Goal: Task Accomplishment & Management: Manage account settings

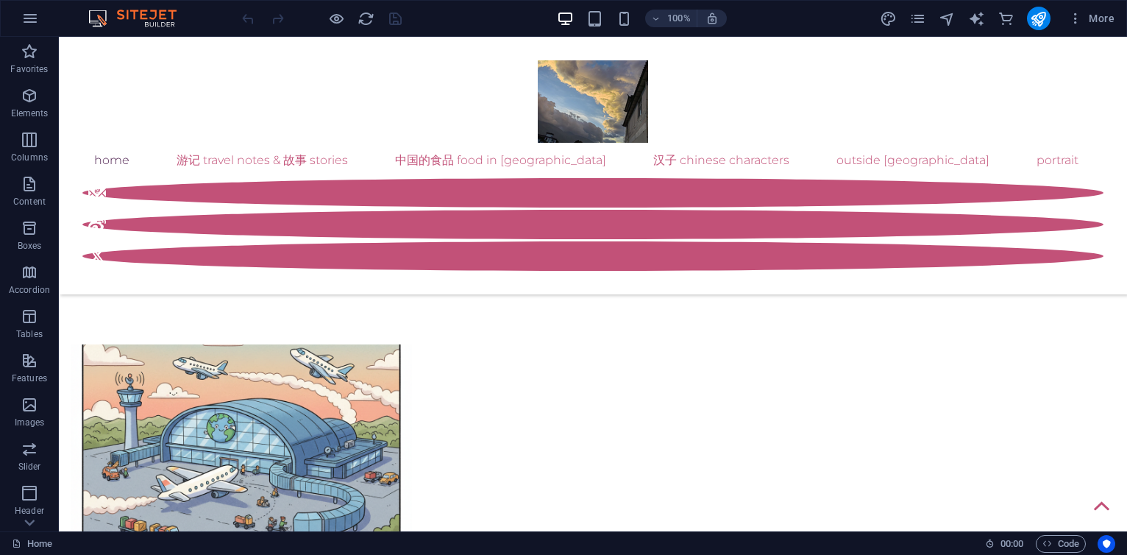
scroll to position [971, 0]
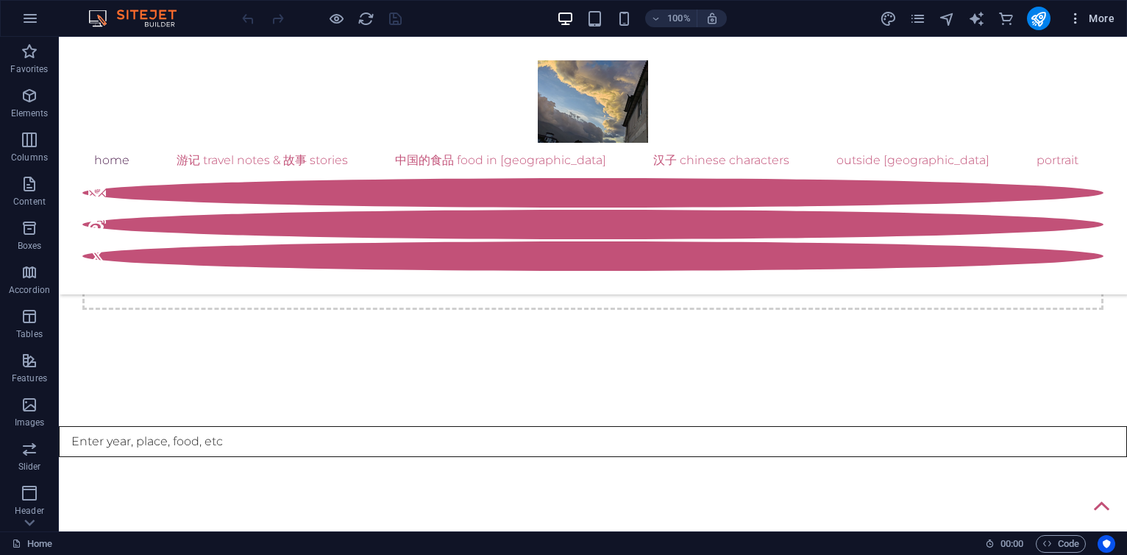
click at [1096, 23] on span "More" at bounding box center [1091, 18] width 46 height 15
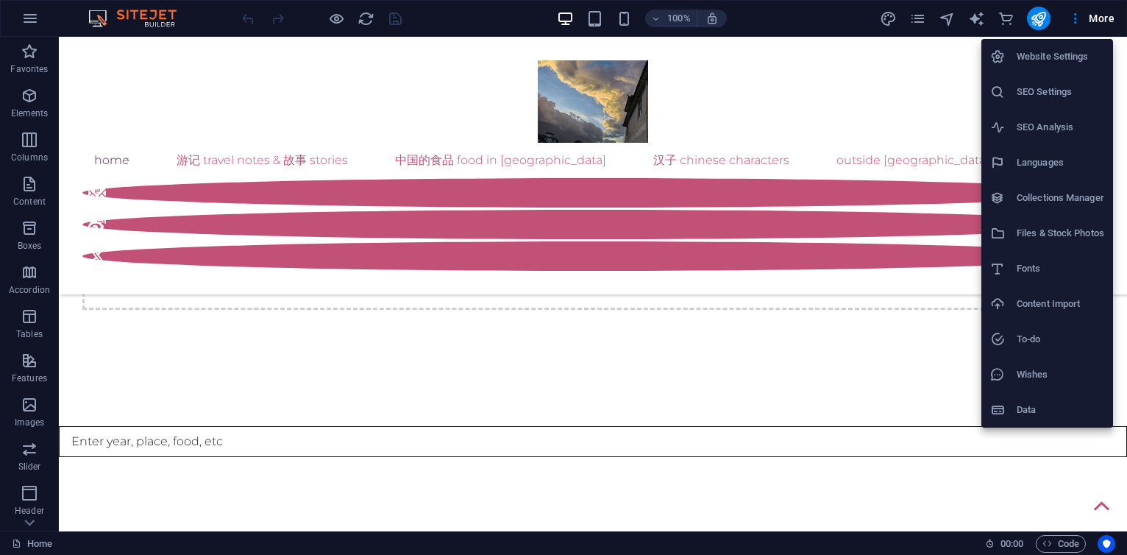
click at [1058, 190] on h6 "Collections Manager" at bounding box center [1061, 198] width 88 height 18
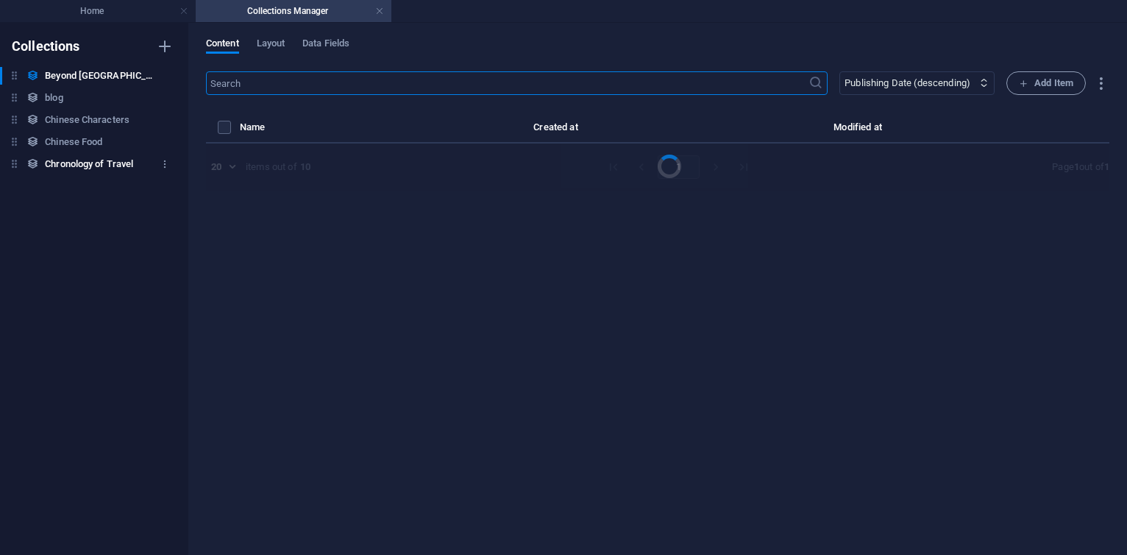
click at [122, 168] on h6 "Chronology of Travel" at bounding box center [89, 164] width 88 height 18
select select "columns.publishing_date_DESC"
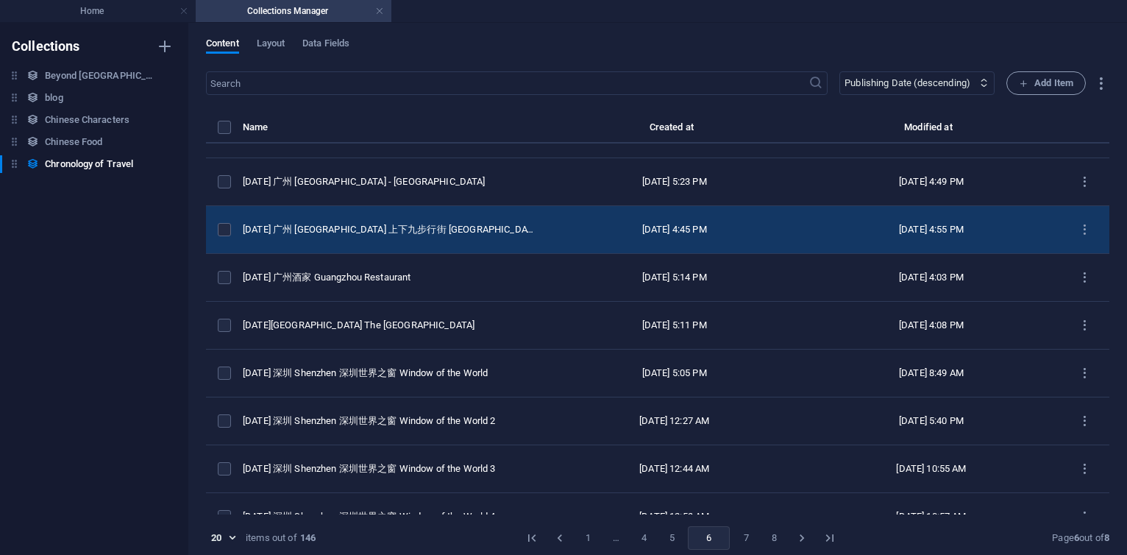
scroll to position [353, 0]
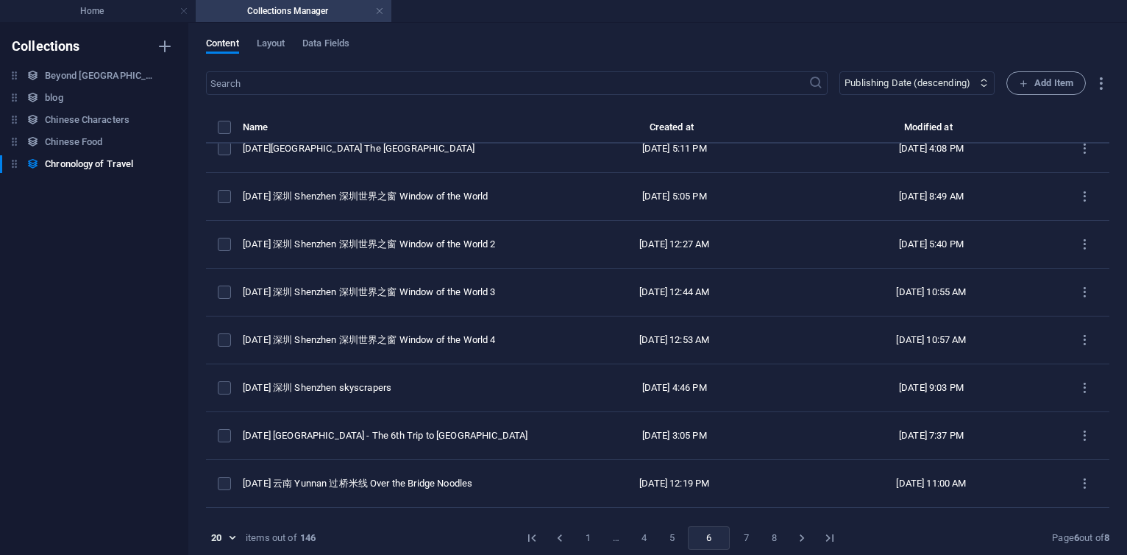
click at [581, 535] on button "1" at bounding box center [588, 538] width 24 height 24
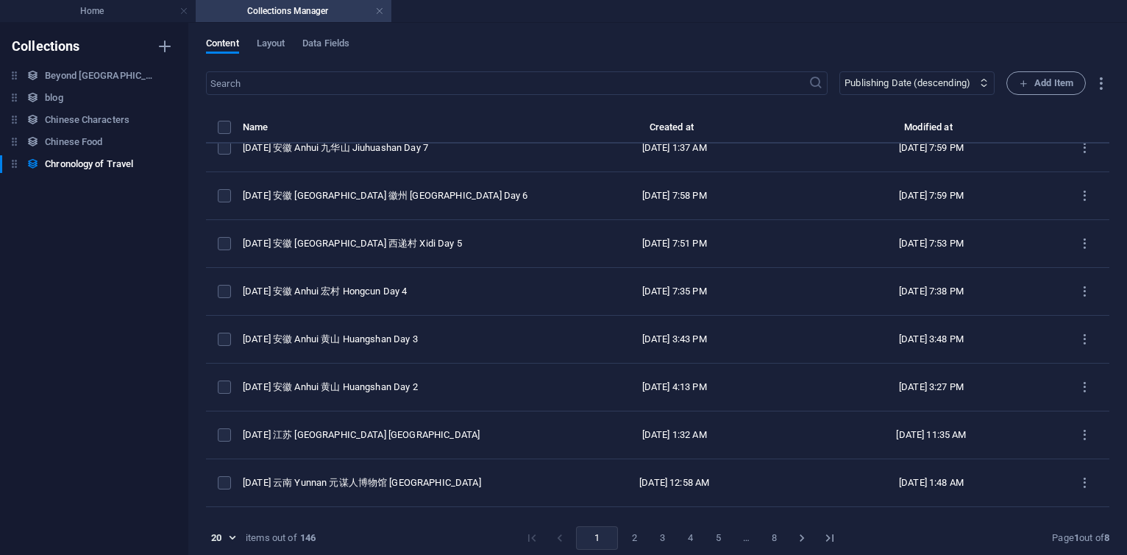
scroll to position [0, 0]
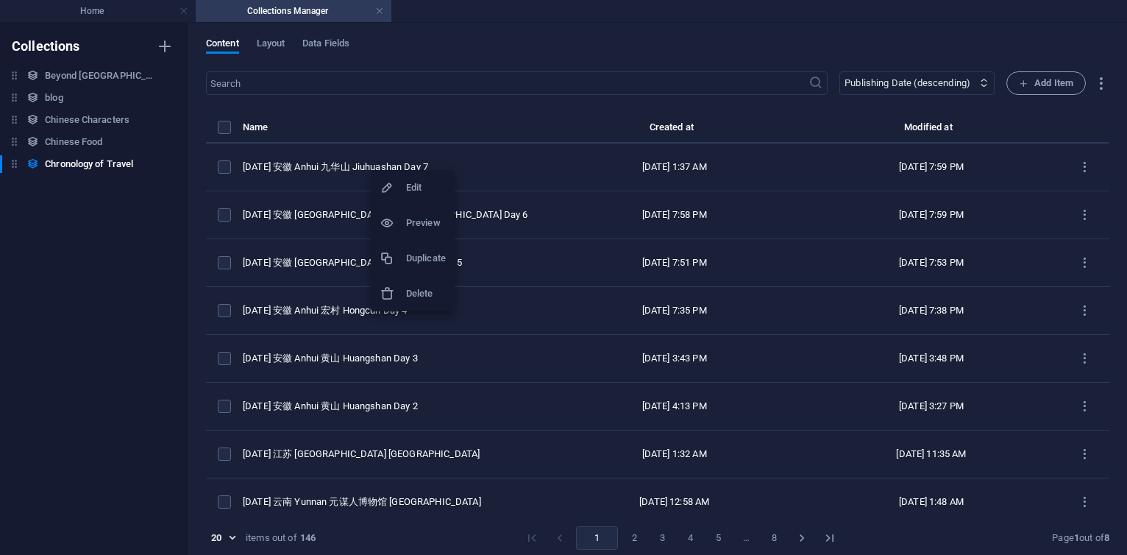
click at [429, 262] on h6 "Duplicate" at bounding box center [426, 258] width 40 height 18
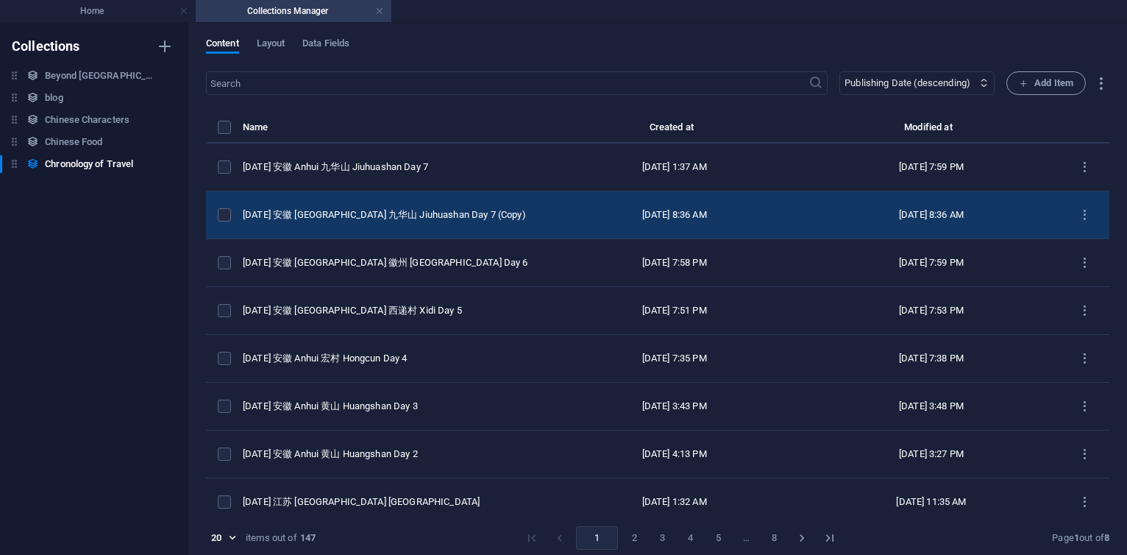
click at [414, 204] on td "[DATE] 安徽 [GEOGRAPHIC_DATA] 九华山 Jiuhuashan Day 7 (Copy)" at bounding box center [394, 215] width 303 height 48
select select "Travel"
select select "安徽 [GEOGRAPHIC_DATA]"
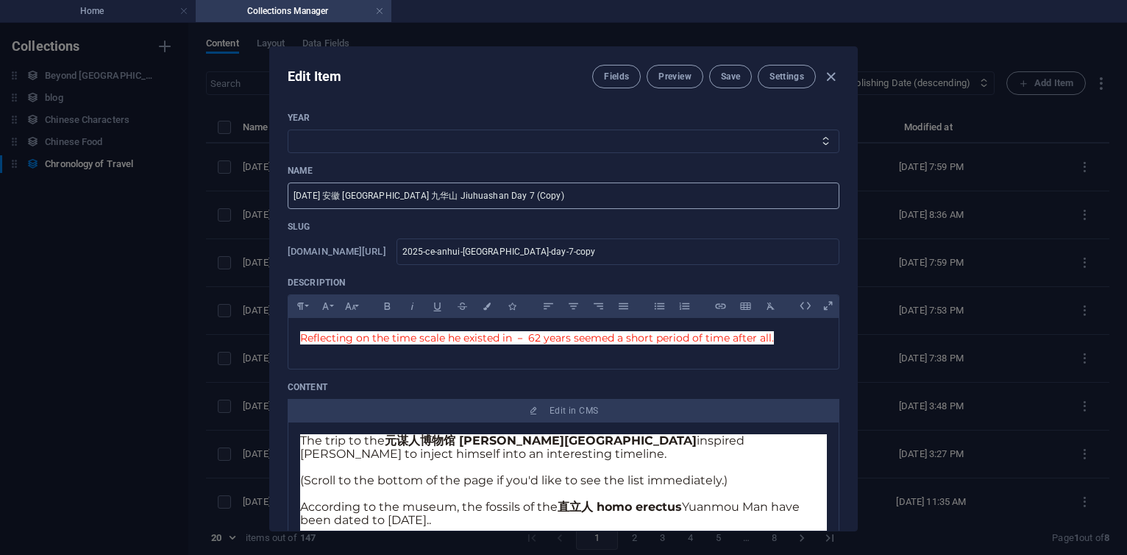
click at [541, 196] on input "[DATE] 安徽 [GEOGRAPHIC_DATA] 九华山 Jiuhuashan Day 7 (Copy)" at bounding box center [564, 195] width 552 height 26
type input "[DATE] 安徽 Anhui 九华山 Jiuhuashan Day 7"
click at [670, 252] on input "2025-ce-anhui-[GEOGRAPHIC_DATA]-day-7-copy" at bounding box center [618, 251] width 443 height 26
type input "2025-ce-anhui-[GEOGRAPHIC_DATA]-day-7-cop"
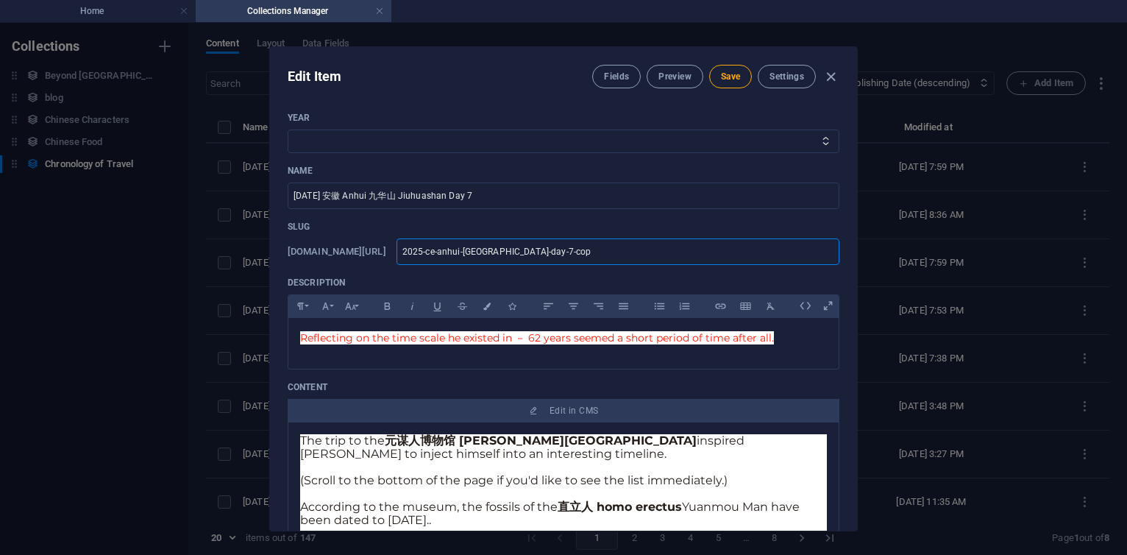
type input "2025-ce-anhui-[GEOGRAPHIC_DATA]-day-7-co"
type input "2025-ce-anhui-[GEOGRAPHIC_DATA]-day-7-c"
type input "2025-ce-anhui-[GEOGRAPHIC_DATA]-day-7-"
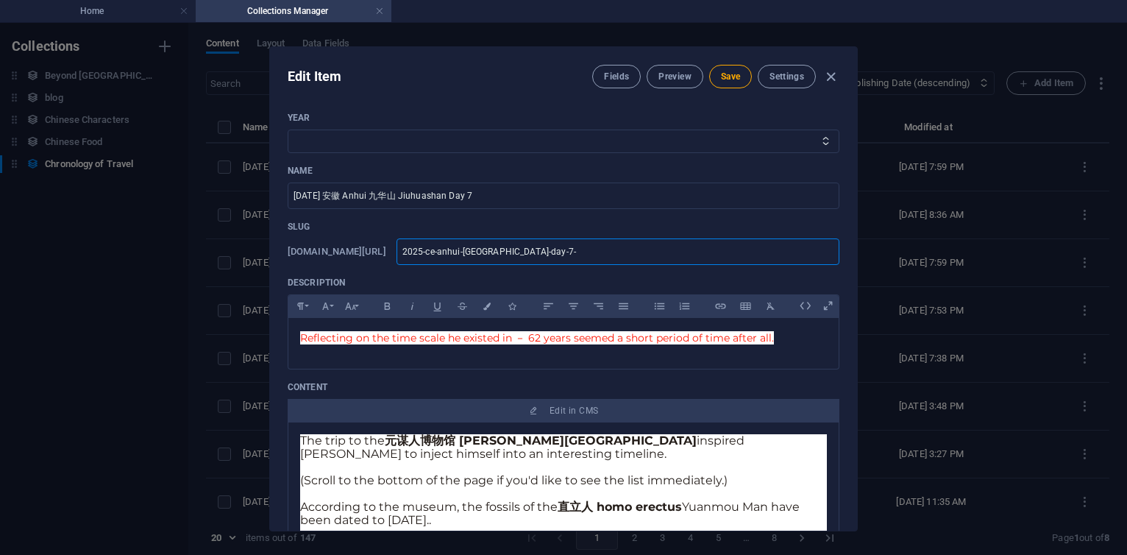
type input "2025-ce-anhui-[GEOGRAPHIC_DATA]-day-7-"
type input "2025-ce-anhui-[GEOGRAPHIC_DATA]-day-7"
type input "2025-ce-anhui-[GEOGRAPHIC_DATA]-day-"
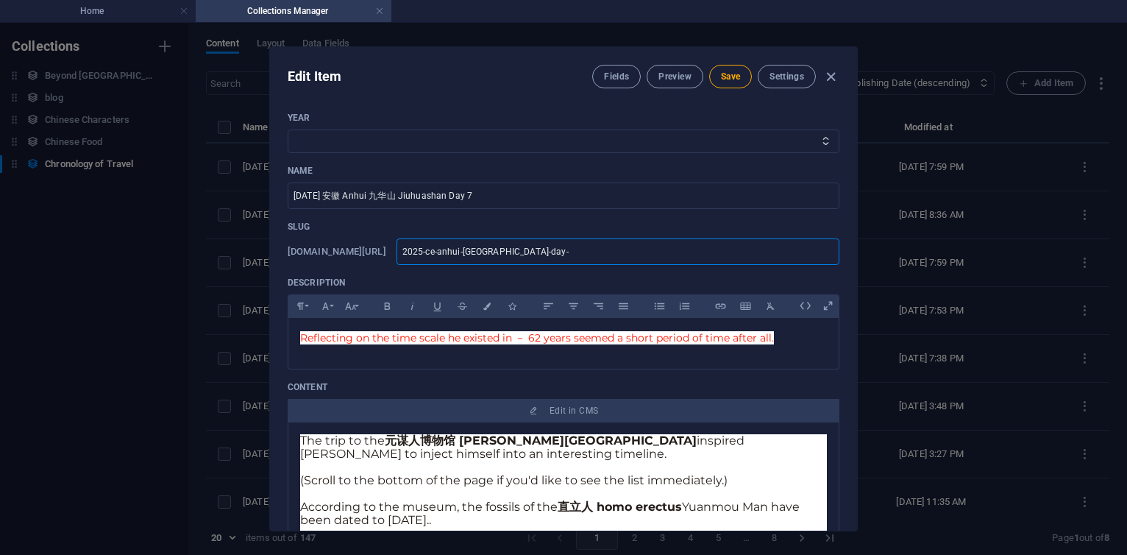
type input "2025-ce-anhui-[GEOGRAPHIC_DATA]-day"
type input "2025-ce-anhui-[GEOGRAPHIC_DATA]-days"
type input "2025-ce-anhui-[GEOGRAPHIC_DATA]-dayse"
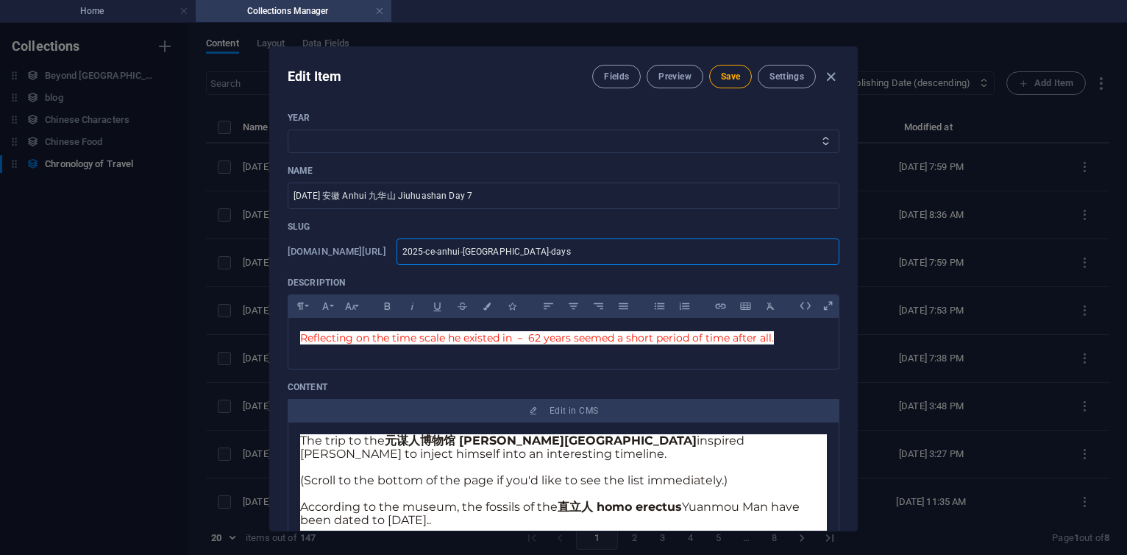
type input "2025-ce-anhui-[GEOGRAPHIC_DATA]-dayse"
type input "2025-ce-anhui-[GEOGRAPHIC_DATA]-daysev"
type input "2025-ce-anhui-[GEOGRAPHIC_DATA]-dayseve"
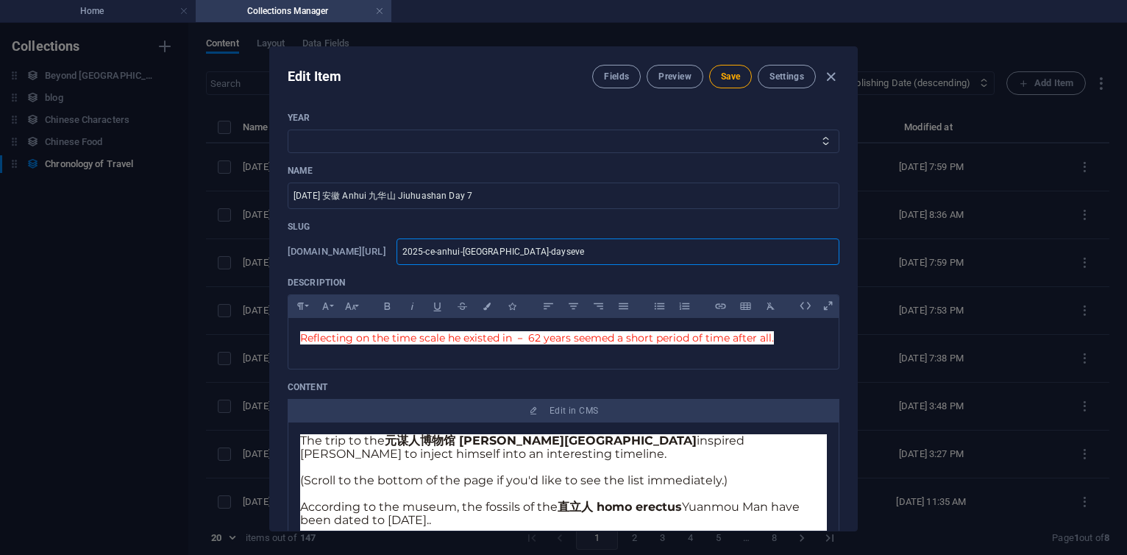
type input "2025-ce-anhui-[GEOGRAPHIC_DATA]-dayseven"
click at [301, 141] on select "2013 2018 2017 2016 2015 2014 2019 2020 2021 2022 2023 2024 2025 2026 2027 1996…" at bounding box center [564, 142] width 552 height 24
select select "2025"
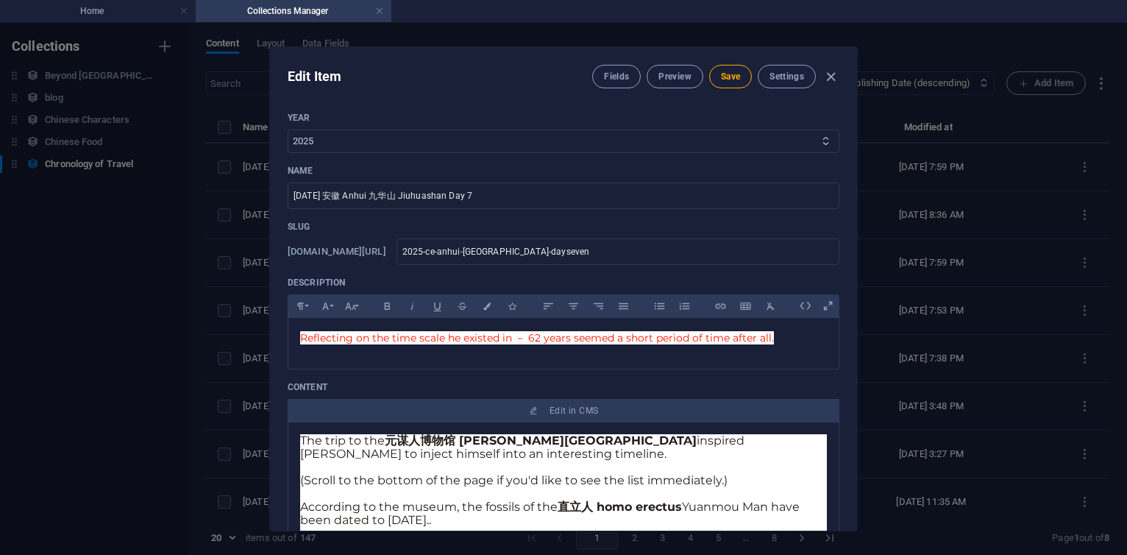
click at [288, 130] on select "2013 2018 2017 2016 2015 2014 2019 2020 2021 2022 2023 2024 2025 2026 2027 1996…" at bounding box center [564, 142] width 552 height 24
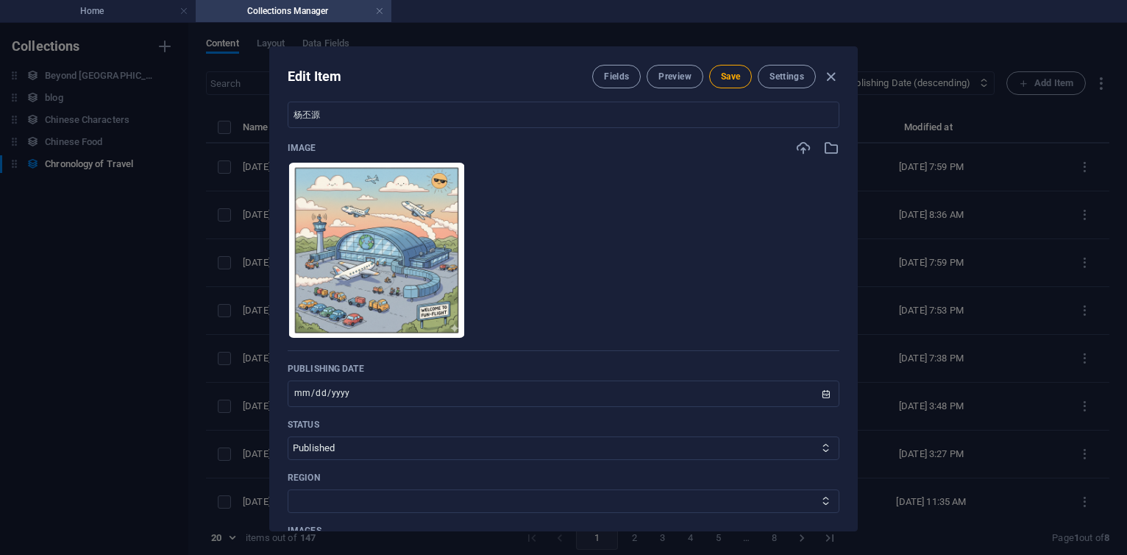
scroll to position [618, 0]
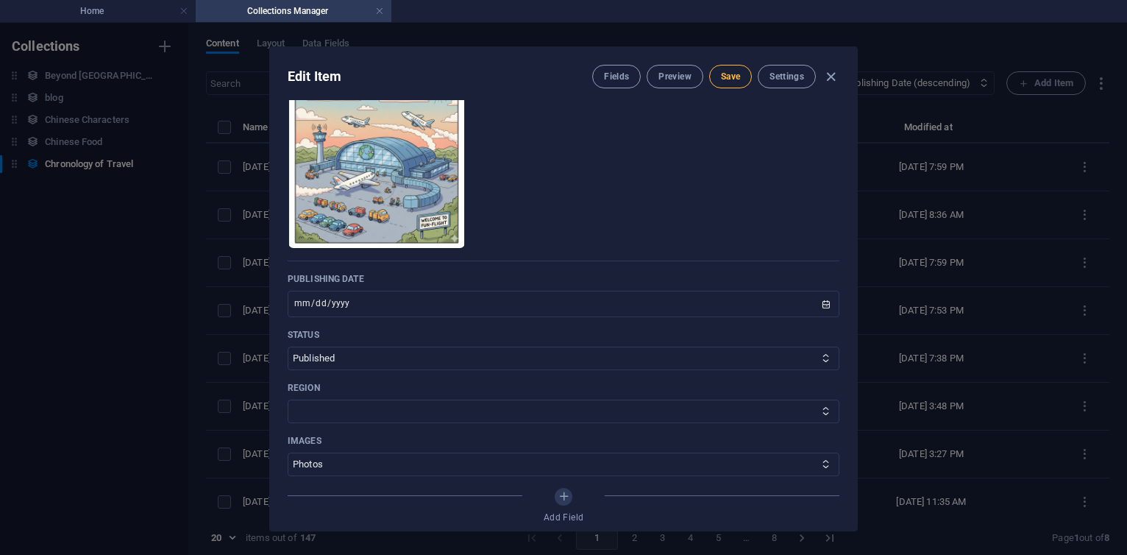
click at [731, 82] on button "Save" at bounding box center [730, 77] width 43 height 24
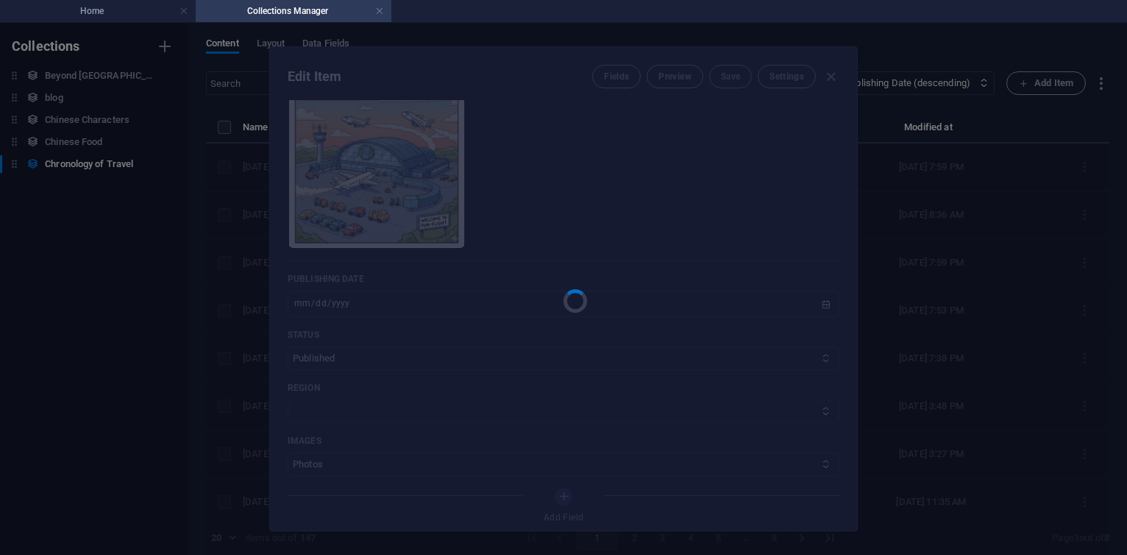
type input "2025-ce-anhui-[GEOGRAPHIC_DATA]-dayseven"
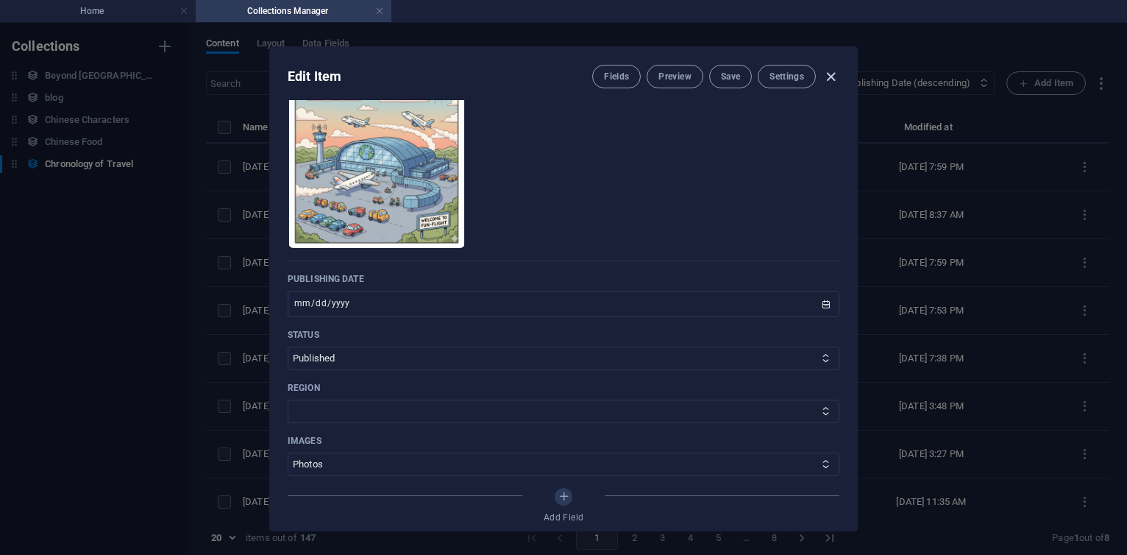
click at [829, 77] on icon "button" at bounding box center [831, 76] width 17 height 17
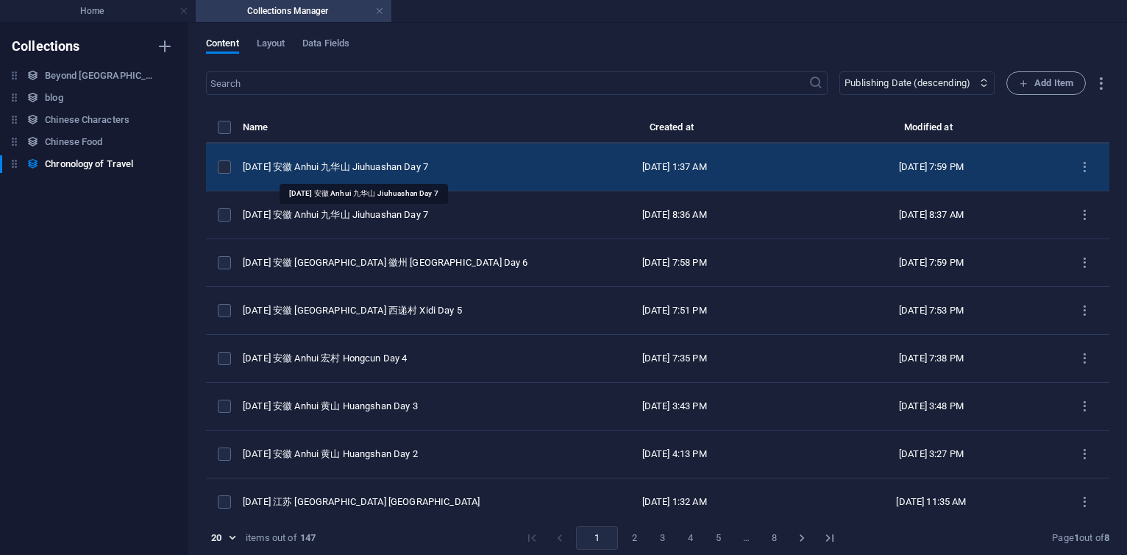
click at [405, 163] on div "[DATE] 安徽 Anhui 九华山 Jiuhuashan Day 7" at bounding box center [388, 166] width 291 height 13
select select "2025"
select select "Travel"
select select "安徽 [GEOGRAPHIC_DATA]"
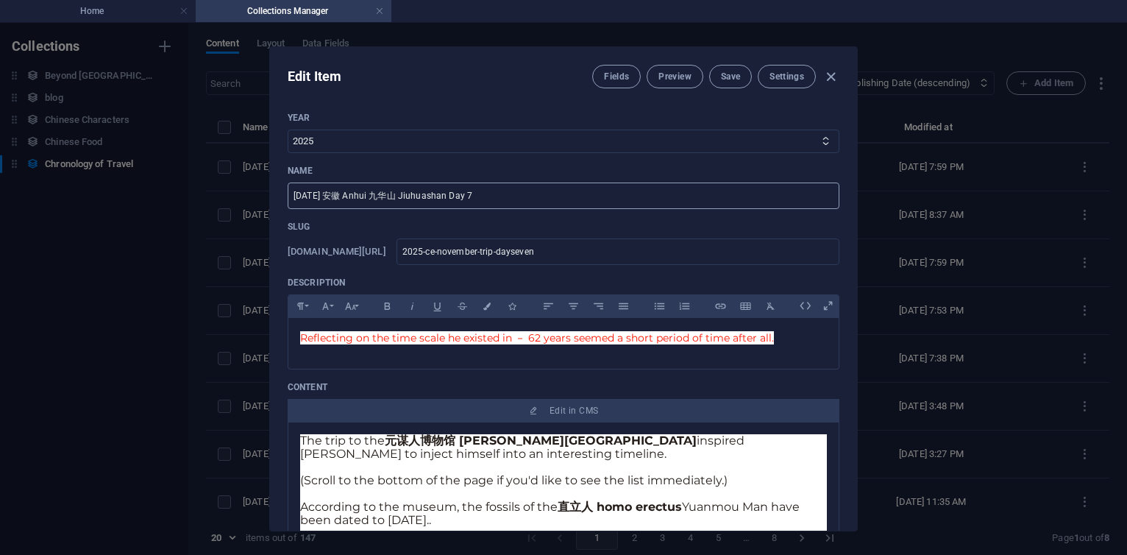
click at [513, 191] on input "[DATE] 安徽 Anhui 九华山 Jiuhuashan Day 7" at bounding box center [564, 195] width 552 height 26
type input "[DATE] 安徽 Anhui 九华山 Jiuhuashan Day 8"
click at [650, 258] on input "2025-ce-november-trip-dayseven" at bounding box center [618, 251] width 443 height 26
type input "2025-ce-november-trip-dayseve"
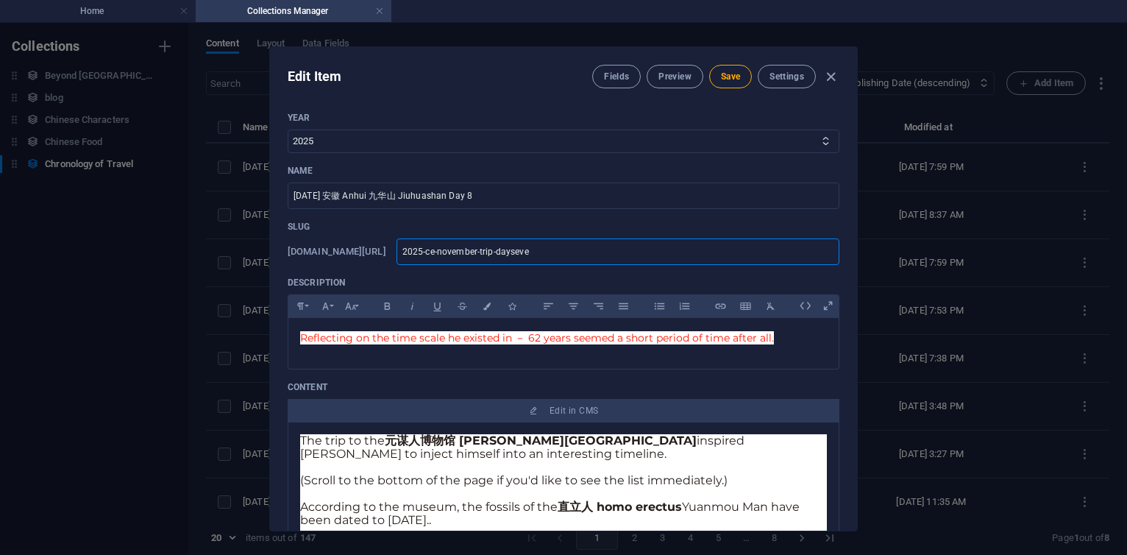
type input "2025-ce-november-trip-daysev"
type input "2025-ce-november-trip-dayse"
type input "2025-ce-november-trip-days"
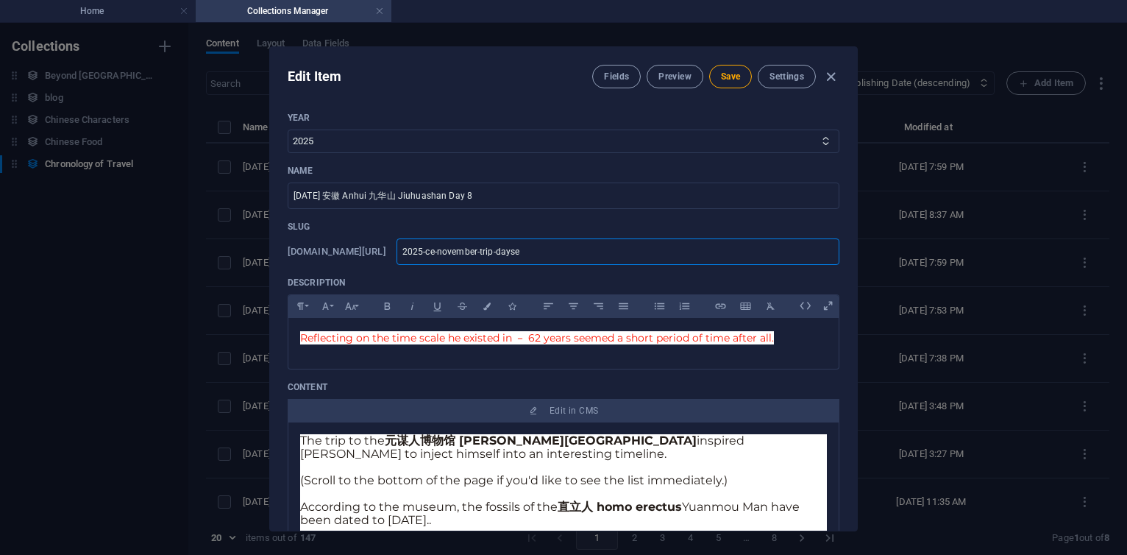
type input "2025-ce-november-trip-days"
type input "2025-ce-november-trip-day"
type input "2025-ce-november-trip-daye"
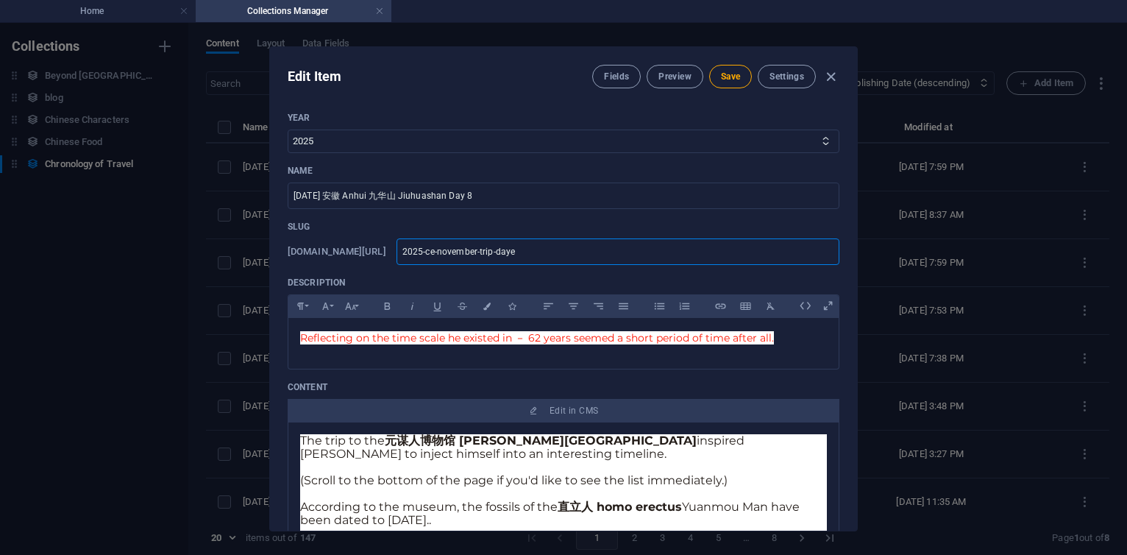
type input "2025-ce-november-trip-dayei"
type input "2025-ce-november-trip-dayeig"
type input "2025-ce-november-trip-dayeigh"
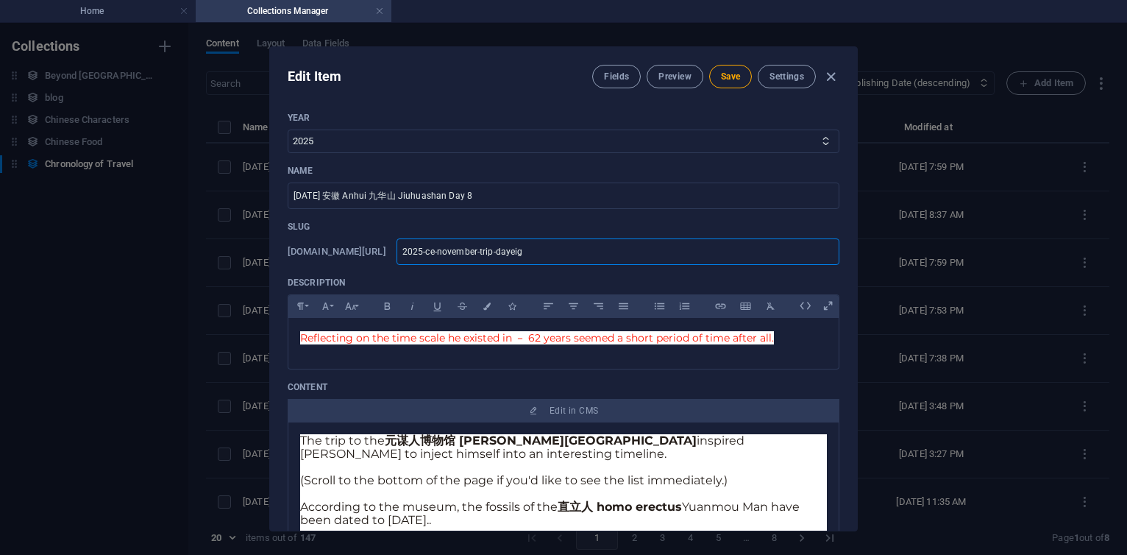
type input "2025-ce-november-trip-dayeigh"
type input "2025-ce-november-trip-dayeight"
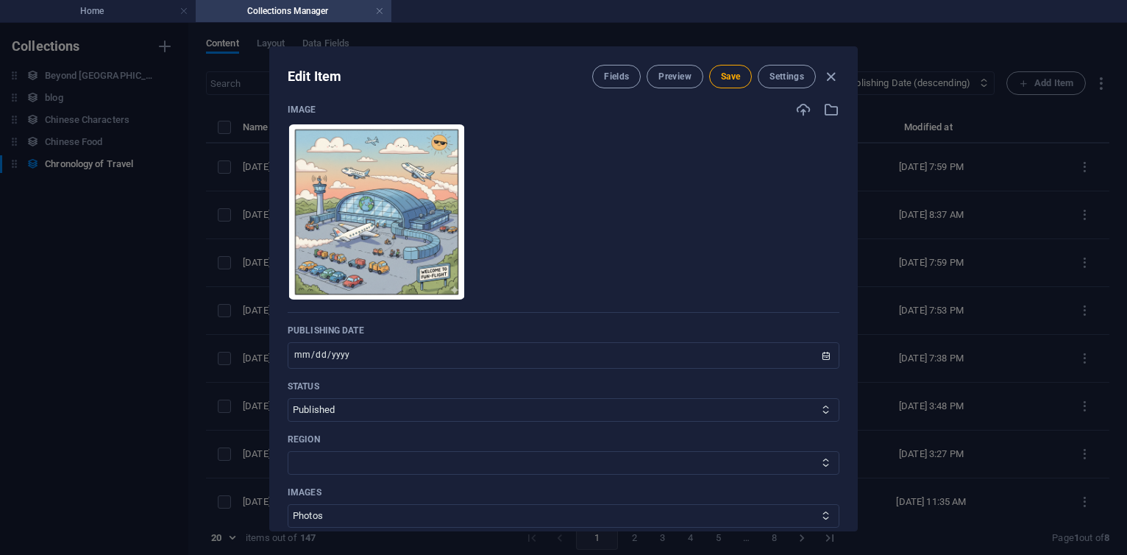
scroll to position [706, 0]
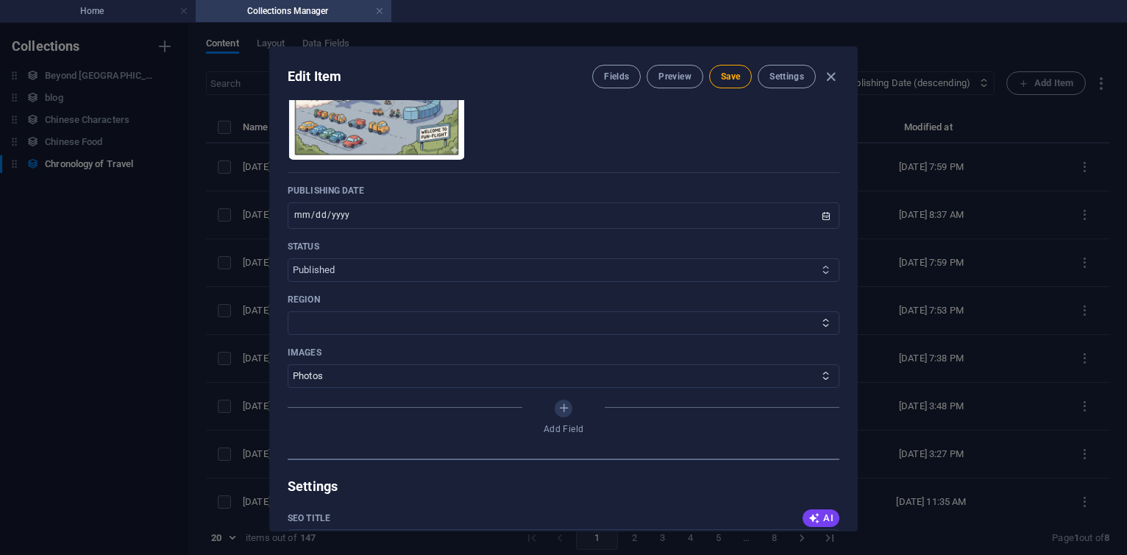
type input "2025-ce-november-trip-dayeight"
click at [314, 217] on input "[DATE]" at bounding box center [564, 215] width 552 height 26
type input "[DATE]"
click at [734, 80] on span "Save" at bounding box center [730, 77] width 19 height 12
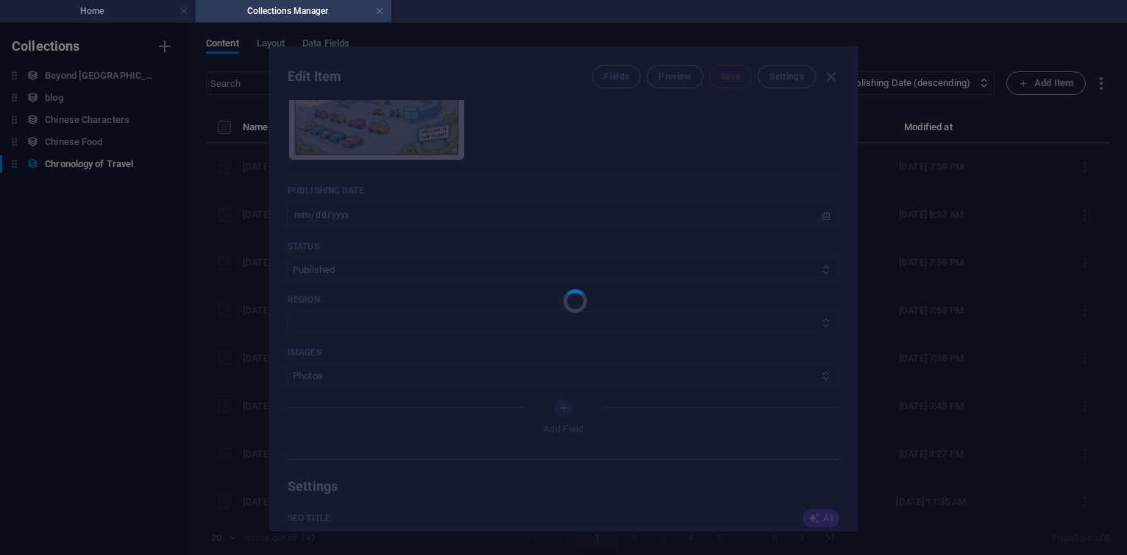
type input "2025-ce-november-trip-dayeight"
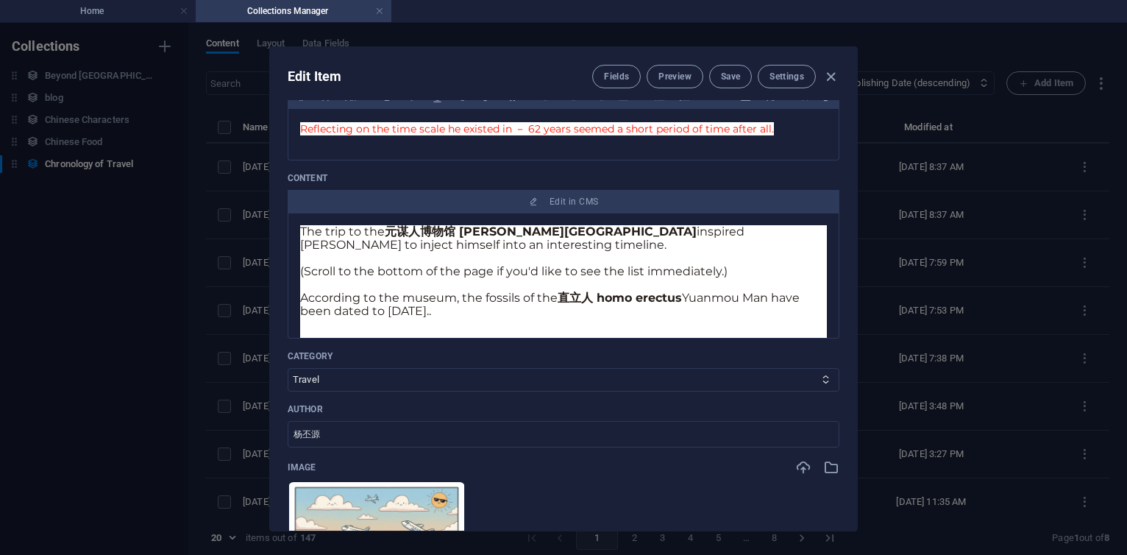
scroll to position [0, 0]
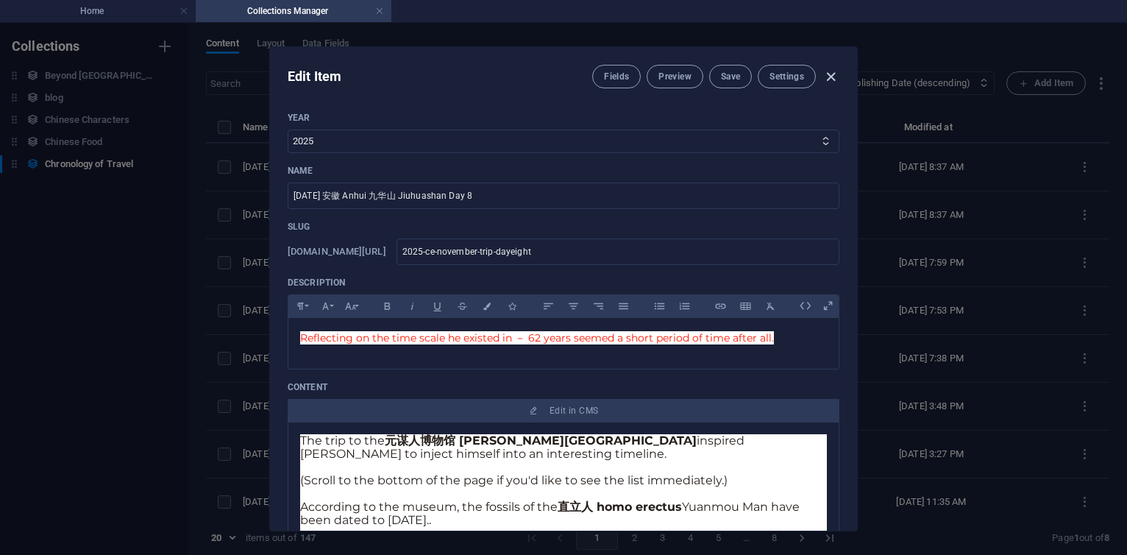
click at [832, 82] on icon "button" at bounding box center [831, 76] width 17 height 17
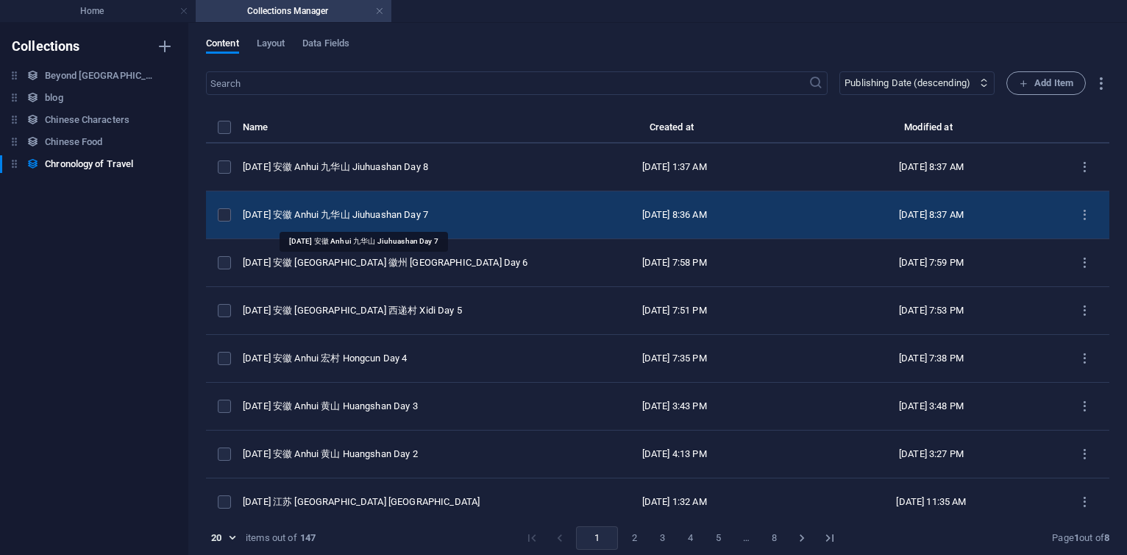
click at [399, 216] on div "[DATE] 安徽 Anhui 九华山 Jiuhuashan Day 7" at bounding box center [388, 214] width 291 height 13
select select "2025"
select select "Travel"
select select "安徽 [GEOGRAPHIC_DATA]"
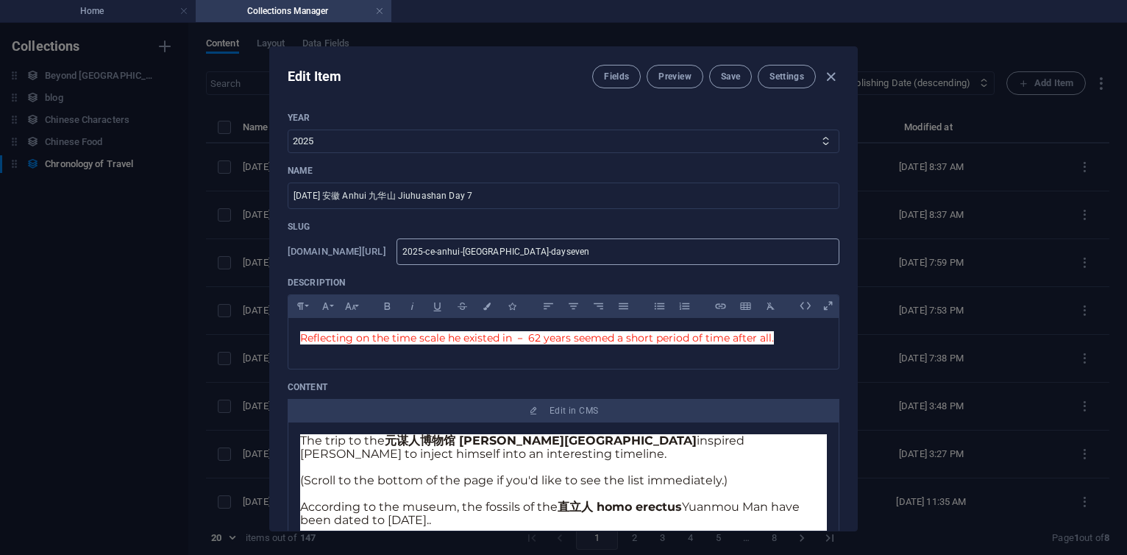
click at [684, 247] on input "2025-ce-anhui-[GEOGRAPHIC_DATA]-dayseven" at bounding box center [618, 251] width 443 height 26
type input "2025-ce-anhui-[GEOGRAPHIC_DATA]-dayseven"
type input "2025-ce-anhui-j-dayseven"
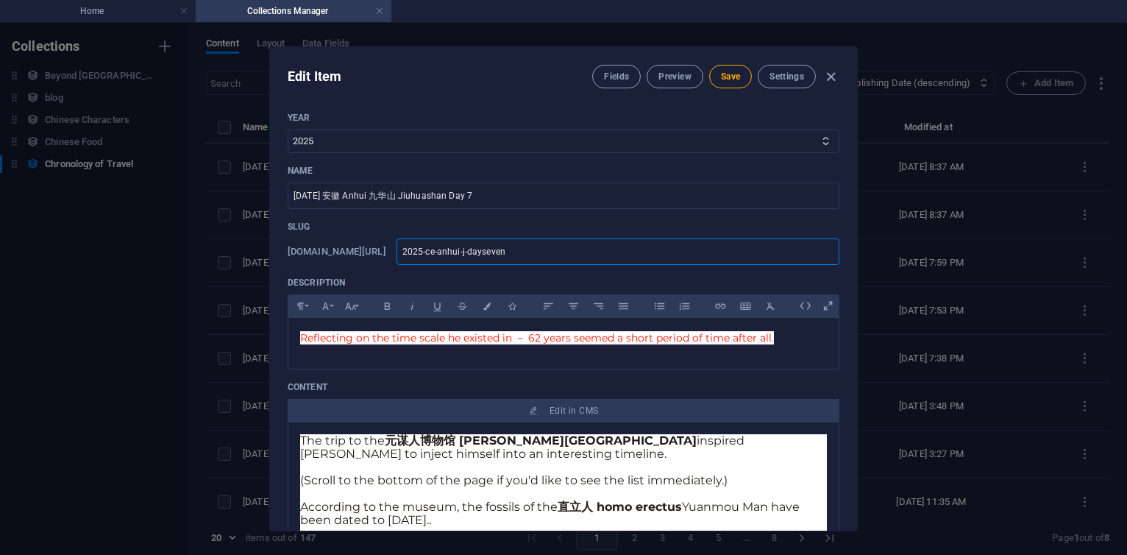
type input "2025-ce-anhui--dayseven"
type input "2025-ce-anhui-dayseven"
type input "2025-ce-anhu-dayseven"
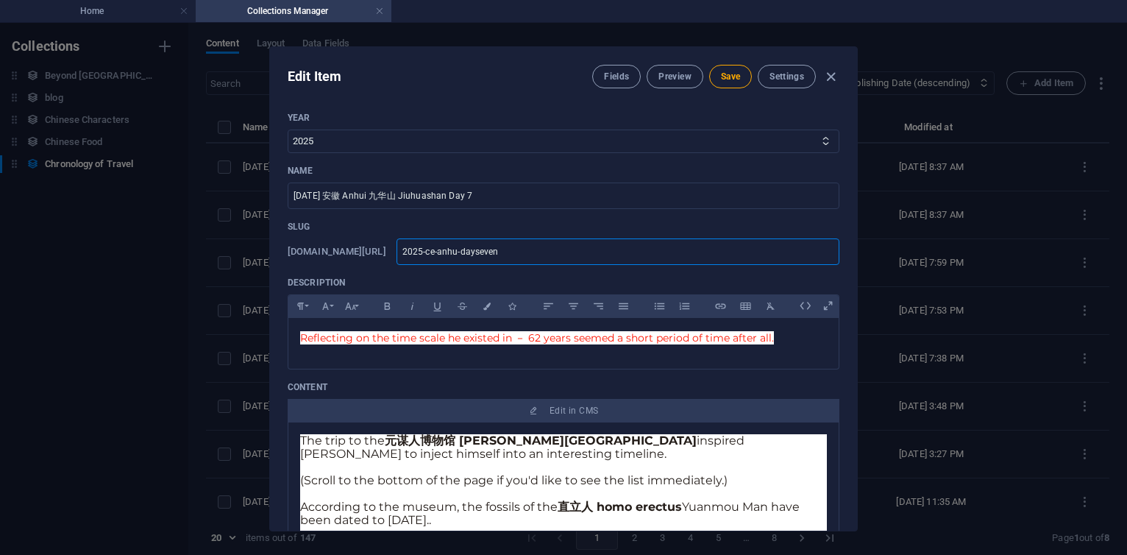
type input "2025-ce-anhu-dayseven"
type input "2025-[PERSON_NAME]-dayseven"
type input "2025-ce-an-dayseven"
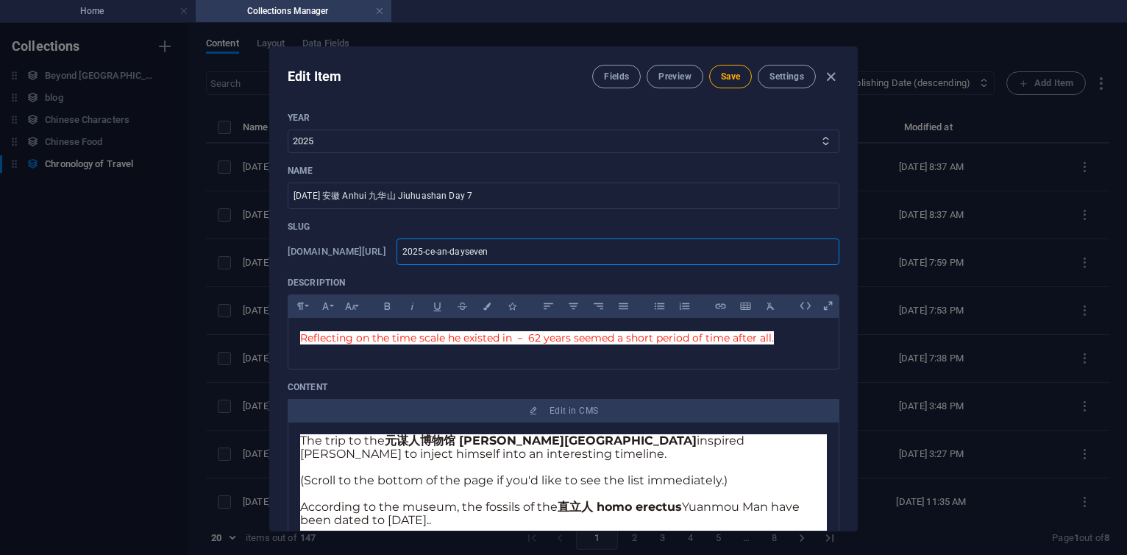
type input "[DEMOGRAPHIC_DATA]-ce-a-dayseven"
type input "2025-ce--dayseven"
type input "2025-ce-n-dayseven"
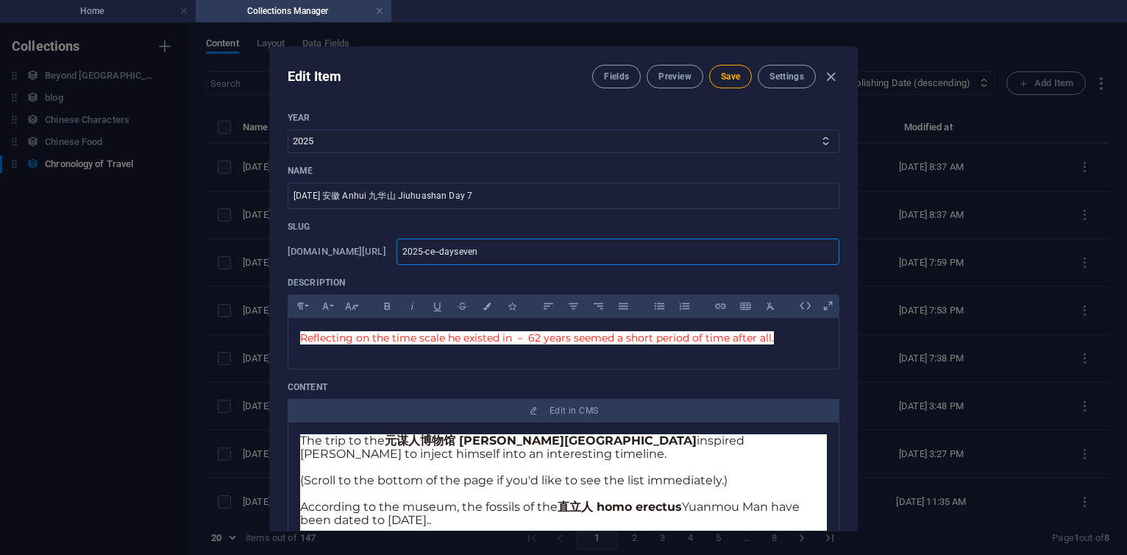
type input "2025-ce-n-dayseven"
type input "2025-ce-no-dayseven"
type input "2025-ce-nov-dayseven"
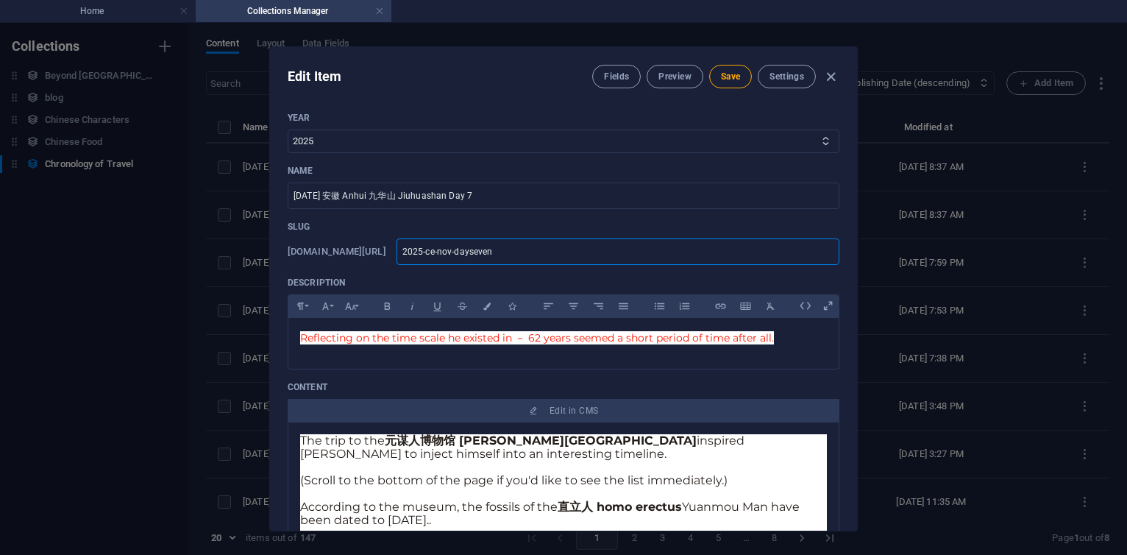
type input "2025-ce-nove-dayseven"
type input "2025-ce-novem-dayseven"
type input "2025-ce-noveme-dayseven"
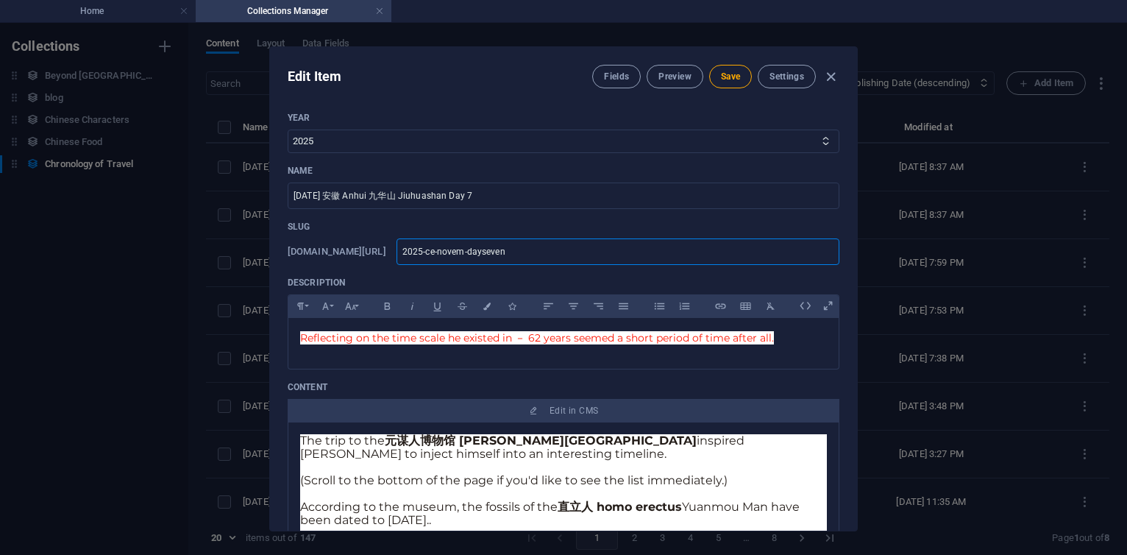
type input "2025-ce-noveme-dayseven"
type input "2025-ce-novemeb-dayseven"
type input "2025-ce-novemebr-dayseven"
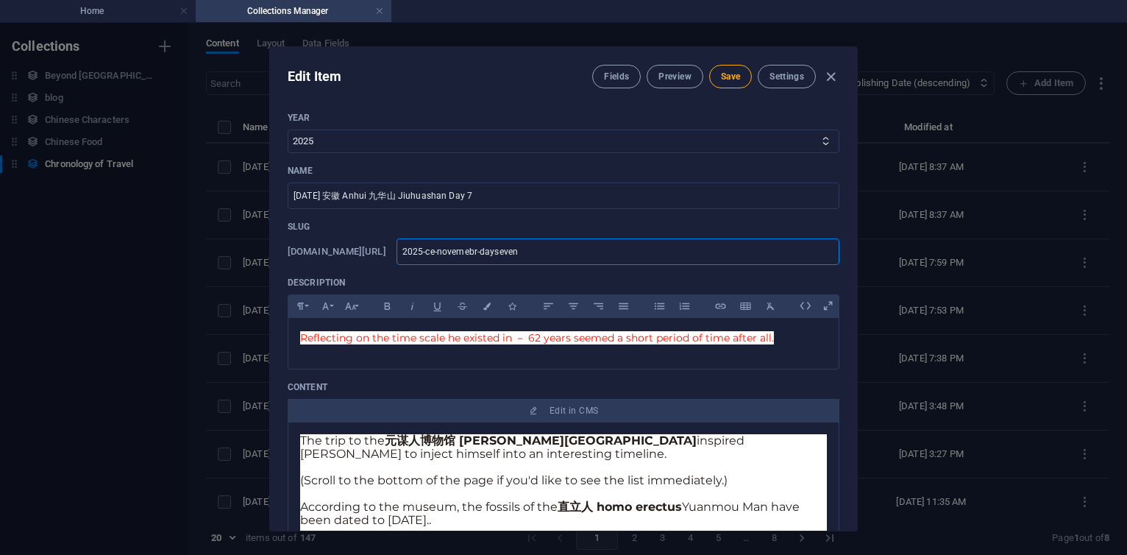
type input "2025-ce-novemeb-dayseven"
type input "2025-ce-noveme-dayseven"
type input "2025-ce-novem-dayseven"
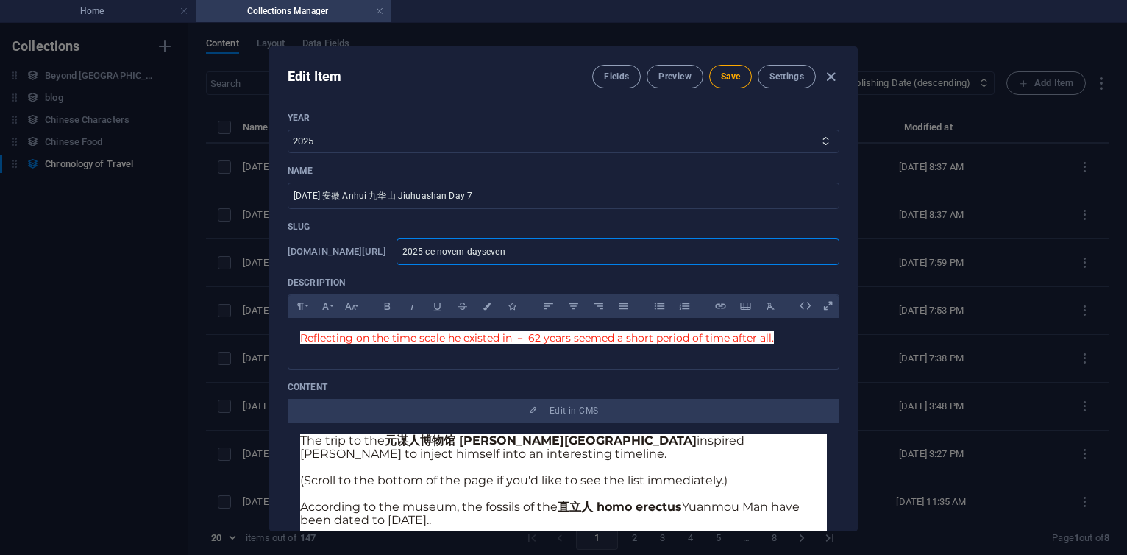
type input "2025-ce-novem-dayseven"
type input "2025-ce-novemb-dayseven"
type input "2025-ce-novembe-dayseven"
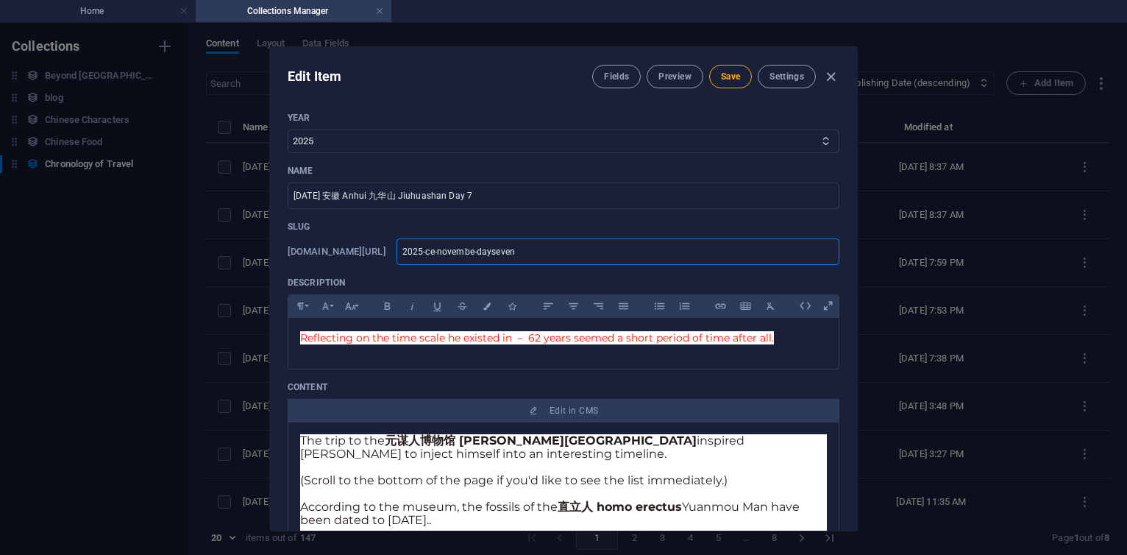
type input "2025-ce-november-dayseven"
type input "2025-ce-november--dayseven"
type input "2025-ce-november-t-dayseven"
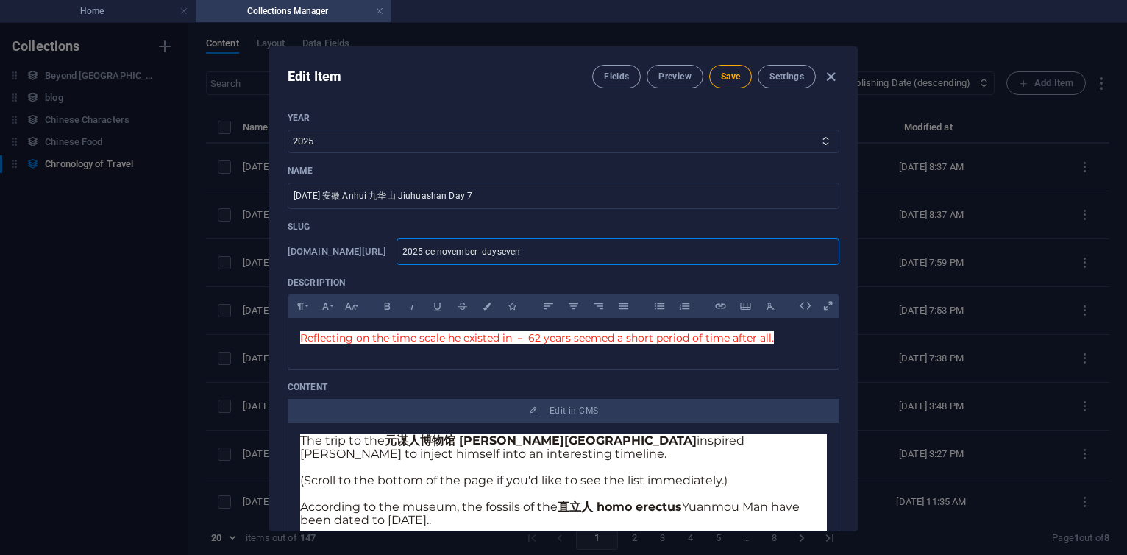
type input "2025-ce-november-t-dayseven"
type input "2025-ce-november-tr-dayseven"
type input "2025-ce-november-tri-dayseven"
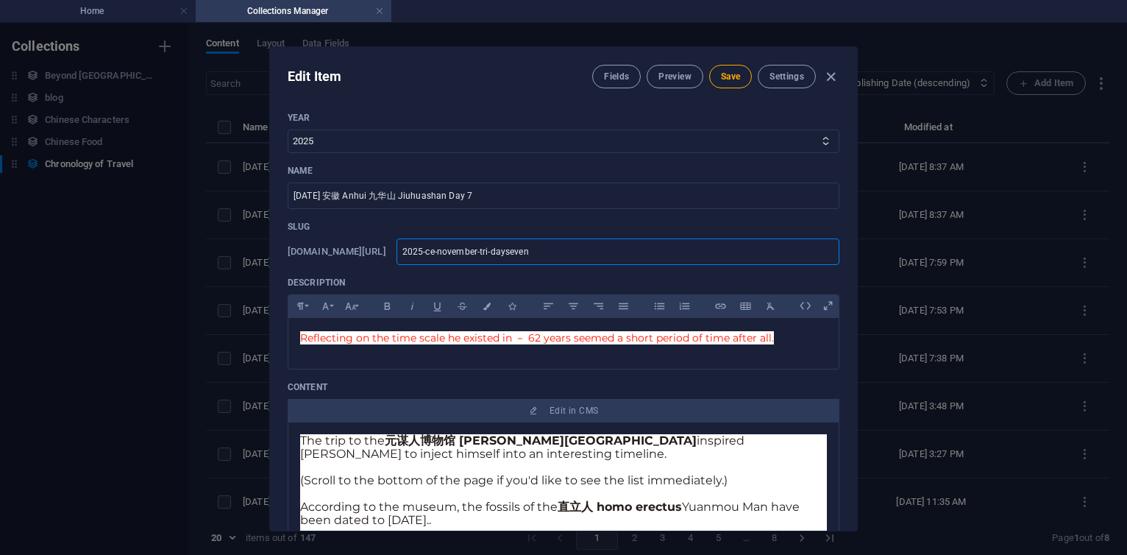
type input "2025-ce-november-trip-dayseven"
click at [727, 66] on button "Save" at bounding box center [730, 77] width 43 height 24
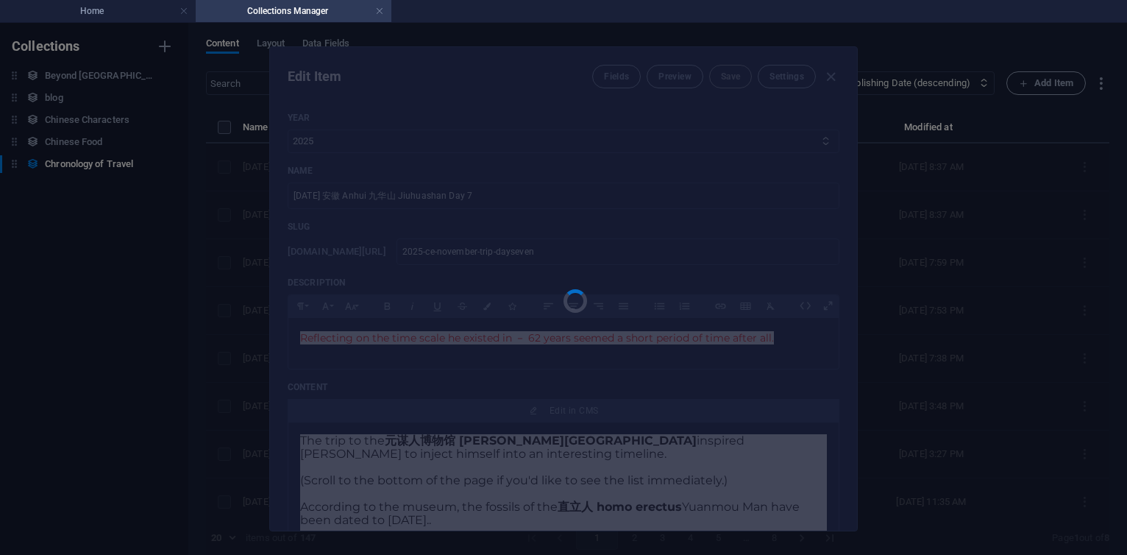
type input "2025-ce-november-trip-dayseven"
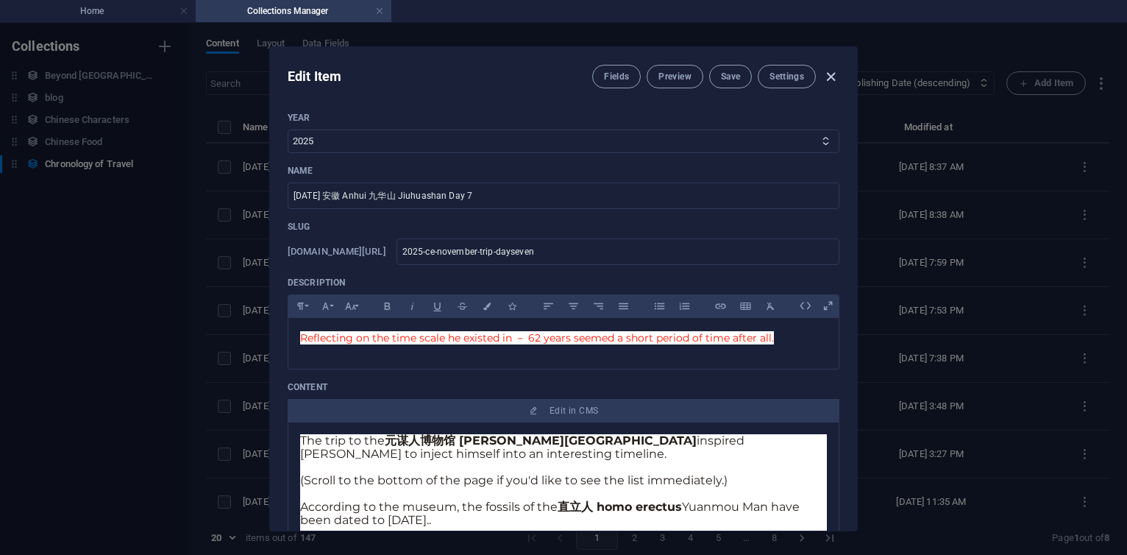
click at [834, 73] on icon "button" at bounding box center [831, 76] width 17 height 17
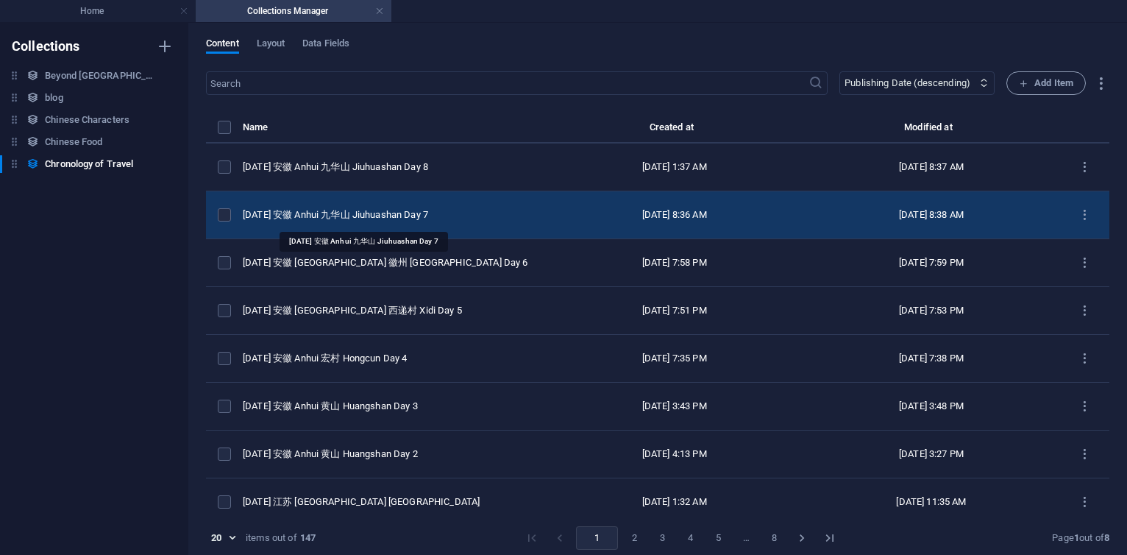
click at [404, 216] on div "[DATE] 安徽 Anhui 九华山 Jiuhuashan Day 7" at bounding box center [388, 214] width 291 height 13
select select "2025"
select select "Travel"
select select "安徽 [GEOGRAPHIC_DATA]"
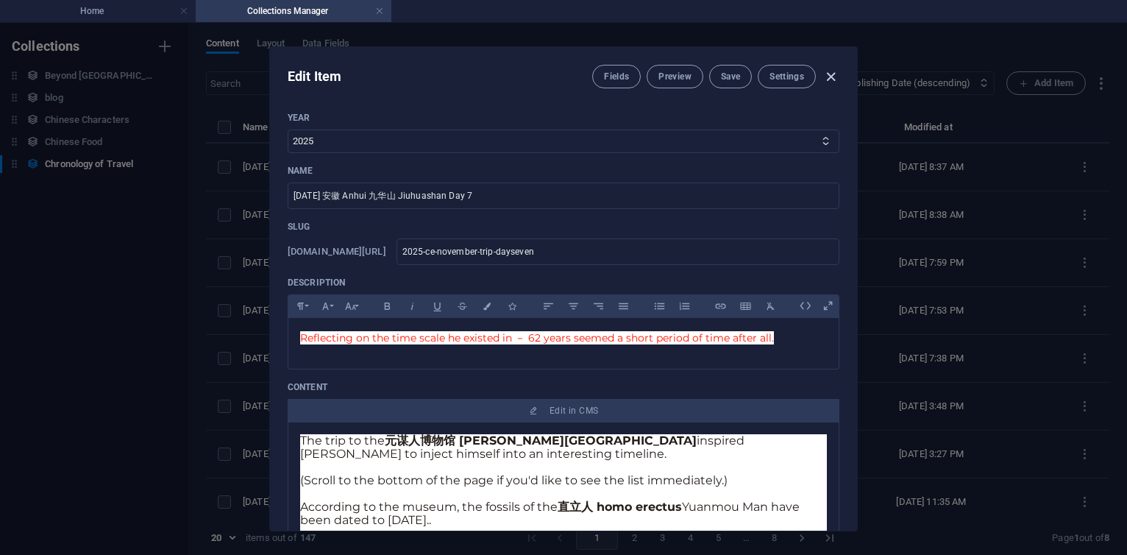
click at [829, 74] on icon "button" at bounding box center [831, 76] width 17 height 17
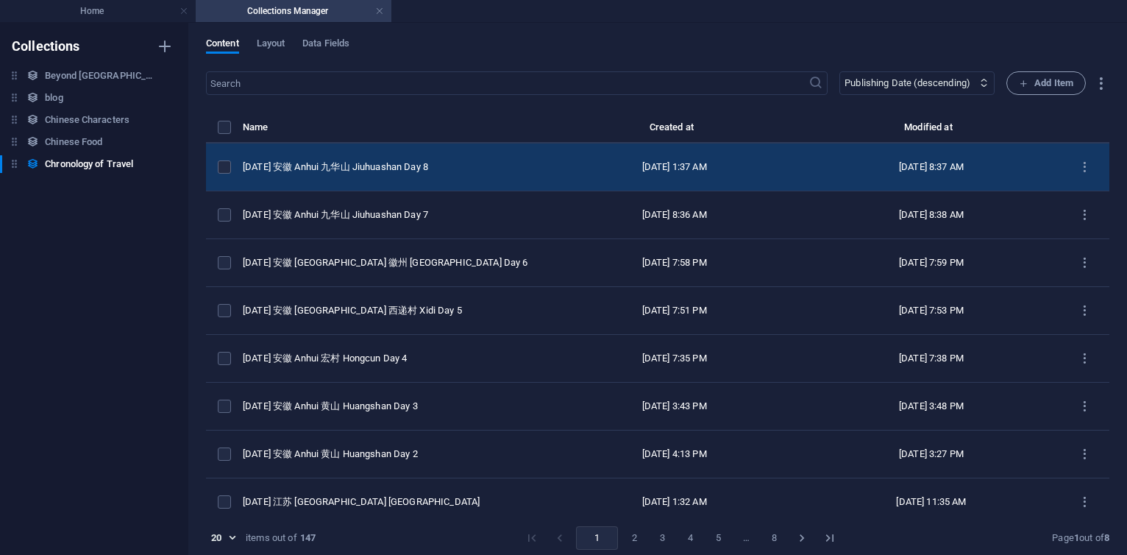
click at [405, 176] on td "[DATE] 安徽 Anhui 九华山 Jiuhuashan Day 8" at bounding box center [394, 167] width 303 height 48
select select "2025"
select select "Travel"
select select "安徽 [GEOGRAPHIC_DATA]"
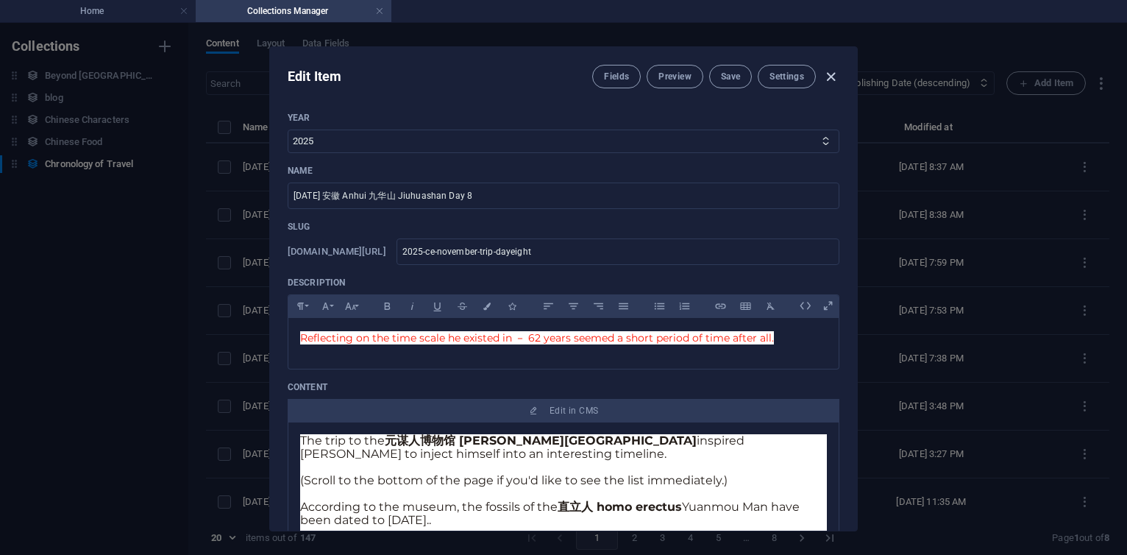
click at [833, 79] on icon "button" at bounding box center [831, 76] width 17 height 17
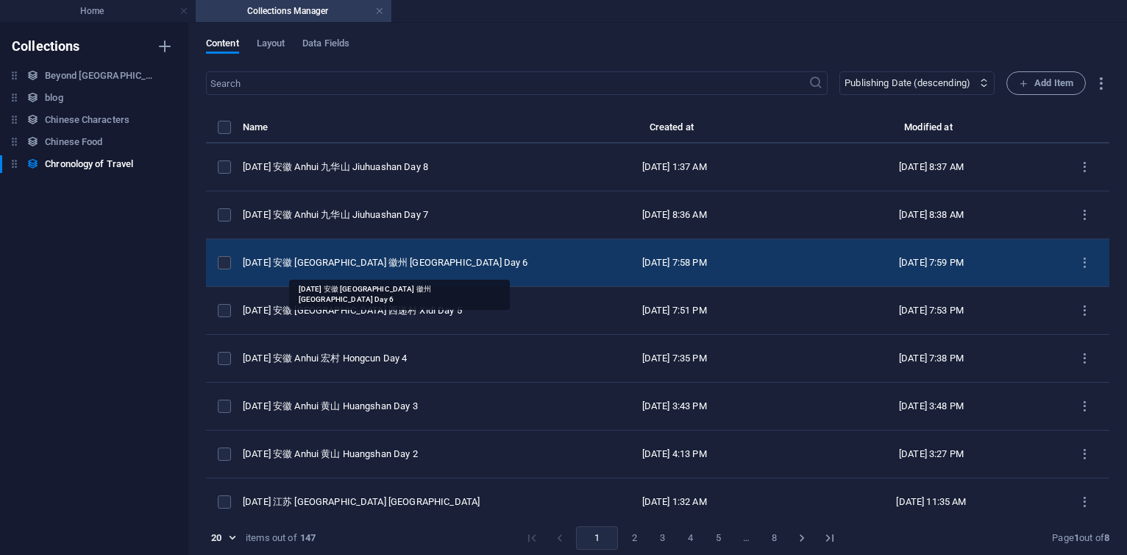
click at [407, 268] on div "[DATE] 安徽 [GEOGRAPHIC_DATA] 徽州 [GEOGRAPHIC_DATA] Day 6" at bounding box center [388, 262] width 291 height 13
select select "2025"
select select "Travel"
select select "安徽 [GEOGRAPHIC_DATA]"
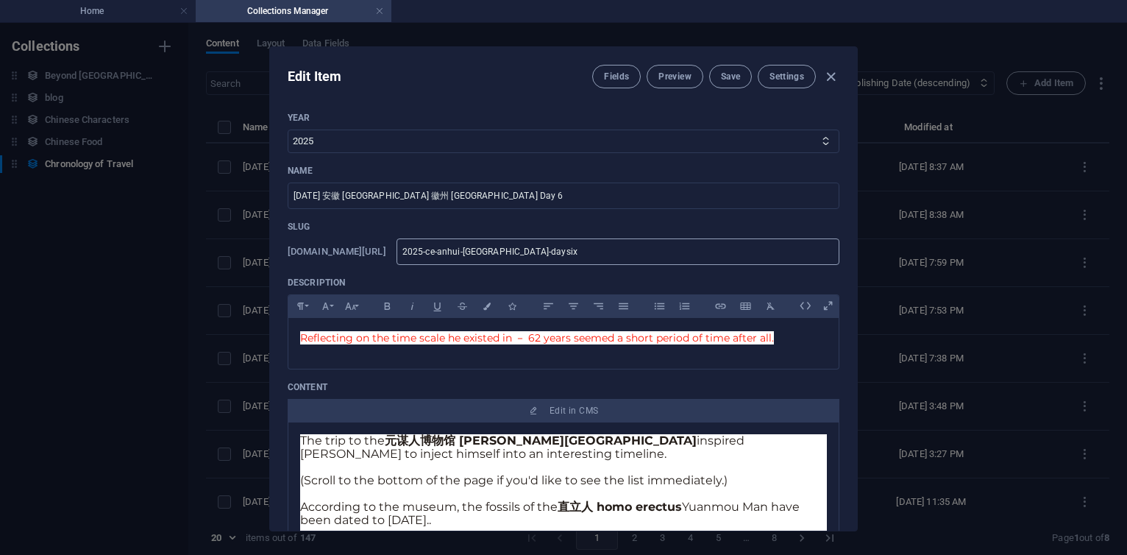
click at [680, 259] on input "2025-ce-anhui-[GEOGRAPHIC_DATA]-daysix" at bounding box center [618, 251] width 443 height 26
type input "2025-ce-anhui-huizho-daysix"
type input "2025-ce-anhu-daysix"
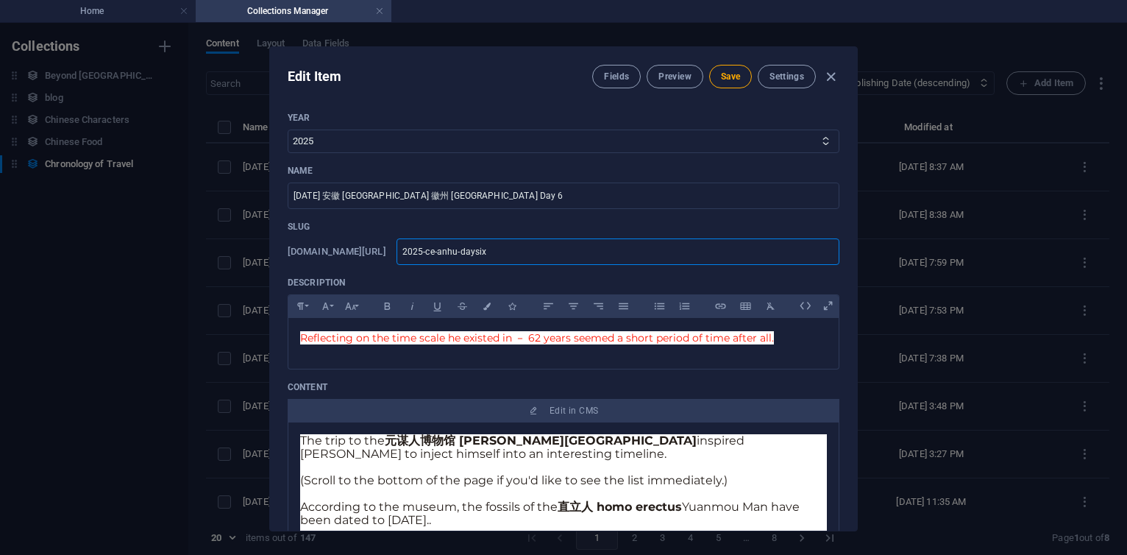
type input "2025-[PERSON_NAME]-daysix"
type input "2025-ce-an-daysix"
type input "2025-ce-a-daysix"
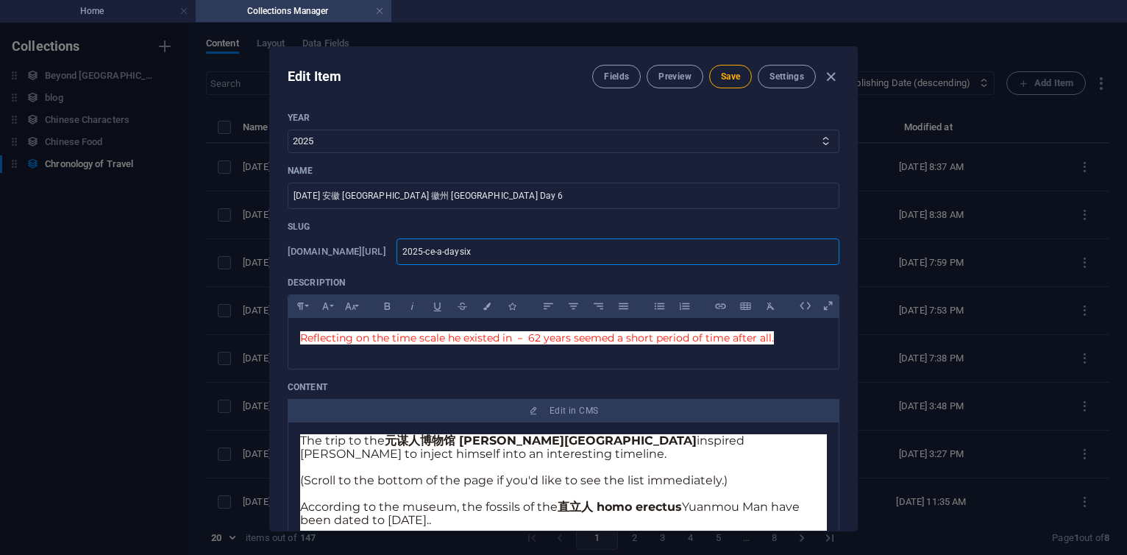
type input "2025-ce-a-daysix"
type input "2025-ce--daysix"
type input "2025-ce-n-daysix"
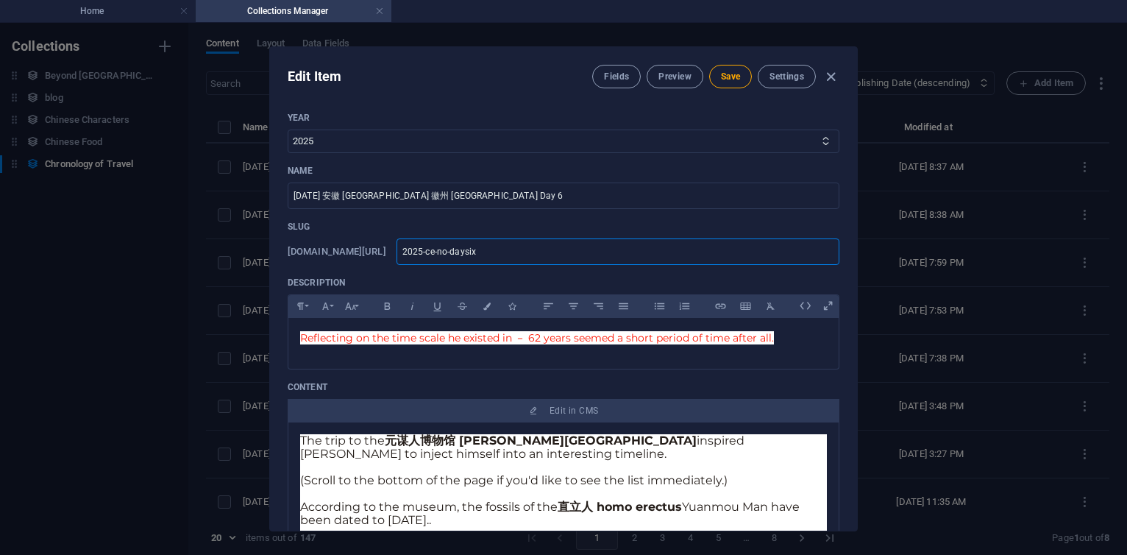
type input "2025-ce-nov-daysix"
type input "2025-ce-nove-daysix"
type input "2025-ce-novem-daysix"
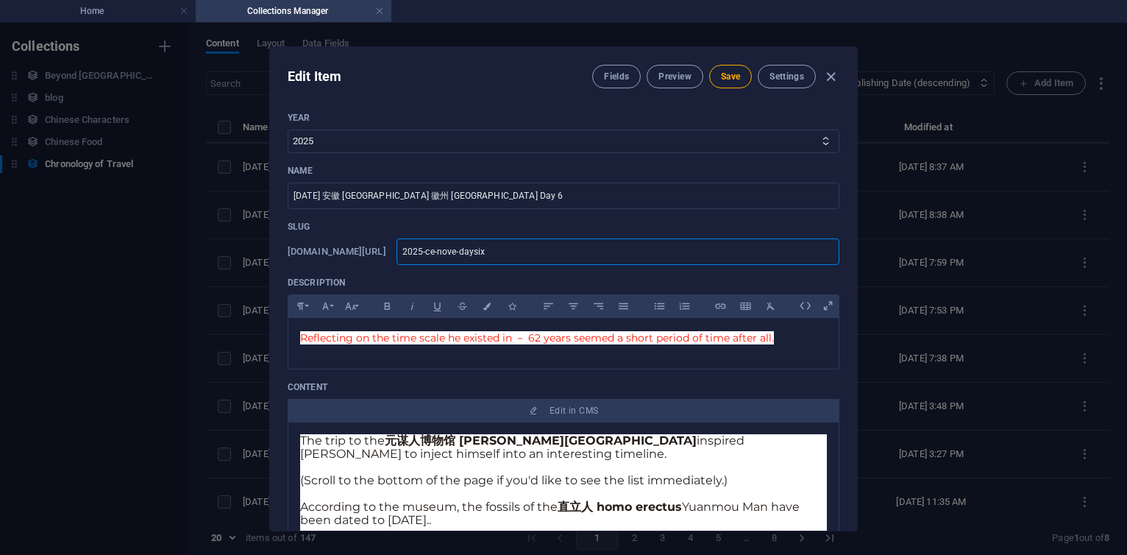
type input "2025-ce-novem-daysix"
type input "2025-ce-novemb-daysix"
type input "2025-ce-novembe-daysix"
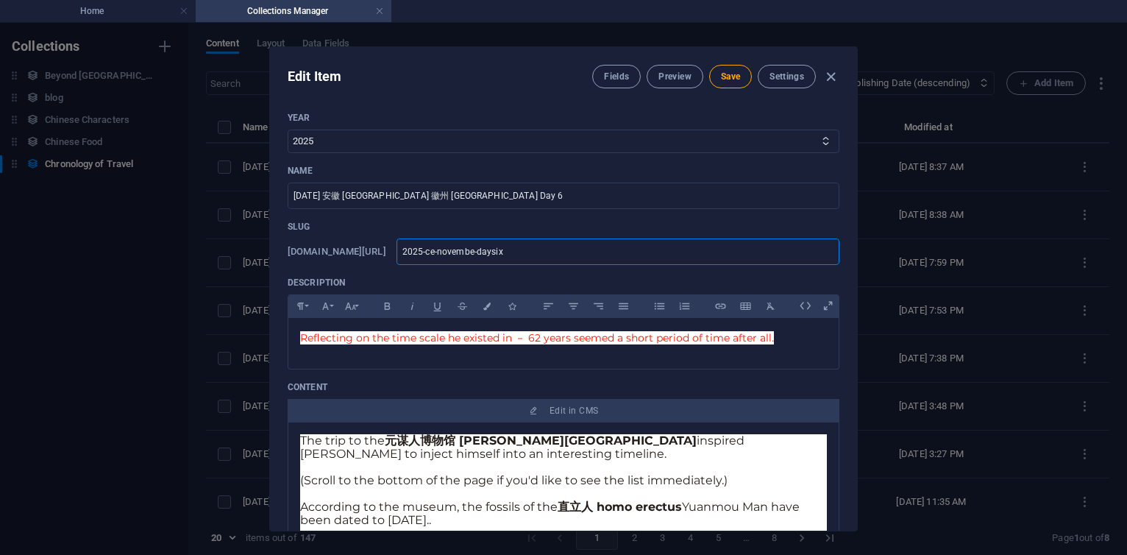
type input "2025-ce-november-daysix"
type input "2025-ce-november--daysix"
type input "2025-ce-november-t-daysix"
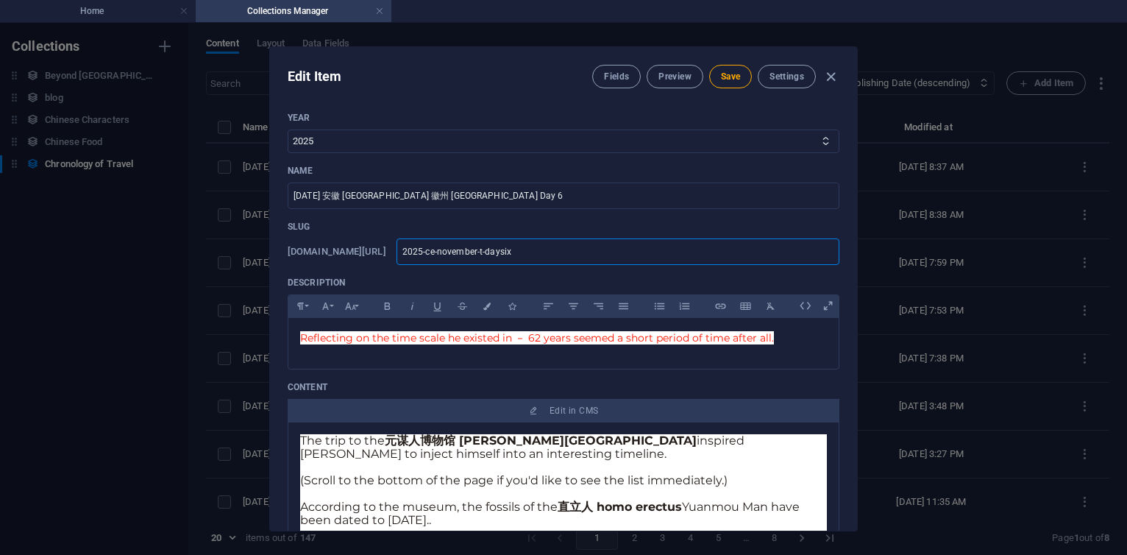
type input "2025-ce-november-t-daysix"
type input "2025-ce-november-tr-daysix"
type input "2025-ce-november-tri-daysix"
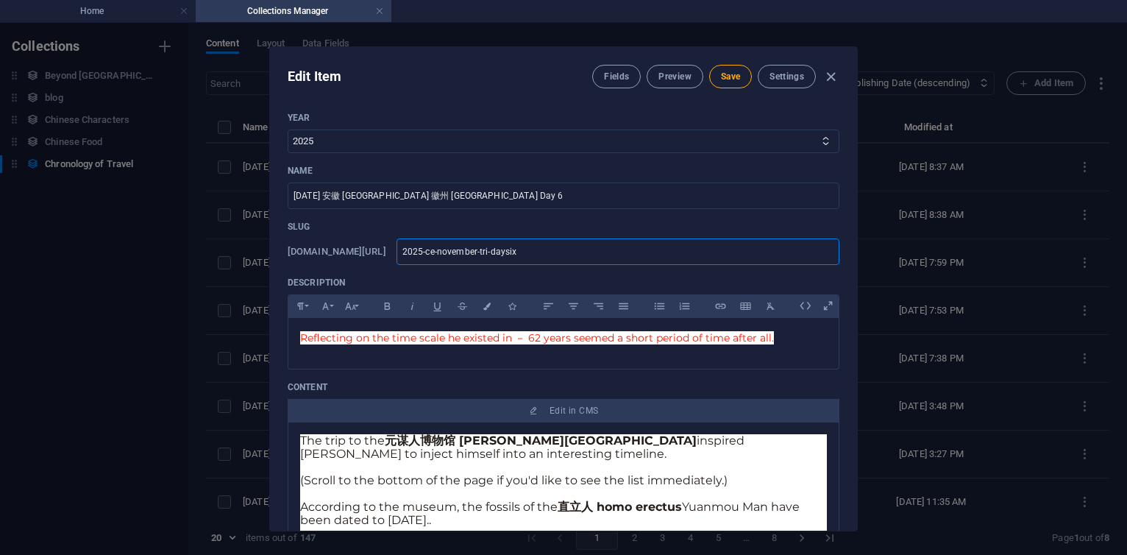
type input "2025-ce-november-trip-daysix"
drag, startPoint x: 539, startPoint y: 250, endPoint x: 593, endPoint y: 252, distance: 54.5
click at [593, 252] on input "2025-ce-november-trip-daysix" at bounding box center [618, 251] width 443 height 26
type input "2025-ce-november-trip-daysix"
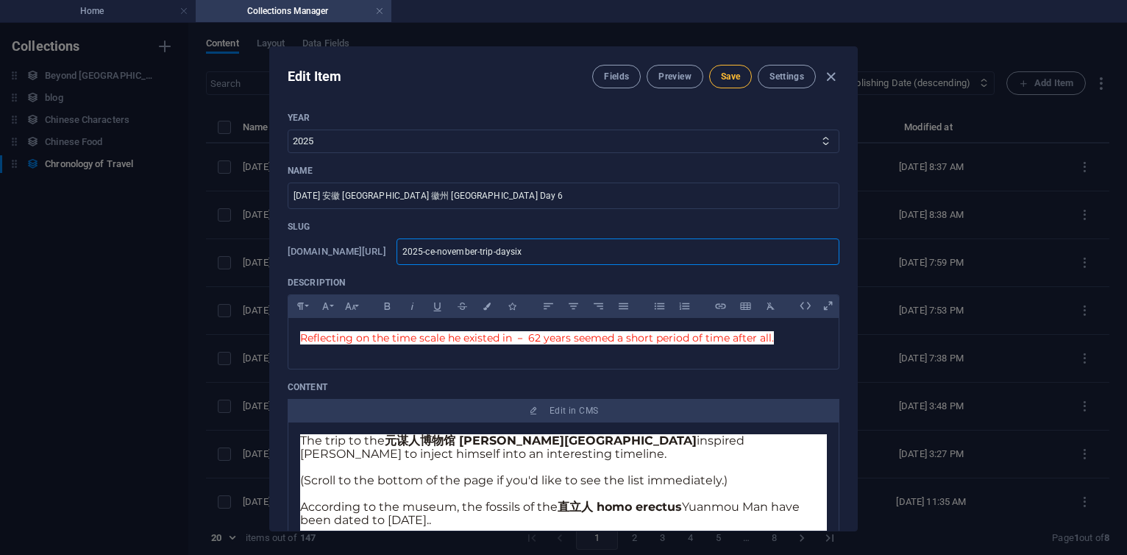
click at [740, 73] on button "Save" at bounding box center [730, 77] width 43 height 24
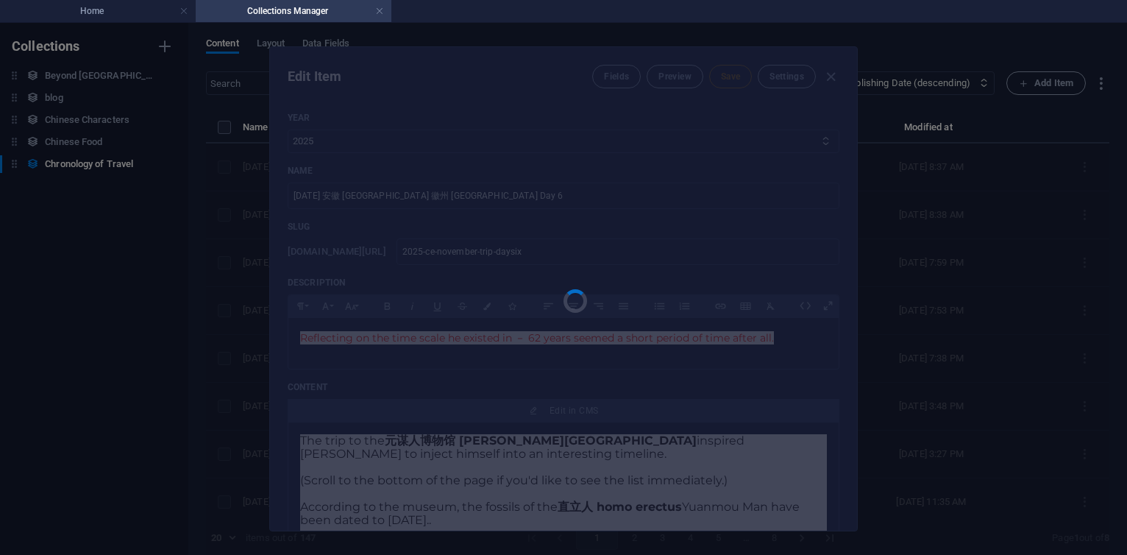
type input "2025-ce-november-trip-daysix"
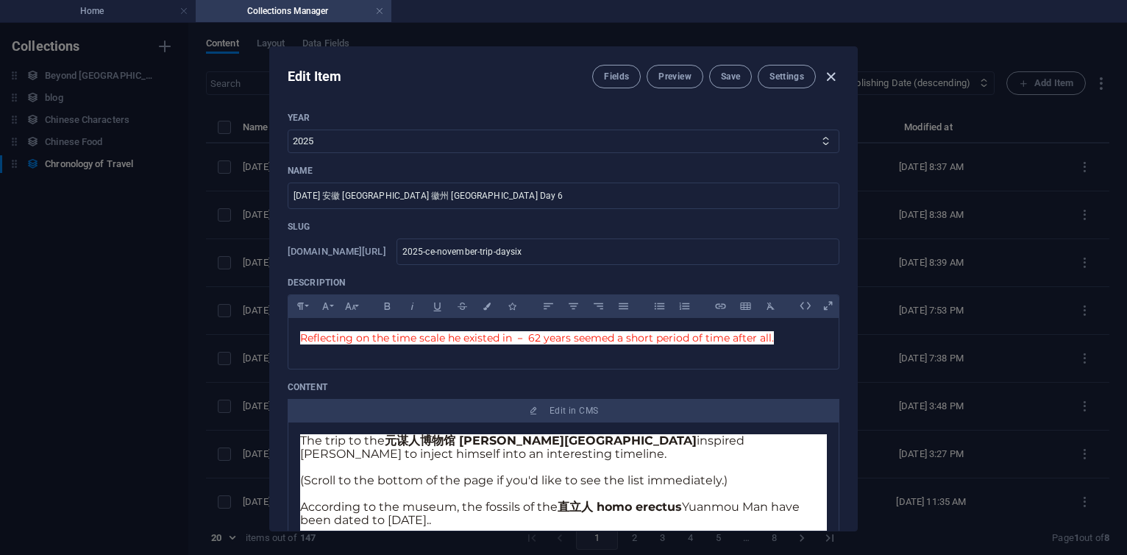
click at [832, 76] on icon "button" at bounding box center [831, 76] width 17 height 17
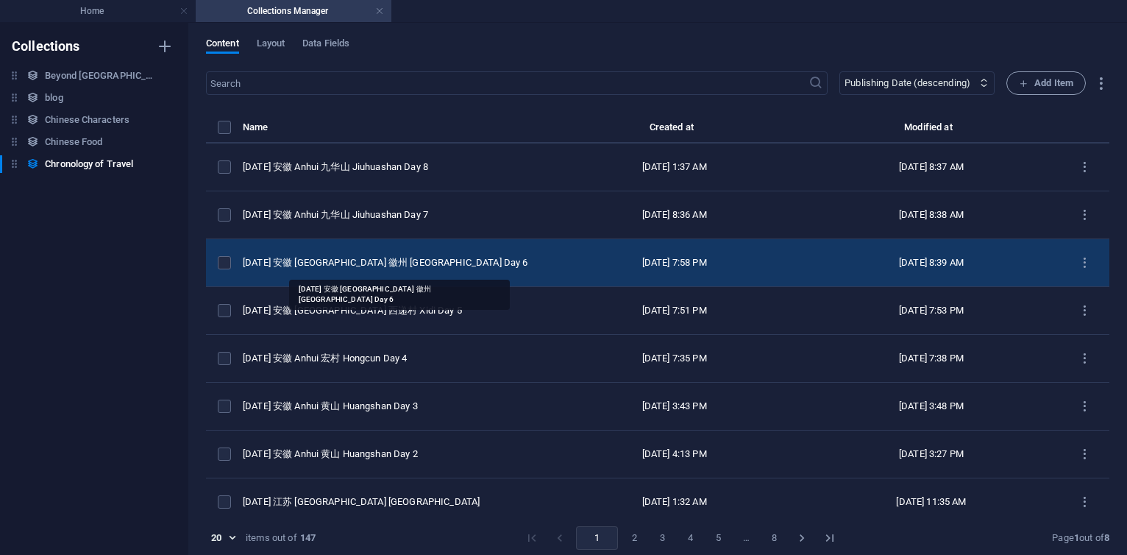
click at [358, 260] on div "[DATE] 安徽 [GEOGRAPHIC_DATA] 徽州 [GEOGRAPHIC_DATA] Day 6" at bounding box center [388, 262] width 291 height 13
select select "2025"
select select "Travel"
select select "安徽 [GEOGRAPHIC_DATA]"
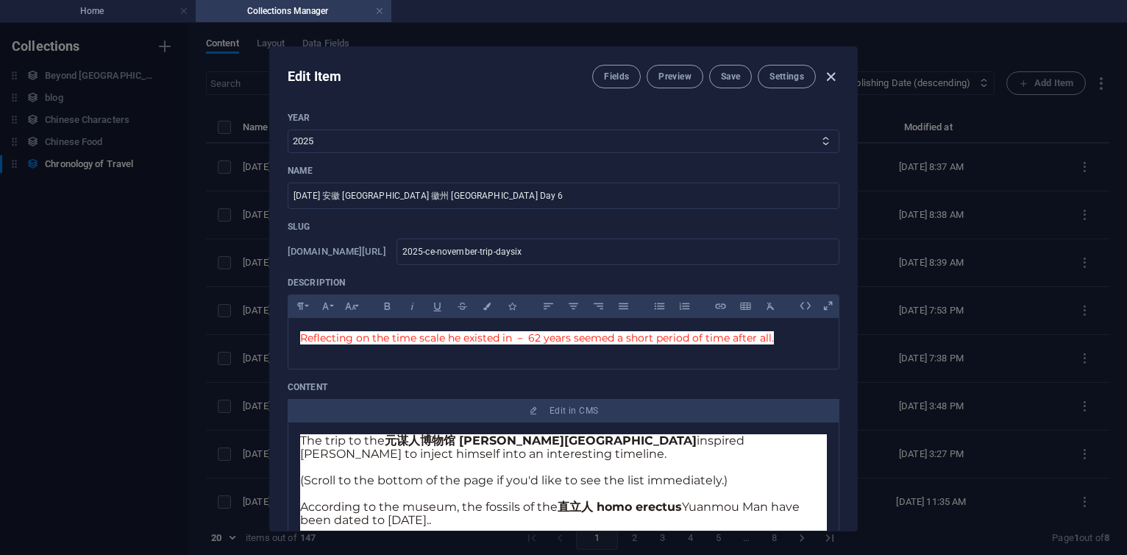
click at [832, 79] on icon "button" at bounding box center [831, 76] width 17 height 17
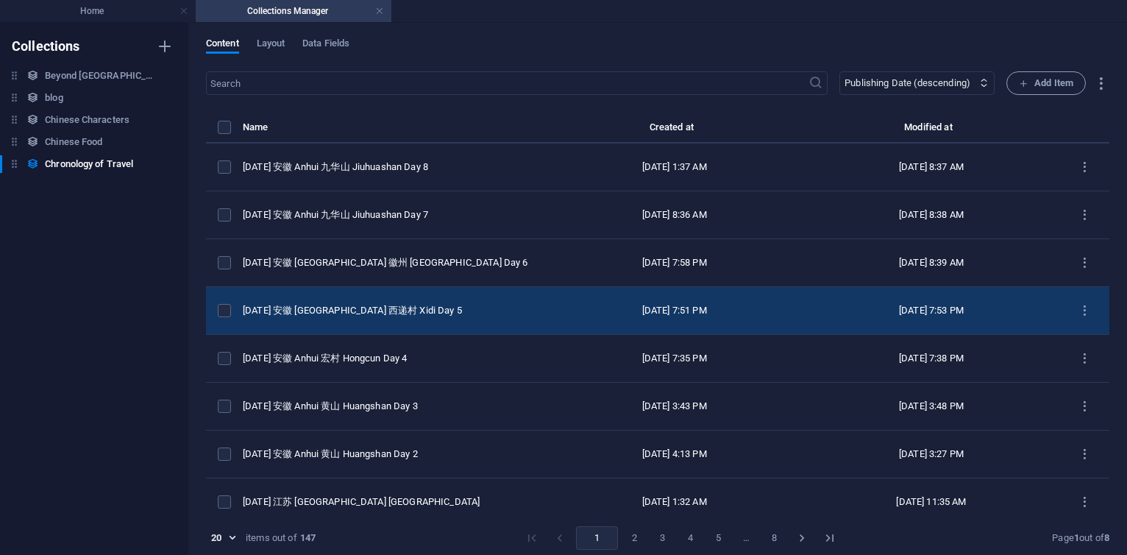
click at [343, 302] on td "[DATE] 安徽 [GEOGRAPHIC_DATA] 西递村 Xidi Day 5" at bounding box center [394, 311] width 303 height 48
select select "2025"
select select "Travel"
select select "安徽 [GEOGRAPHIC_DATA]"
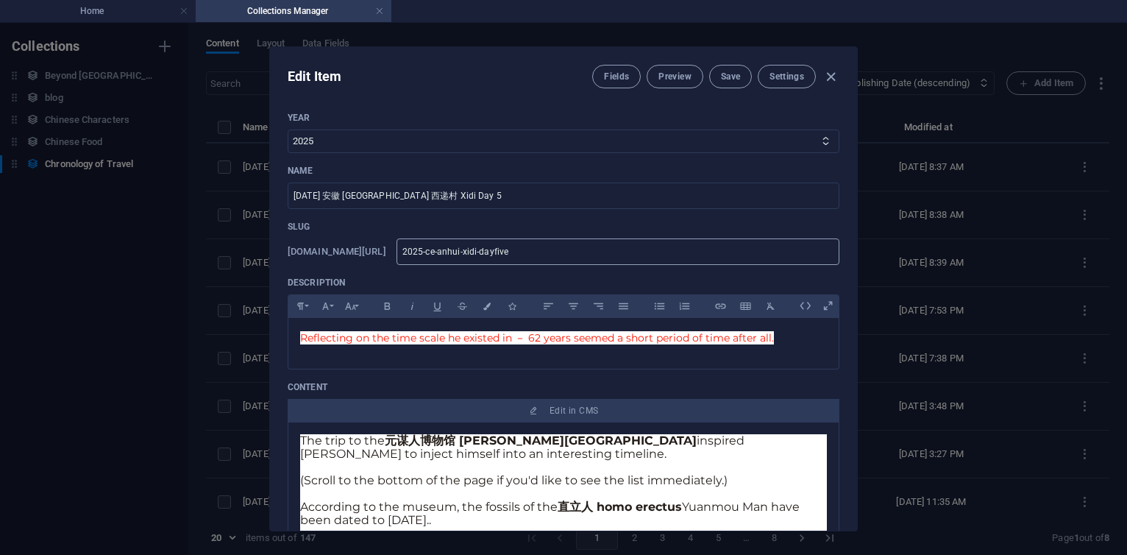
click at [576, 253] on input "2025-ce-anhui-xidi-dayfive" at bounding box center [618, 251] width 443 height 26
type input "2025-ce-anhui-xid-dayfive"
type input "2025-ce-anhui-xi-dayfive"
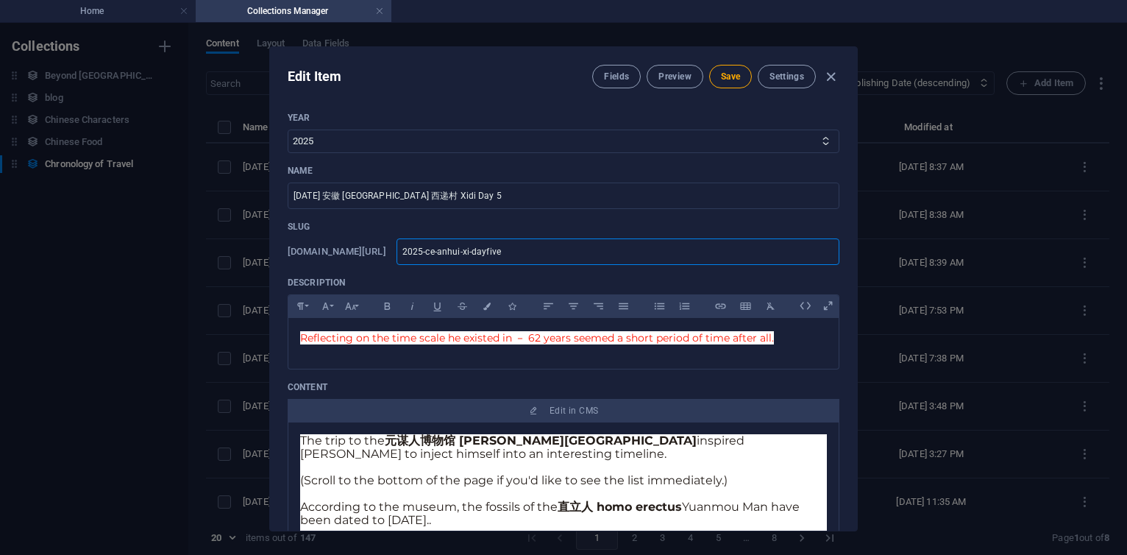
type input "2025-ce-anhui-x-dayfive"
type input "2025-ce-anhui--dayfive"
type input "2025-ce-anhui-dayfive"
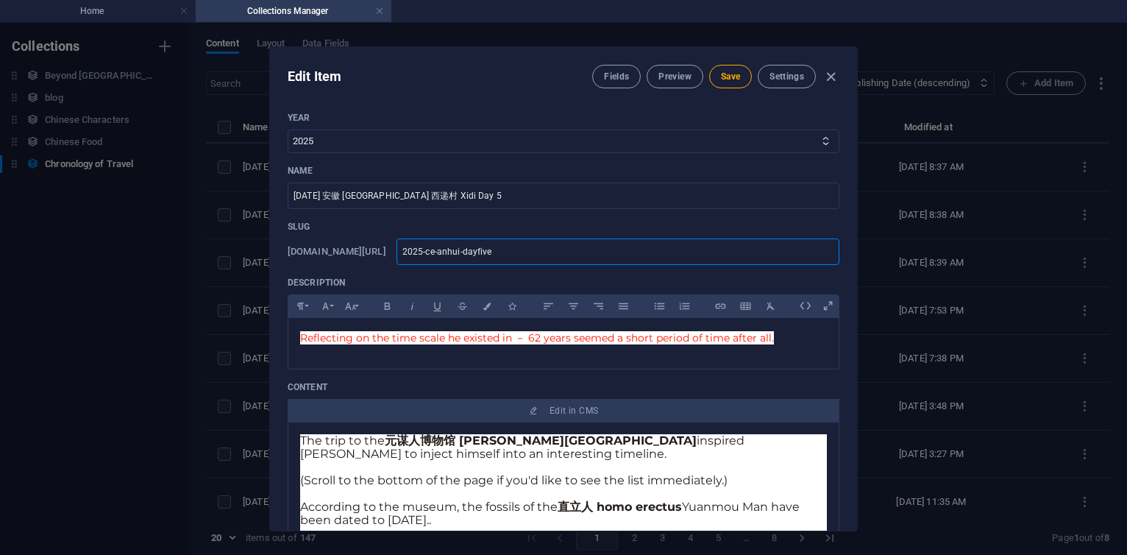
type input "2025-ce-anhui-dayfive"
type input "2025-ce-anhu-dayfive"
type input "2025-[PERSON_NAME]-dayfive"
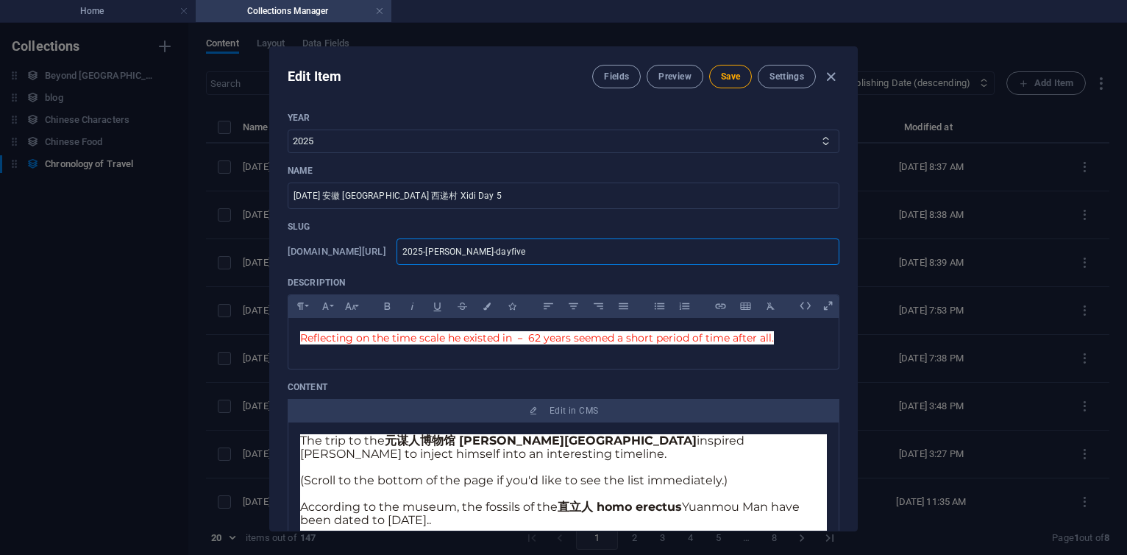
type input "2025-ce-an-dayfive"
type input "2025-ce-a-dayfive"
type input "2025-ce--dayfive"
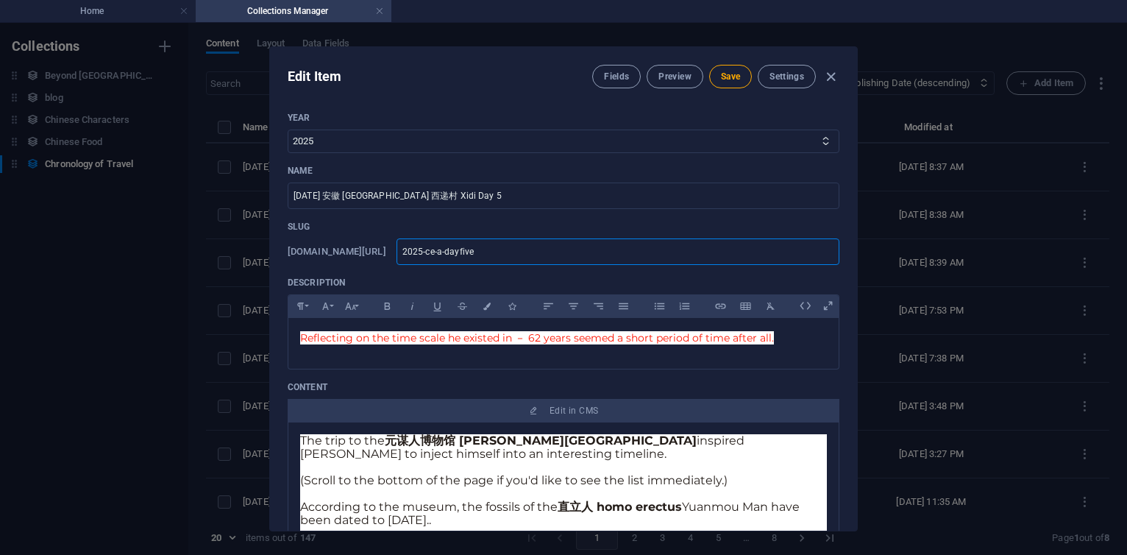
type input "2025-ce--dayfive"
paste input "november-trip"
type input "2025-ce-november-trip-dayfive"
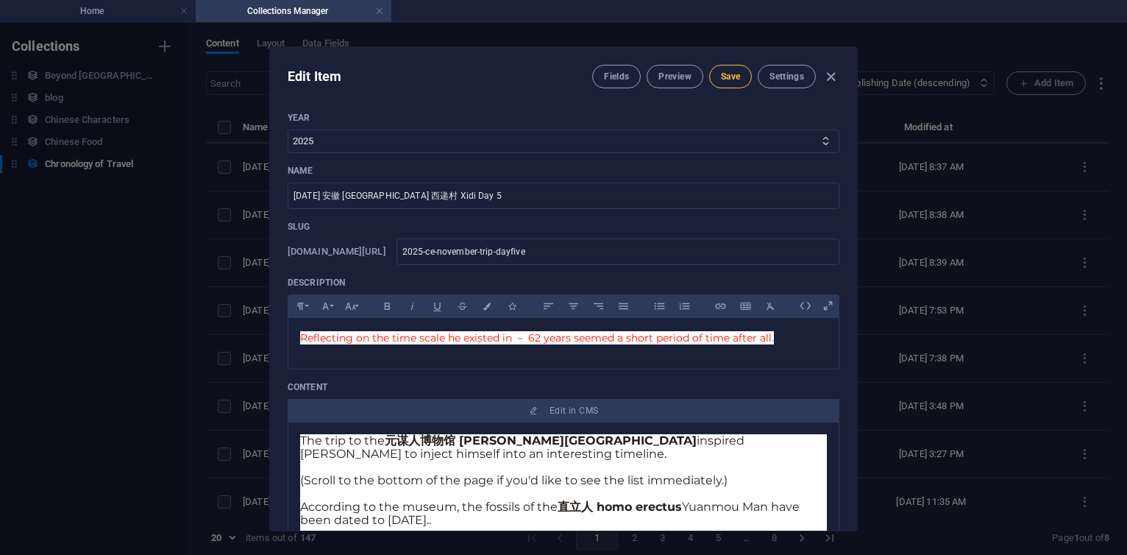
click at [723, 79] on span "Save" at bounding box center [730, 77] width 19 height 12
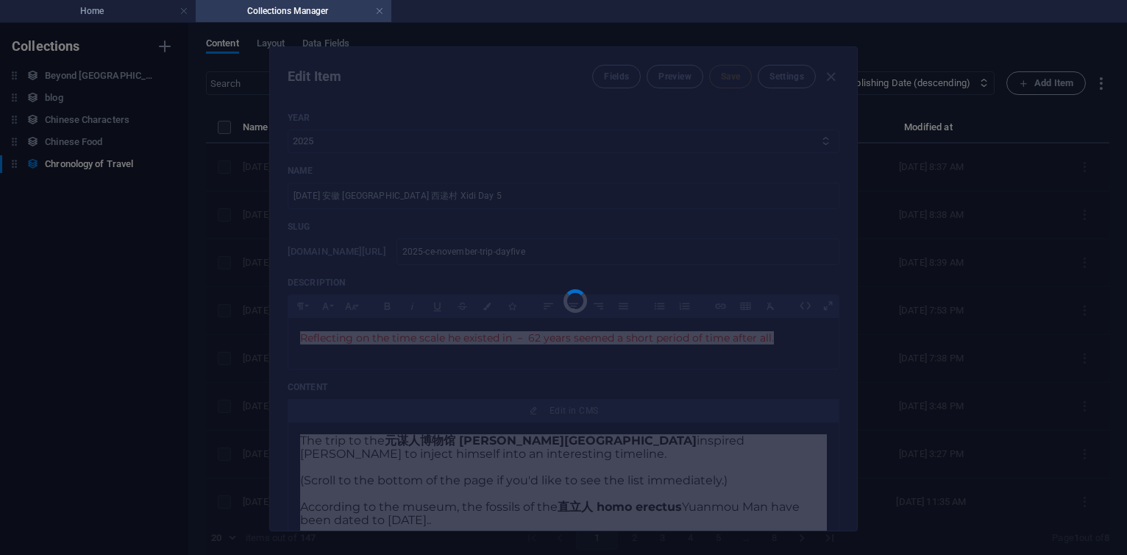
type input "2025-ce-november-trip-dayfive"
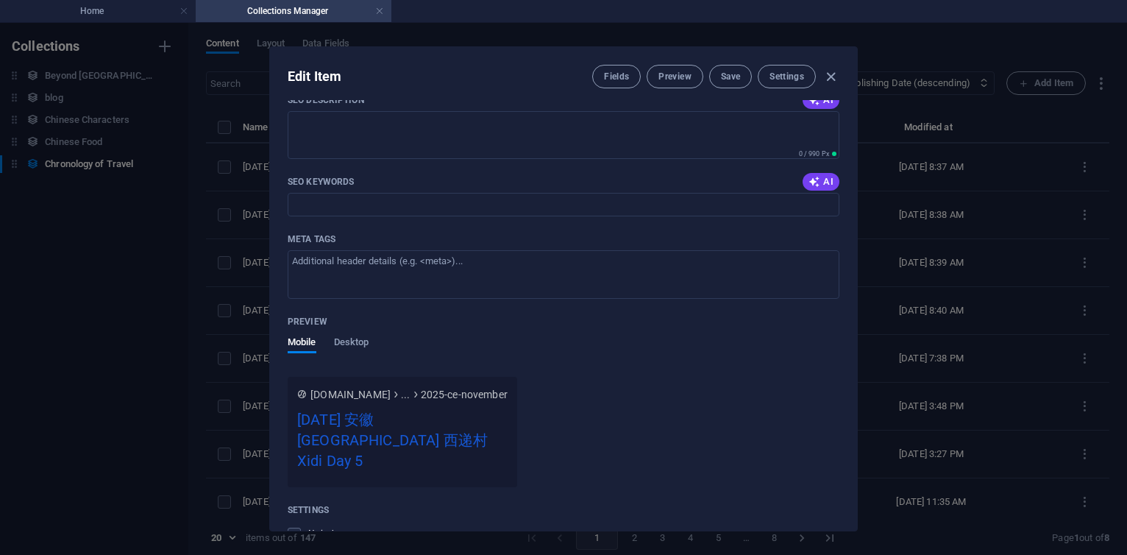
scroll to position [883, 0]
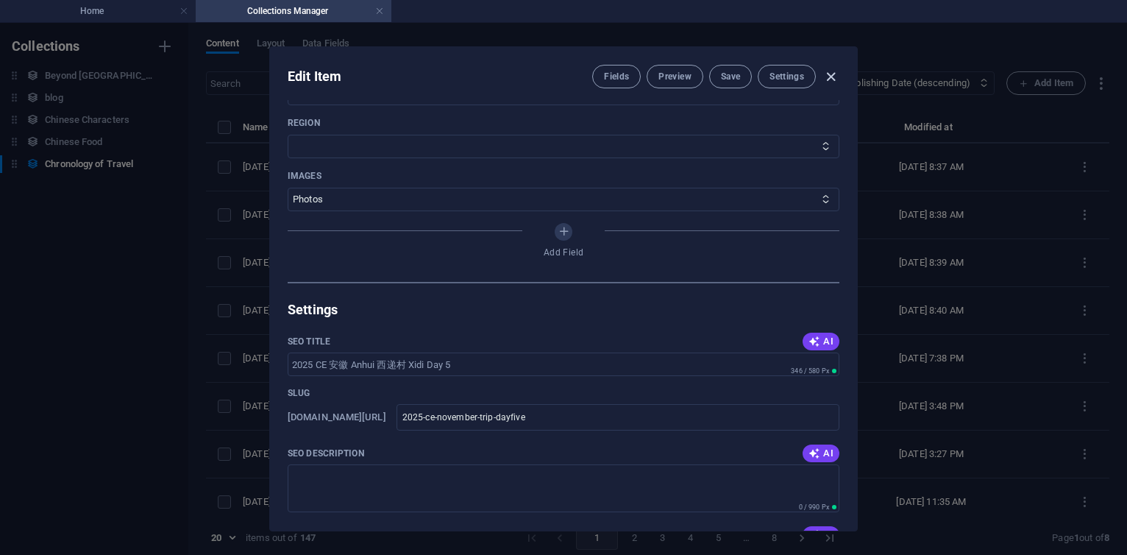
click at [835, 77] on icon "button" at bounding box center [831, 76] width 17 height 17
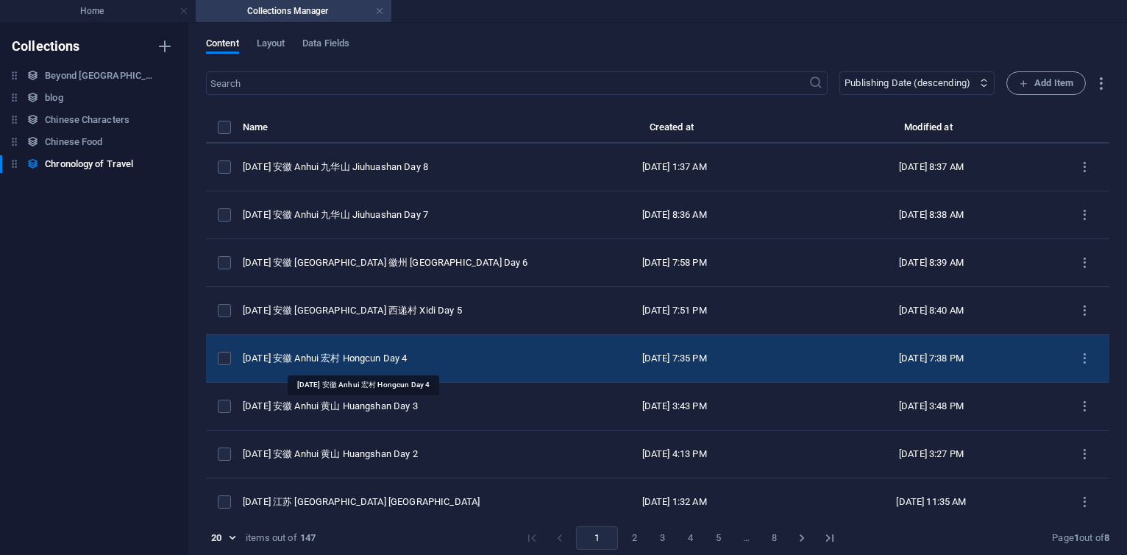
click at [414, 364] on div "[DATE] 安徽 Anhui 宏村 Hongcun Day 4" at bounding box center [388, 358] width 291 height 13
select select "2025"
select select "Travel"
select select "安徽 [GEOGRAPHIC_DATA]"
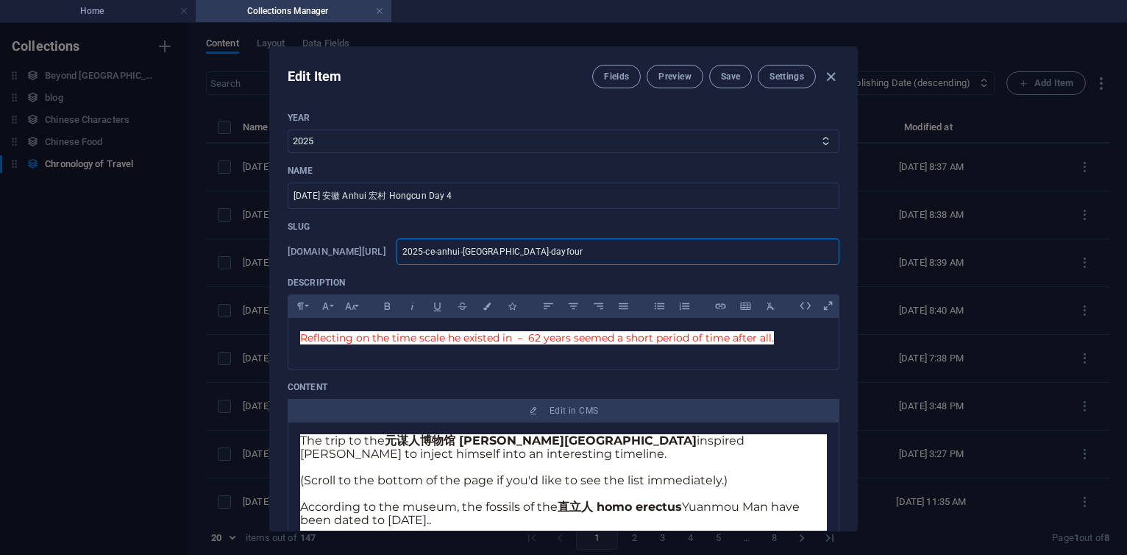
click at [646, 253] on input "2025-ce-anhui-[GEOGRAPHIC_DATA]-dayfour" at bounding box center [618, 251] width 443 height 26
paste input "november-trip"
click at [721, 80] on span "Save" at bounding box center [730, 77] width 19 height 12
click at [739, 77] on button "Save" at bounding box center [730, 77] width 43 height 24
click at [826, 77] on icon "button" at bounding box center [831, 76] width 17 height 17
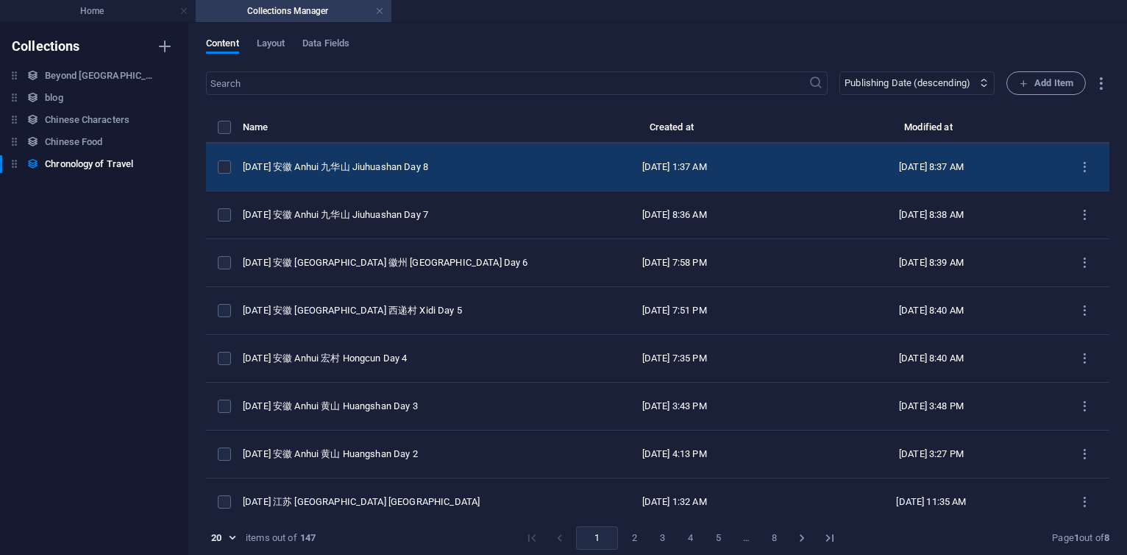
click at [411, 172] on div "[DATE] 安徽 Anhui 九华山 Jiuhuashan Day 8" at bounding box center [388, 166] width 291 height 13
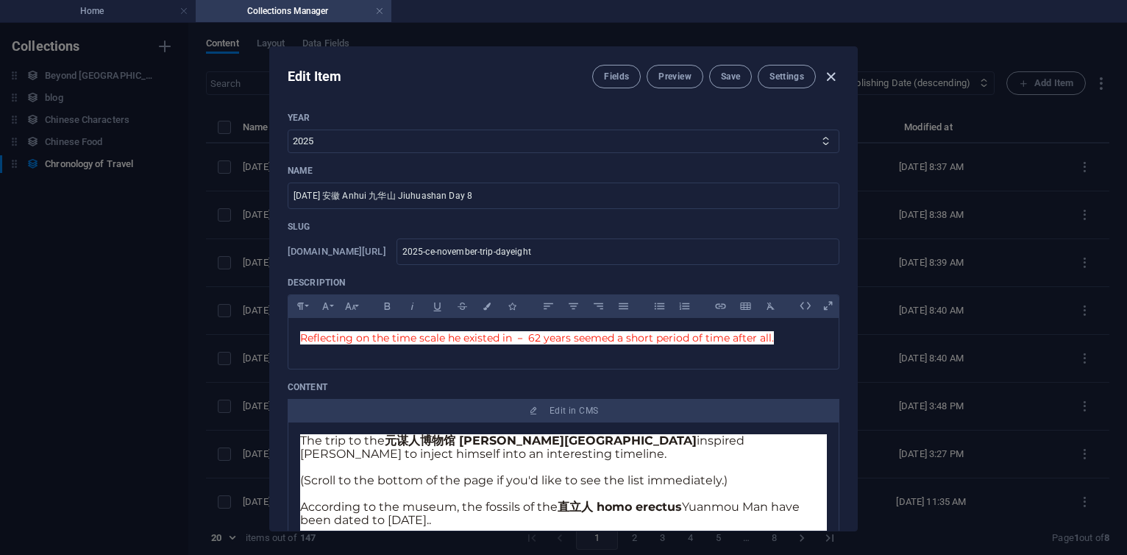
click at [824, 76] on icon "button" at bounding box center [831, 76] width 17 height 17
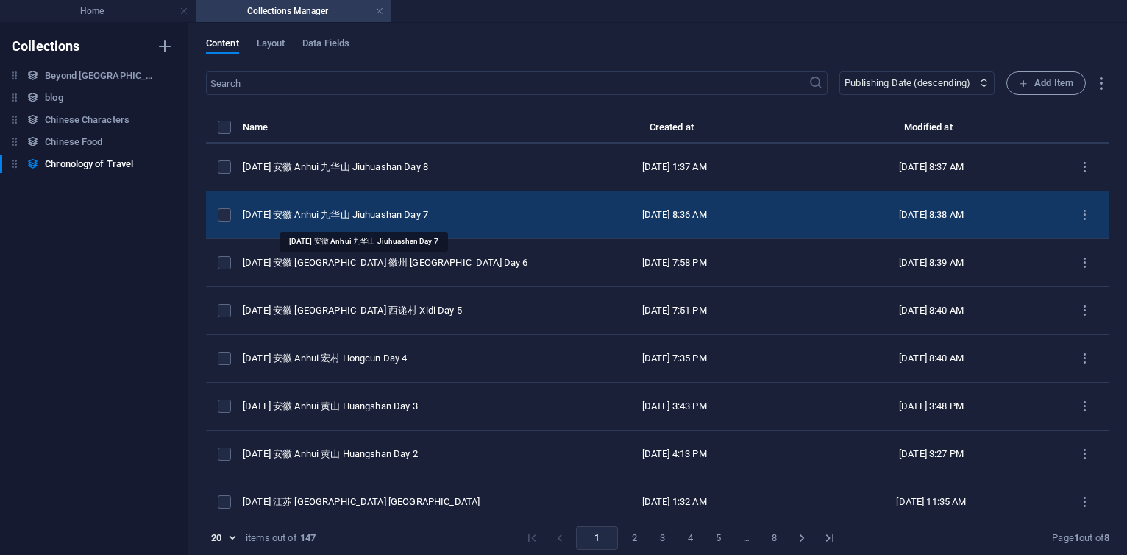
click at [389, 214] on div "[DATE] 安徽 Anhui 九华山 Jiuhuashan Day 7" at bounding box center [388, 214] width 291 height 13
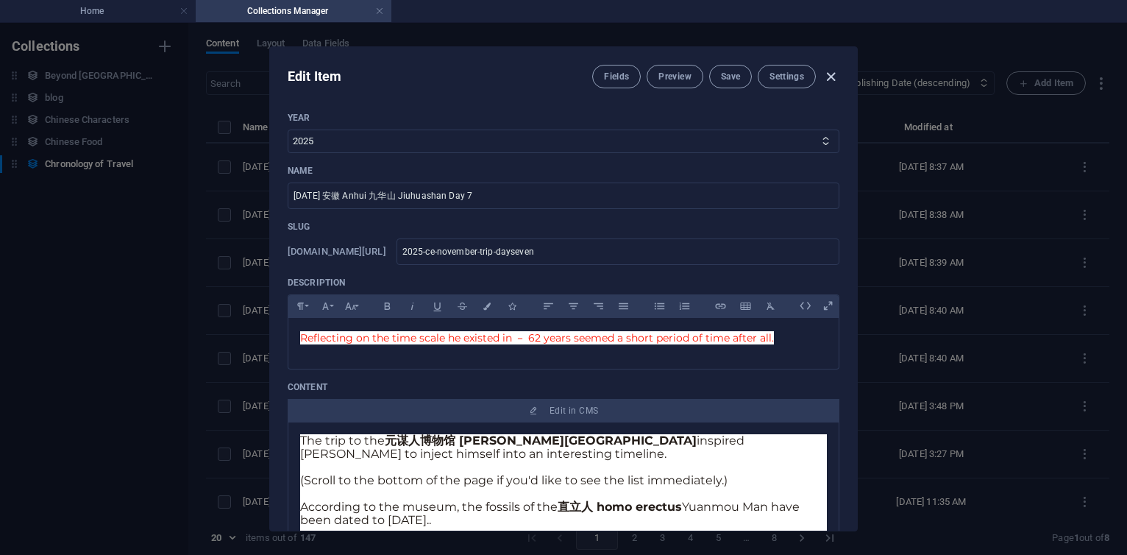
click at [834, 74] on icon "button" at bounding box center [831, 76] width 17 height 17
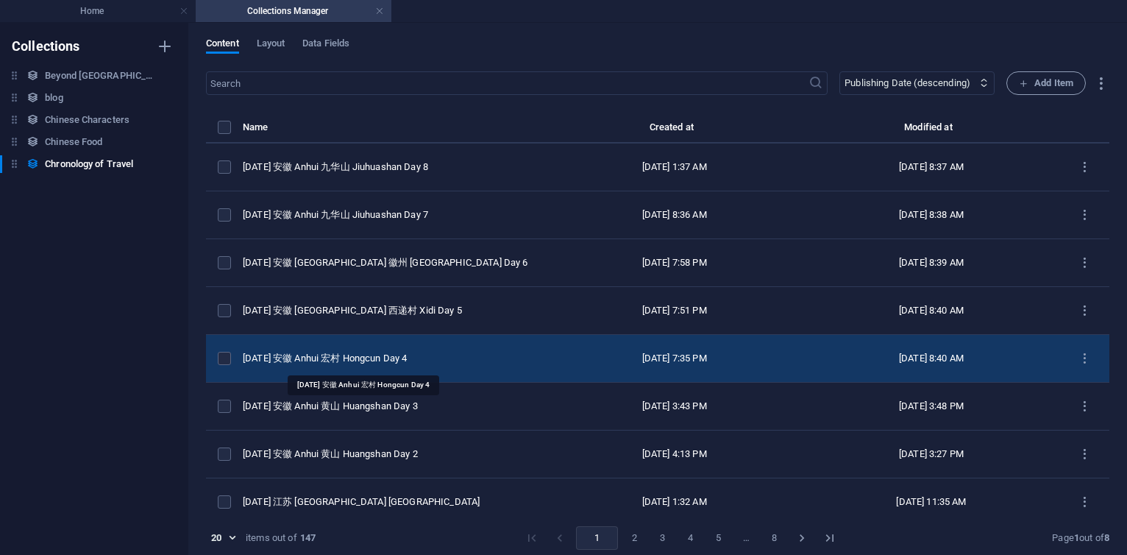
click at [369, 354] on div "[DATE] 安徽 Anhui 宏村 Hongcun Day 4" at bounding box center [388, 358] width 291 height 13
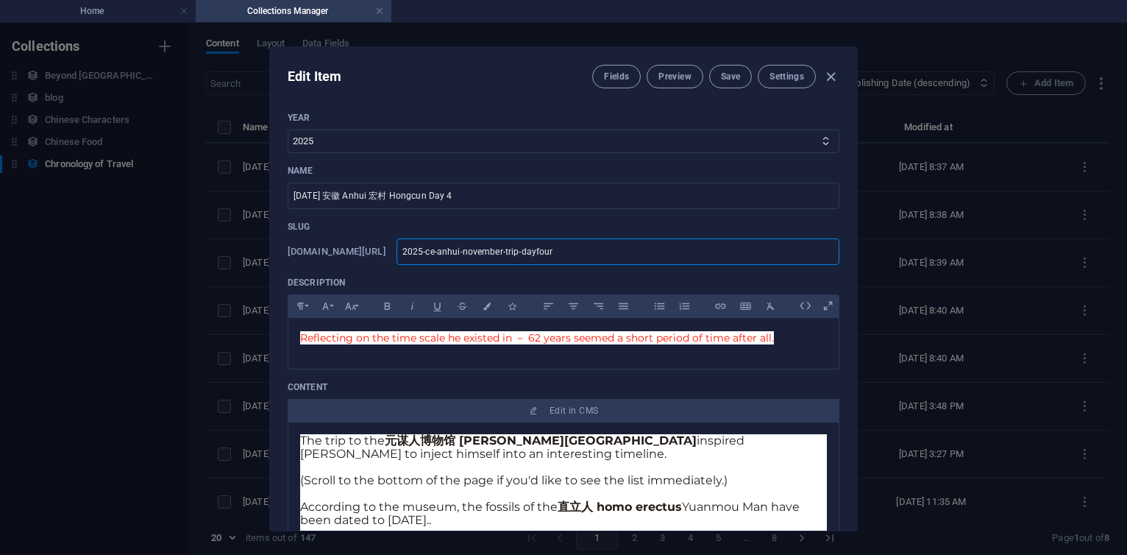
click at [563, 253] on input "2025-ce-anhui-november-trip-dayfour" at bounding box center [618, 251] width 443 height 26
click at [730, 78] on span "Save" at bounding box center [730, 77] width 19 height 12
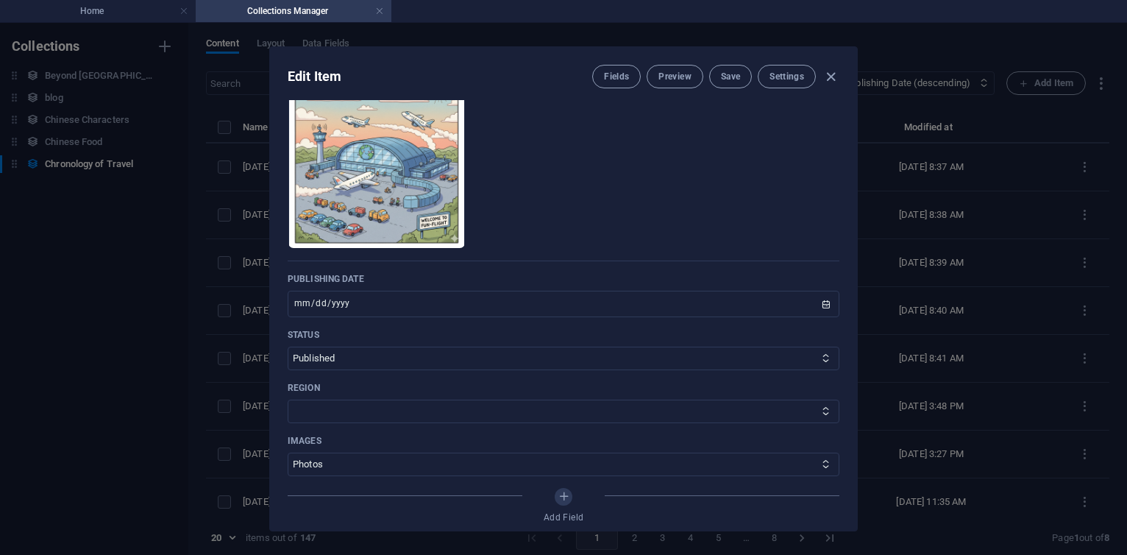
scroll to position [1060, 0]
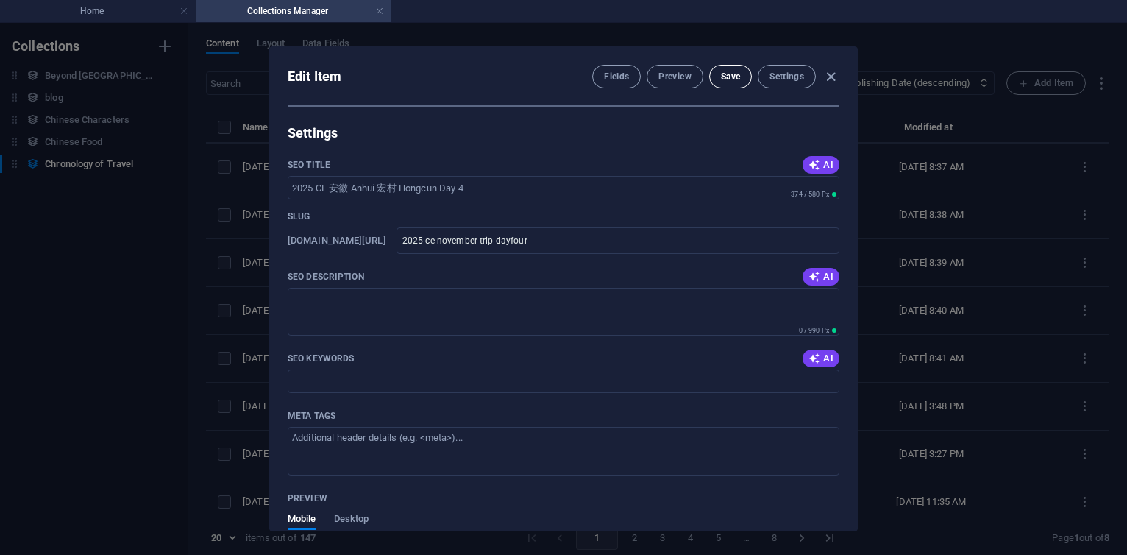
click at [734, 74] on span "Save" at bounding box center [730, 77] width 19 height 12
click at [832, 77] on icon "button" at bounding box center [831, 76] width 17 height 17
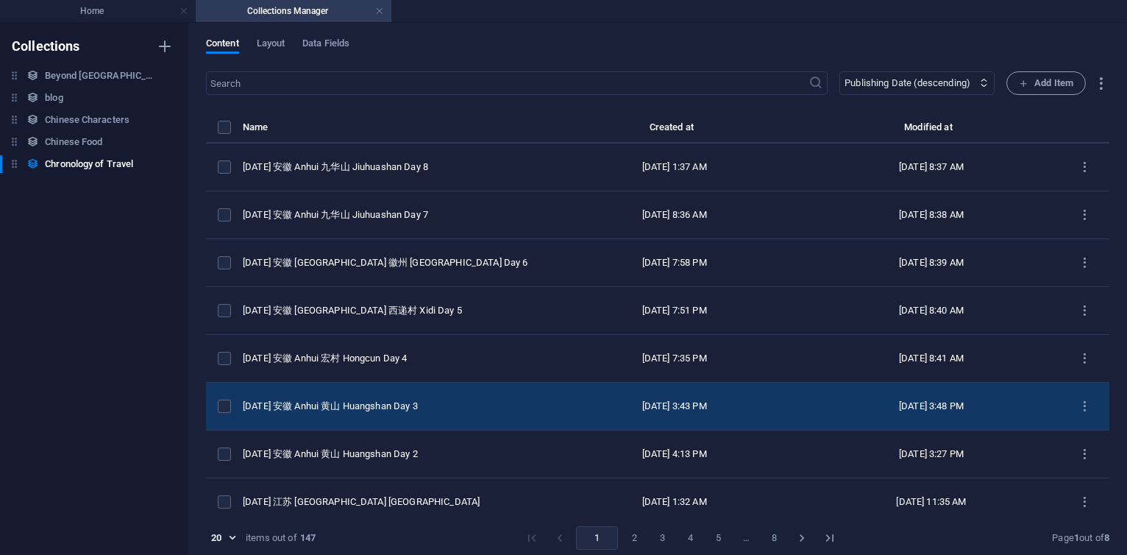
click at [377, 410] on div "[DATE] 安徽 Anhui 黄山 Huangshan Day 3" at bounding box center [388, 406] width 291 height 13
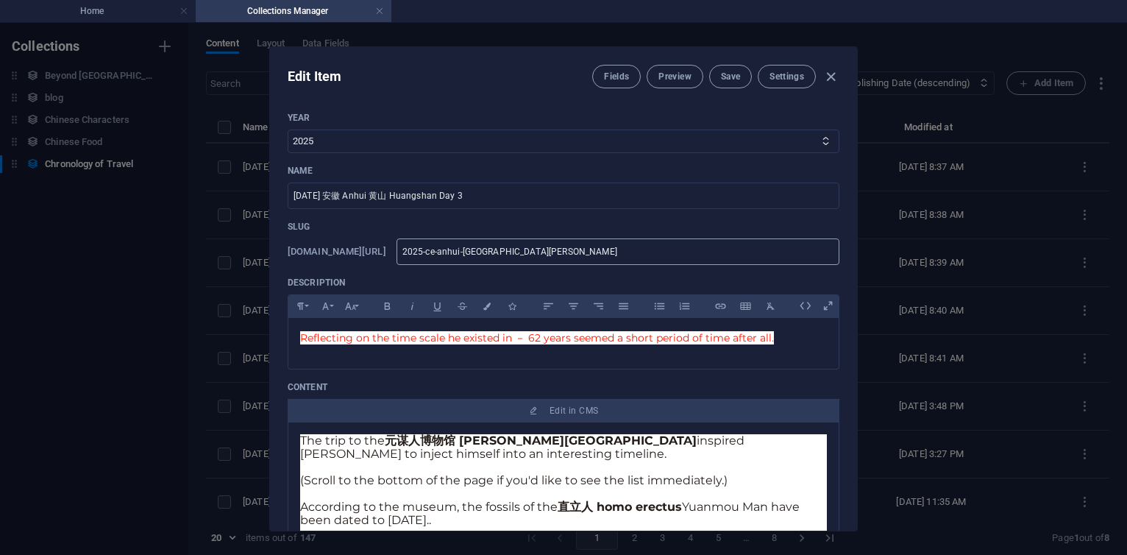
click at [608, 256] on input "2025-ce-anhui-[GEOGRAPHIC_DATA][PERSON_NAME]" at bounding box center [618, 251] width 443 height 26
paste input "november-trip"
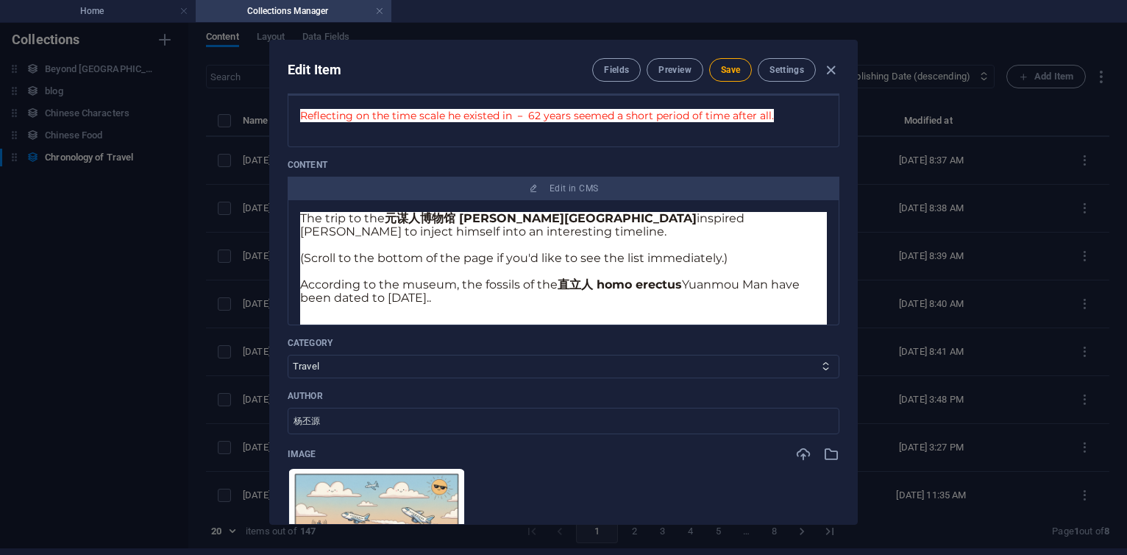
scroll to position [0, 0]
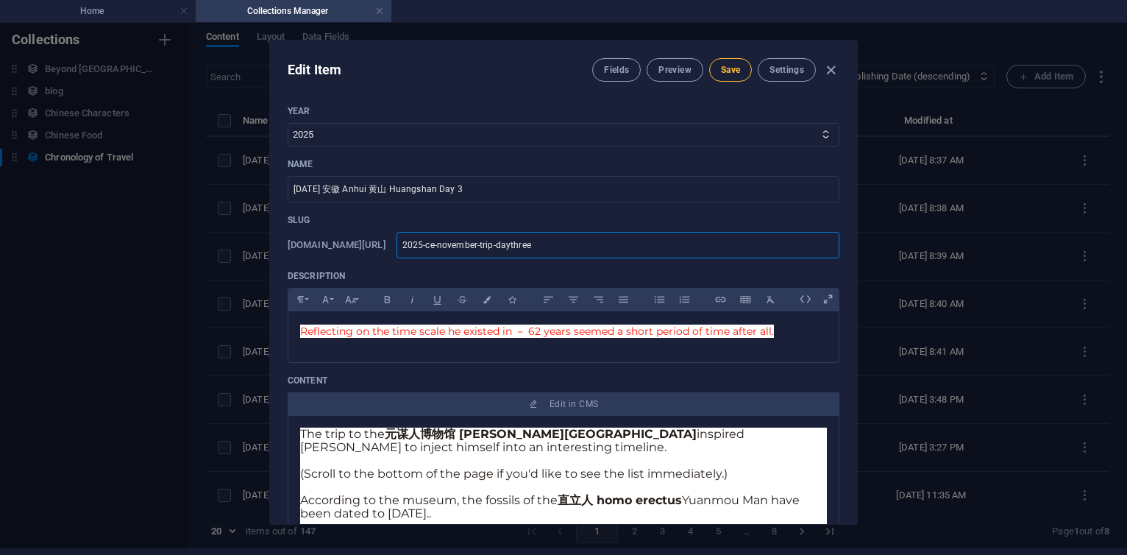
click at [737, 65] on span "Save" at bounding box center [730, 70] width 19 height 12
click at [832, 68] on icon "button" at bounding box center [831, 70] width 17 height 17
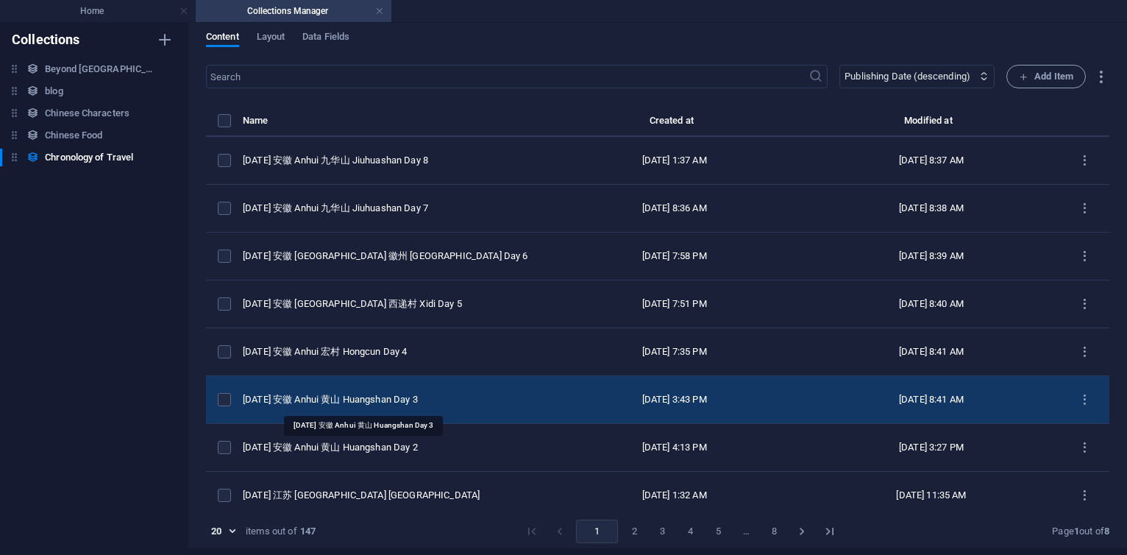
click at [423, 393] on div "[DATE] 安徽 Anhui 黄山 Huangshan Day 3" at bounding box center [388, 399] width 291 height 13
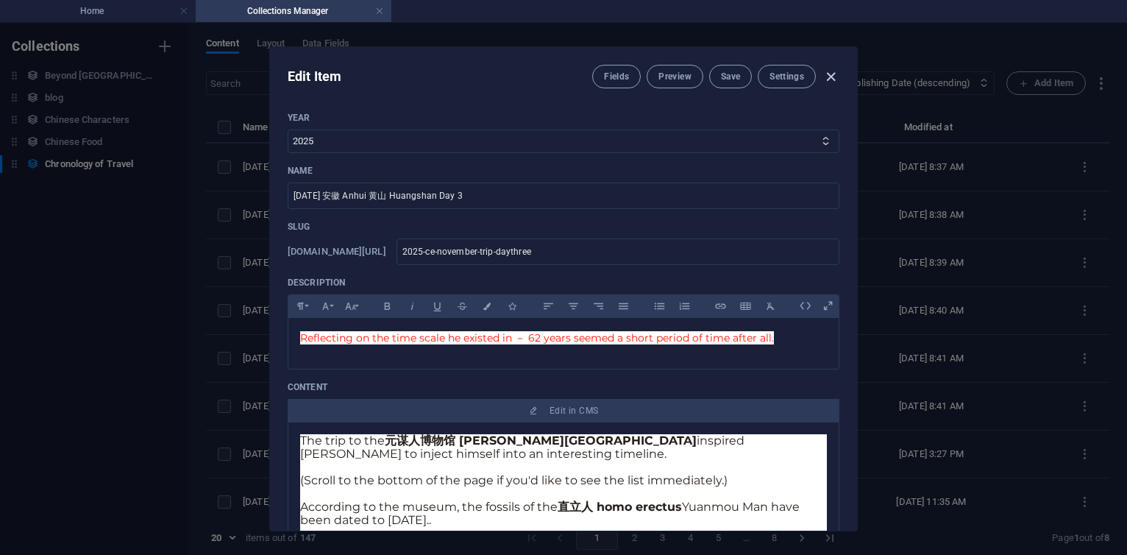
click at [829, 80] on icon "button" at bounding box center [831, 76] width 17 height 17
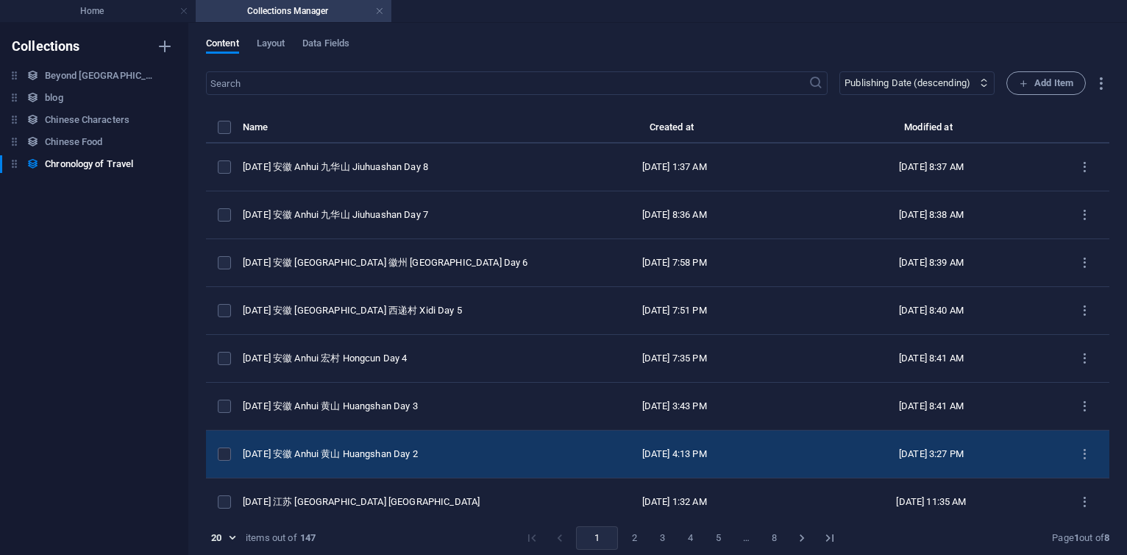
scroll to position [177, 0]
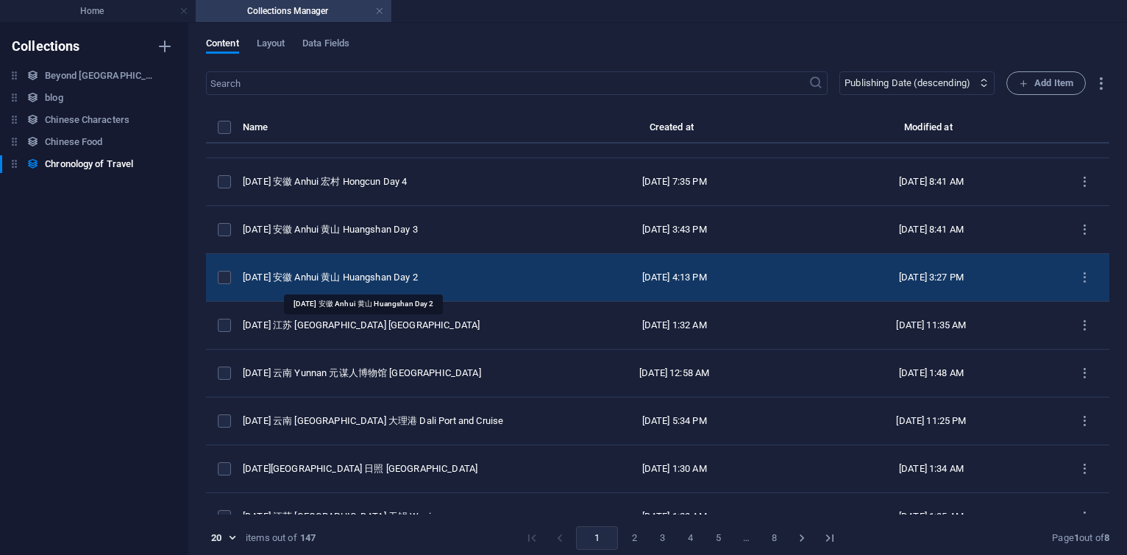
click at [387, 275] on div "[DATE] 安徽 Anhui 黄山 Huangshan Day 2" at bounding box center [388, 277] width 291 height 13
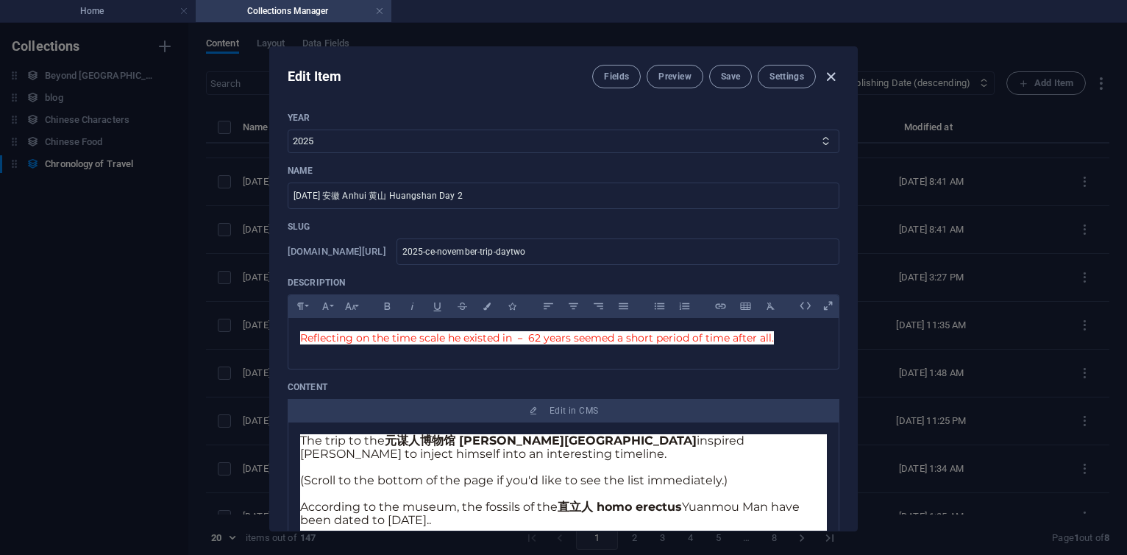
click at [828, 79] on icon "button" at bounding box center [831, 76] width 17 height 17
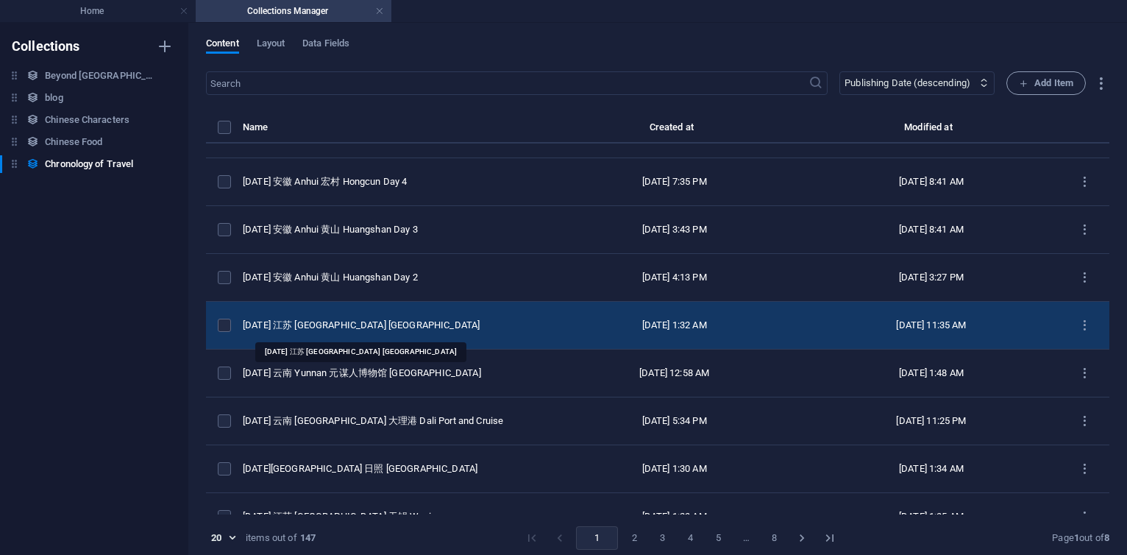
click at [458, 324] on div "[DATE] 江苏 [GEOGRAPHIC_DATA] [GEOGRAPHIC_DATA]" at bounding box center [388, 325] width 291 height 13
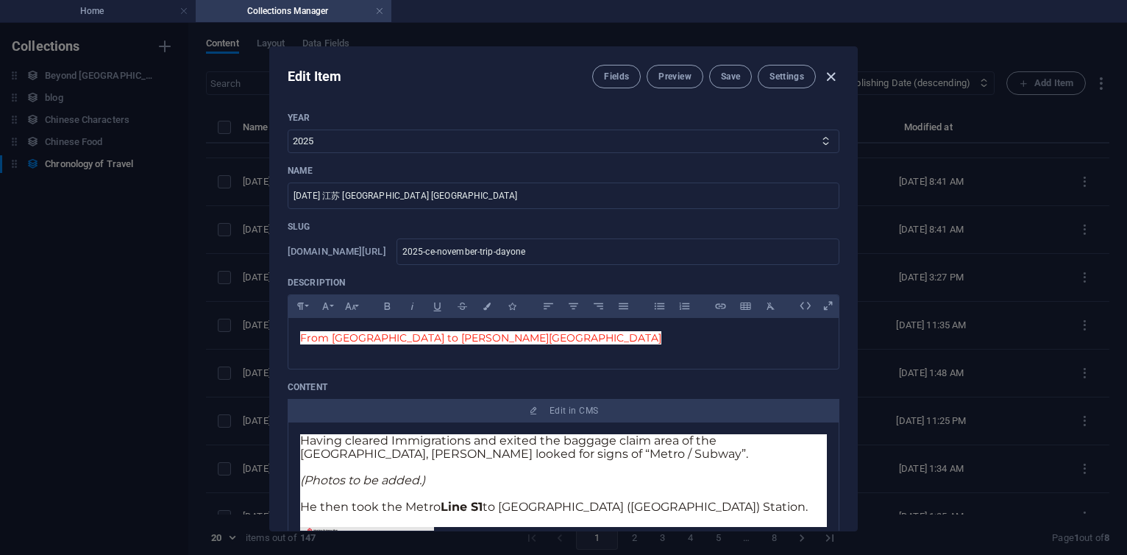
click at [828, 77] on icon "button" at bounding box center [831, 76] width 17 height 17
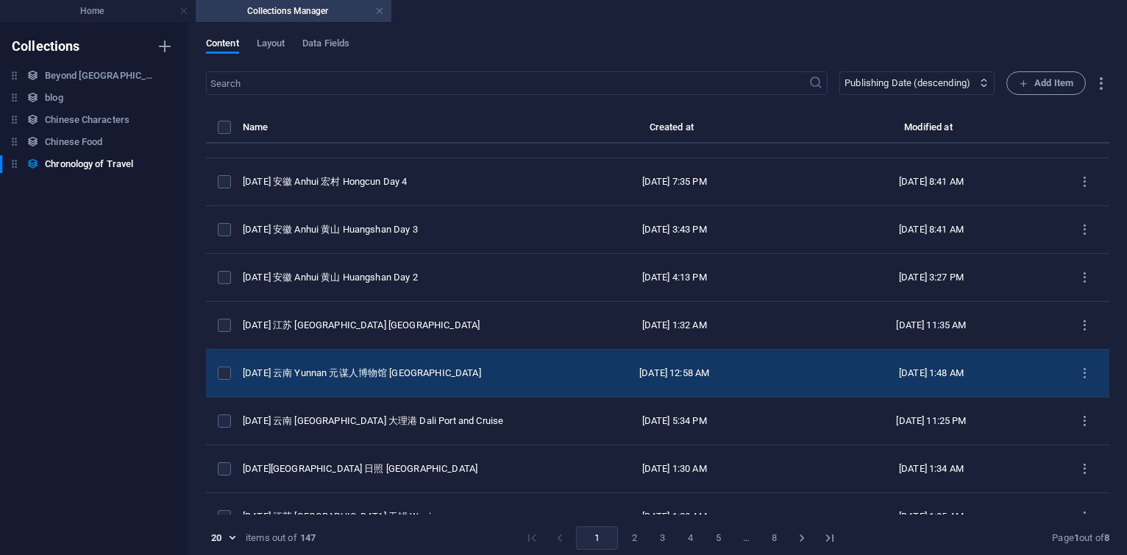
scroll to position [0, 0]
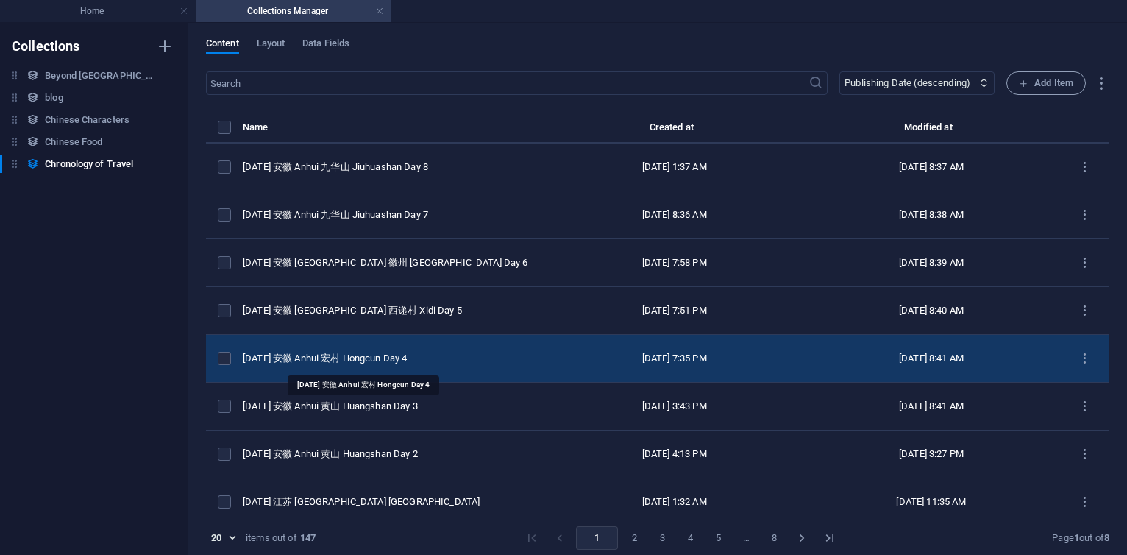
click at [386, 352] on div "[DATE] 安徽 Anhui 宏村 Hongcun Day 4" at bounding box center [388, 358] width 291 height 13
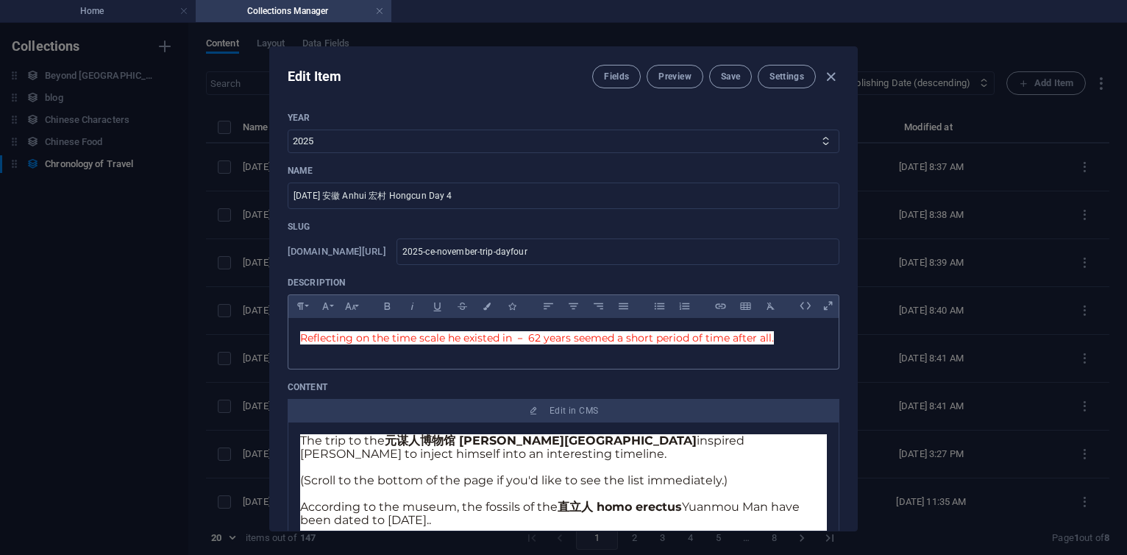
click at [789, 332] on p "Reflecting on the time scale he existed in － 62 years seemed a short period of …" at bounding box center [563, 338] width 527 height 16
click at [301, 336] on span "Reflecting on the time scale he existed in － 62 years seemed a short period of …" at bounding box center [537, 337] width 474 height 13
click at [305, 333] on span "Reflecting on the time scale he existed in － 62 years seemed a short period of …" at bounding box center [537, 337] width 474 height 13
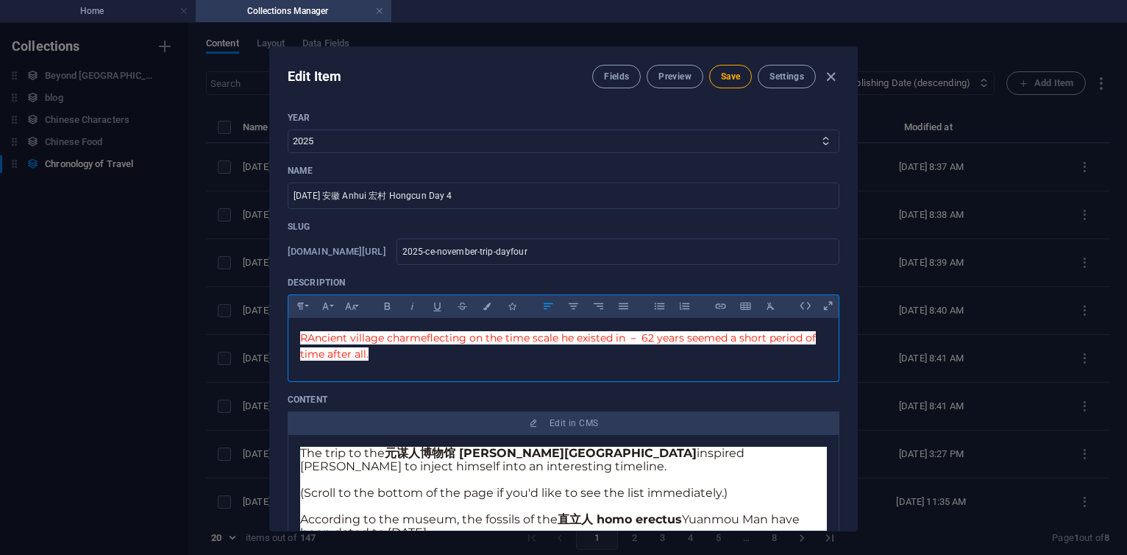
scroll to position [0, 7]
click at [305, 341] on span "RAncient village charmeflecting on the time scale he existed in － 62 years seem…" at bounding box center [558, 345] width 516 height 29
click at [417, 341] on span "Ancient village charmeflecting on the time scale he existed in － 62 years seeme…" at bounding box center [554, 345] width 508 height 29
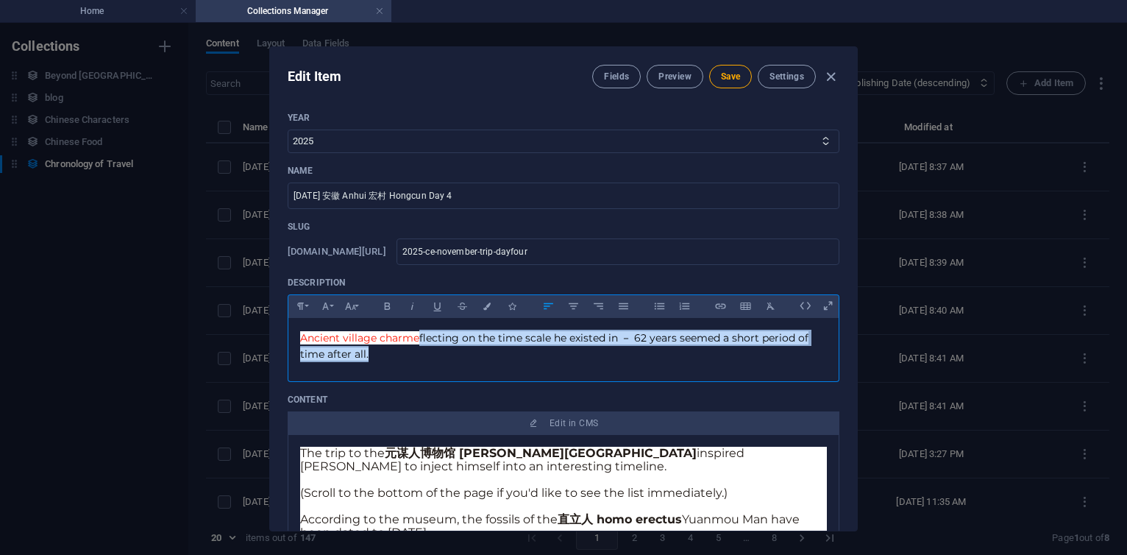
click at [382, 359] on p "Ancient village charmeflecting on the time scale he existed in － 62 years seeme…" at bounding box center [563, 346] width 527 height 33
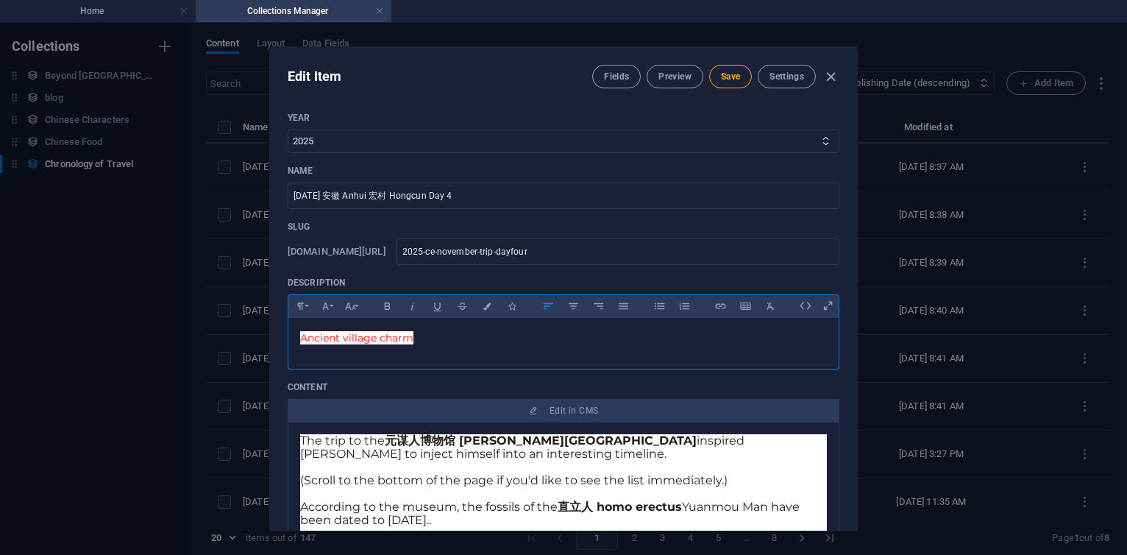
click at [496, 465] on p at bounding box center [563, 467] width 527 height 13
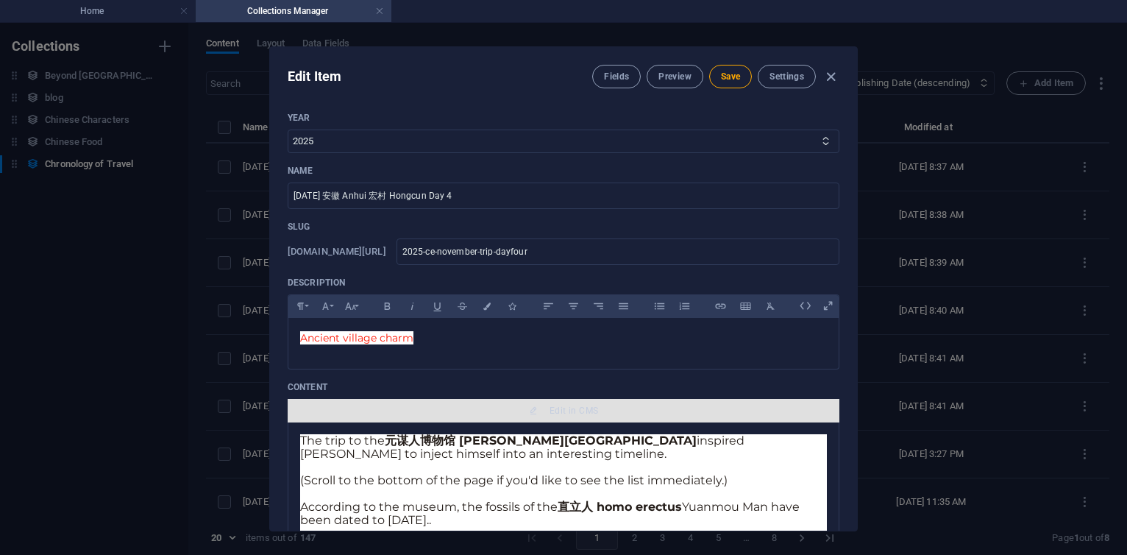
click at [554, 403] on button "Edit in CMS" at bounding box center [564, 411] width 552 height 24
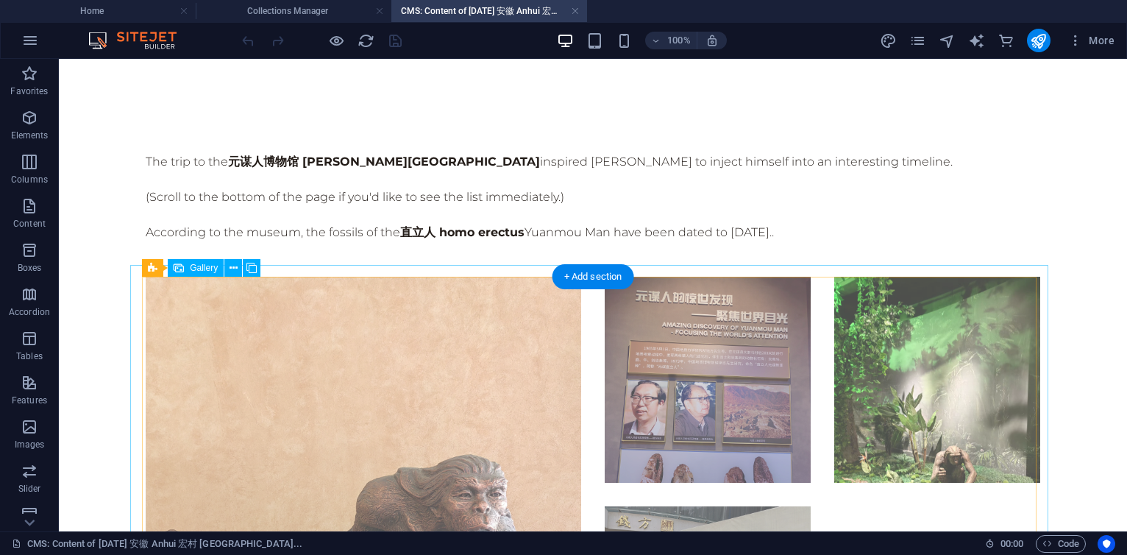
scroll to position [0, 0]
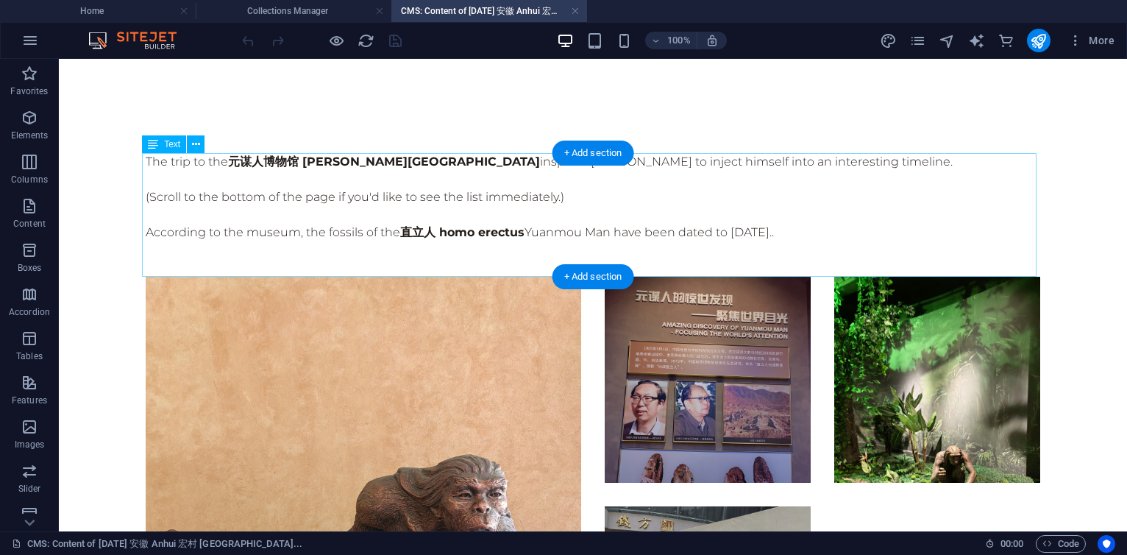
click at [713, 215] on div "The trip to the 元谋人博物馆 [PERSON_NAME][GEOGRAPHIC_DATA] inspired [PERSON_NAME] to…" at bounding box center [593, 215] width 895 height 124
click at [305, 215] on div "The trip to the 元谋人博物馆 [PERSON_NAME][GEOGRAPHIC_DATA] inspired [PERSON_NAME] to…" at bounding box center [593, 215] width 895 height 124
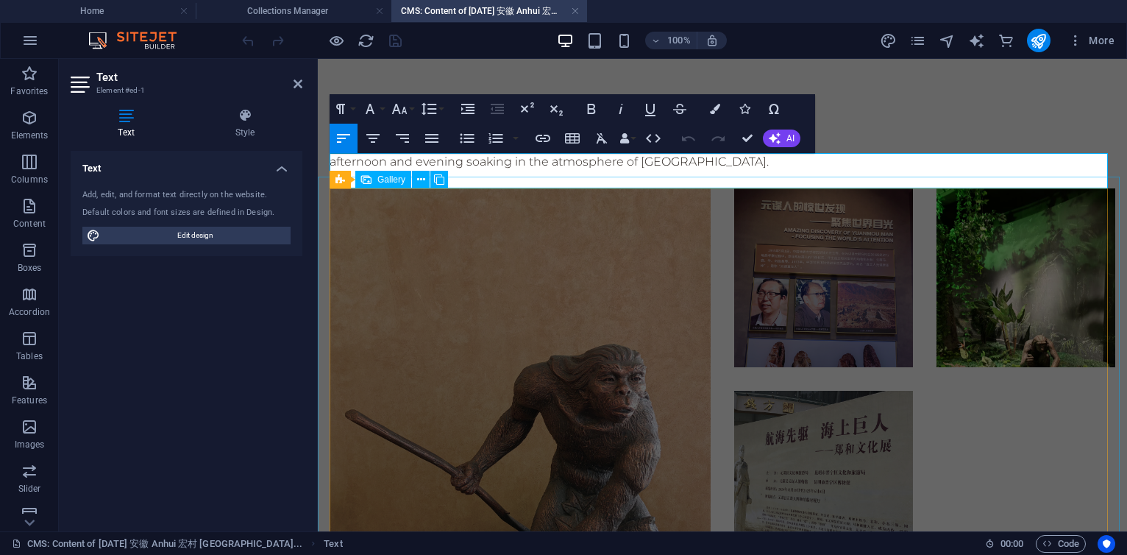
scroll to position [366, 1]
click at [372, 165] on p "afternoon and evening soaking in the atmosphere of [GEOGRAPHIC_DATA]." at bounding box center [723, 162] width 786 height 18
click at [805, 155] on p "[PERSON_NAME] spent the afternoon and evening soaking in the atmosphere of [GEO…" at bounding box center [723, 162] width 786 height 18
click at [808, 163] on p "[PERSON_NAME] spent the afternoon and evening soaking in the atmosphere of [GEO…" at bounding box center [723, 162] width 786 height 18
click at [837, 163] on p "[PERSON_NAME] spent the afternoon and evening soaking in the atmosphere of [GEO…" at bounding box center [723, 162] width 786 height 18
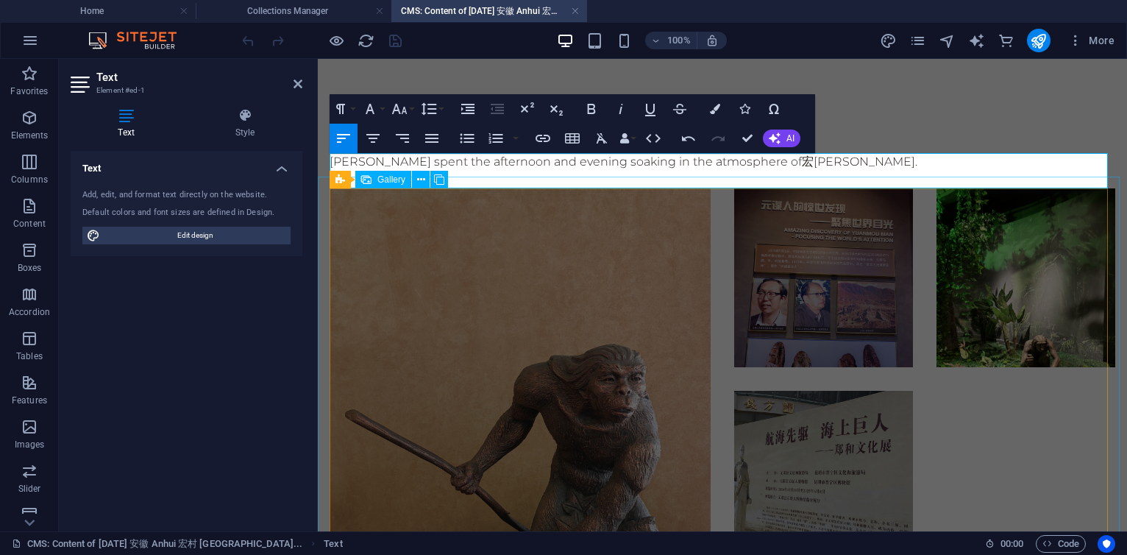
click at [726, 249] on div at bounding box center [722, 379] width 809 height 405
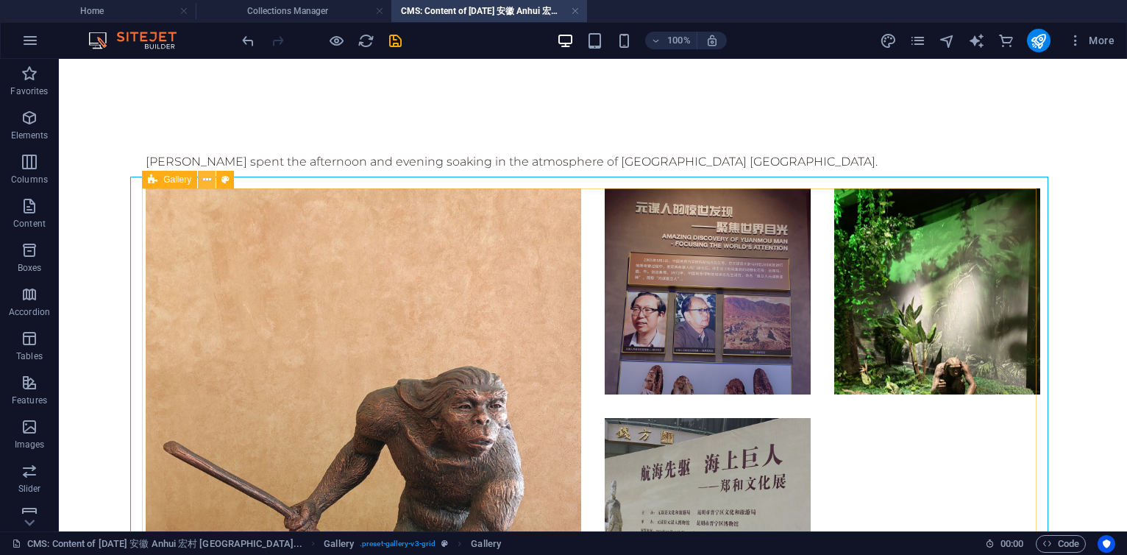
click at [210, 180] on icon at bounding box center [207, 179] width 8 height 15
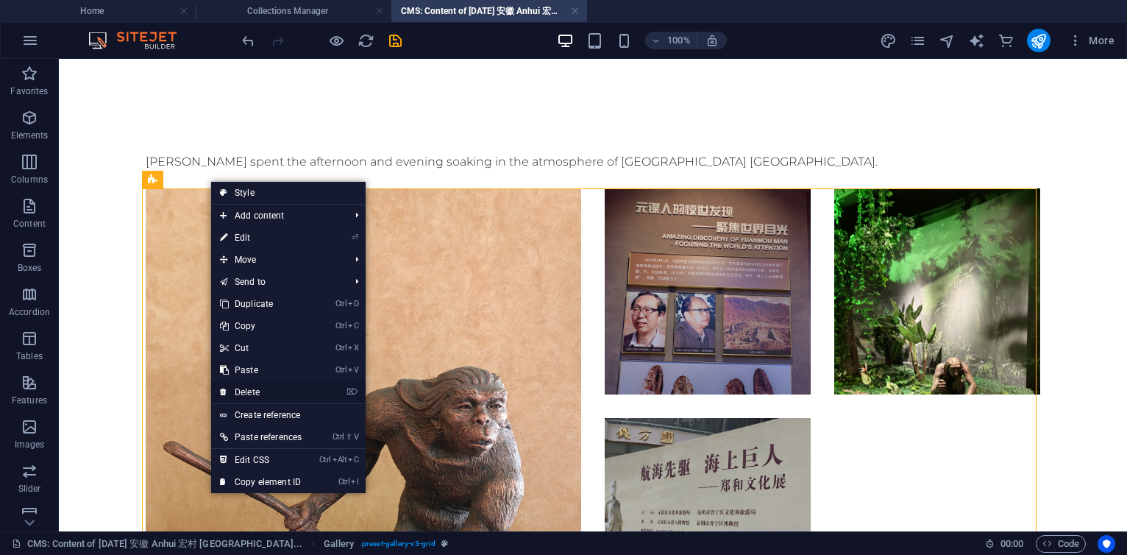
click at [256, 384] on link "⌦ Delete" at bounding box center [260, 392] width 99 height 22
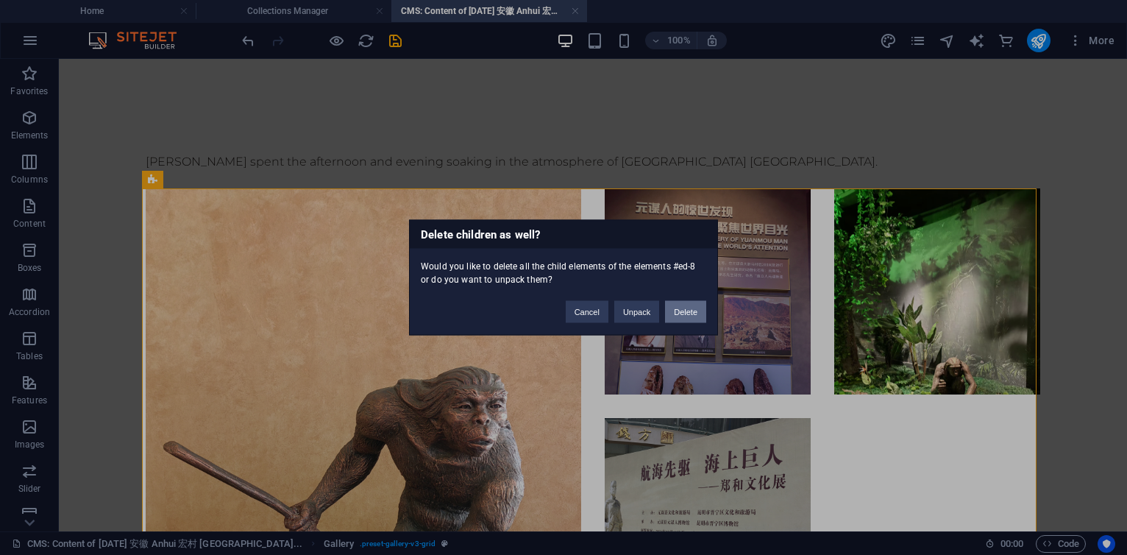
click at [695, 317] on button "Delete" at bounding box center [685, 312] width 41 height 22
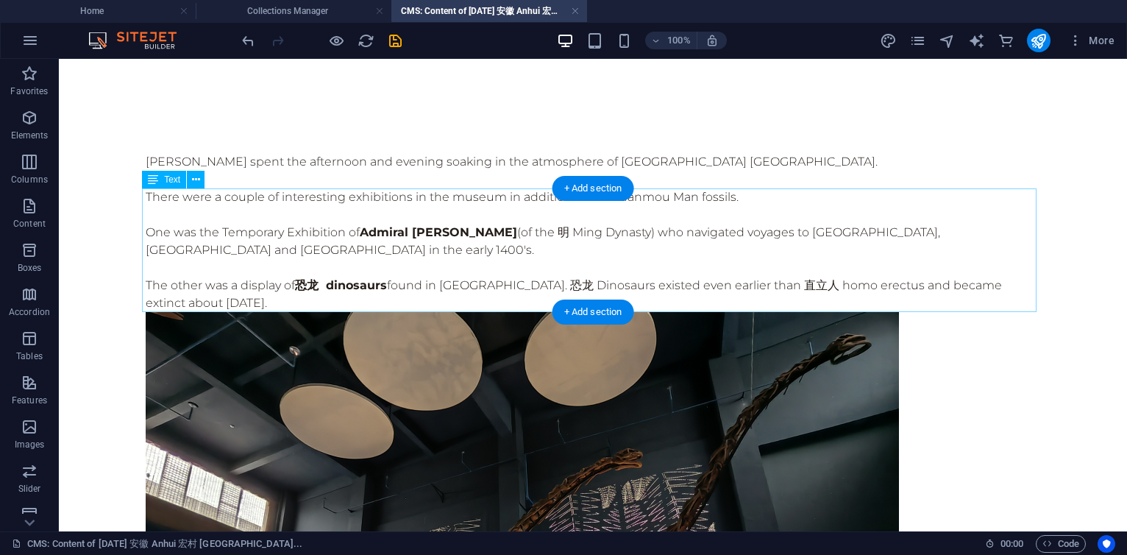
click at [244, 218] on div "There were a couple of interesting exhibitions in the museum in addition to the…" at bounding box center [593, 250] width 895 height 124
click at [236, 239] on div "There were a couple of interesting exhibitions in the museum in addition to the…" at bounding box center [593, 250] width 895 height 124
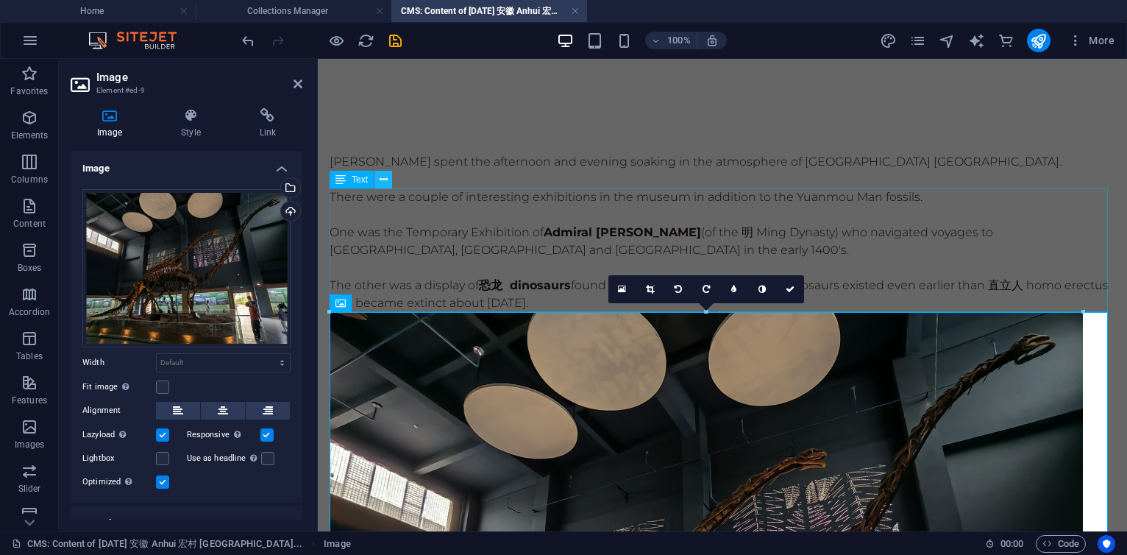
click at [389, 180] on button at bounding box center [384, 180] width 18 height 18
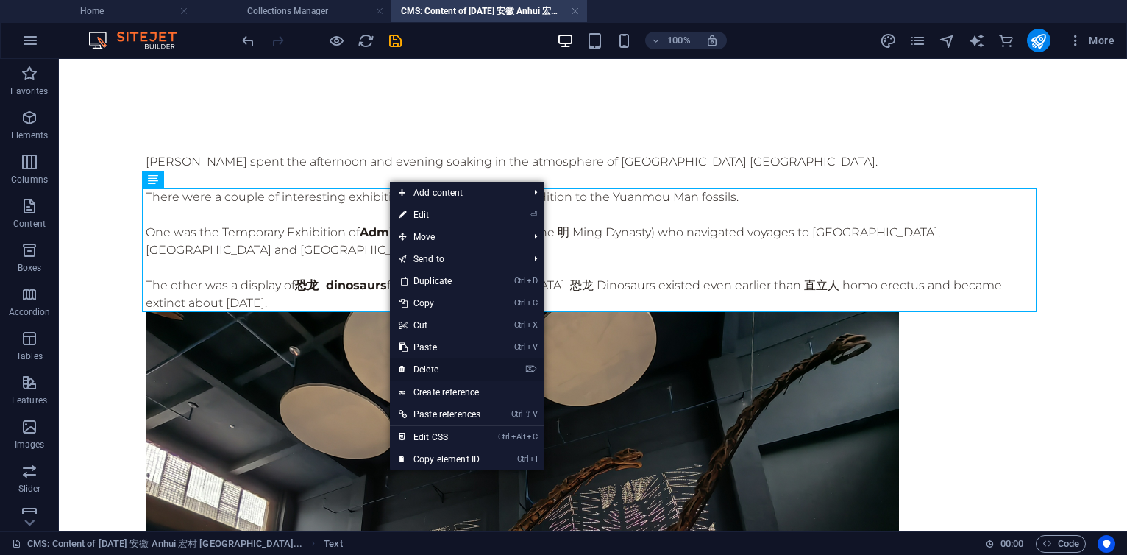
click at [433, 368] on link "⌦ Delete" at bounding box center [439, 369] width 99 height 22
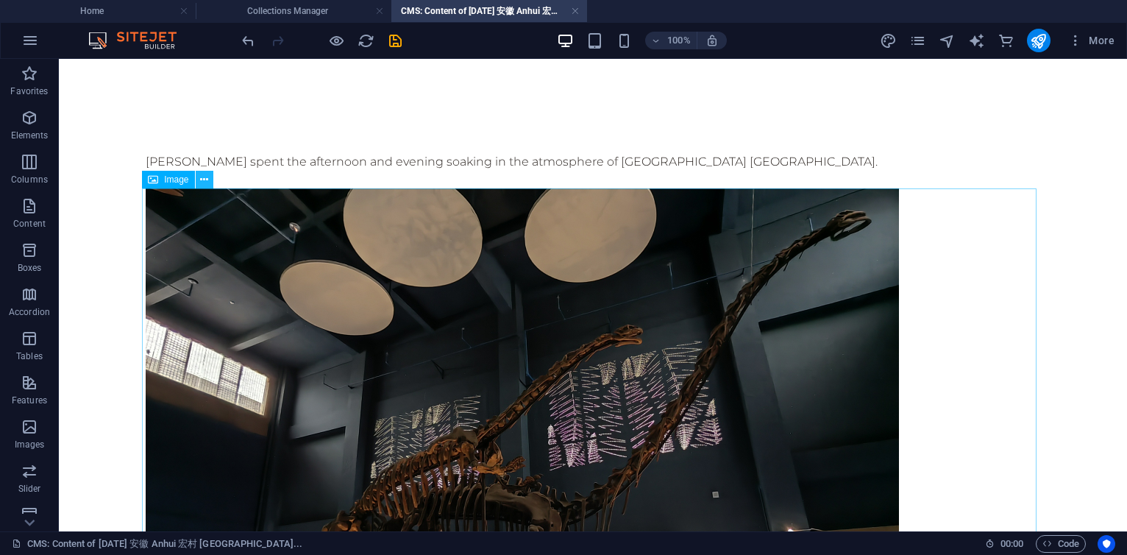
click at [204, 179] on icon at bounding box center [204, 179] width 8 height 15
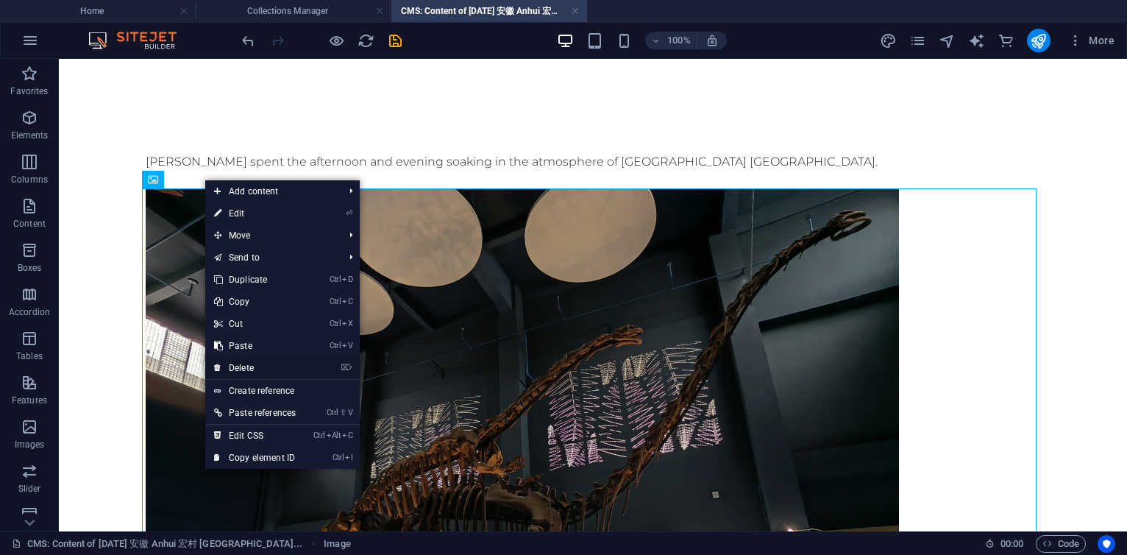
drag, startPoint x: 249, startPoint y: 365, endPoint x: 190, endPoint y: 306, distance: 83.3
click at [249, 365] on link "⌦ Delete" at bounding box center [254, 368] width 99 height 22
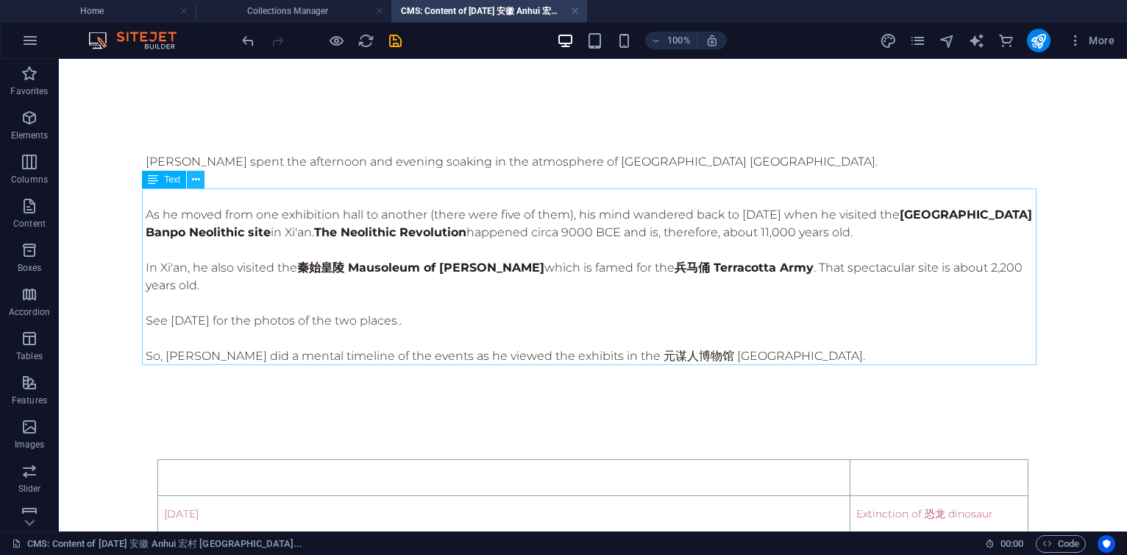
click at [196, 182] on icon at bounding box center [196, 179] width 8 height 15
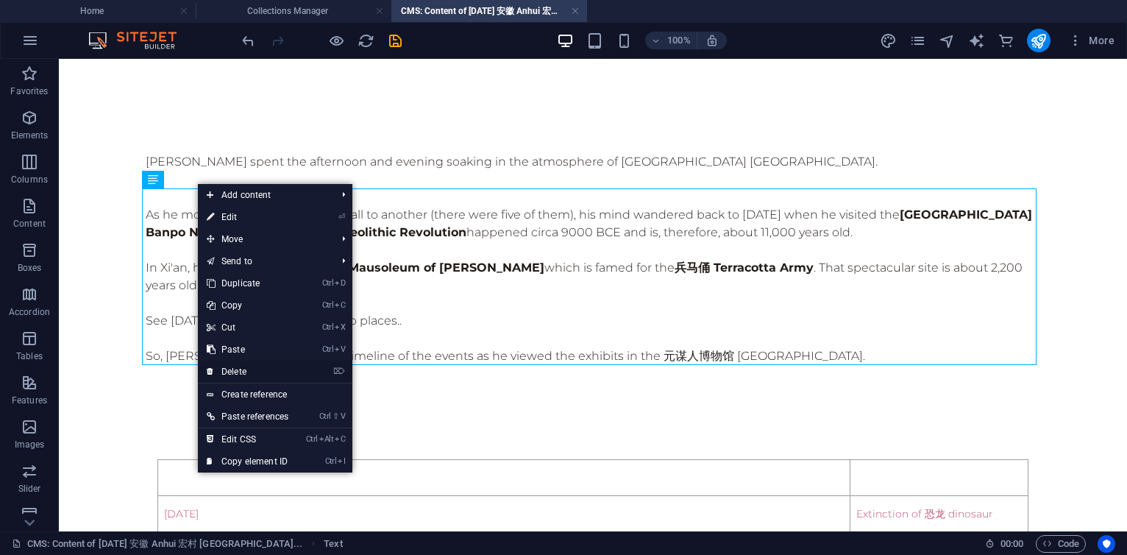
click at [235, 370] on link "⌦ Delete" at bounding box center [247, 372] width 99 height 22
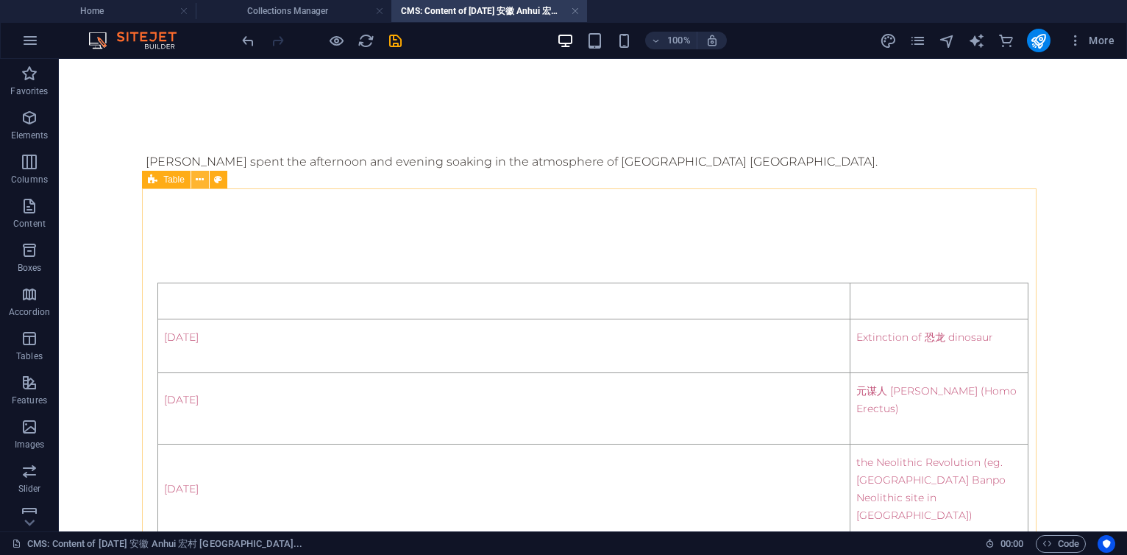
click at [199, 183] on icon at bounding box center [200, 179] width 8 height 15
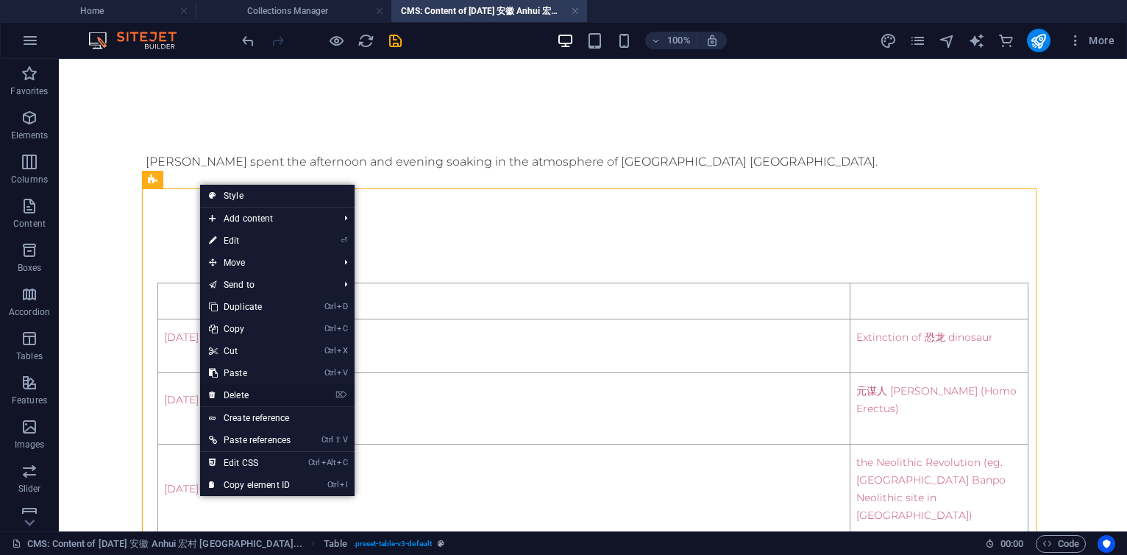
click at [243, 389] on link "⌦ Delete" at bounding box center [249, 395] width 99 height 22
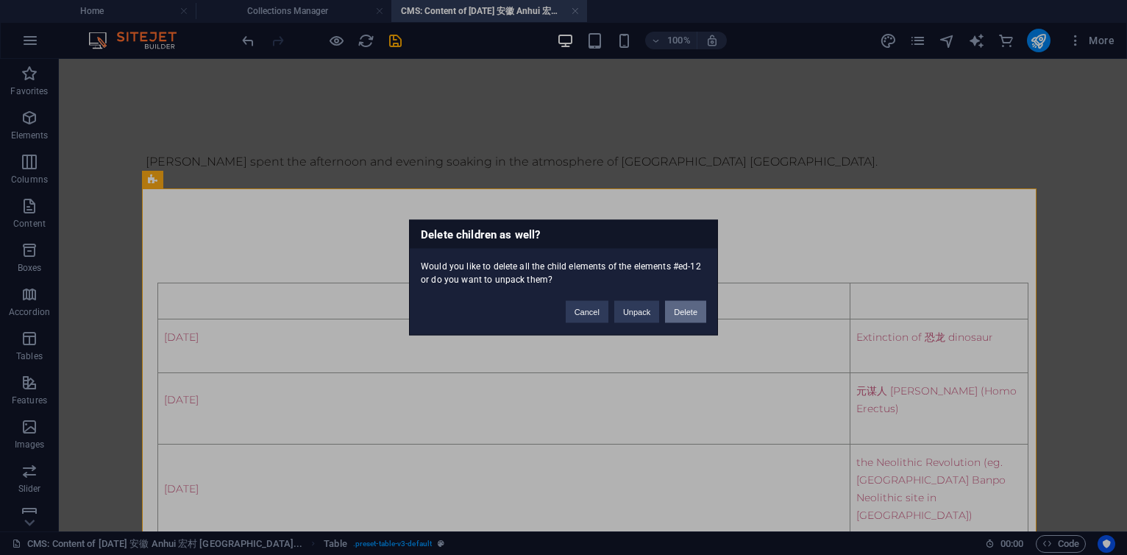
click at [687, 312] on button "Delete" at bounding box center [685, 312] width 41 height 22
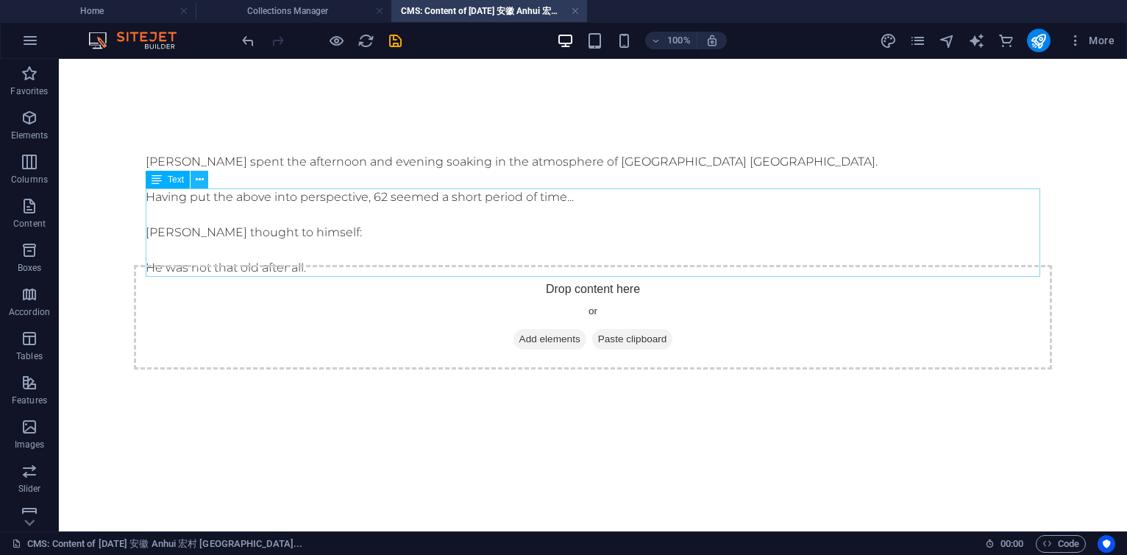
click at [199, 180] on icon at bounding box center [200, 179] width 8 height 15
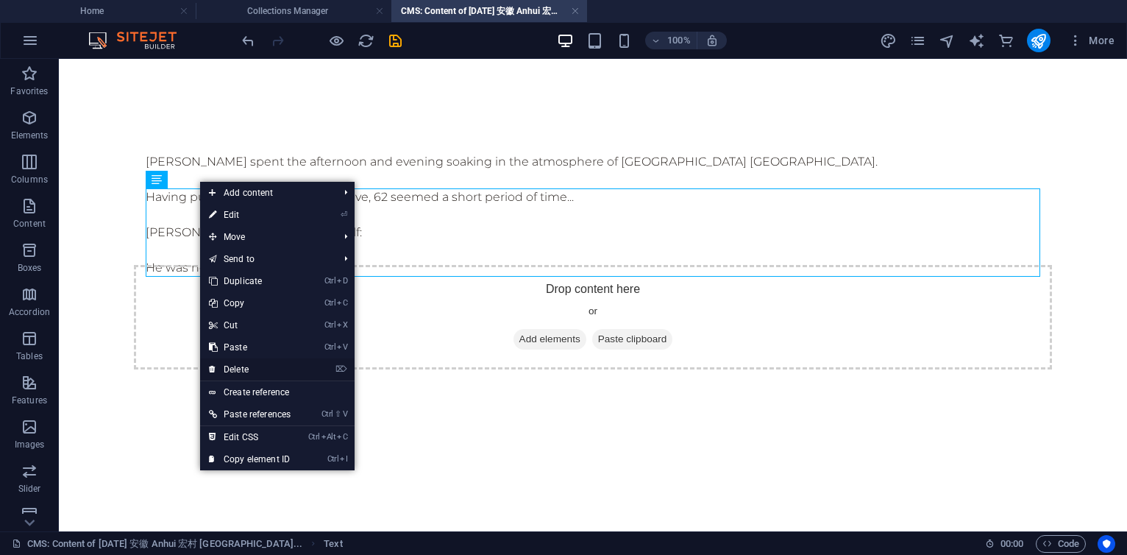
click at [251, 364] on link "⌦ Delete" at bounding box center [249, 369] width 99 height 22
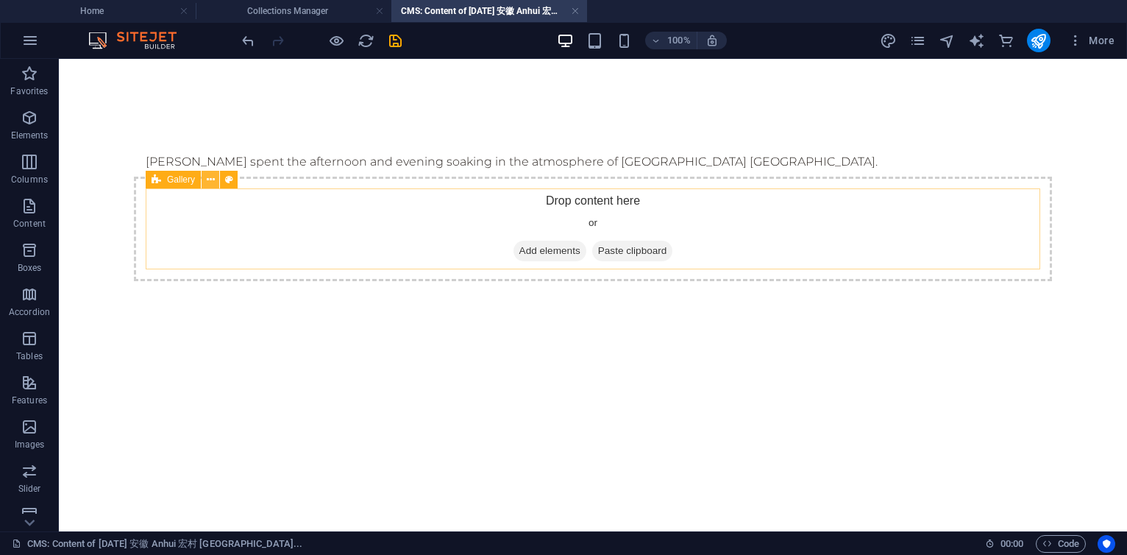
click at [215, 182] on button at bounding box center [211, 180] width 18 height 18
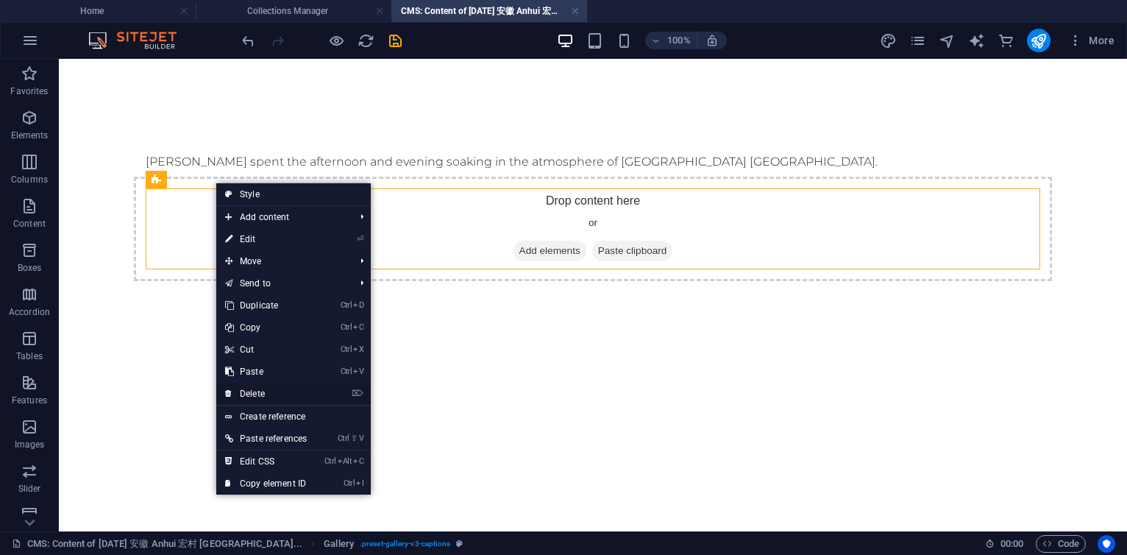
click at [252, 386] on link "⌦ Delete" at bounding box center [265, 394] width 99 height 22
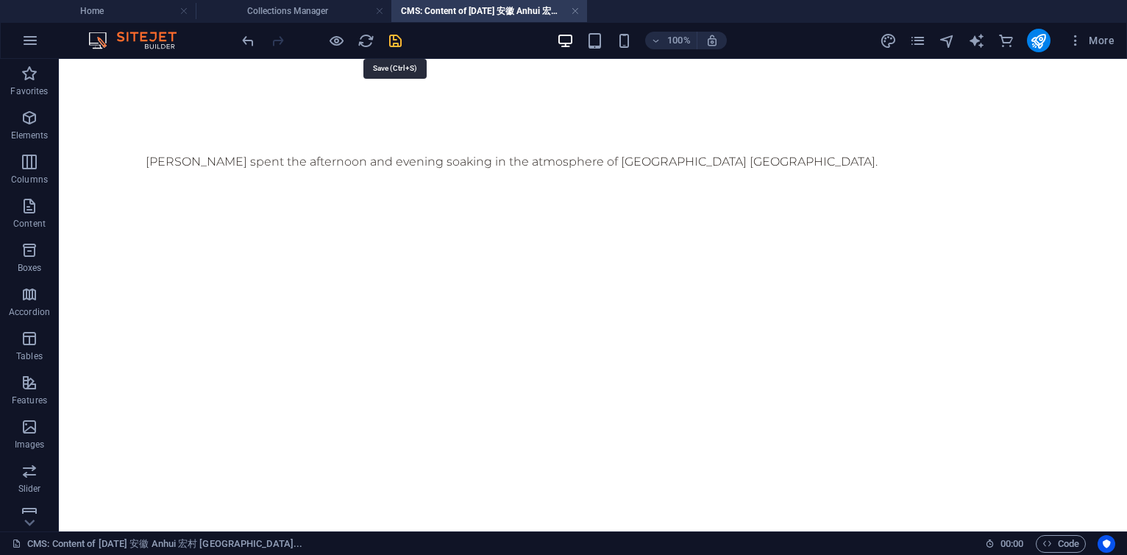
drag, startPoint x: 396, startPoint y: 35, endPoint x: 430, endPoint y: 238, distance: 206.7
click at [396, 35] on icon "save" at bounding box center [395, 40] width 17 height 17
click at [579, 12] on link at bounding box center [575, 11] width 9 height 14
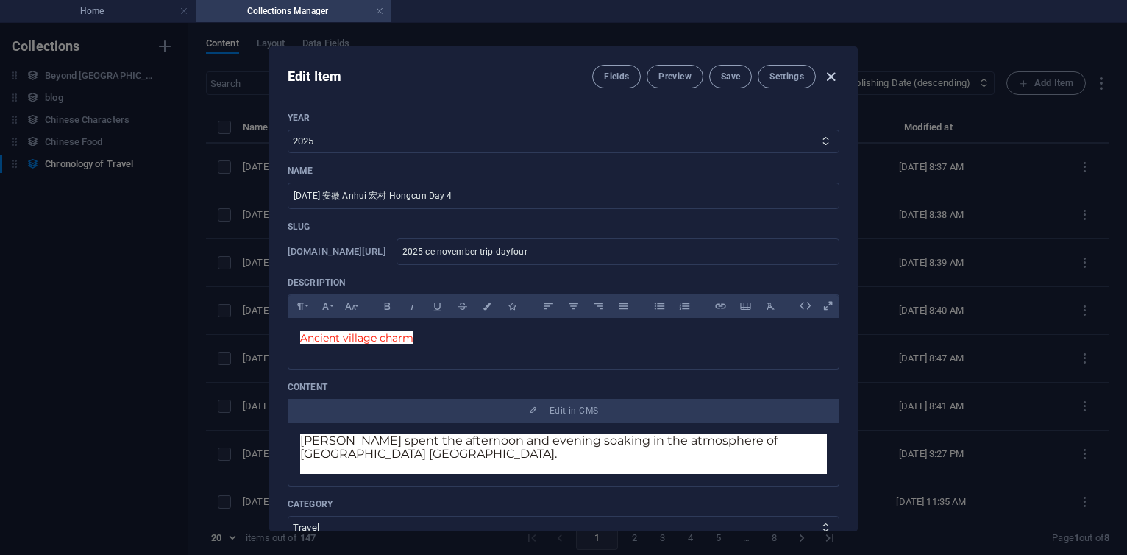
click at [835, 73] on icon "button" at bounding box center [831, 76] width 17 height 17
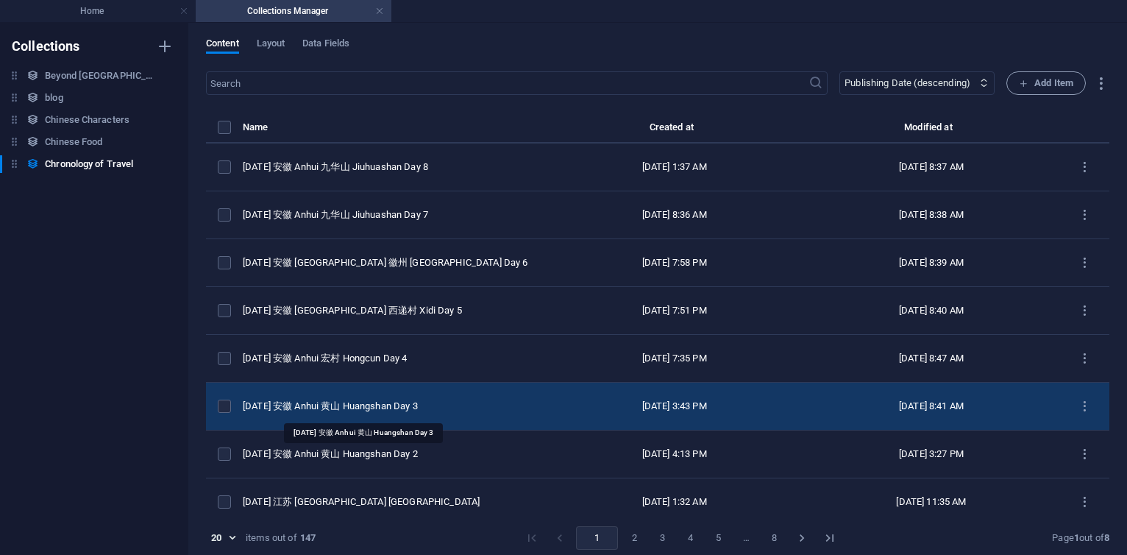
click at [390, 402] on div "[DATE] 安徽 Anhui 黄山 Huangshan Day 3" at bounding box center [388, 406] width 291 height 13
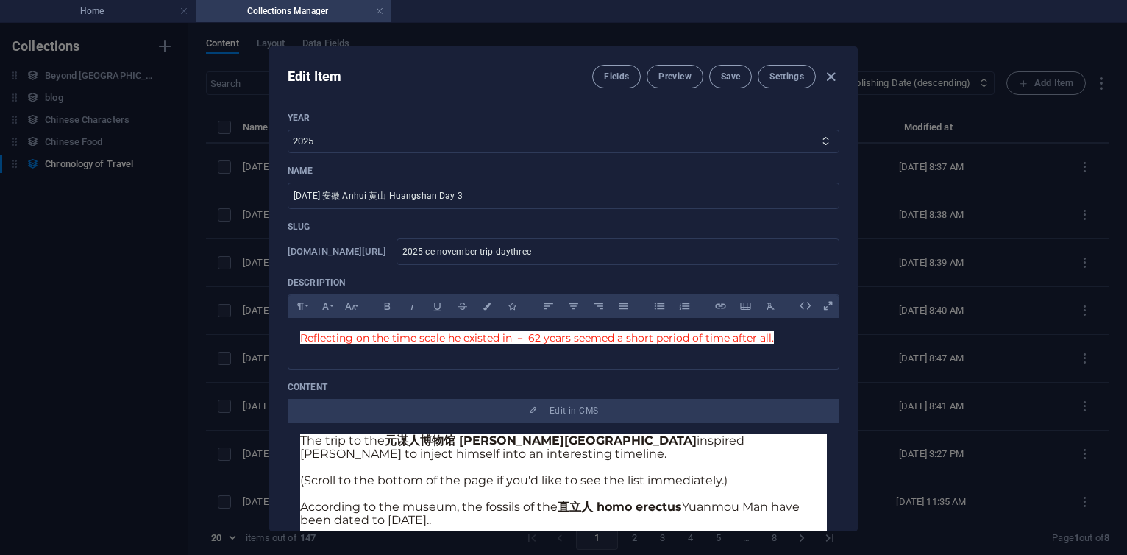
click at [493, 463] on p at bounding box center [563, 467] width 527 height 13
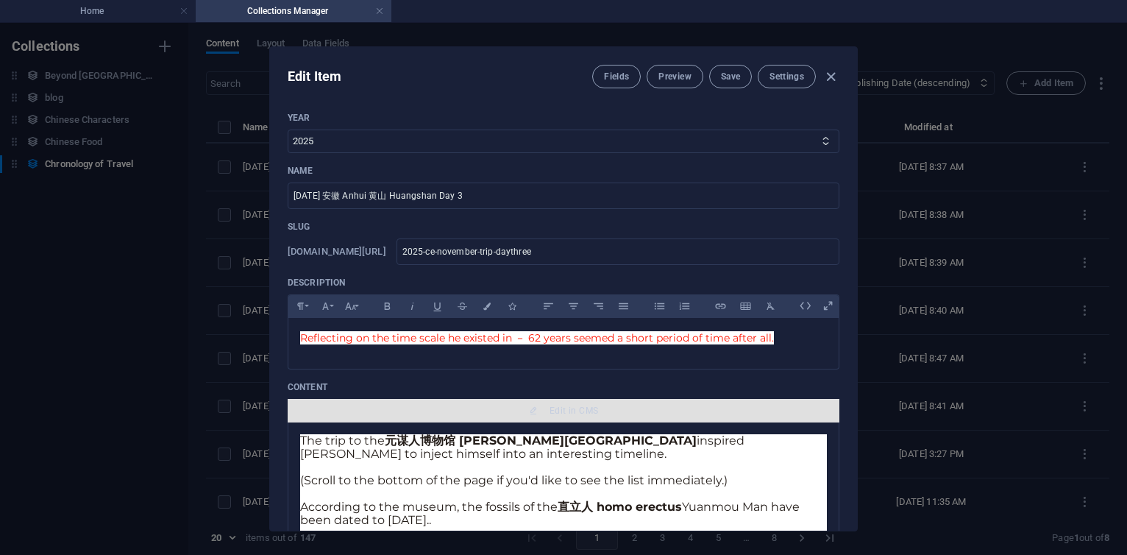
click at [564, 406] on span "Edit in CMS" at bounding box center [574, 411] width 49 height 12
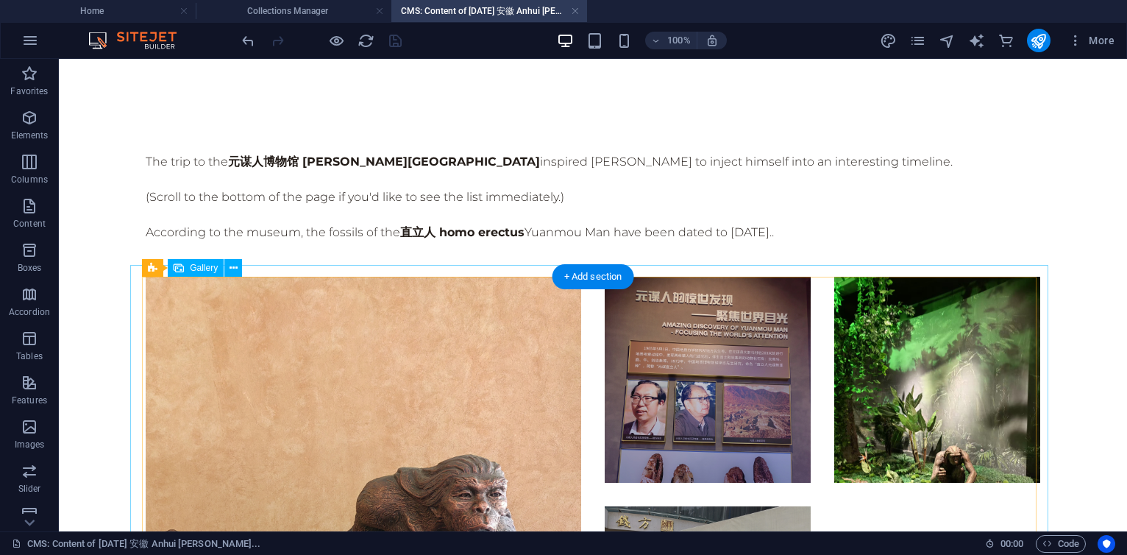
scroll to position [0, 0]
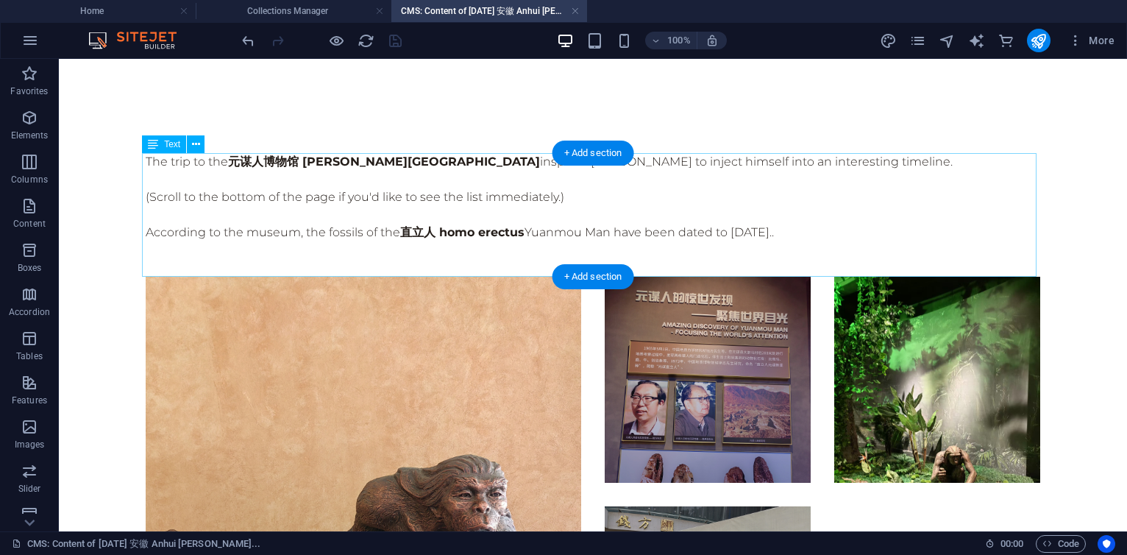
click at [561, 197] on div "The trip to the 元谋人博物馆 [PERSON_NAME][GEOGRAPHIC_DATA] inspired [PERSON_NAME] to…" at bounding box center [593, 215] width 895 height 124
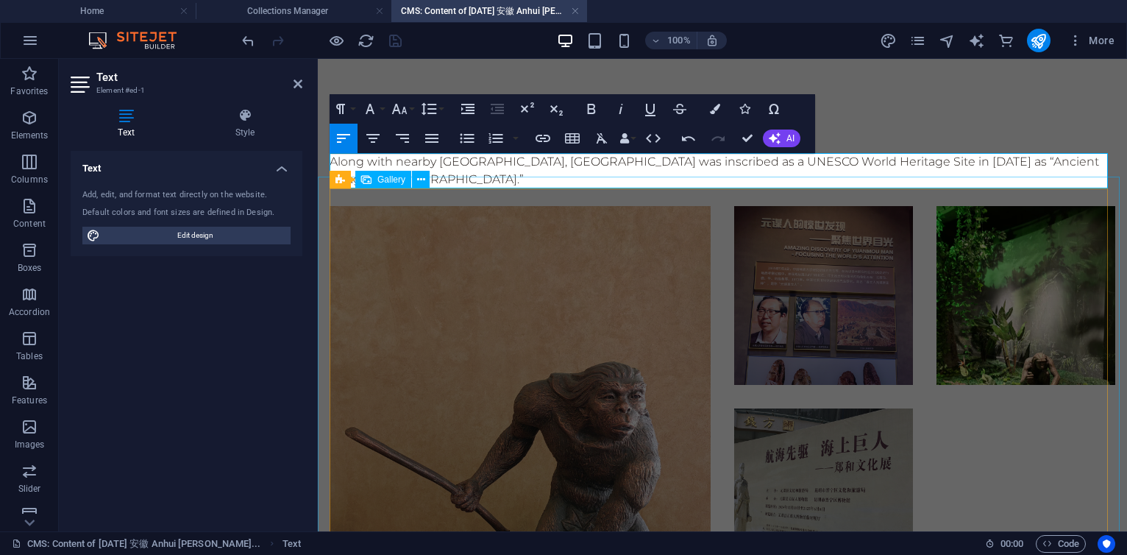
scroll to position [1289, 2]
click at [420, 177] on icon at bounding box center [421, 179] width 8 height 15
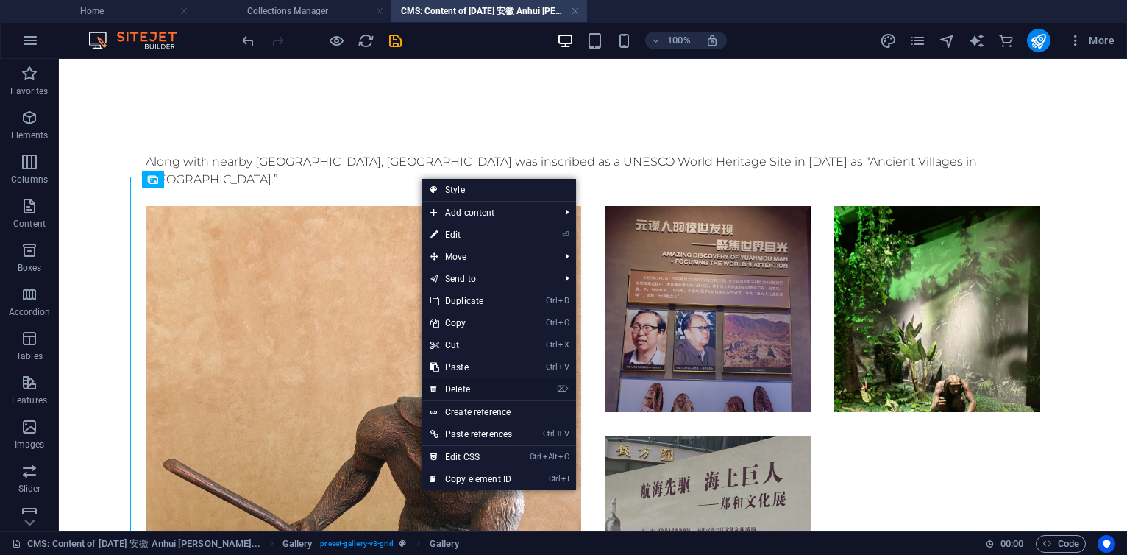
click at [464, 387] on link "⌦ Delete" at bounding box center [471, 389] width 99 height 22
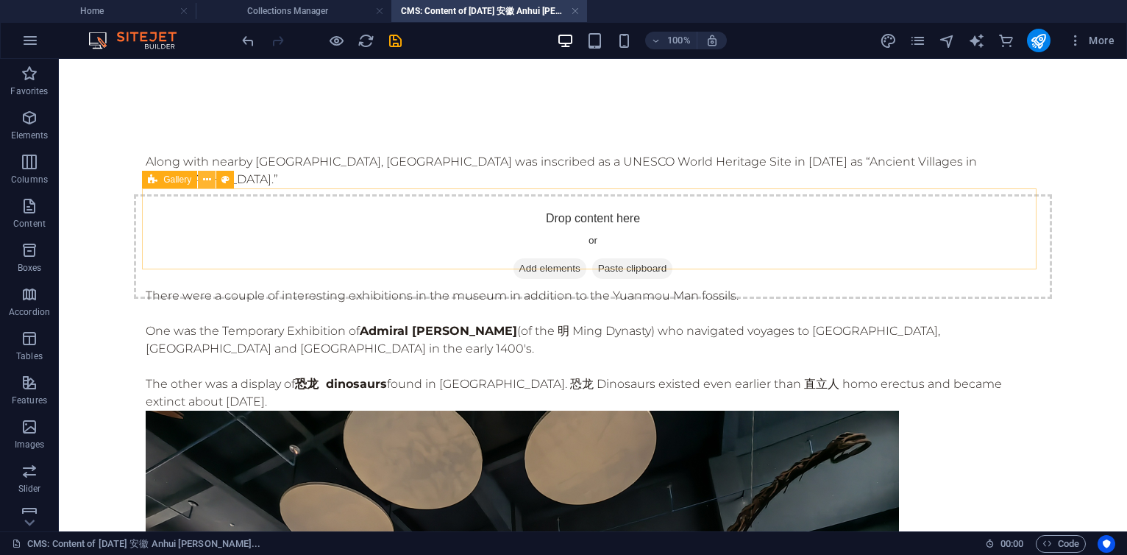
click at [210, 174] on icon at bounding box center [207, 179] width 8 height 15
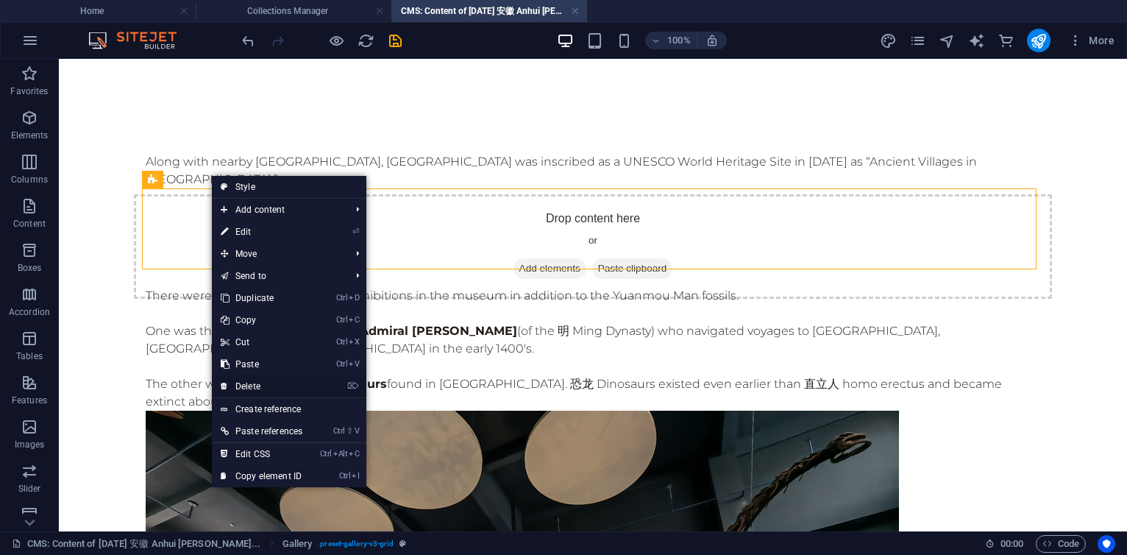
click at [260, 386] on link "⌦ Delete" at bounding box center [261, 386] width 99 height 22
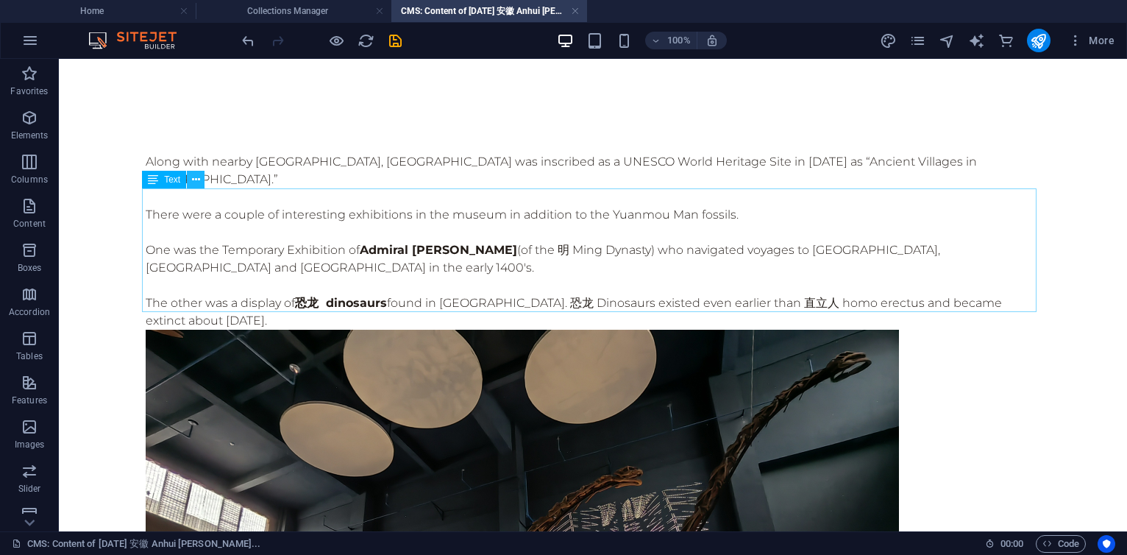
click at [197, 182] on icon at bounding box center [196, 179] width 8 height 15
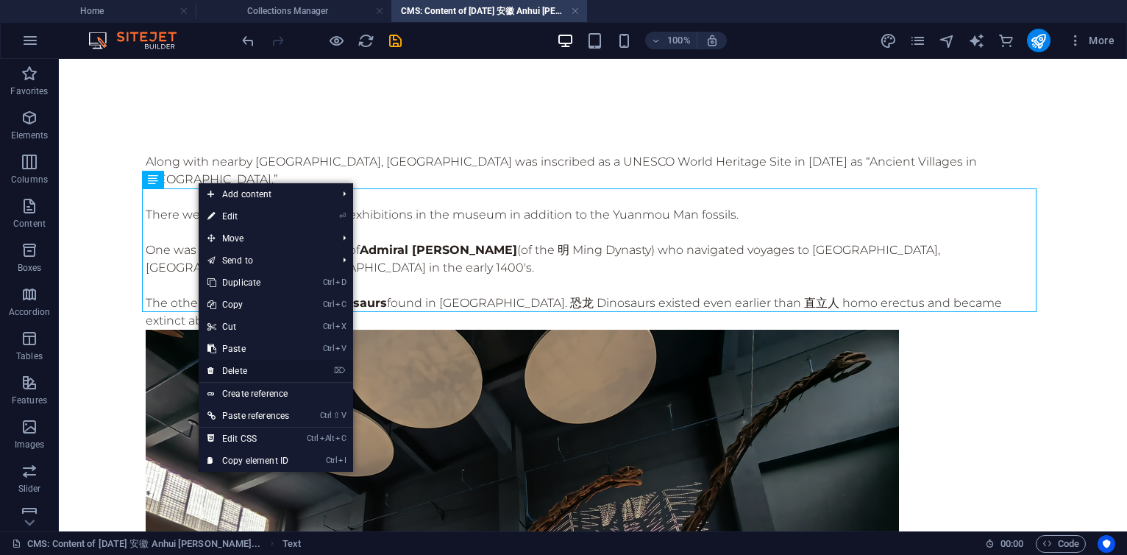
click at [245, 368] on link "⌦ Delete" at bounding box center [248, 371] width 99 height 22
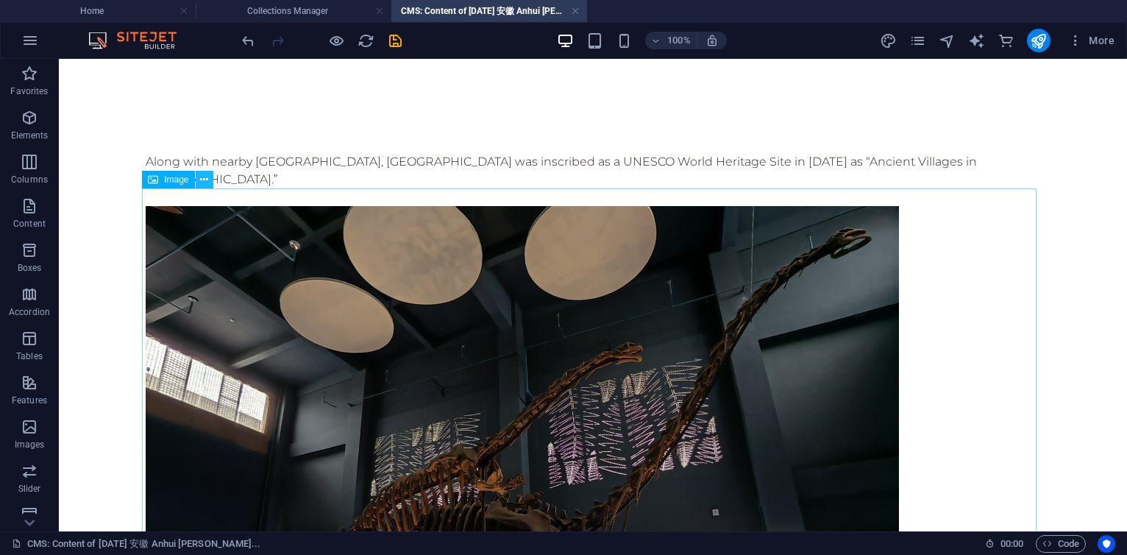
click at [210, 177] on button at bounding box center [205, 180] width 18 height 18
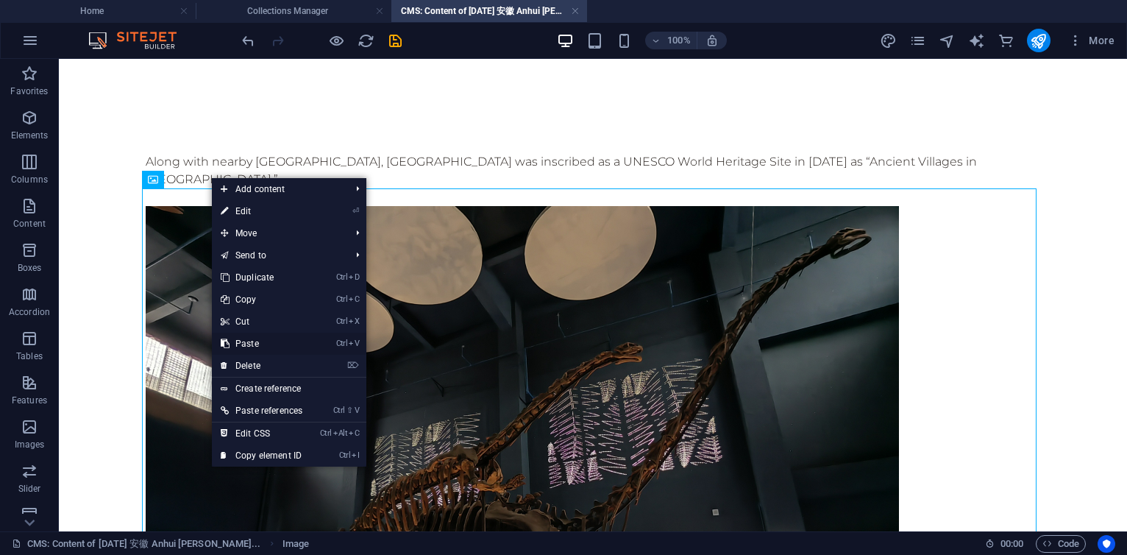
click at [251, 342] on link "Ctrl V Paste" at bounding box center [261, 344] width 99 height 22
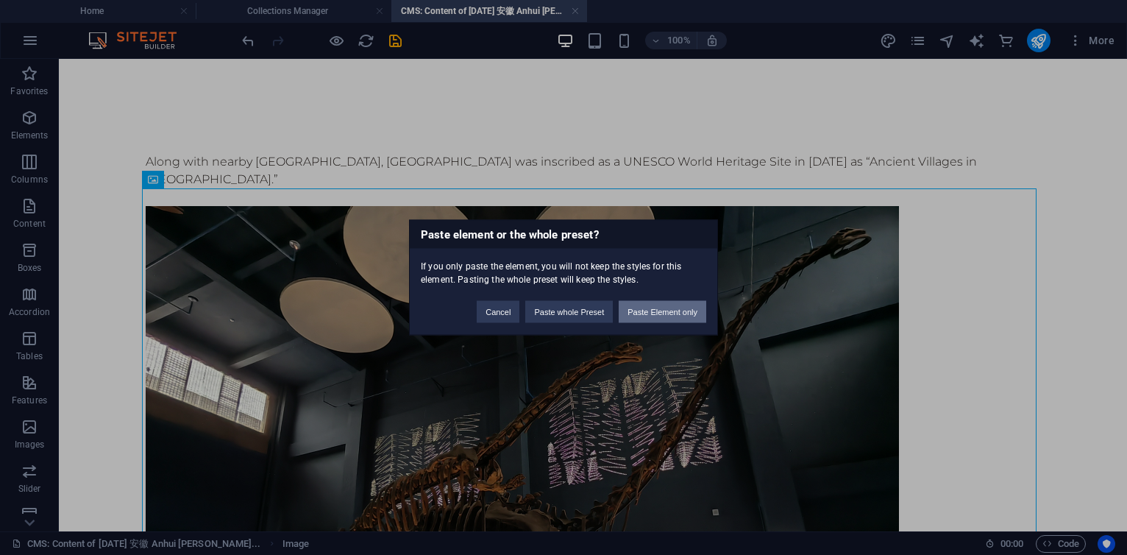
click at [650, 313] on button "Paste Element only" at bounding box center [663, 312] width 88 height 22
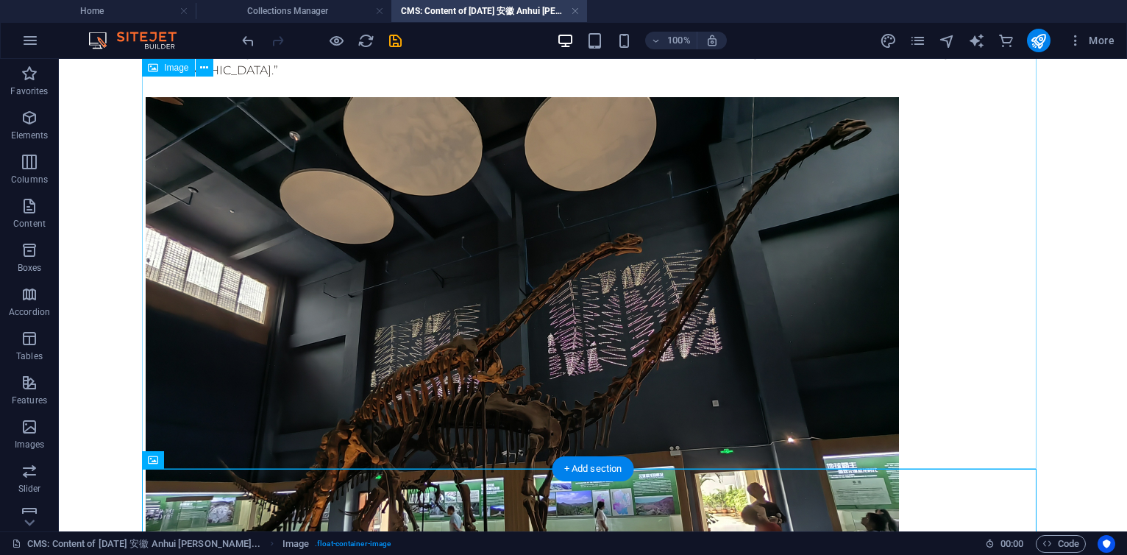
scroll to position [42, 0]
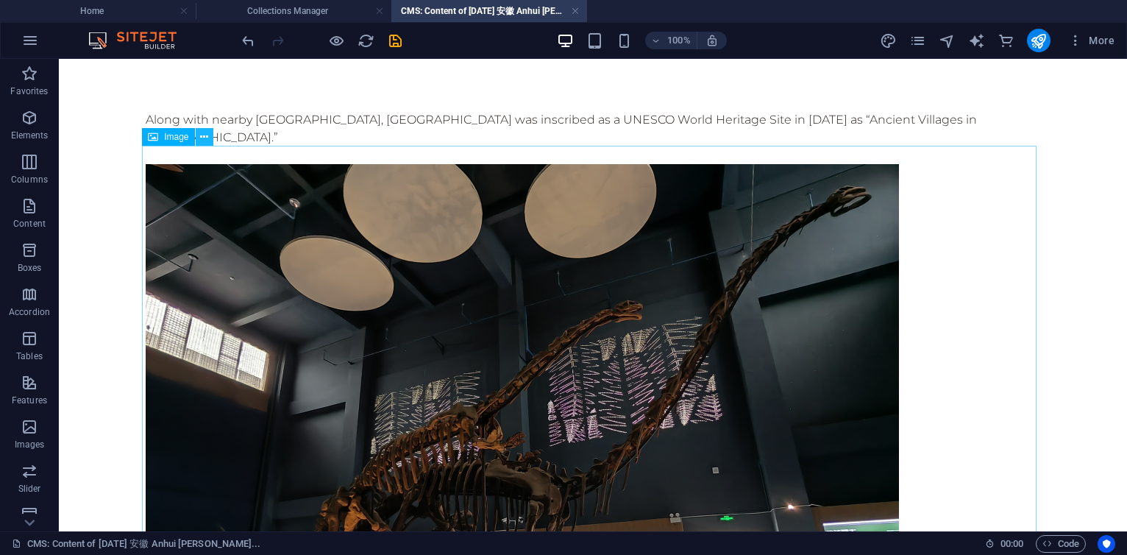
click at [205, 138] on icon at bounding box center [204, 137] width 8 height 15
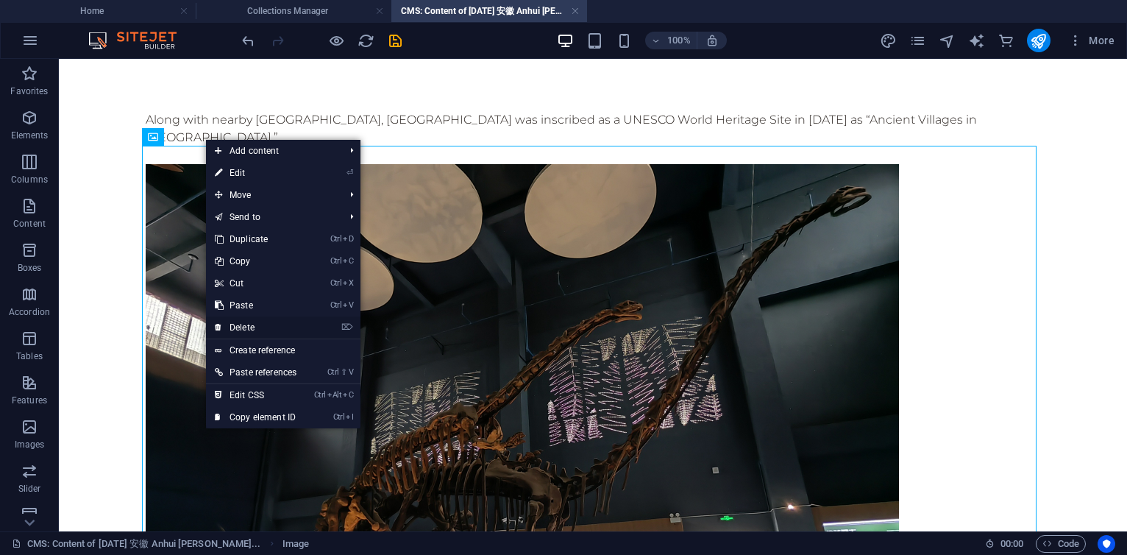
click at [252, 323] on link "⌦ Delete" at bounding box center [255, 327] width 99 height 22
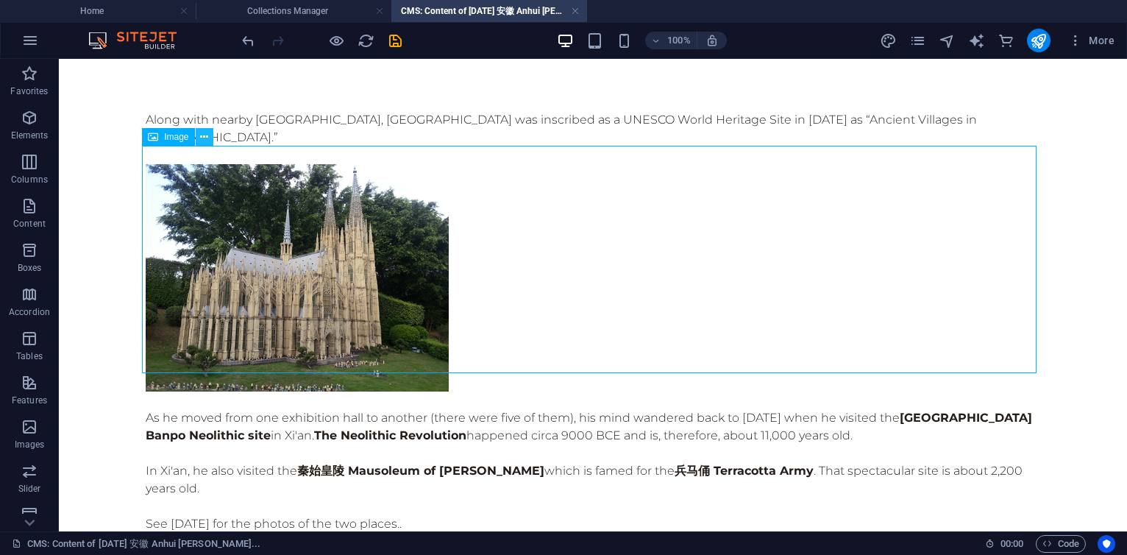
click at [204, 135] on icon at bounding box center [204, 137] width 8 height 15
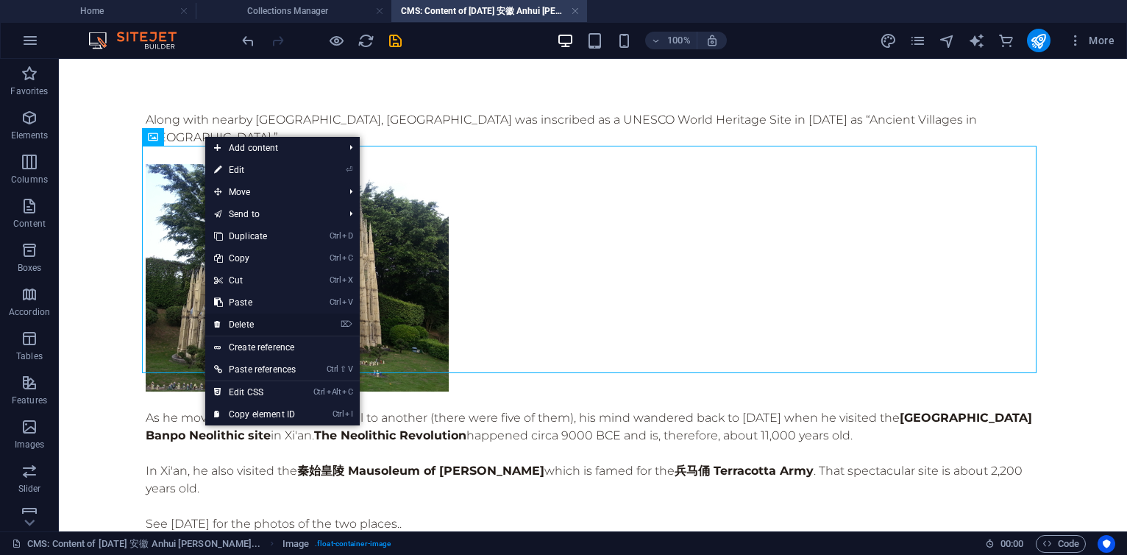
click at [239, 322] on link "⌦ Delete" at bounding box center [254, 324] width 99 height 22
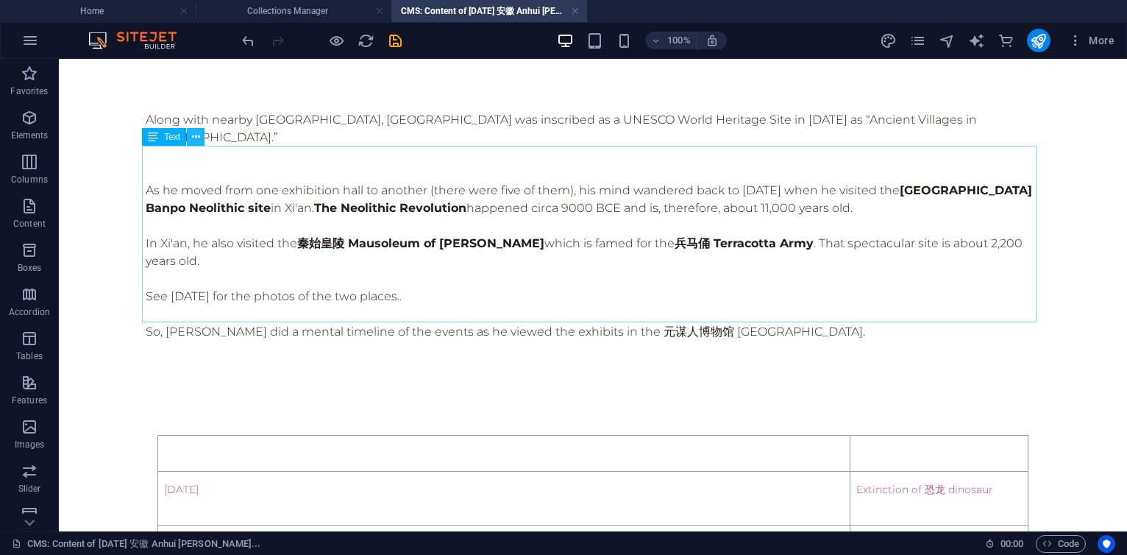
click at [196, 132] on icon at bounding box center [196, 137] width 8 height 15
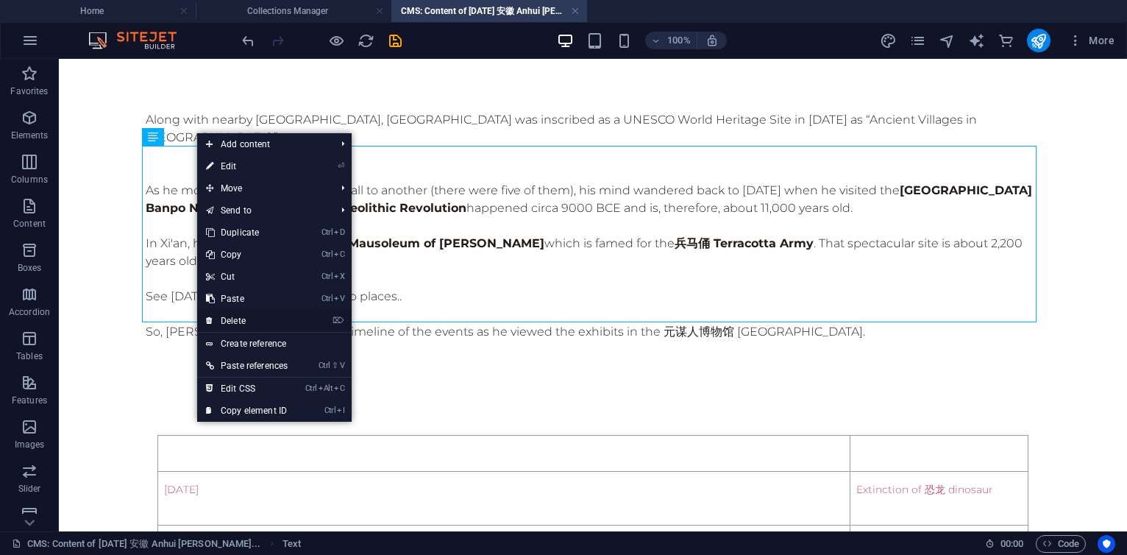
click at [239, 318] on link "⌦ Delete" at bounding box center [246, 321] width 99 height 22
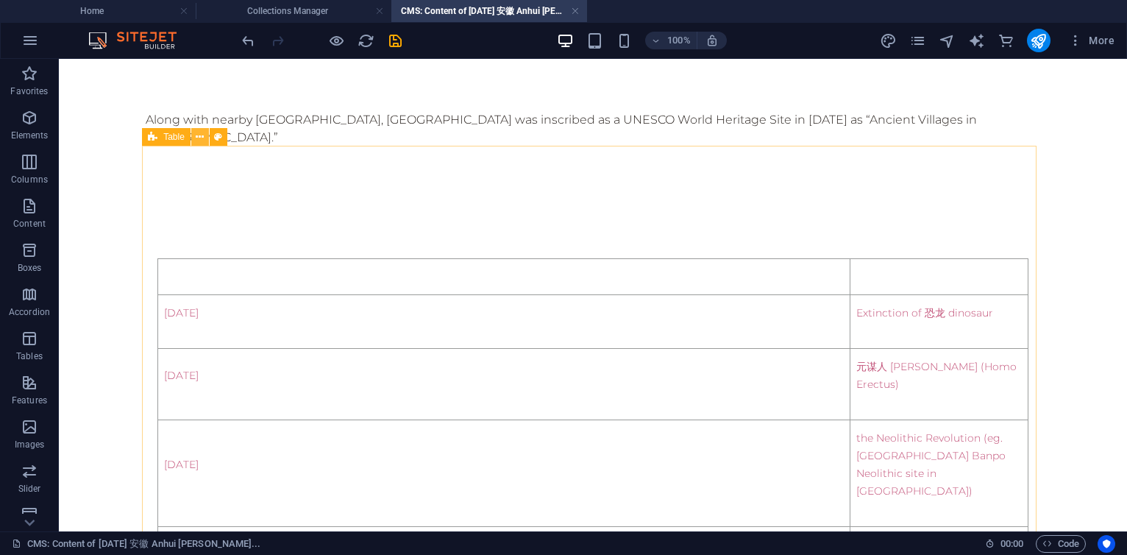
click at [206, 135] on button at bounding box center [200, 137] width 18 height 18
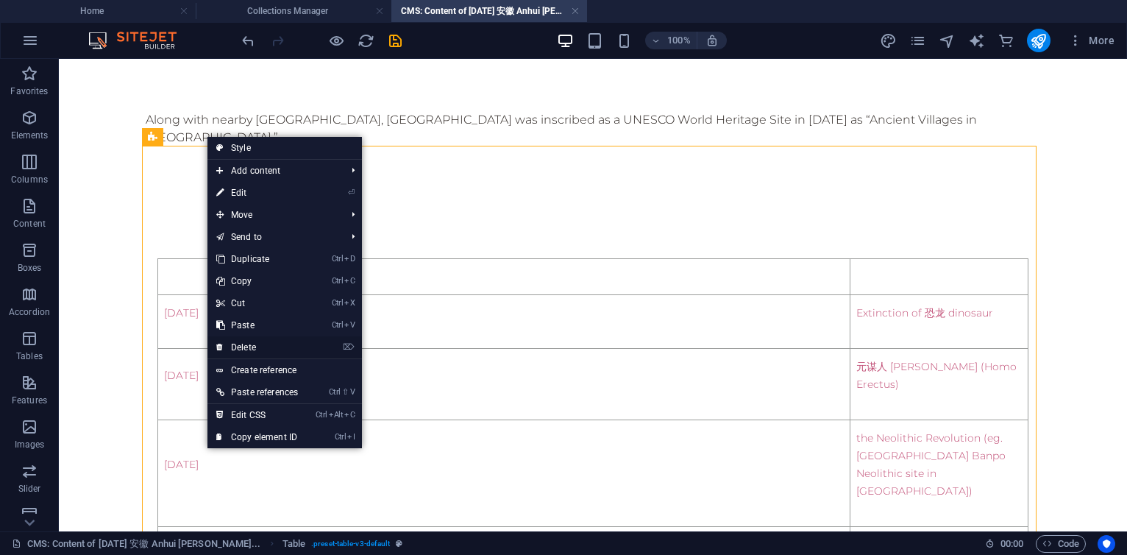
click at [237, 344] on link "⌦ Delete" at bounding box center [257, 347] width 99 height 22
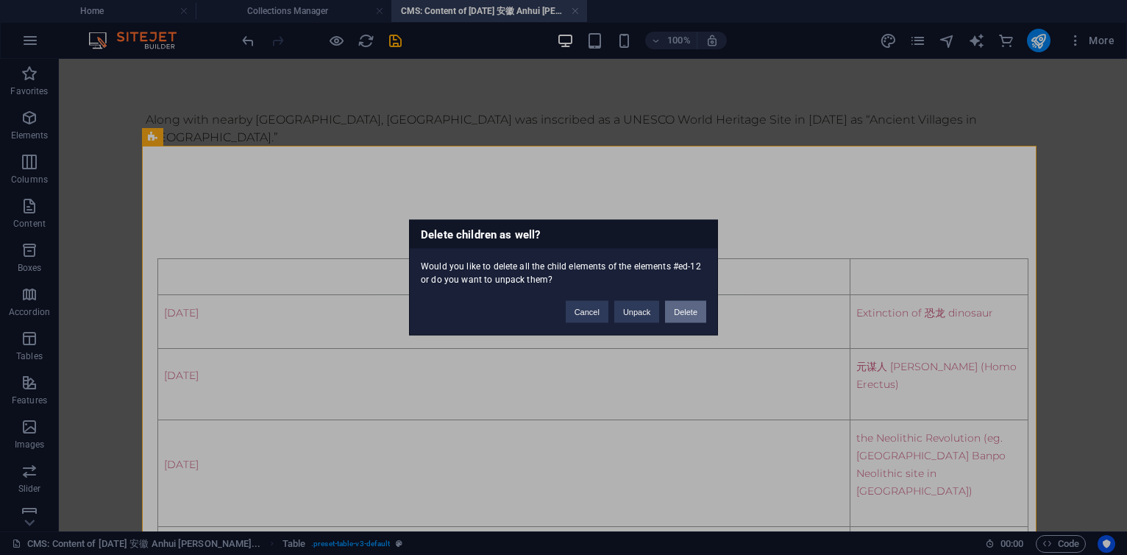
click at [683, 315] on button "Delete" at bounding box center [685, 312] width 41 height 22
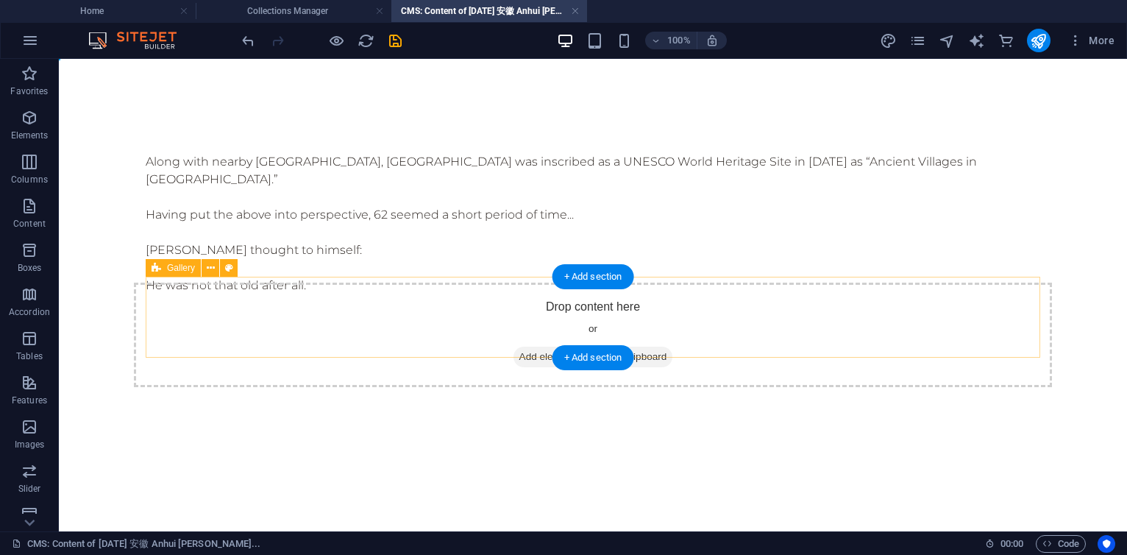
scroll to position [0, 0]
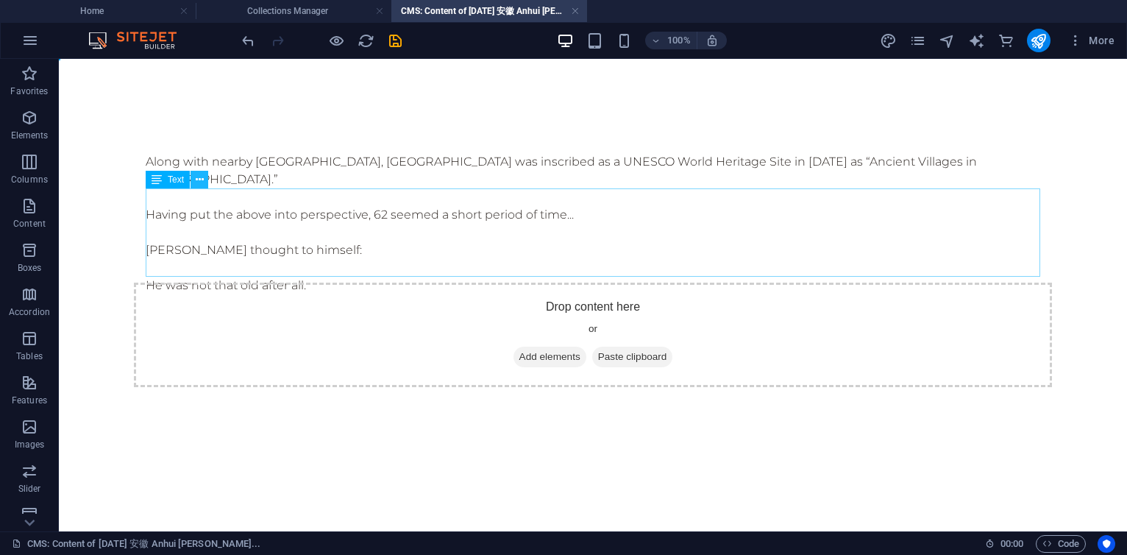
click at [202, 174] on icon at bounding box center [200, 179] width 8 height 15
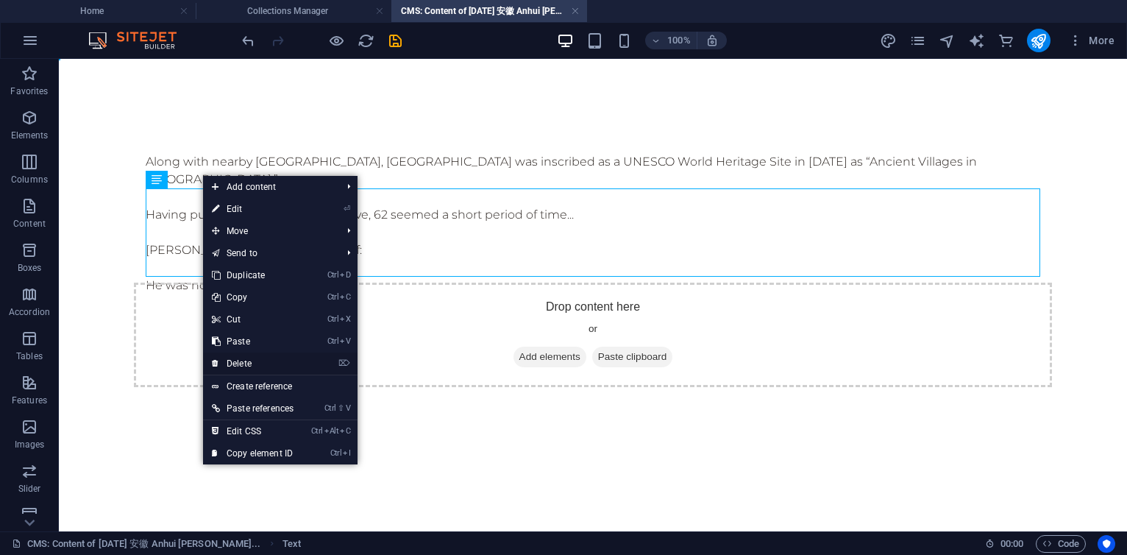
click at [246, 361] on link "⌦ Delete" at bounding box center [252, 363] width 99 height 22
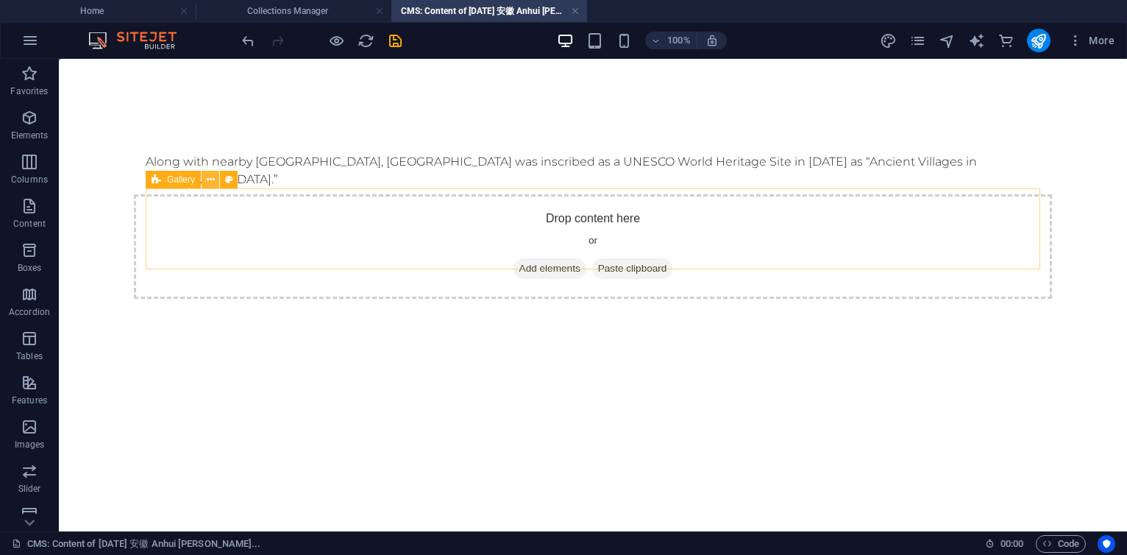
click at [213, 177] on icon at bounding box center [211, 179] width 8 height 15
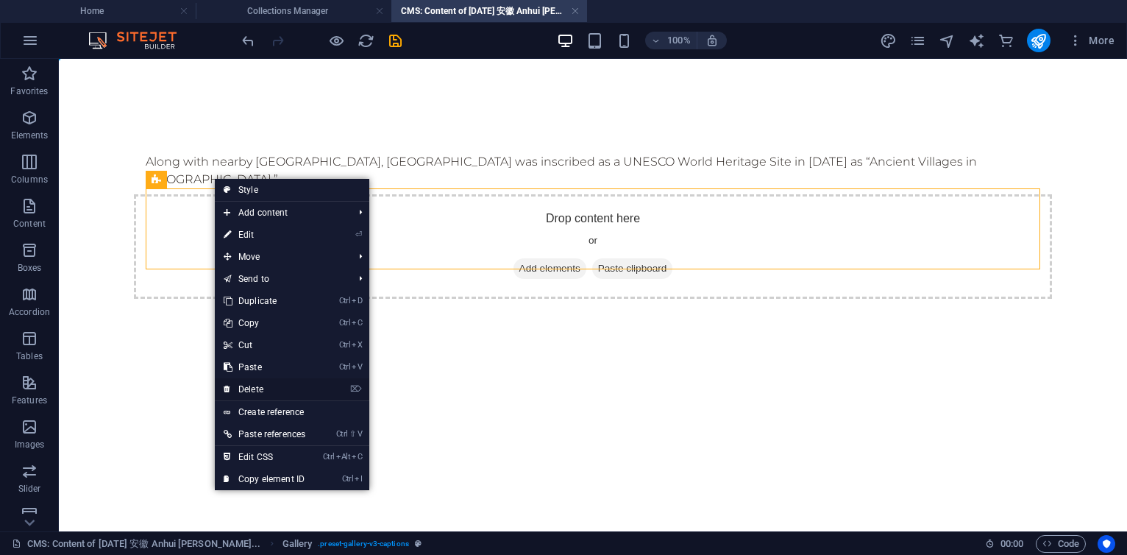
click at [262, 386] on link "⌦ Delete" at bounding box center [264, 389] width 99 height 22
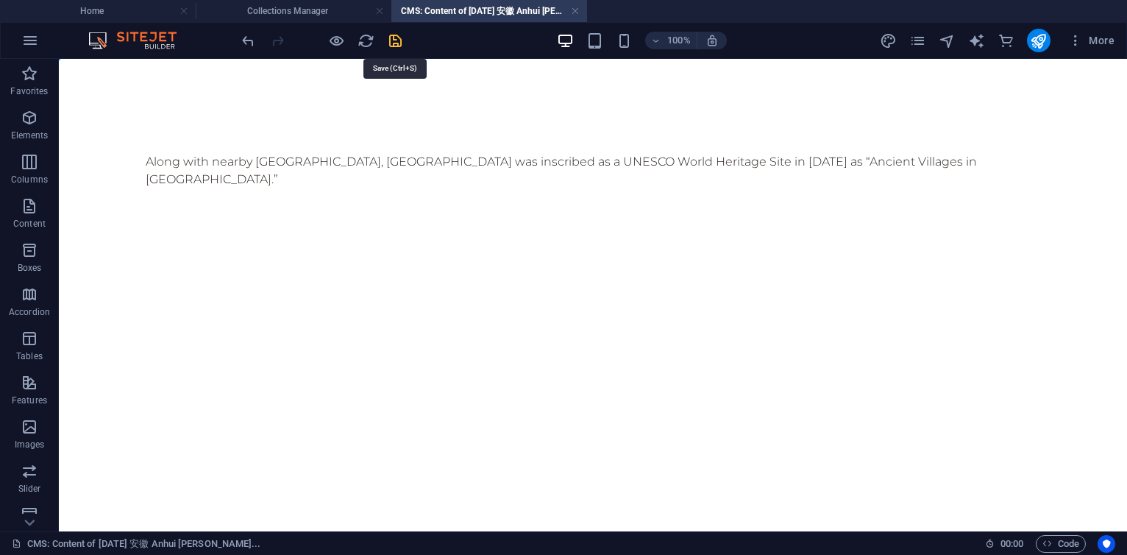
drag, startPoint x: 396, startPoint y: 36, endPoint x: 357, endPoint y: 51, distance: 41.7
click at [396, 36] on icon "save" at bounding box center [395, 40] width 17 height 17
click at [581, 9] on h4 "CMS: Content of [DATE] 安徽 Anhui [PERSON_NAME]..." at bounding box center [489, 11] width 196 height 16
click at [576, 12] on link at bounding box center [575, 11] width 9 height 14
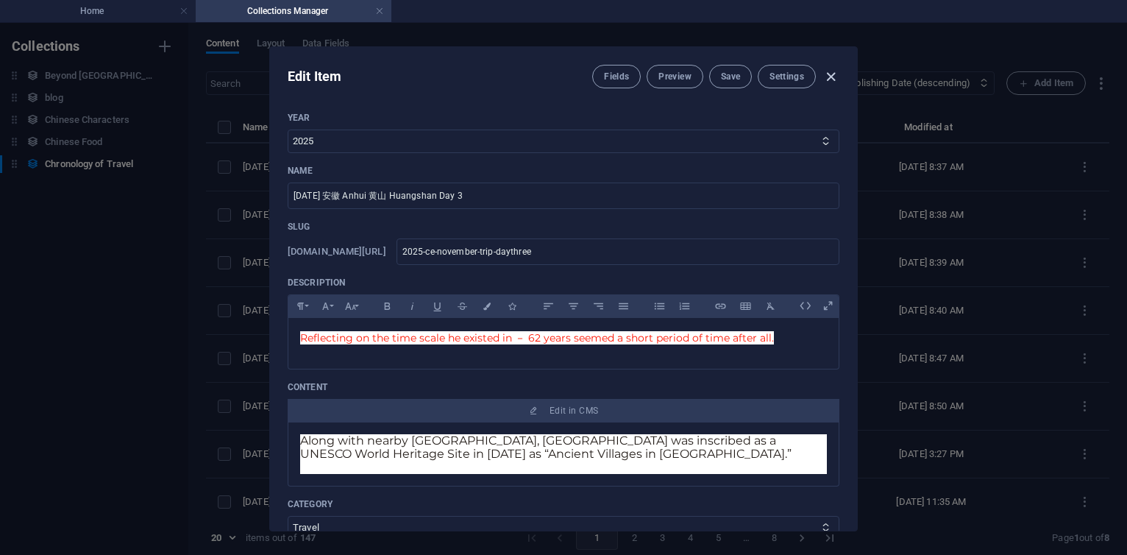
click at [829, 74] on icon "button" at bounding box center [831, 76] width 17 height 17
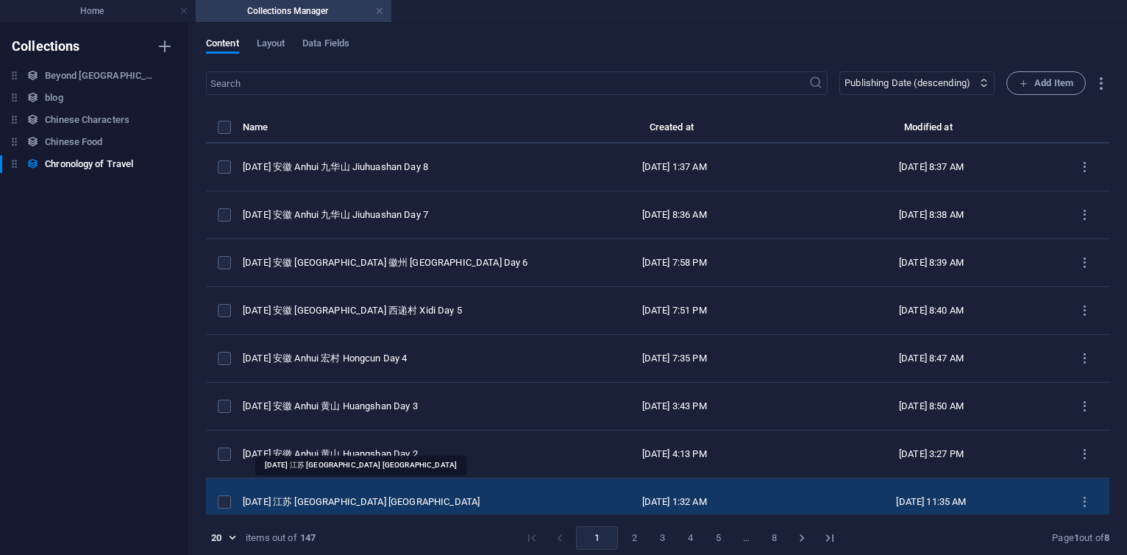
click at [407, 501] on div "[DATE] 江苏 [GEOGRAPHIC_DATA] [GEOGRAPHIC_DATA]" at bounding box center [388, 501] width 291 height 13
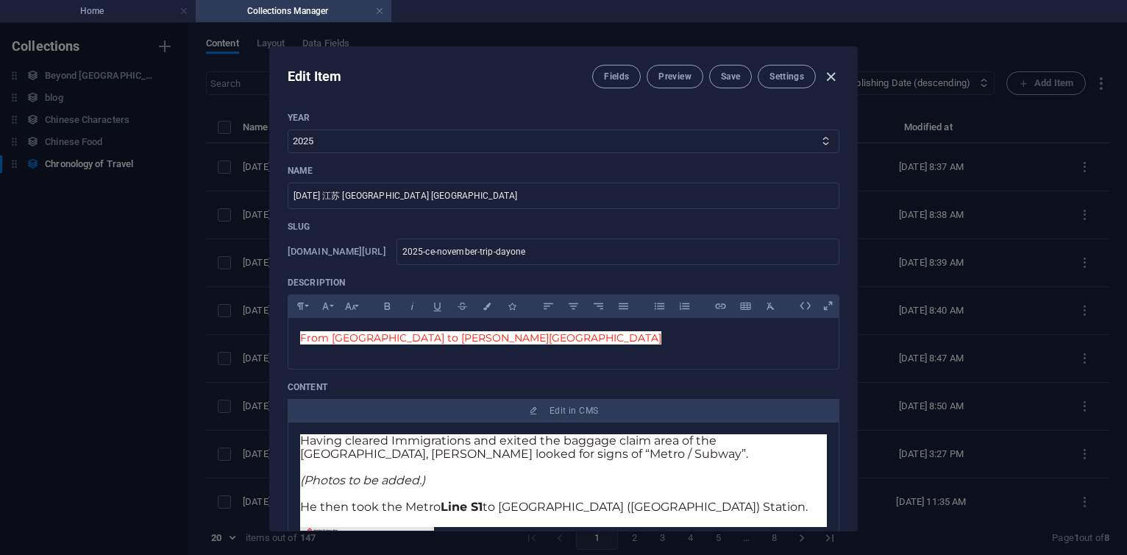
click at [832, 79] on icon "button" at bounding box center [831, 76] width 17 height 17
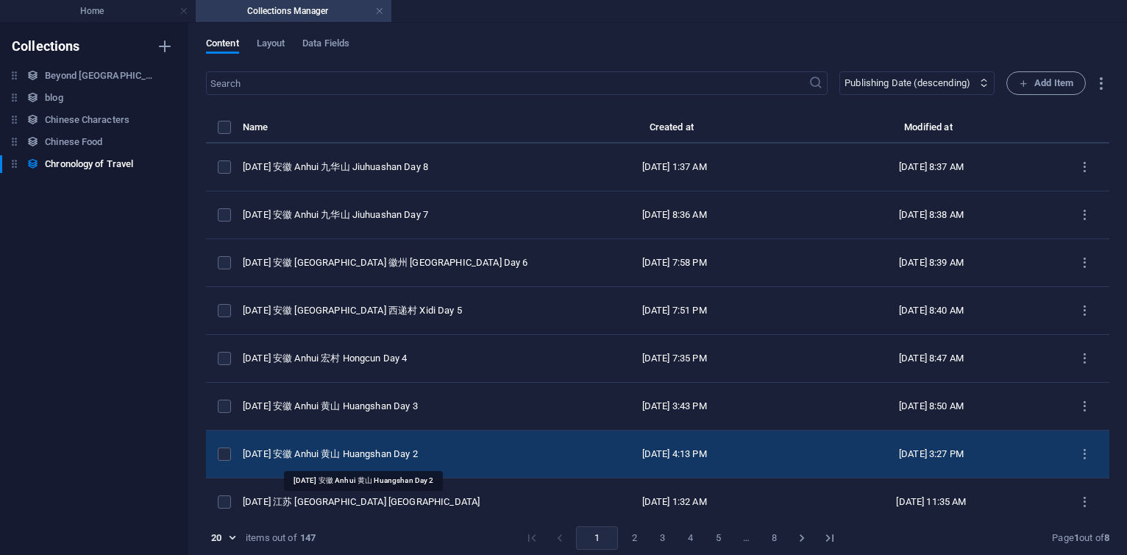
click at [337, 450] on div "[DATE] 安徽 Anhui 黄山 Huangshan Day 2" at bounding box center [388, 453] width 291 height 13
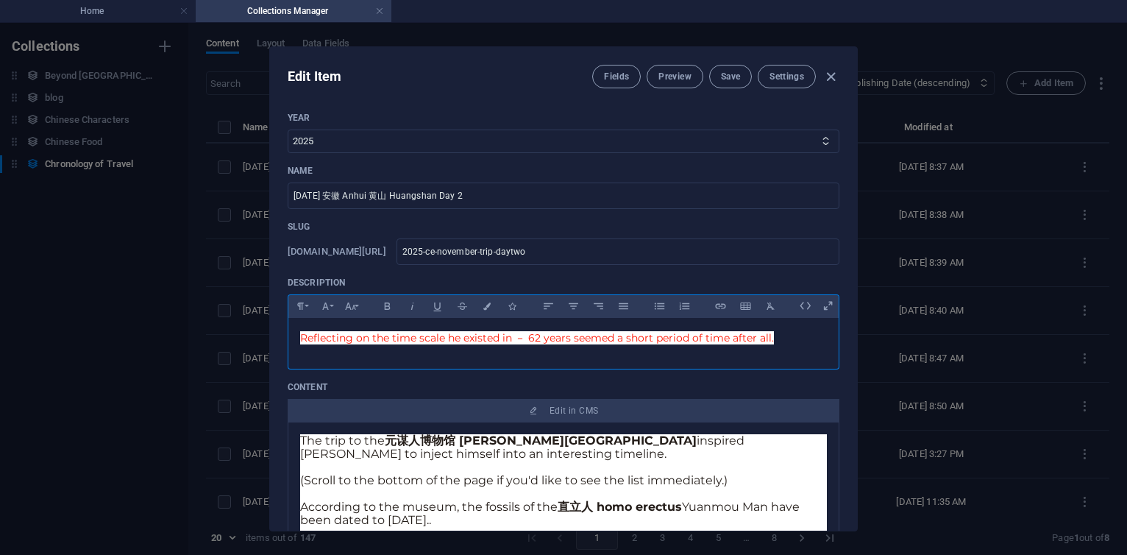
click at [306, 340] on span "Reflecting on the time scale he existed in － 62 years seemed a short period of …" at bounding box center [537, 337] width 474 height 13
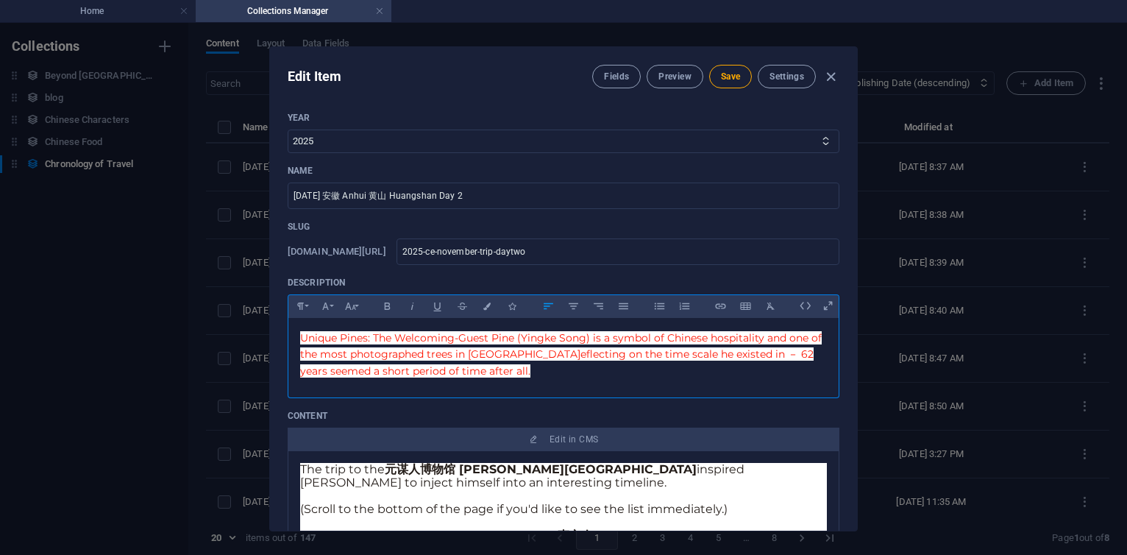
scroll to position [933, 1]
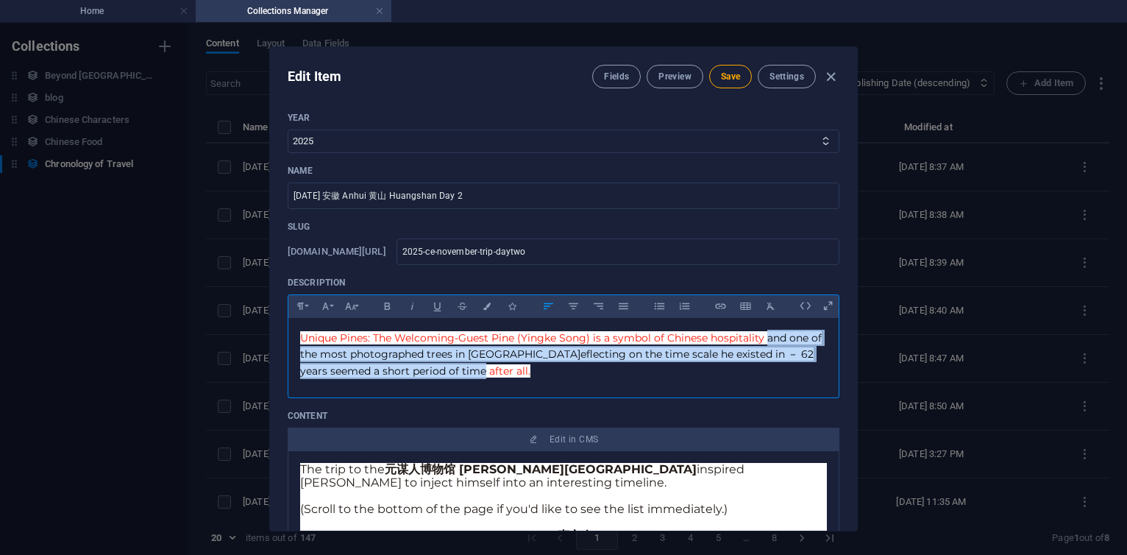
drag, startPoint x: 764, startPoint y: 339, endPoint x: 770, endPoint y: 371, distance: 32.3
click at [770, 371] on p "Unique Pines: The Welcoming-Guest Pine (Yingke Song) is a symbol of Chinese hos…" at bounding box center [563, 354] width 527 height 49
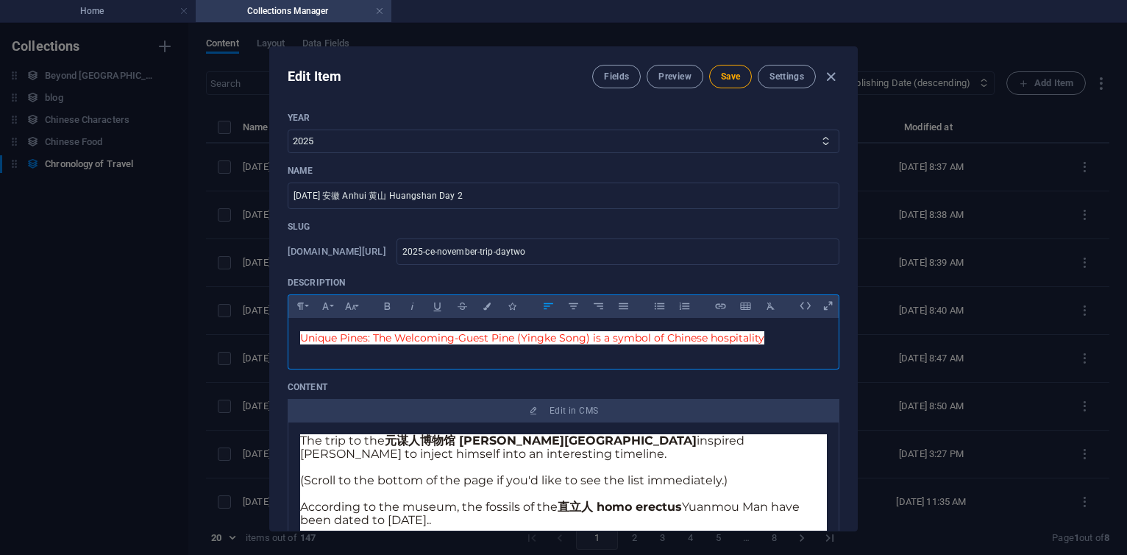
click at [465, 465] on p at bounding box center [563, 467] width 527 height 13
click at [391, 443] on strong "元谋人博物馆 [PERSON_NAME][GEOGRAPHIC_DATA]" at bounding box center [541, 440] width 312 height 14
click at [357, 441] on p "The trip to the 元谋人博物馆 [PERSON_NAME][GEOGRAPHIC_DATA] inspired [PERSON_NAME] to…" at bounding box center [563, 447] width 527 height 26
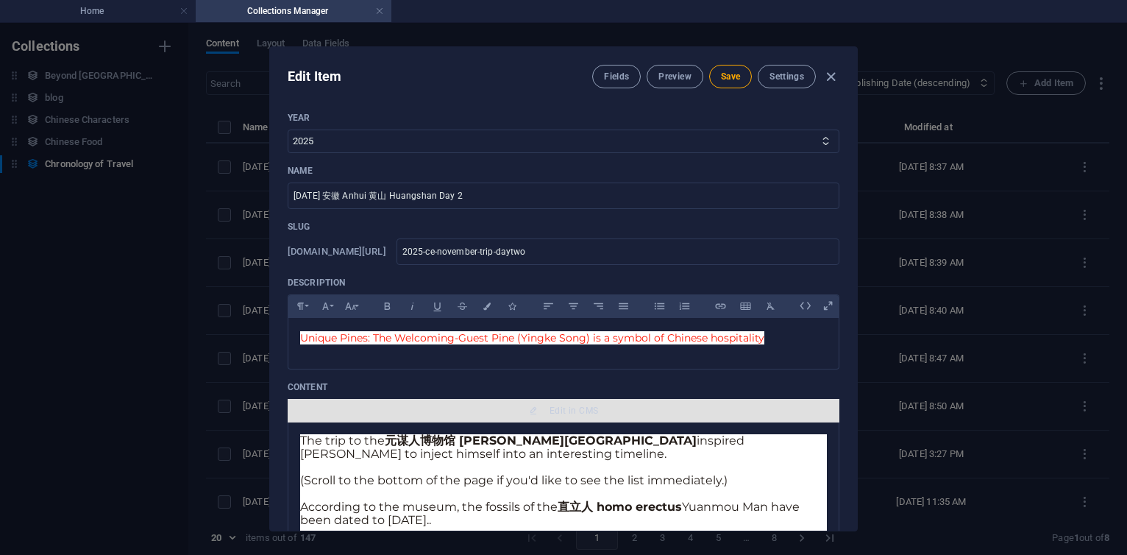
click at [595, 411] on span "Edit in CMS" at bounding box center [564, 411] width 540 height 12
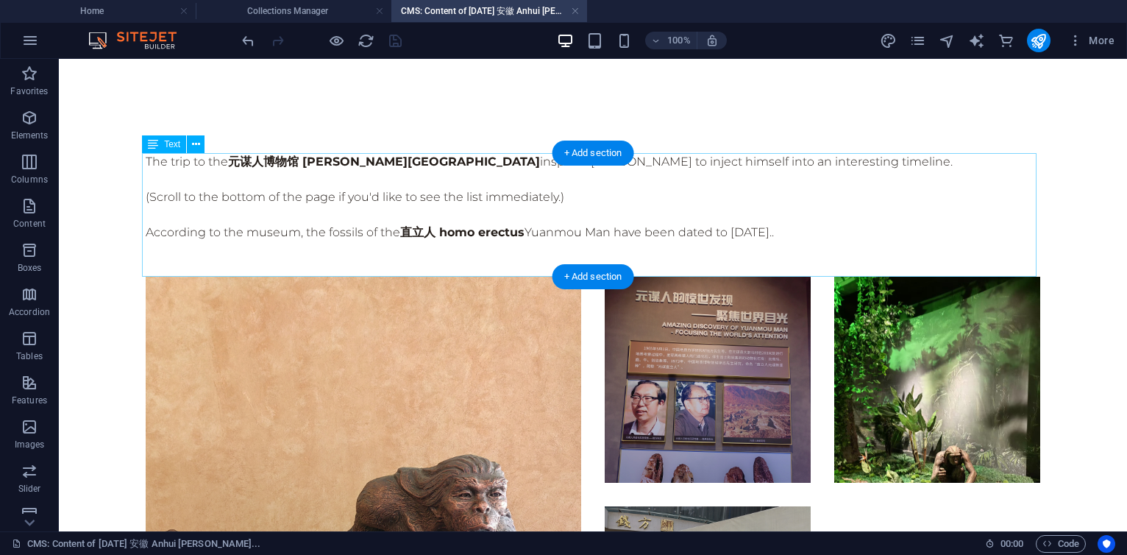
scroll to position [0, 0]
click at [157, 162] on div "The trip to the 元谋人博物馆 [PERSON_NAME][GEOGRAPHIC_DATA] inspired [PERSON_NAME] to…" at bounding box center [593, 215] width 895 height 124
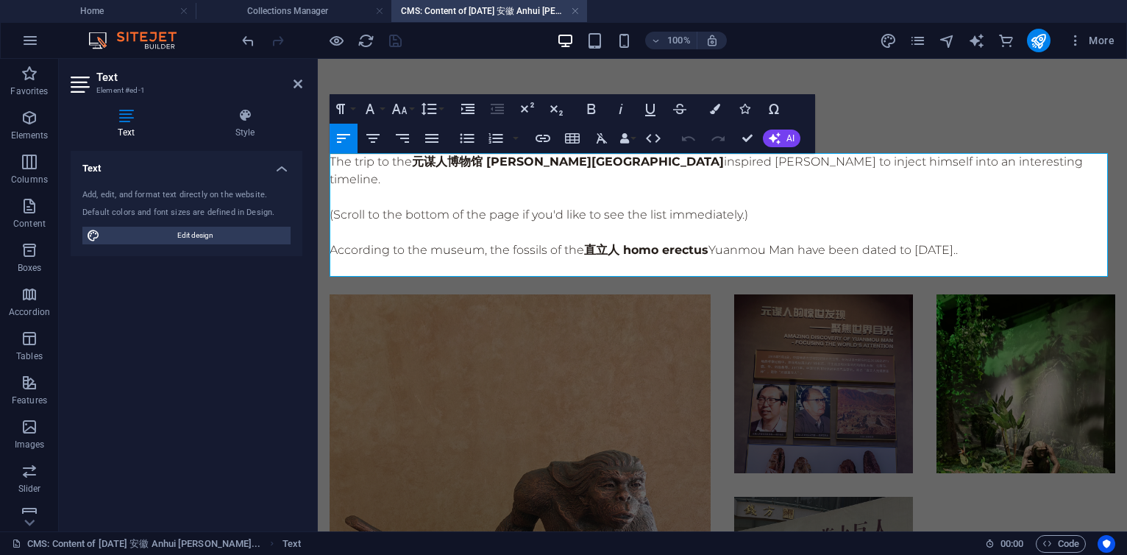
click at [333, 160] on p "The trip to the 元谋人博物馆 [PERSON_NAME][GEOGRAPHIC_DATA] inspired [PERSON_NAME] to…" at bounding box center [723, 170] width 786 height 35
click at [333, 163] on p "The trip to the 元谋人博物馆 [PERSON_NAME][GEOGRAPHIC_DATA] inspired [PERSON_NAME] to…" at bounding box center [723, 170] width 786 height 35
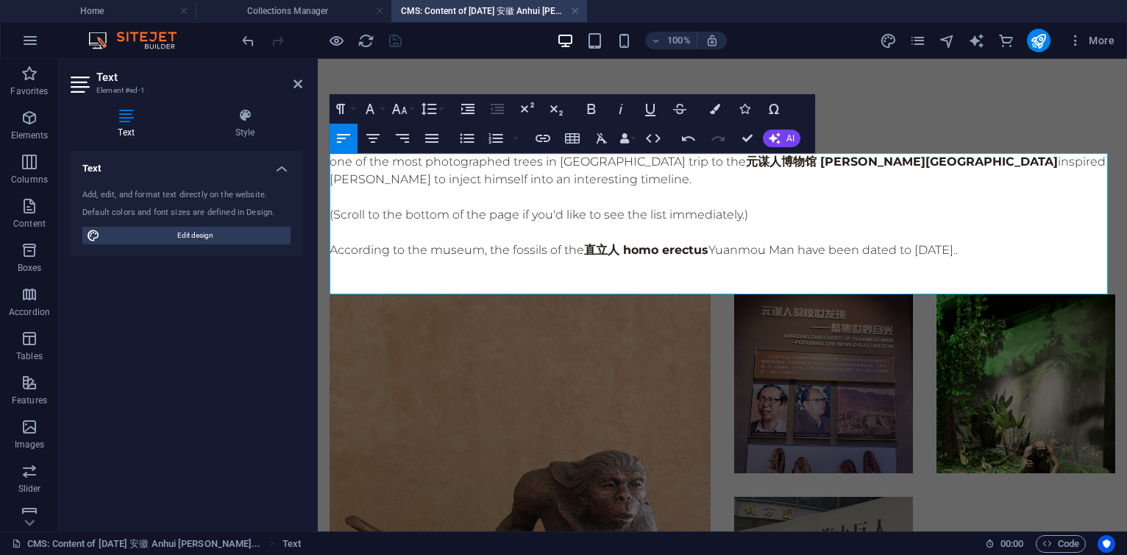
scroll to position [119, 6]
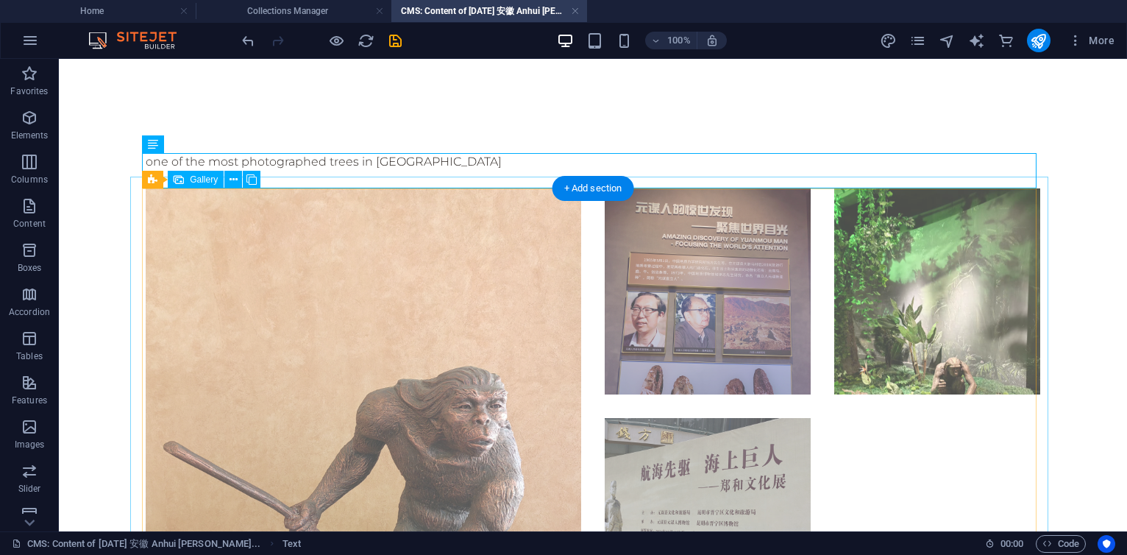
click at [428, 256] on li at bounding box center [364, 406] width 436 height 436
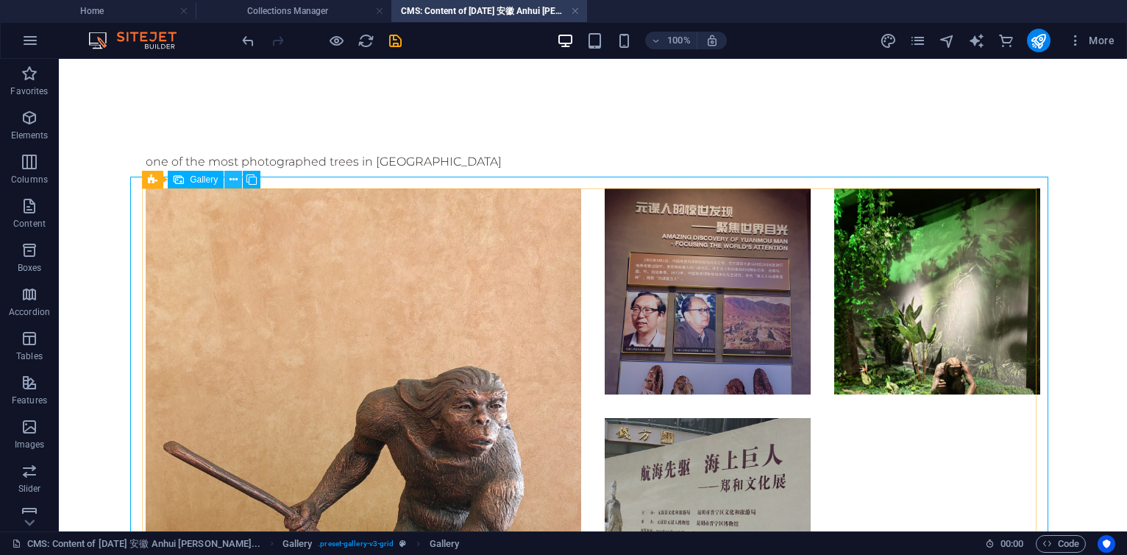
click at [232, 178] on icon at bounding box center [234, 179] width 8 height 15
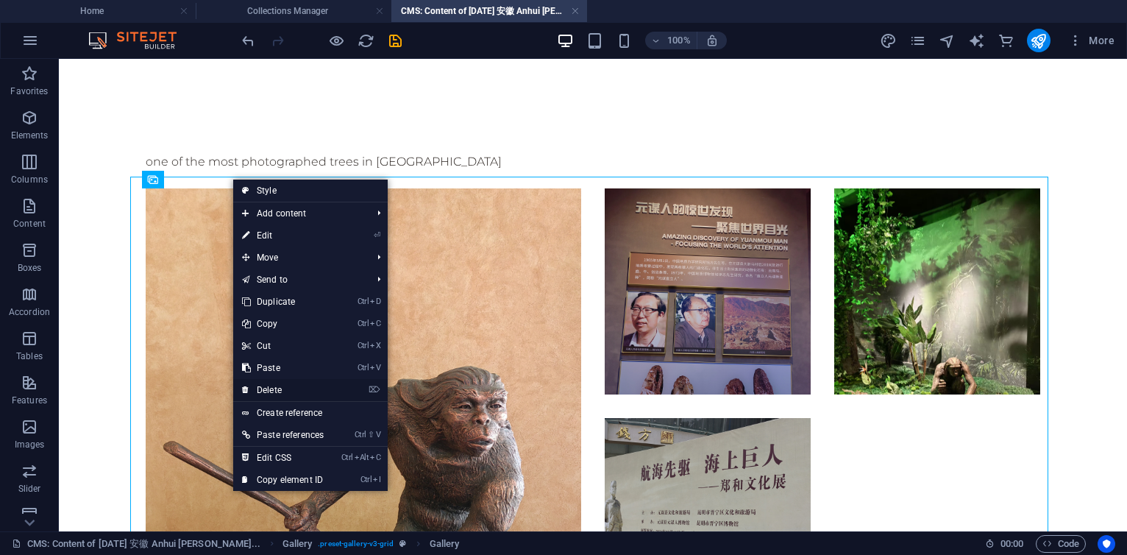
click at [277, 390] on link "⌦ Delete" at bounding box center [282, 390] width 99 height 22
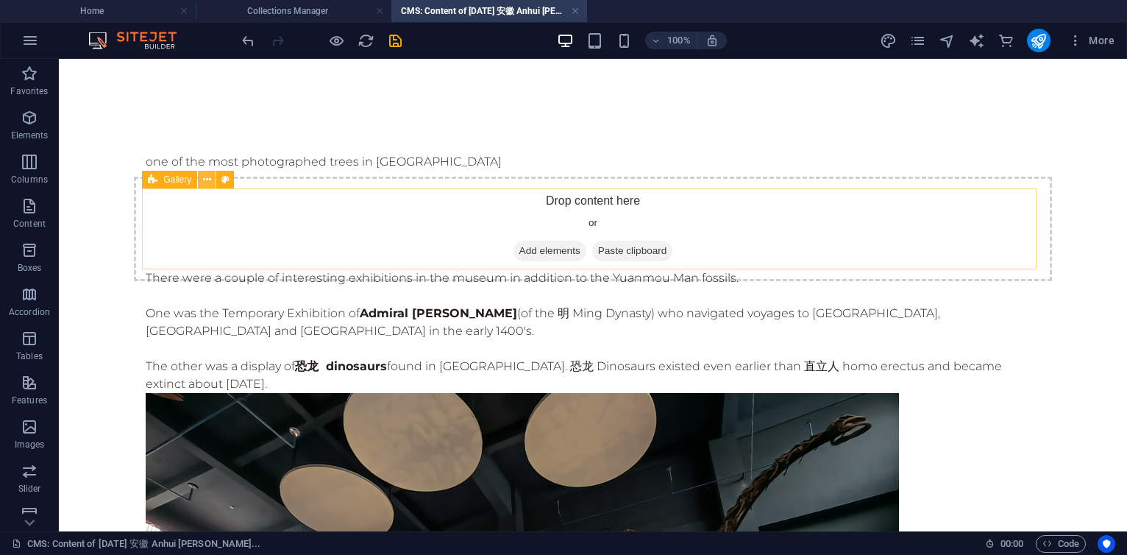
click at [208, 178] on icon at bounding box center [207, 179] width 8 height 15
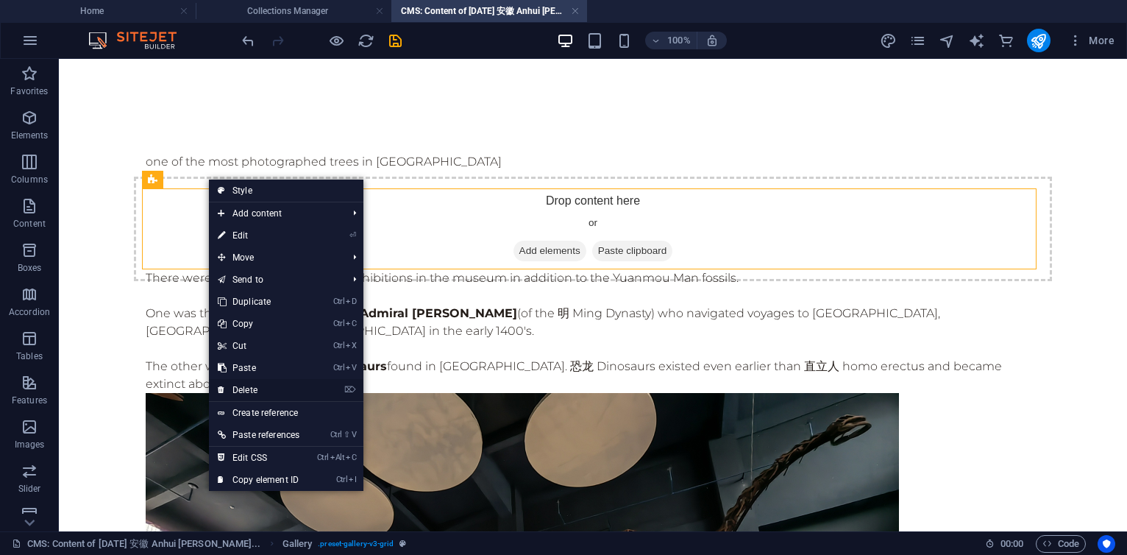
click at [249, 386] on link "⌦ Delete" at bounding box center [258, 390] width 99 height 22
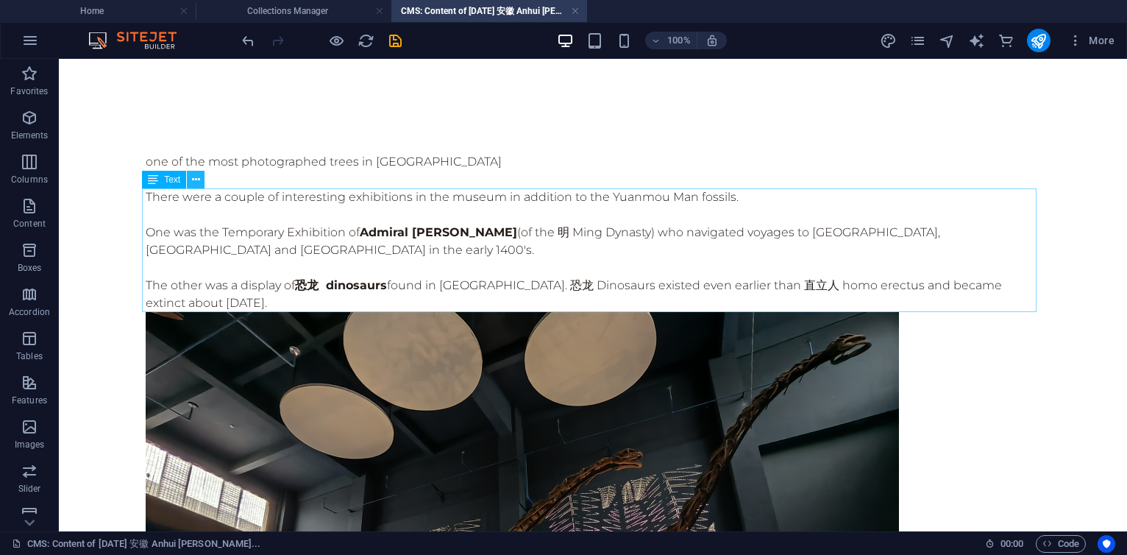
click at [198, 177] on icon at bounding box center [196, 179] width 8 height 15
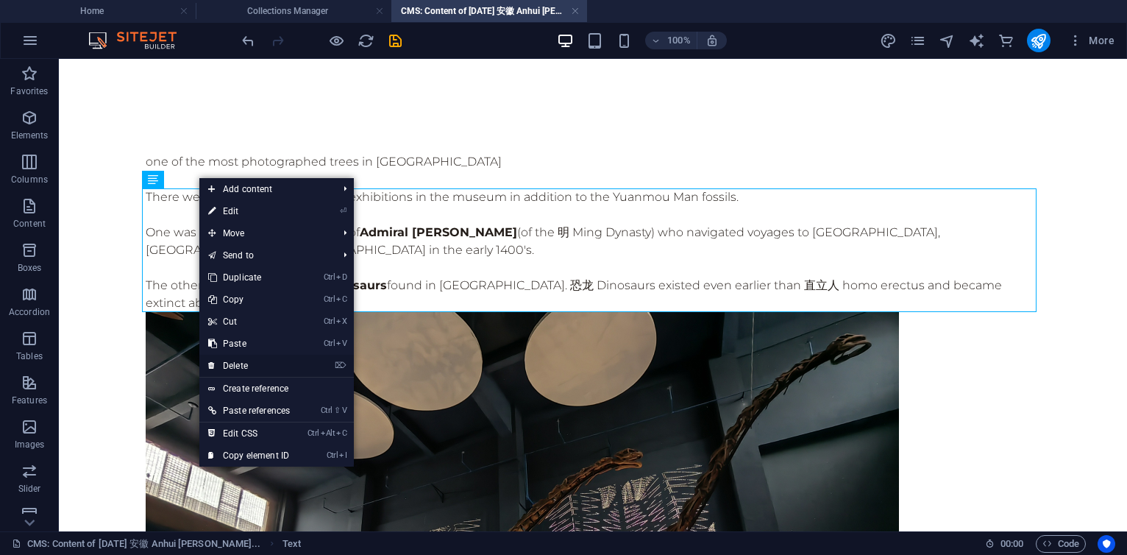
click at [237, 364] on link "⌦ Delete" at bounding box center [248, 366] width 99 height 22
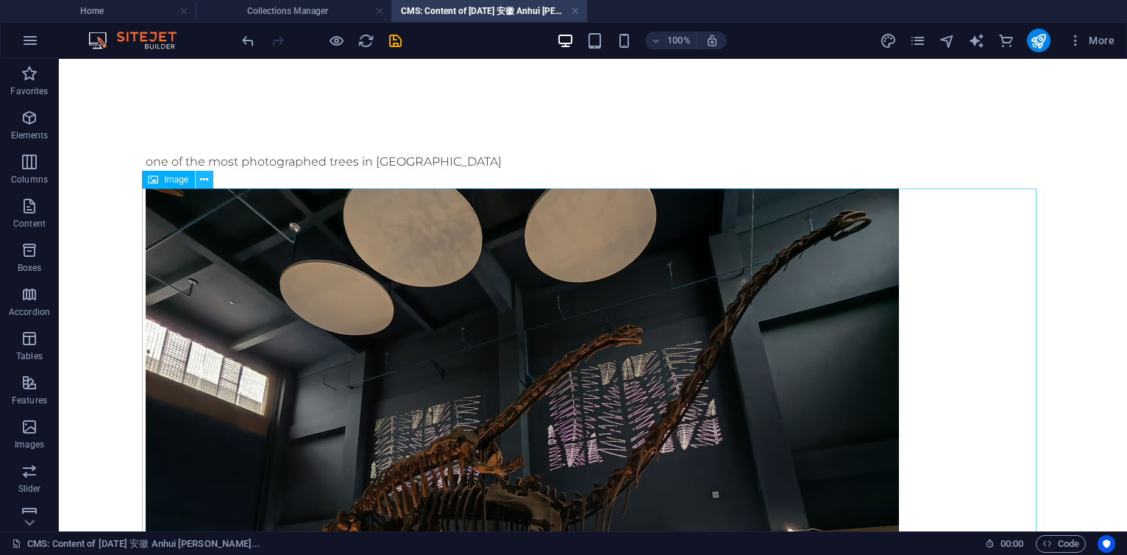
click at [206, 177] on icon at bounding box center [204, 179] width 8 height 15
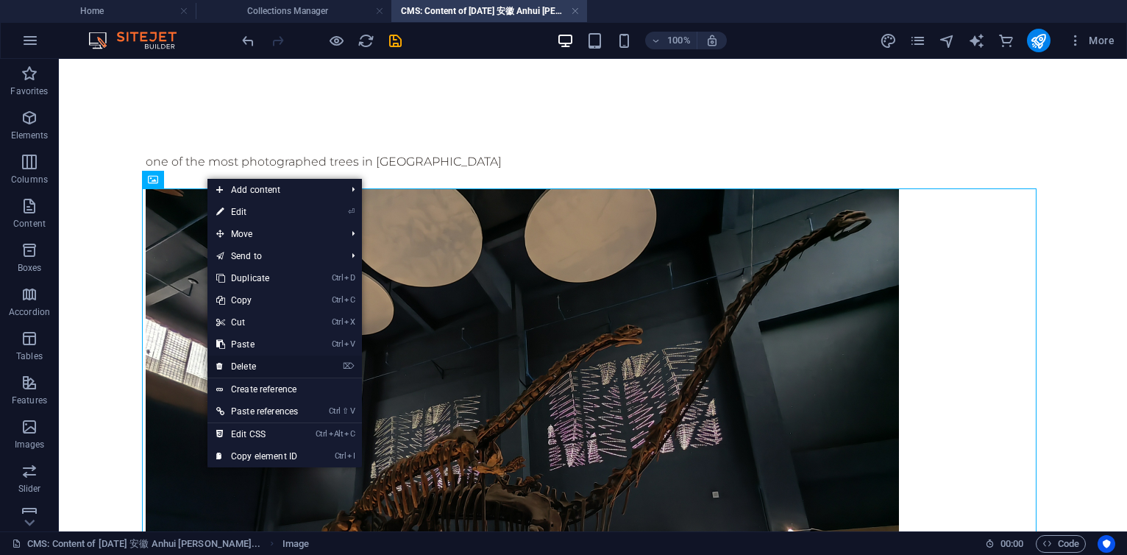
click at [250, 364] on link "⌦ Delete" at bounding box center [257, 366] width 99 height 22
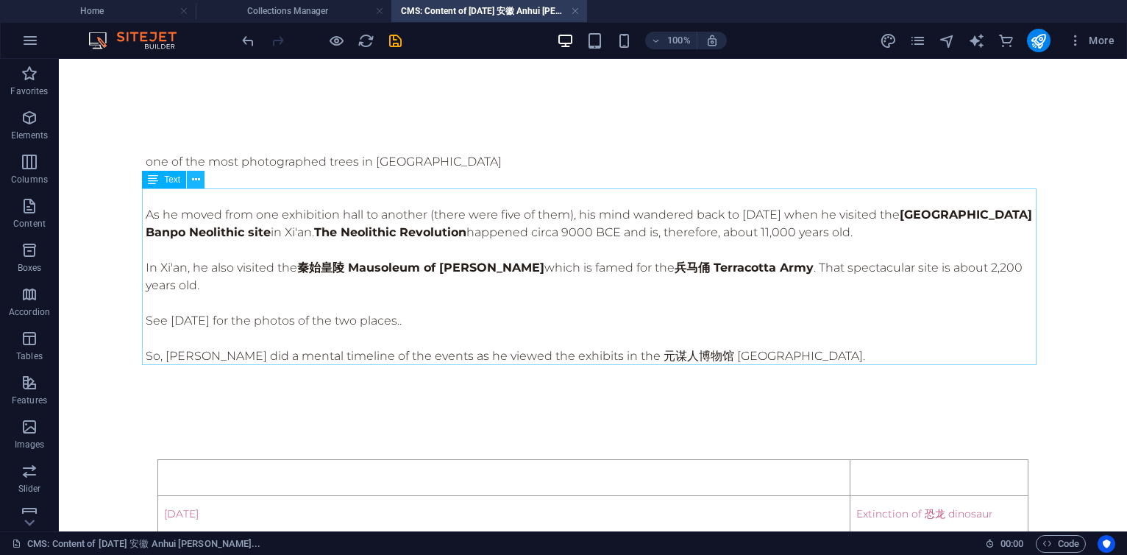
click at [199, 183] on icon at bounding box center [196, 179] width 8 height 15
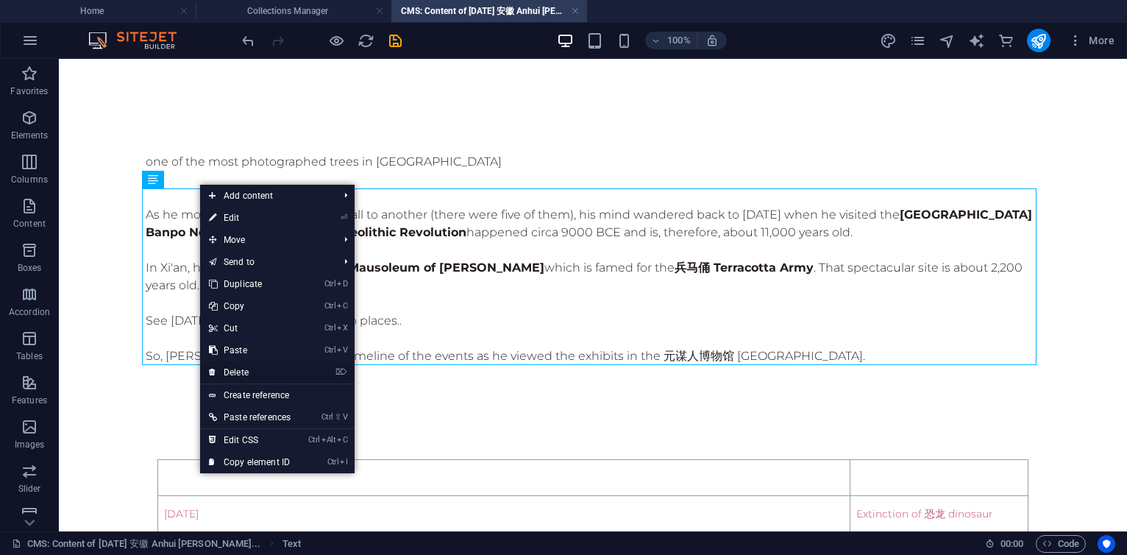
click at [243, 368] on link "⌦ Delete" at bounding box center [249, 372] width 99 height 22
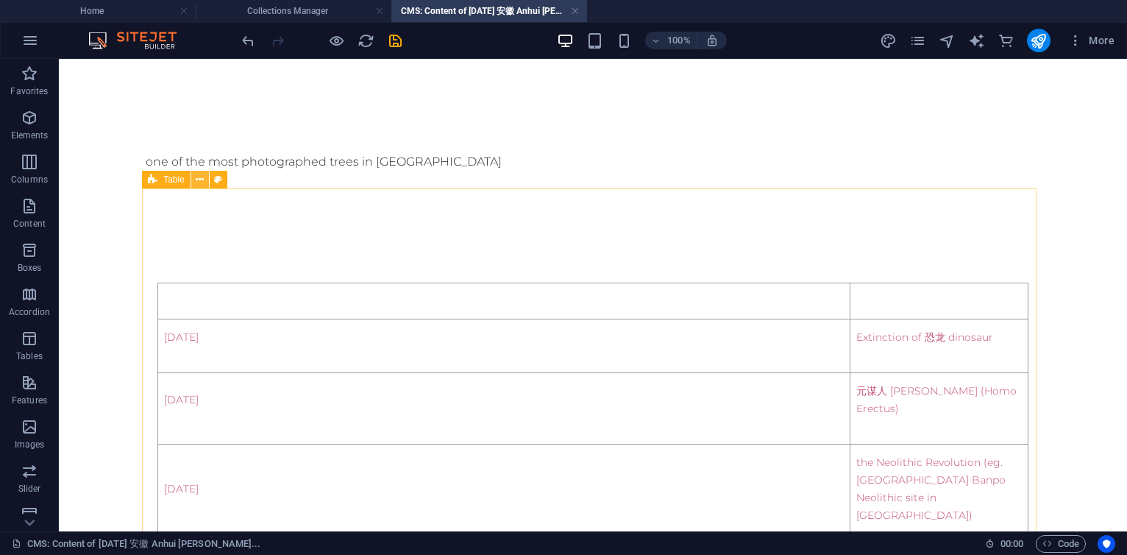
click at [197, 180] on icon at bounding box center [200, 179] width 8 height 15
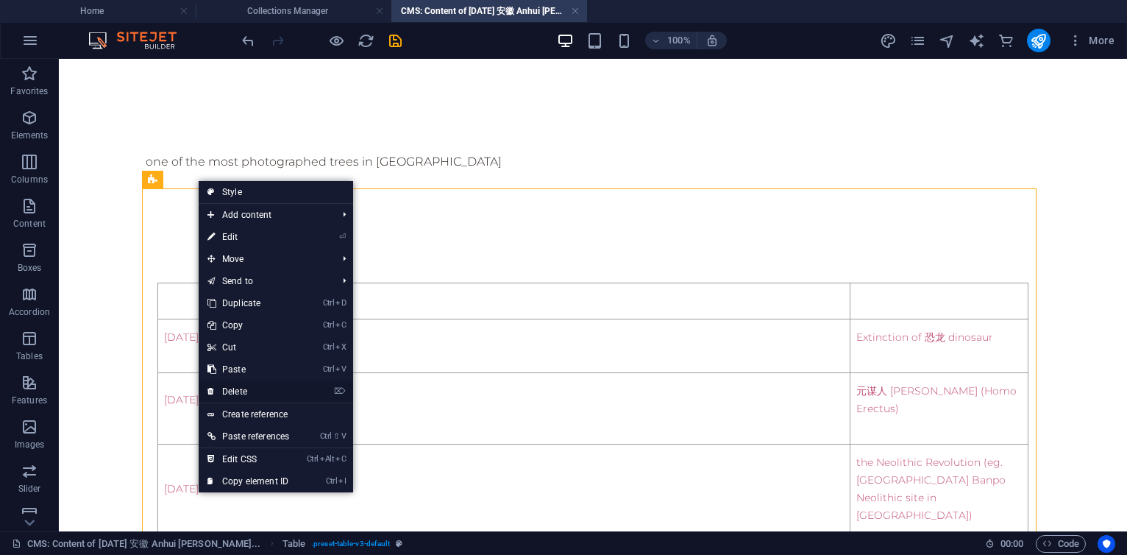
click at [241, 391] on link "⌦ Delete" at bounding box center [248, 391] width 99 height 22
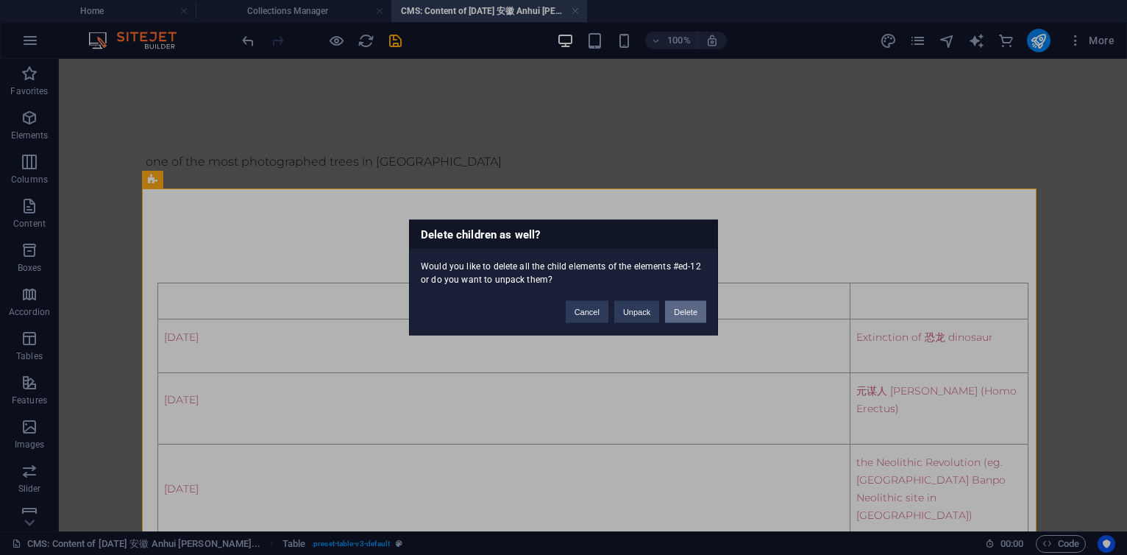
click at [678, 313] on button "Delete" at bounding box center [685, 312] width 41 height 22
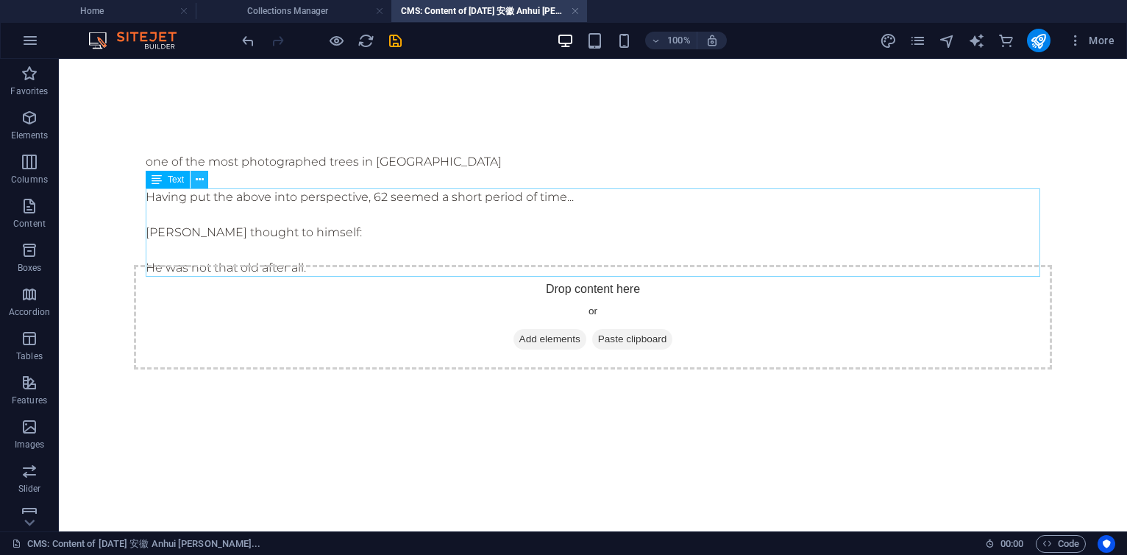
click at [203, 180] on icon at bounding box center [200, 179] width 8 height 15
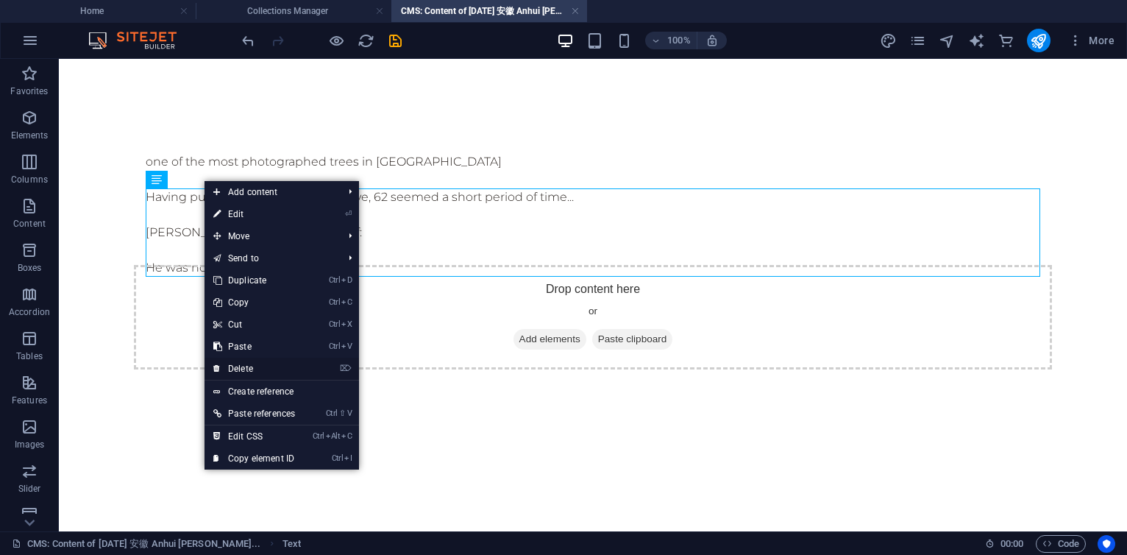
click at [243, 363] on link "⌦ Delete" at bounding box center [254, 369] width 99 height 22
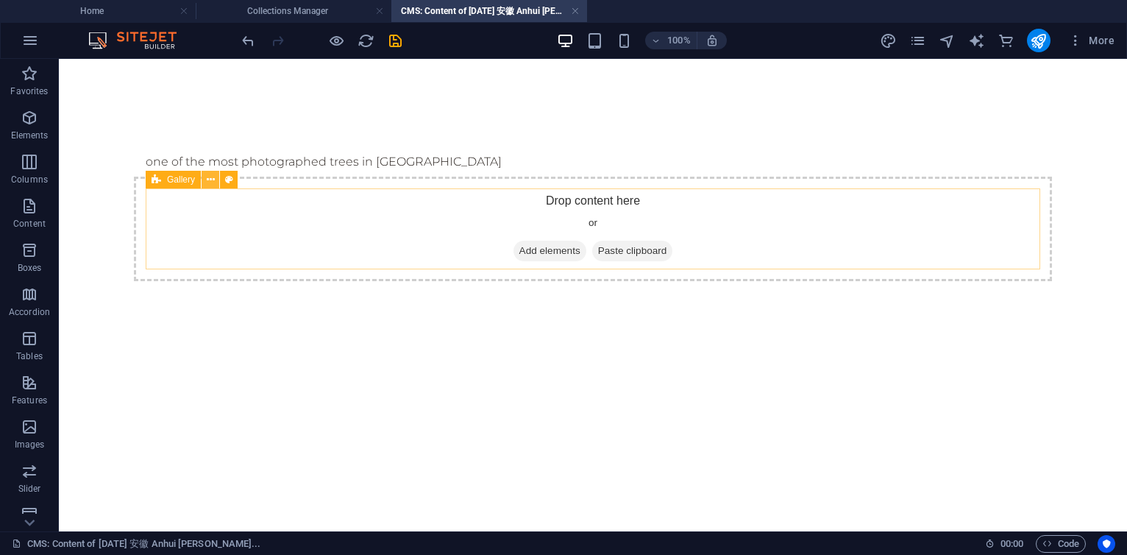
click at [216, 183] on button at bounding box center [211, 180] width 18 height 18
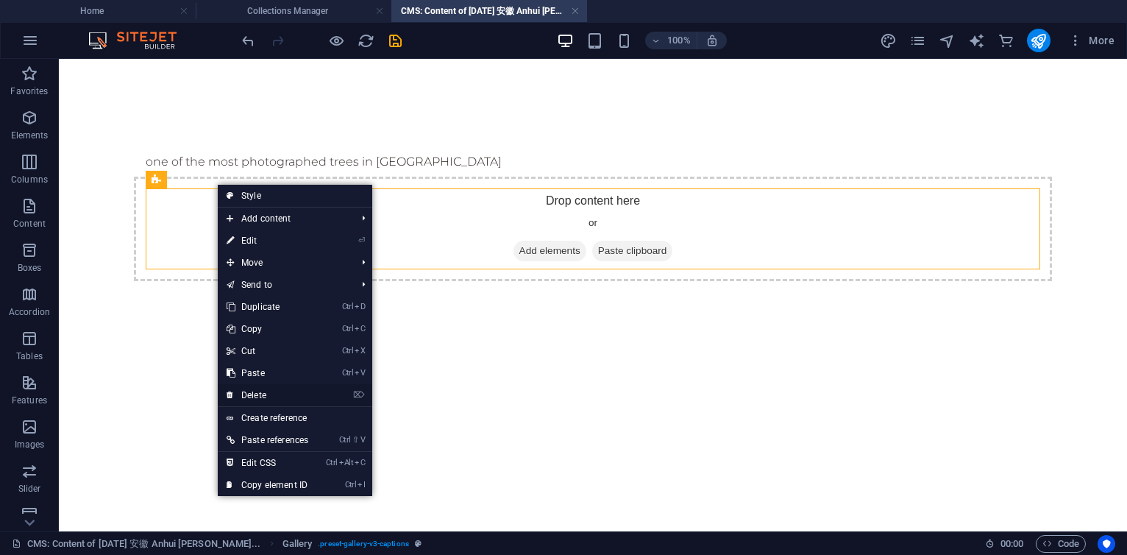
click at [262, 389] on link "⌦ Delete" at bounding box center [267, 395] width 99 height 22
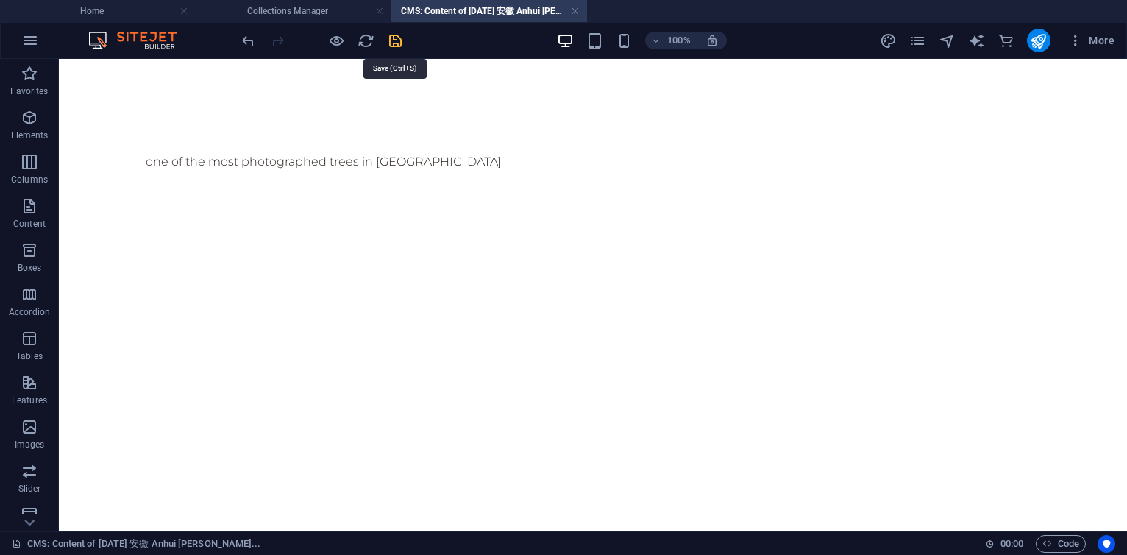
click at [400, 40] on icon "save" at bounding box center [395, 40] width 17 height 17
click at [575, 12] on link at bounding box center [575, 11] width 9 height 14
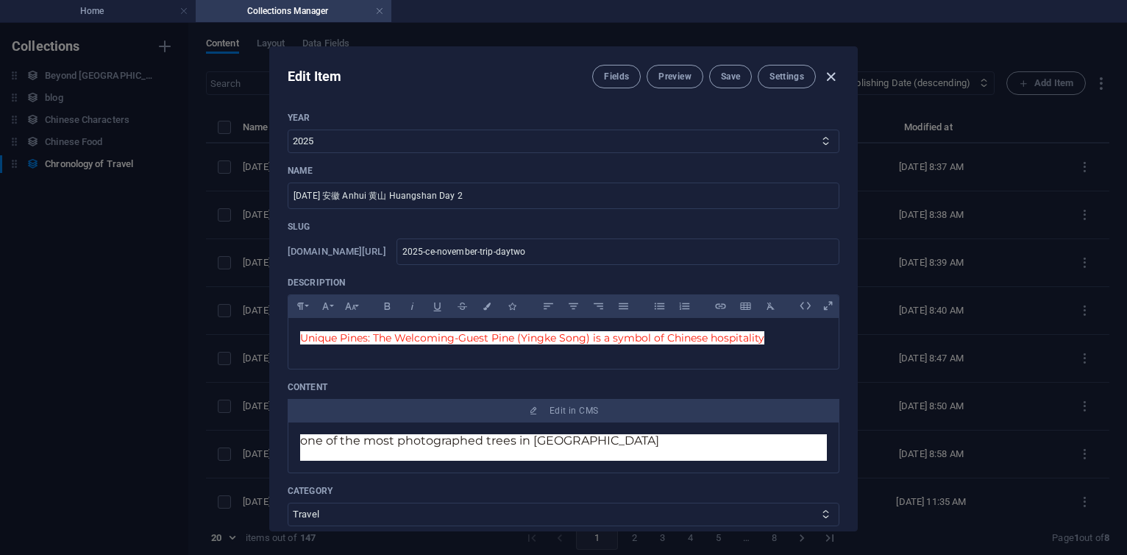
click at [833, 74] on icon "button" at bounding box center [831, 76] width 17 height 17
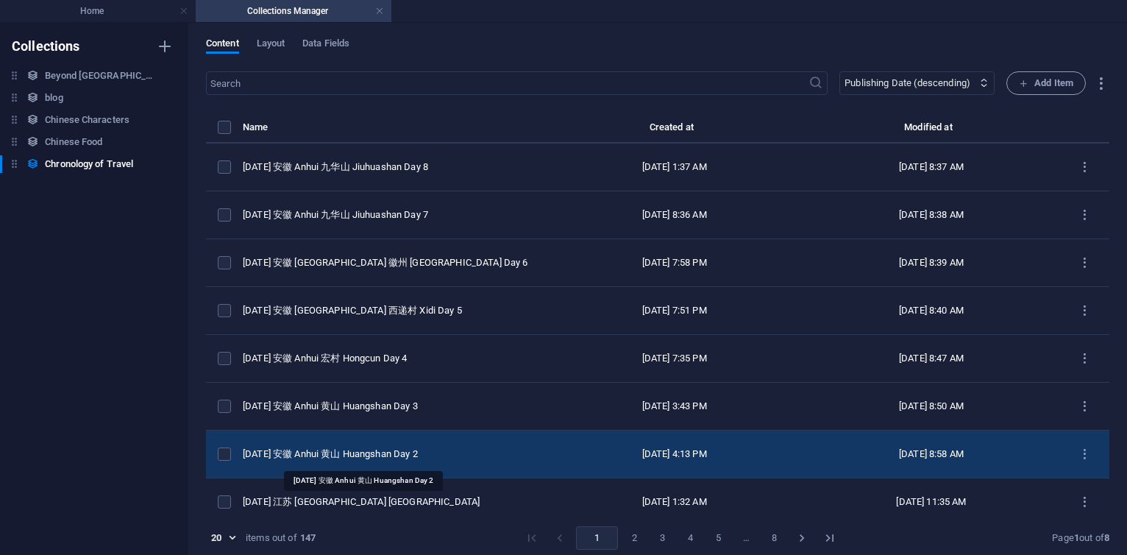
click at [383, 450] on div "[DATE] 安徽 Anhui 黄山 Huangshan Day 2" at bounding box center [388, 453] width 291 height 13
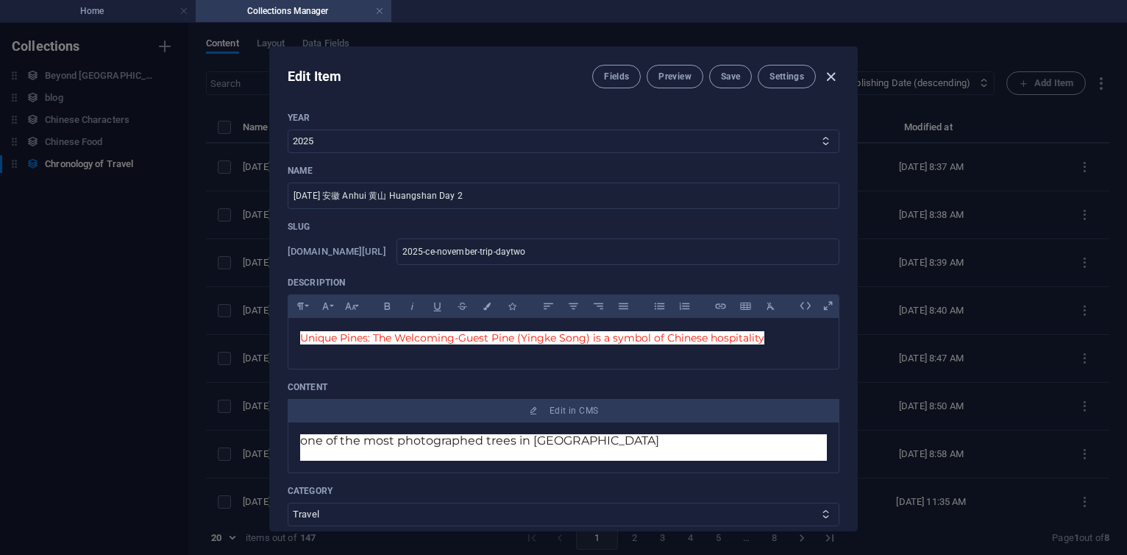
click at [837, 76] on icon "button" at bounding box center [831, 76] width 17 height 17
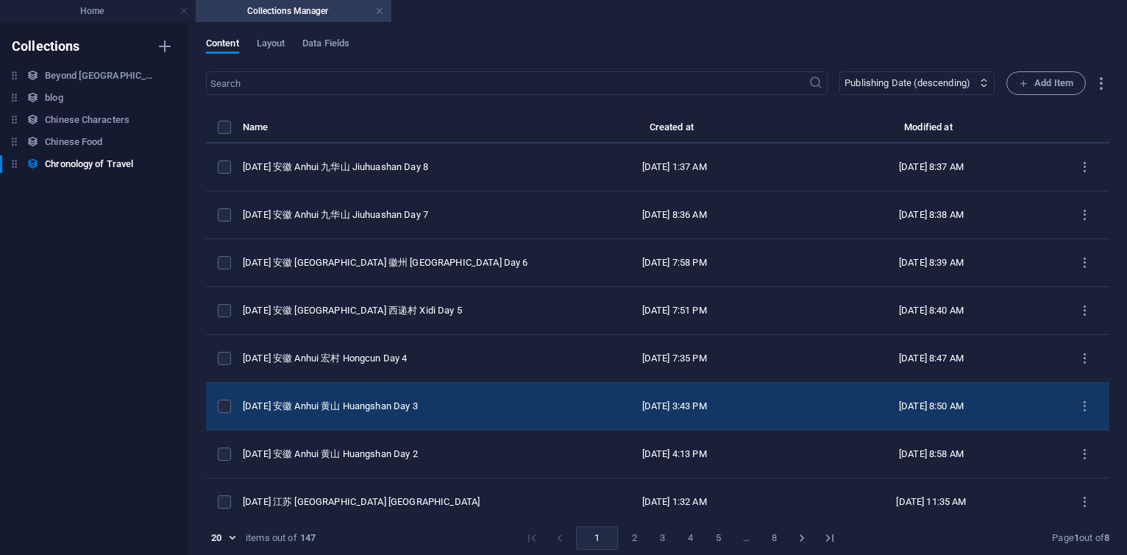
click at [399, 398] on td "[DATE] 安徽 Anhui 黄山 Huangshan Day 3" at bounding box center [394, 407] width 303 height 48
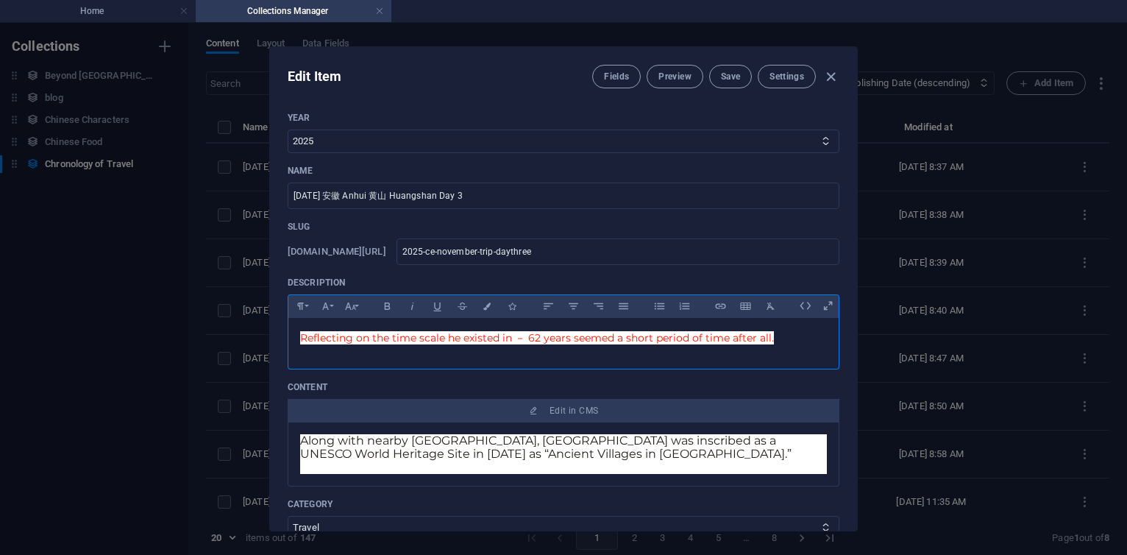
click at [306, 337] on span "Reflecting on the time scale he existed in － 62 years seemed a short period of …" at bounding box center [537, 337] width 474 height 13
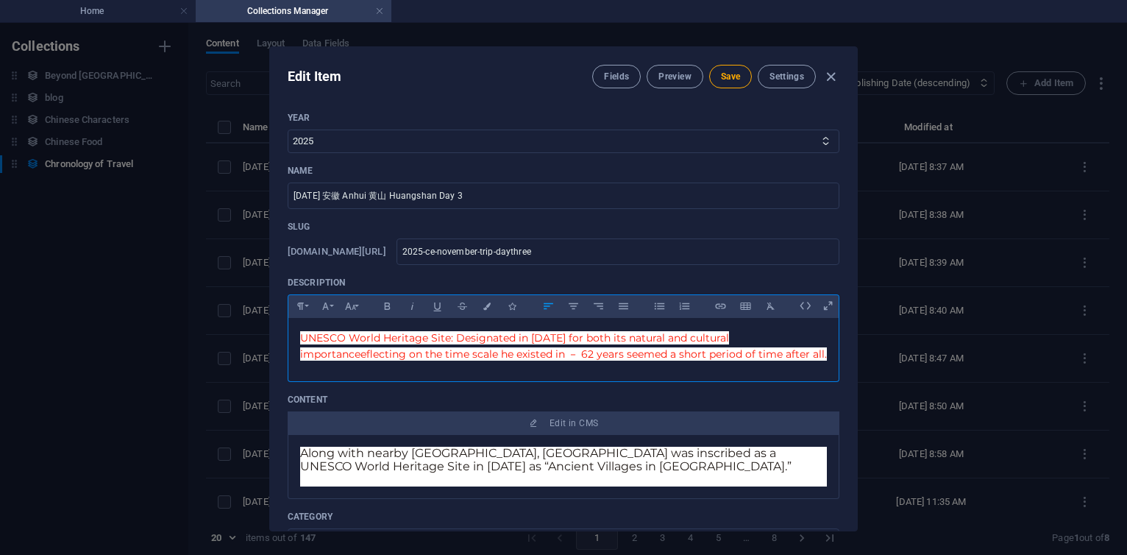
scroll to position [453, 4]
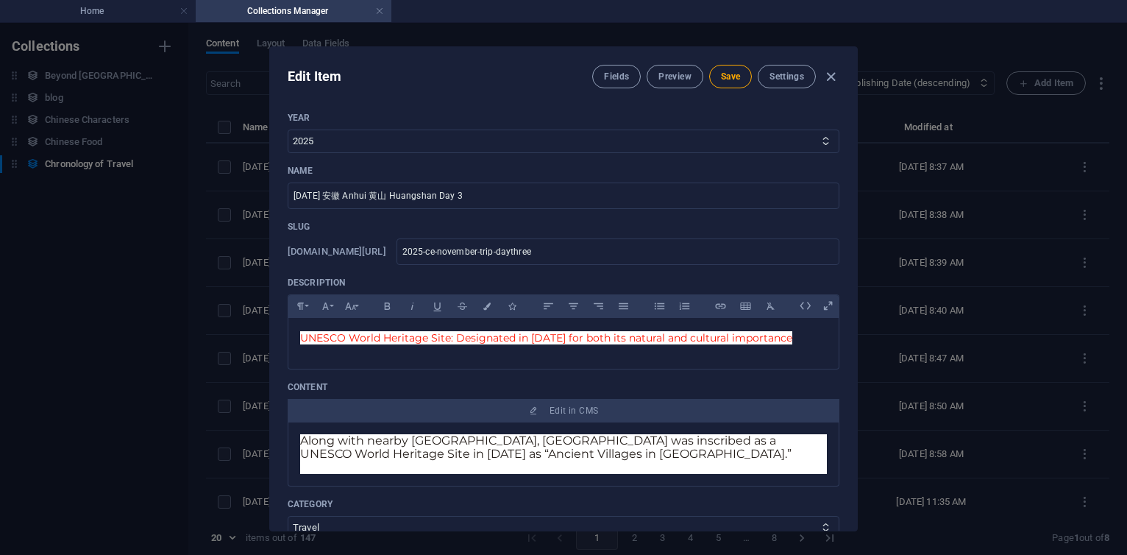
click at [425, 462] on p at bounding box center [563, 467] width 527 height 13
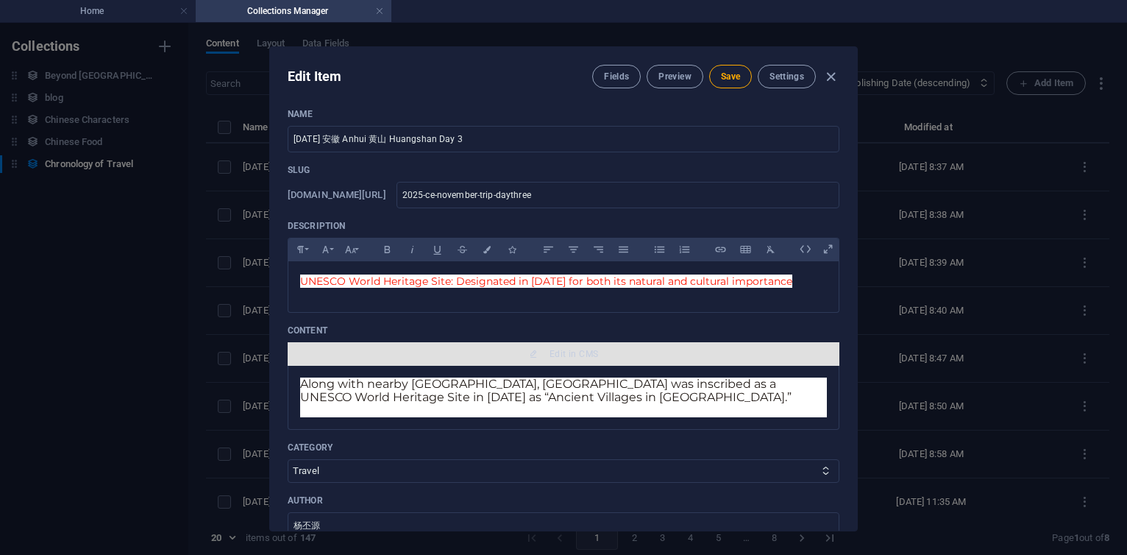
scroll to position [88, 0]
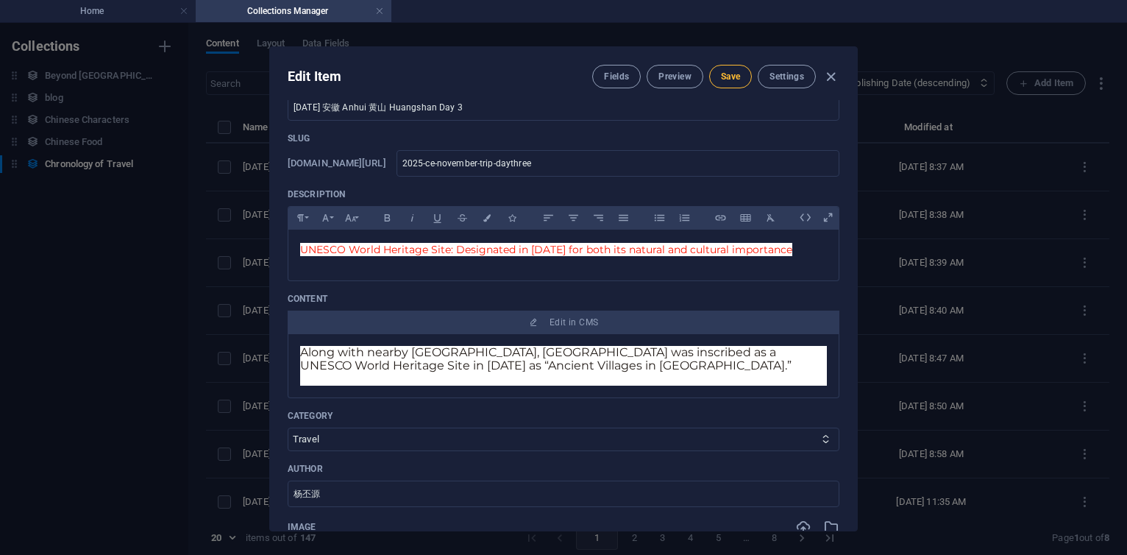
click at [731, 77] on span "Save" at bounding box center [730, 77] width 19 height 12
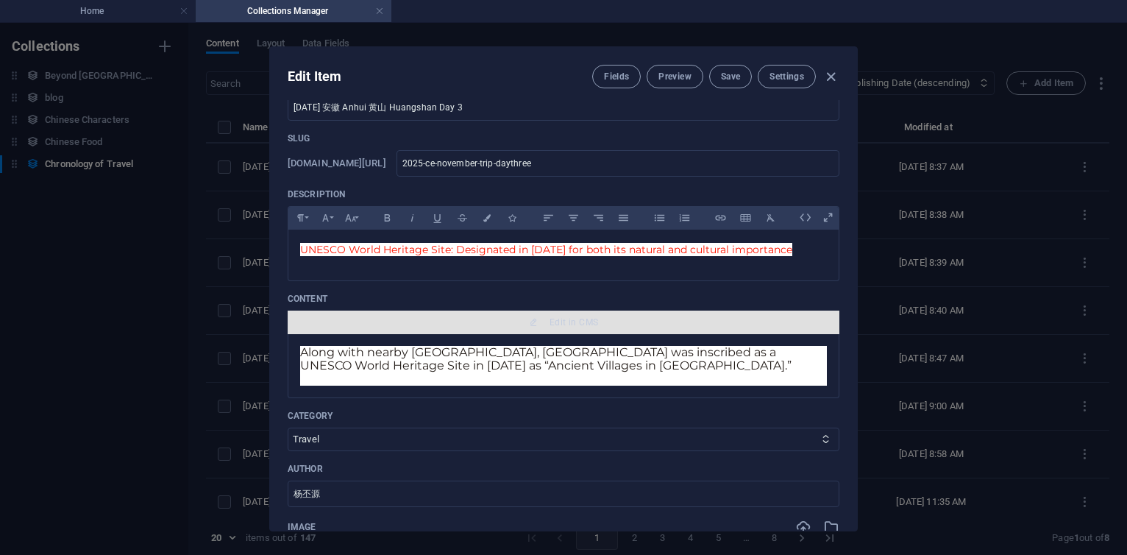
click at [565, 322] on span "Edit in CMS" at bounding box center [574, 322] width 49 height 12
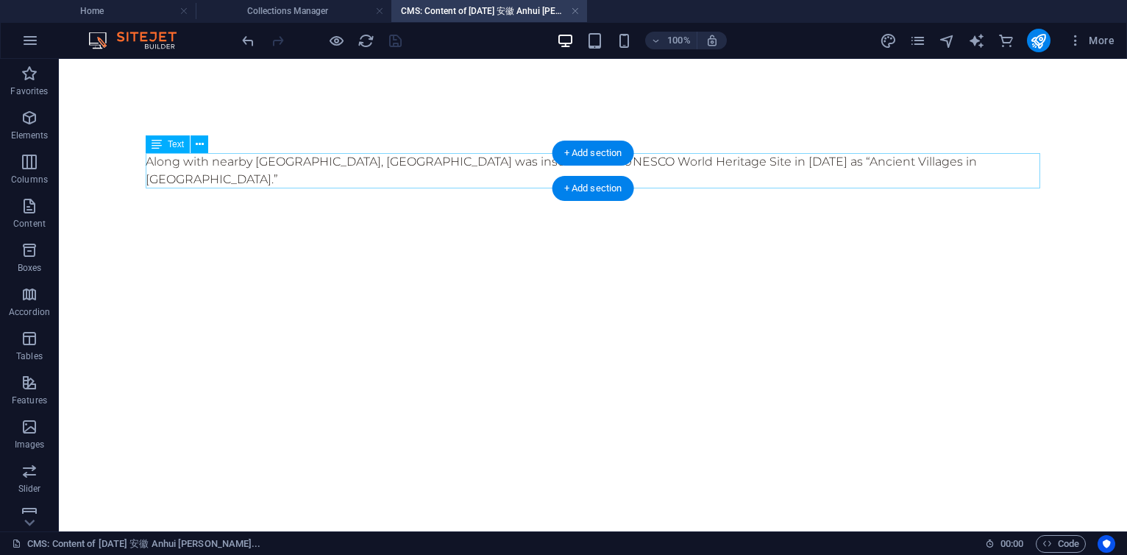
scroll to position [0, 0]
click at [662, 160] on div "Along with nearby [GEOGRAPHIC_DATA], [GEOGRAPHIC_DATA] was inscribed as a UNESC…" at bounding box center [593, 179] width 895 height 53
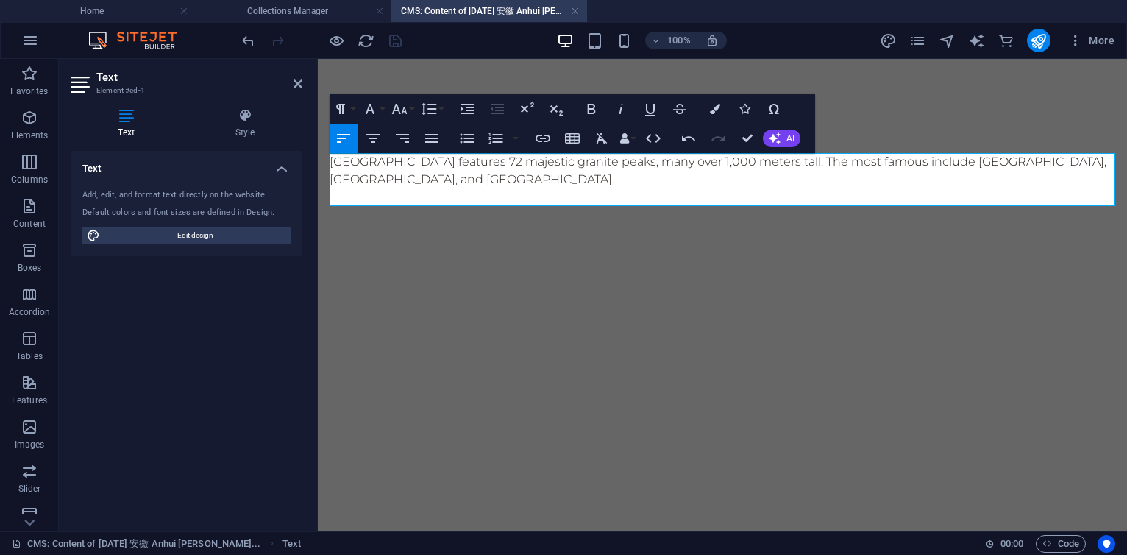
scroll to position [1751, 1]
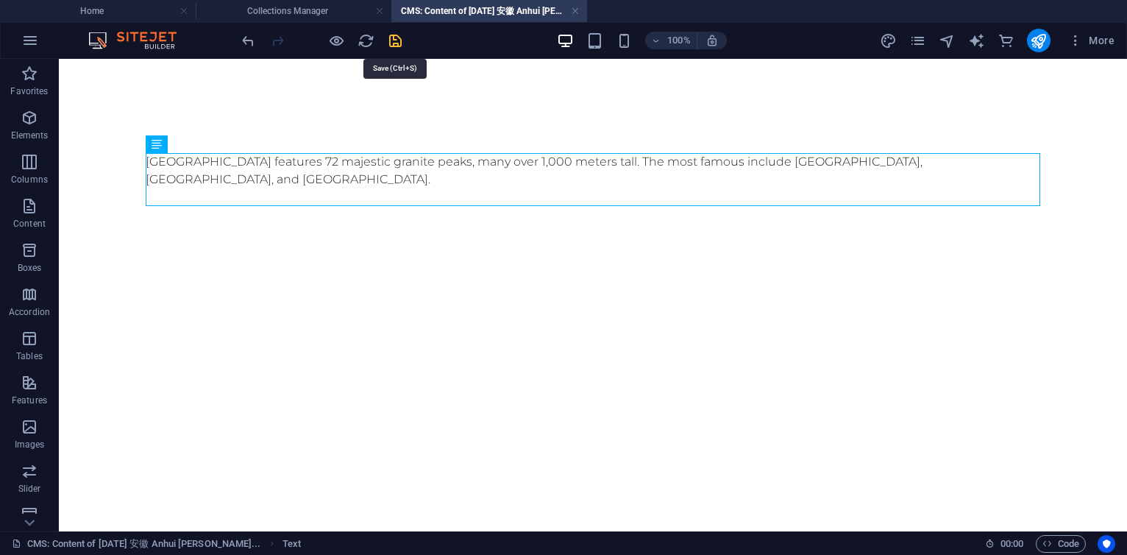
click at [393, 44] on icon "save" at bounding box center [395, 40] width 17 height 17
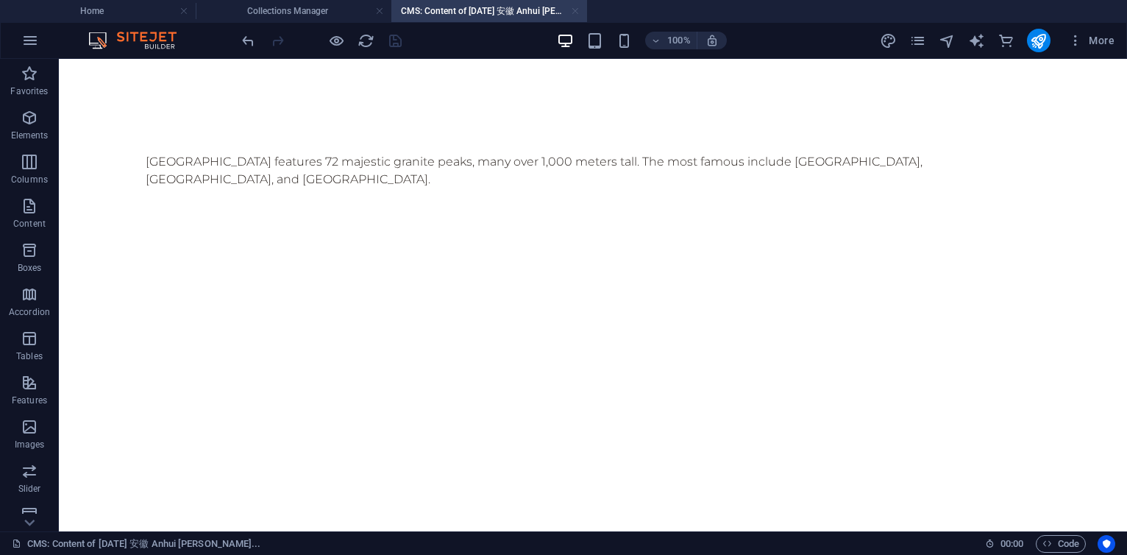
click at [576, 11] on link at bounding box center [575, 11] width 9 height 14
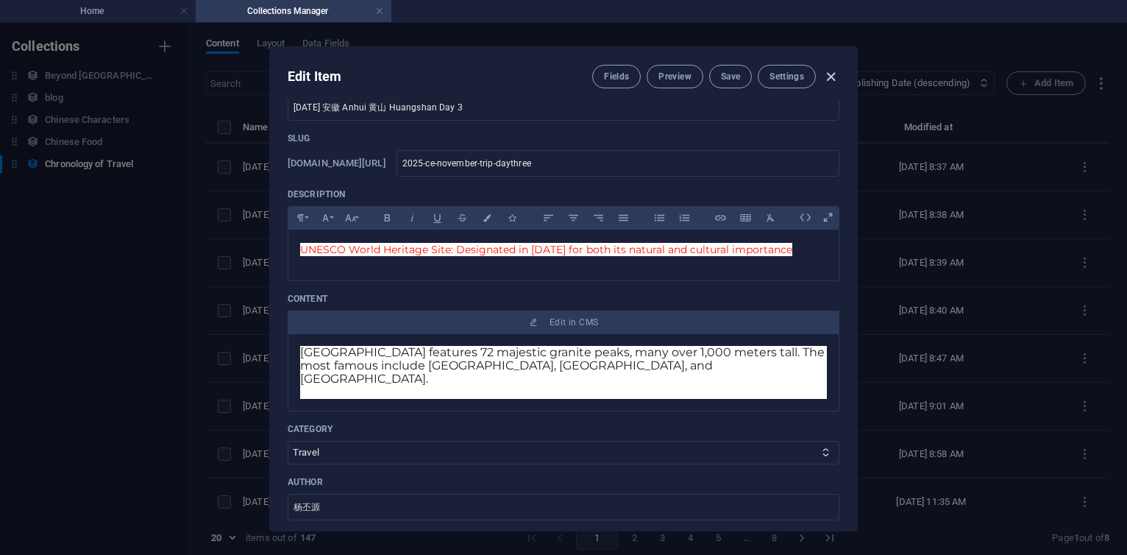
click at [830, 70] on icon "button" at bounding box center [831, 76] width 17 height 17
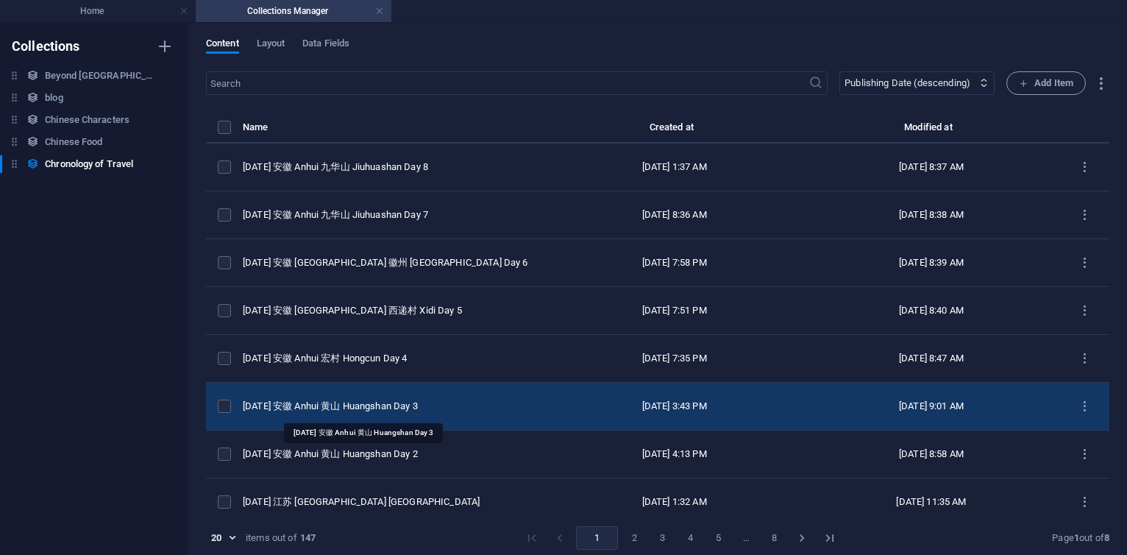
click at [382, 409] on div "[DATE] 安徽 Anhui 黄山 Huangshan Day 3" at bounding box center [388, 406] width 291 height 13
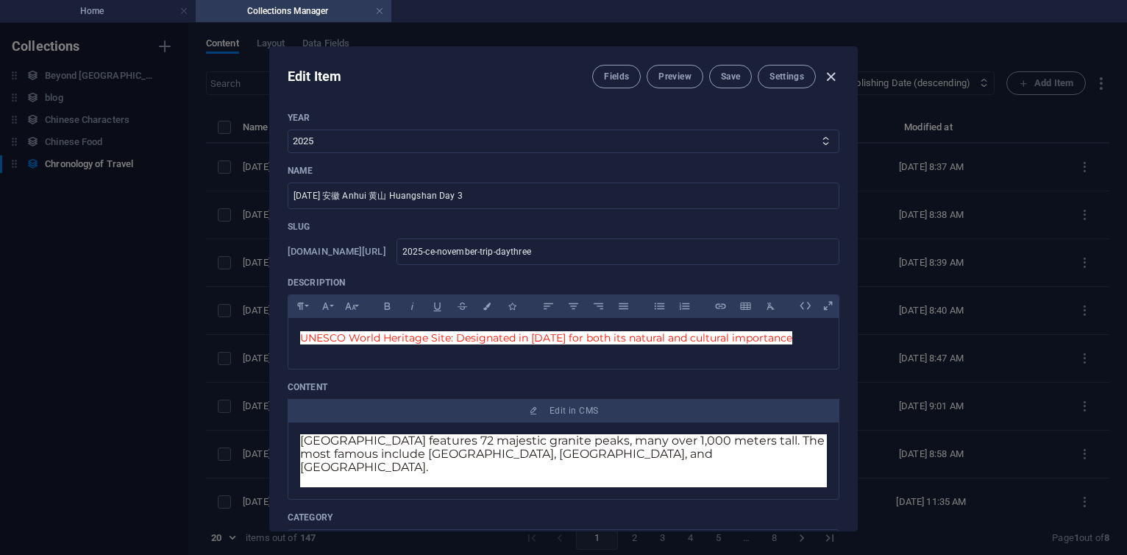
click at [833, 74] on icon "button" at bounding box center [831, 76] width 17 height 17
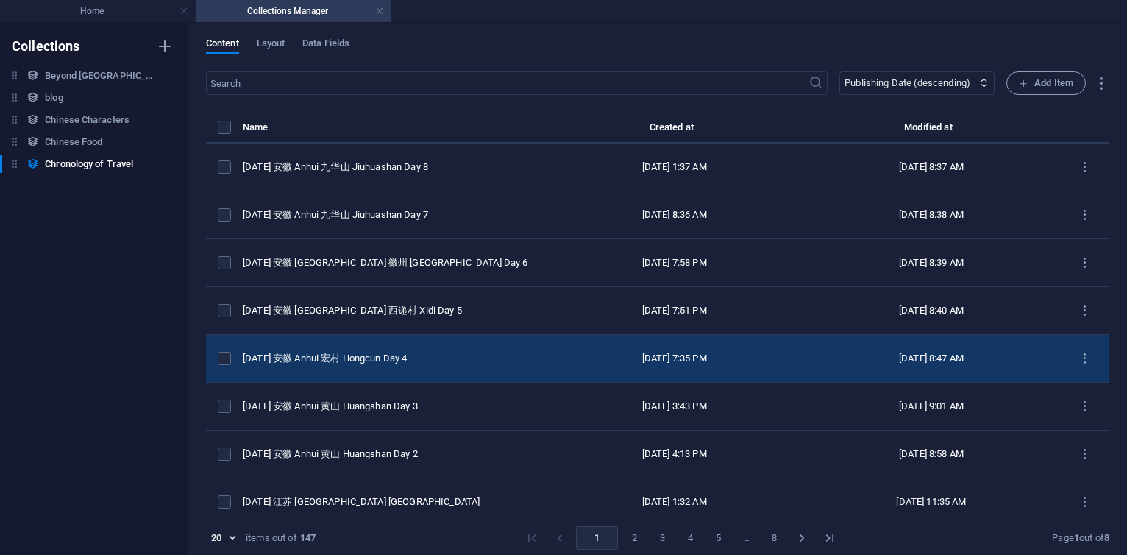
click at [383, 350] on td "[DATE] 安徽 Anhui 宏村 Hongcun Day 4" at bounding box center [394, 359] width 303 height 48
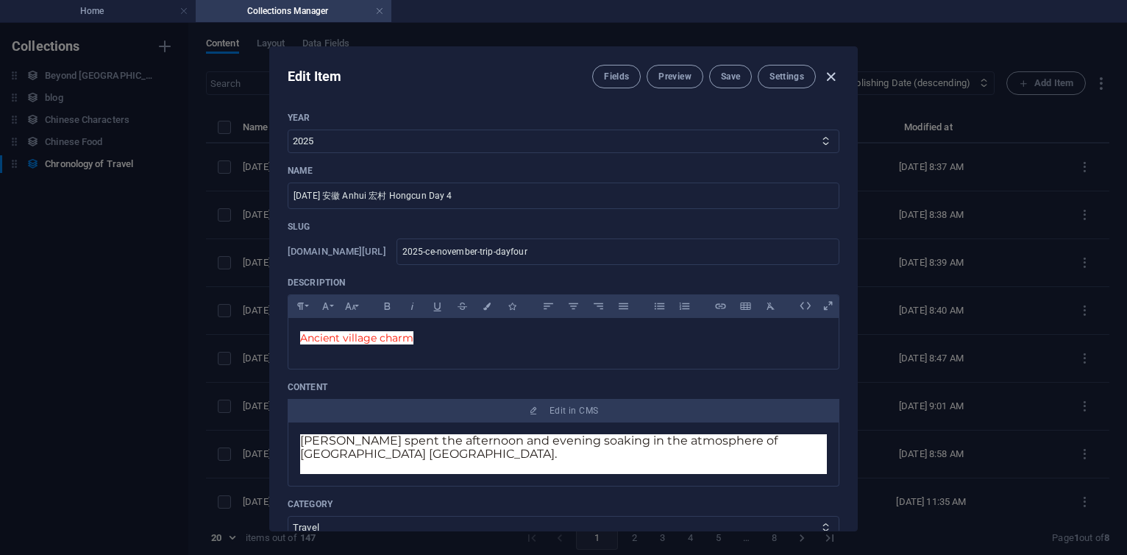
click at [830, 74] on icon "button" at bounding box center [831, 76] width 17 height 17
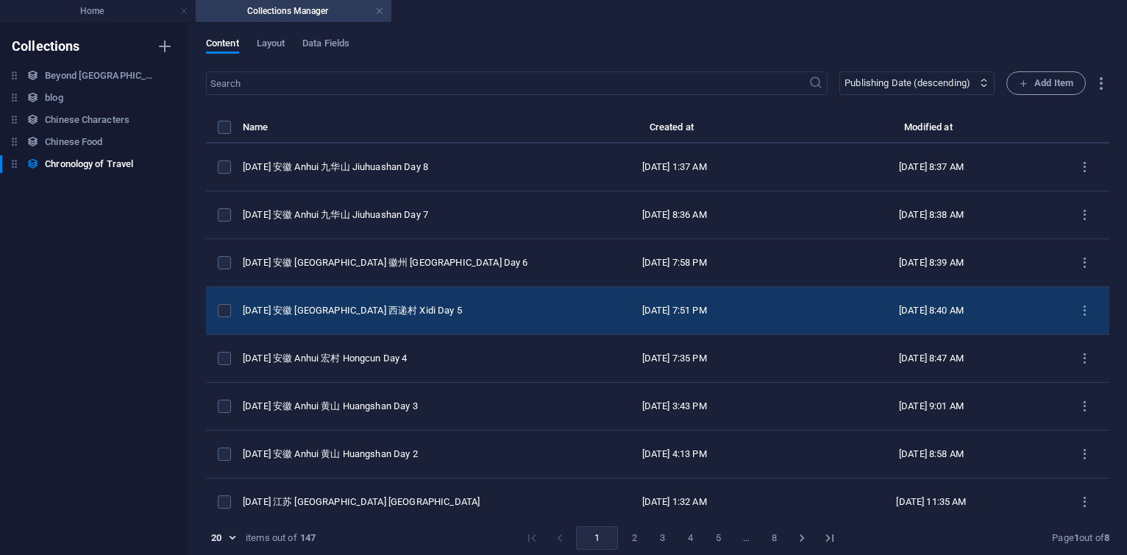
click at [352, 308] on div "[DATE] 安徽 [GEOGRAPHIC_DATA] 西递村 Xidi Day 5" at bounding box center [388, 310] width 291 height 13
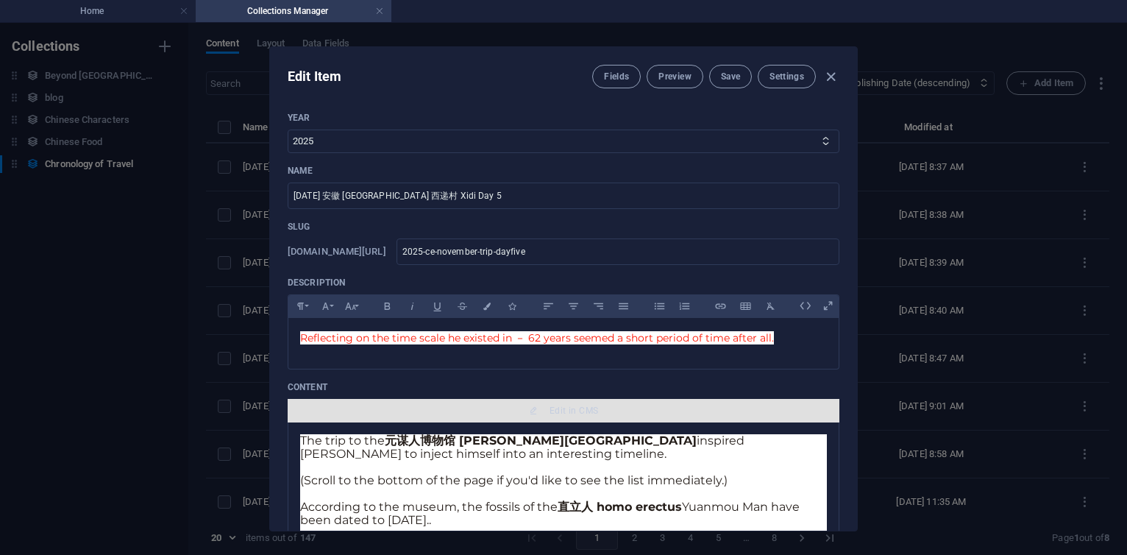
click at [563, 409] on span "Edit in CMS" at bounding box center [574, 411] width 49 height 12
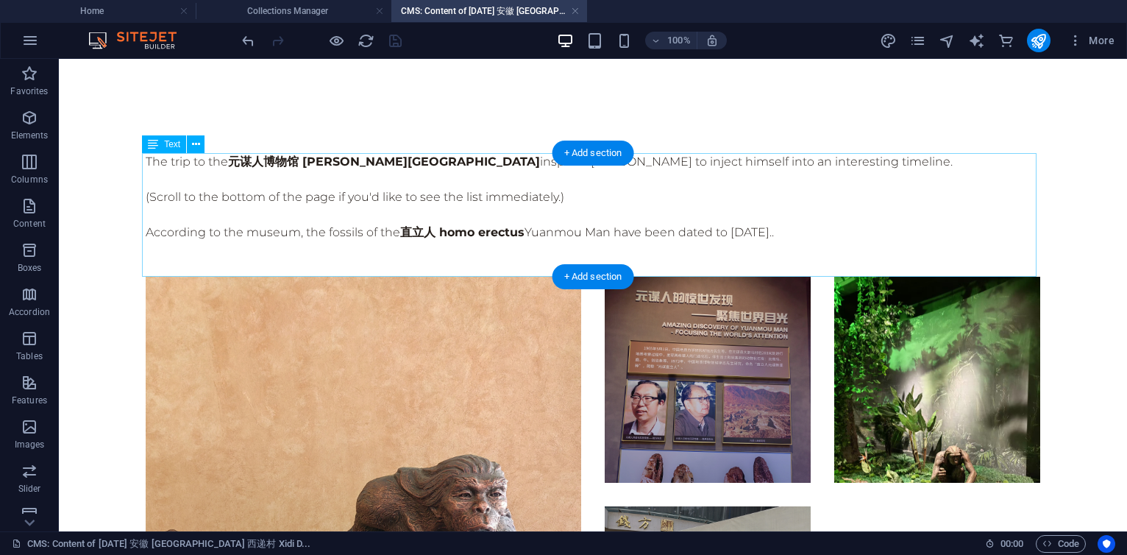
click at [460, 178] on div "The trip to the 元谋人博物馆 [PERSON_NAME][GEOGRAPHIC_DATA] inspired [PERSON_NAME] to…" at bounding box center [593, 215] width 895 height 124
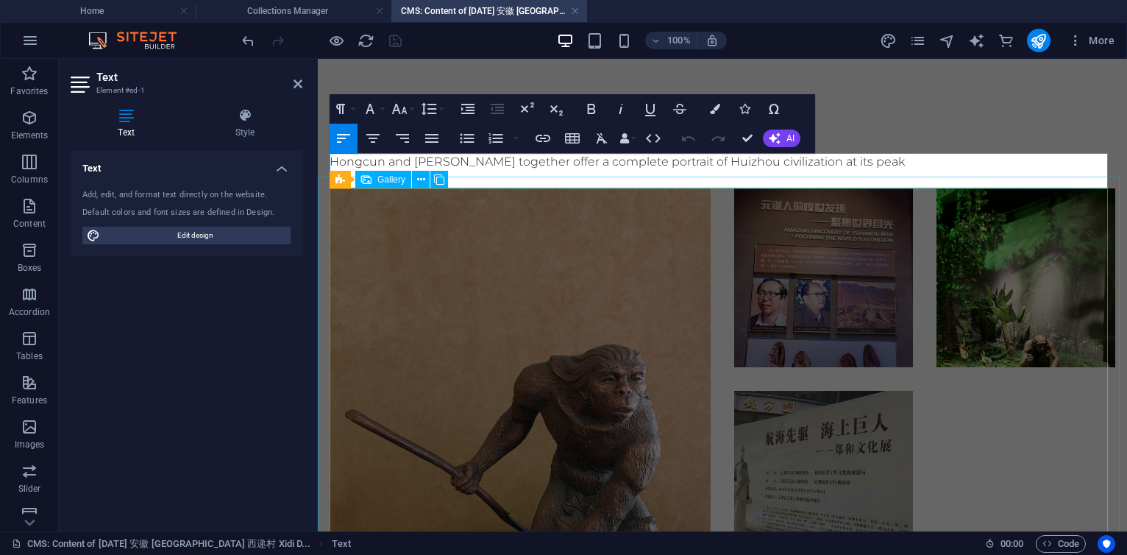
scroll to position [745, 6]
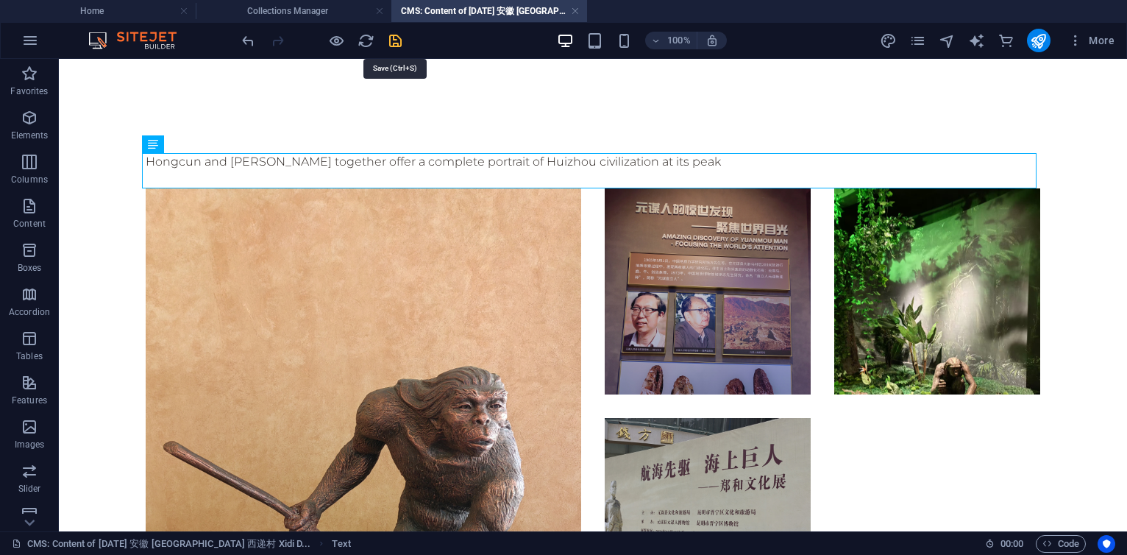
drag, startPoint x: 397, startPoint y: 43, endPoint x: 480, endPoint y: 0, distance: 92.8
click at [397, 43] on icon "save" at bounding box center [395, 40] width 17 height 17
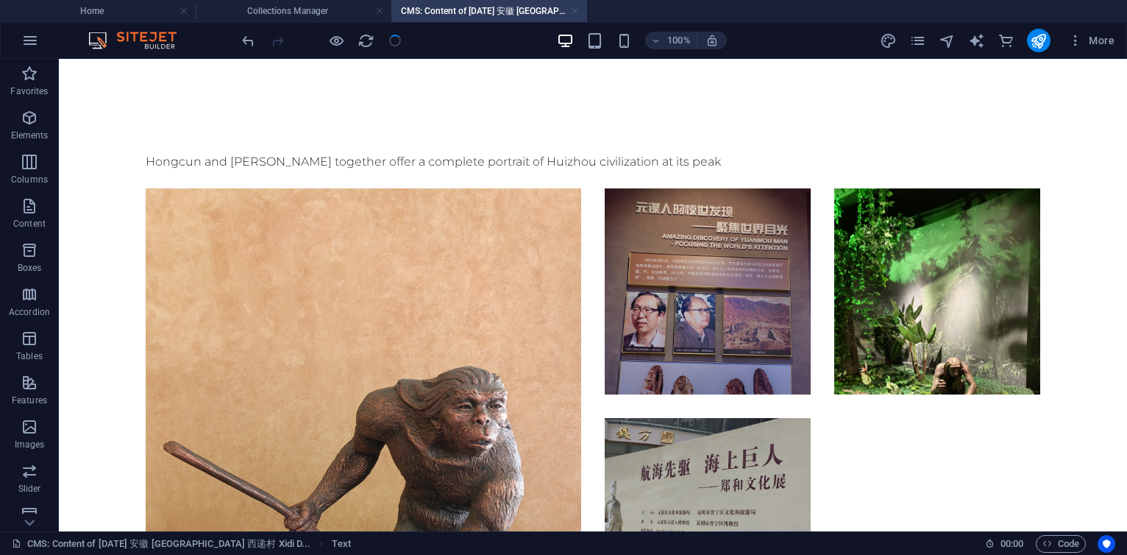
click at [571, 13] on link at bounding box center [575, 11] width 9 height 14
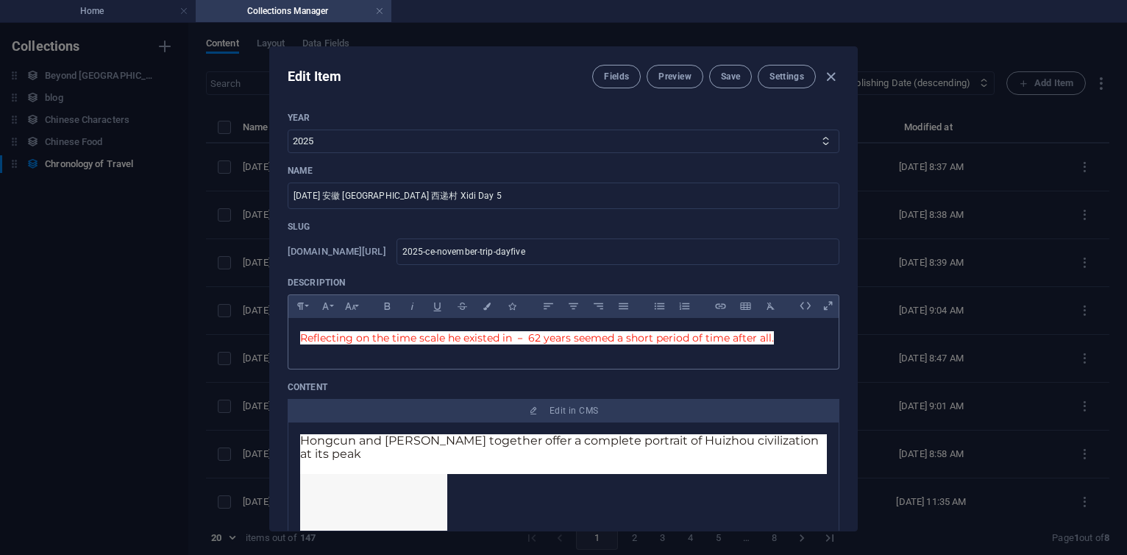
click at [501, 336] on span "Reflecting on the time scale he existed in － 62 years seemed a short period of …" at bounding box center [537, 337] width 474 height 13
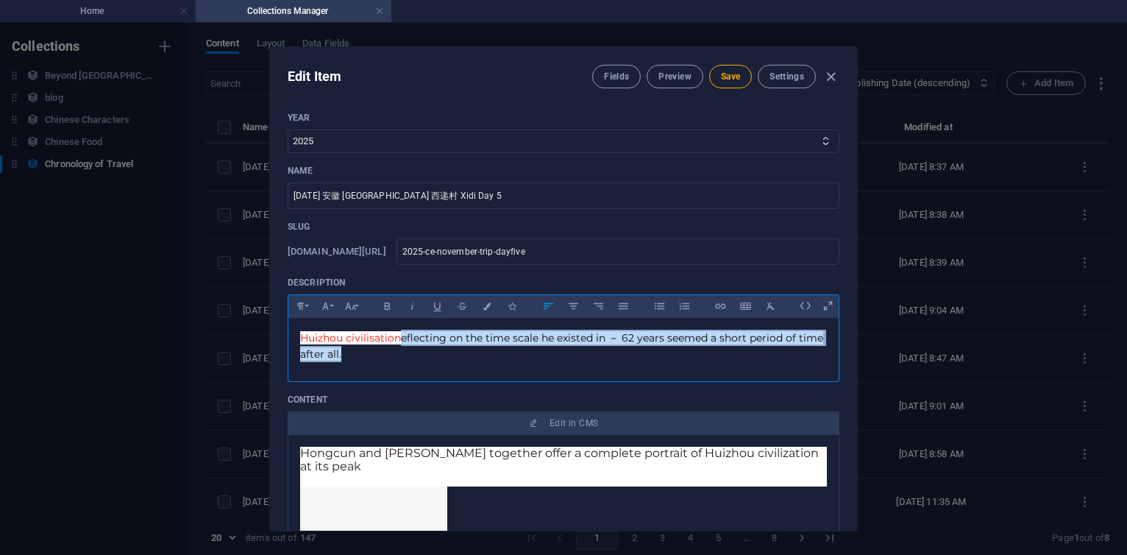
click at [369, 347] on p "Huizhou civilisation eflecting on the time scale he existed in － 62 years seeme…" at bounding box center [563, 346] width 527 height 33
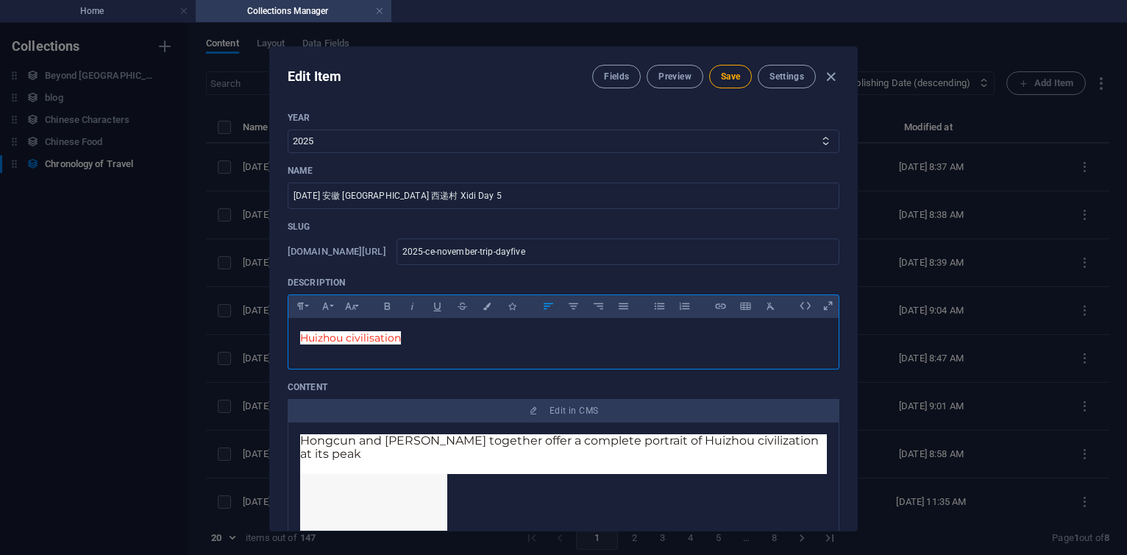
click at [712, 442] on p "Hongcun and [PERSON_NAME] together offer a complete portrait of Huizhou civiliz…" at bounding box center [563, 447] width 527 height 26
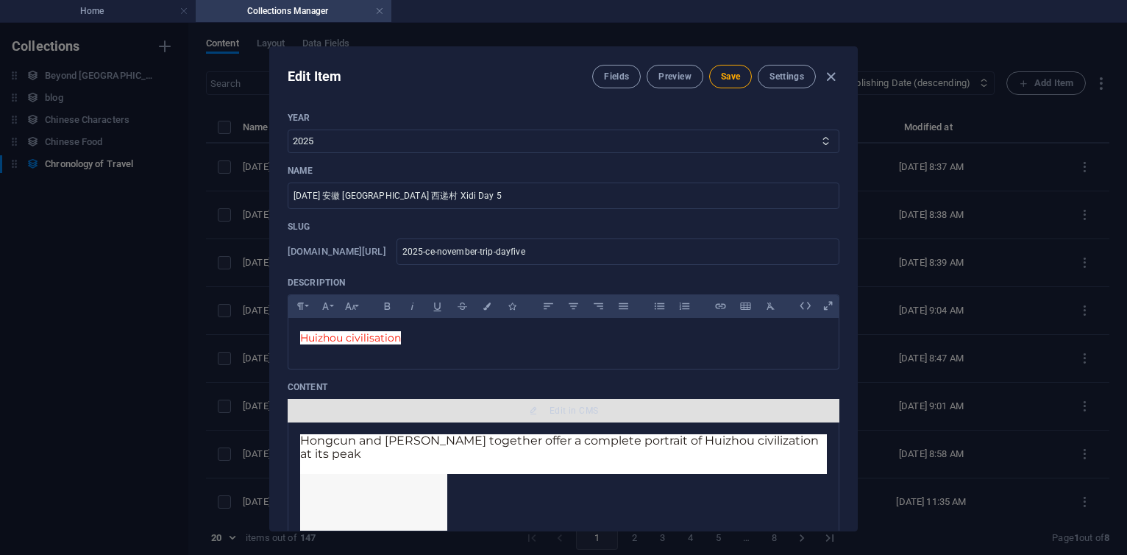
click at [575, 411] on span "Edit in CMS" at bounding box center [574, 411] width 49 height 12
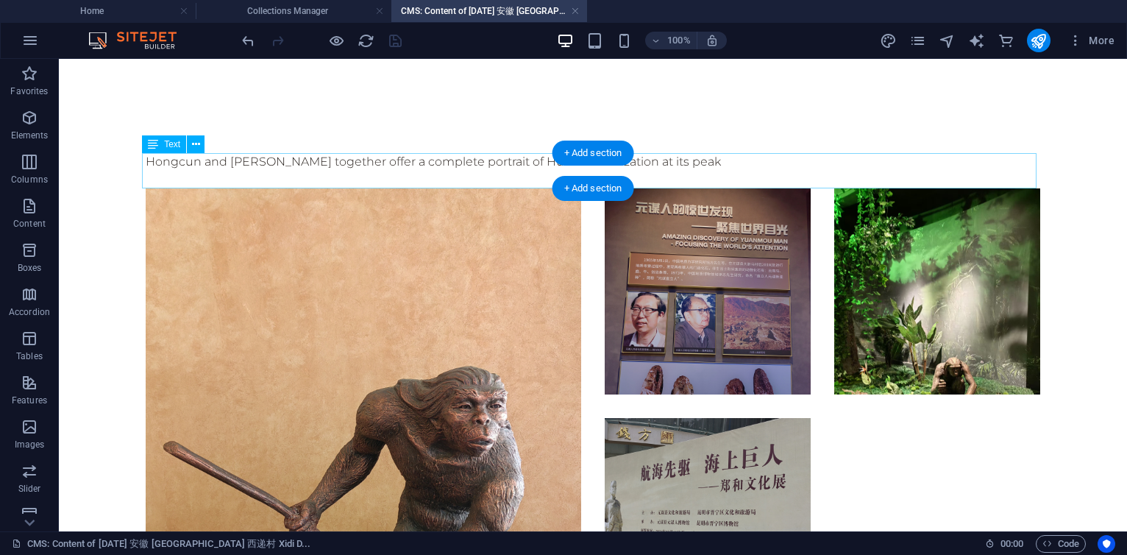
scroll to position [0, 0]
click at [705, 155] on div "Hongcun and [PERSON_NAME] together offer a complete portrait of Huizhou civiliz…" at bounding box center [593, 170] width 895 height 35
click at [684, 166] on div "Hongcun and [PERSON_NAME] together offer a complete portrait of Huizhou civiliz…" at bounding box center [593, 170] width 895 height 35
click at [520, 172] on div "Hongcun and [PERSON_NAME] together offer a complete portrait of Huizhou civiliz…" at bounding box center [593, 170] width 895 height 35
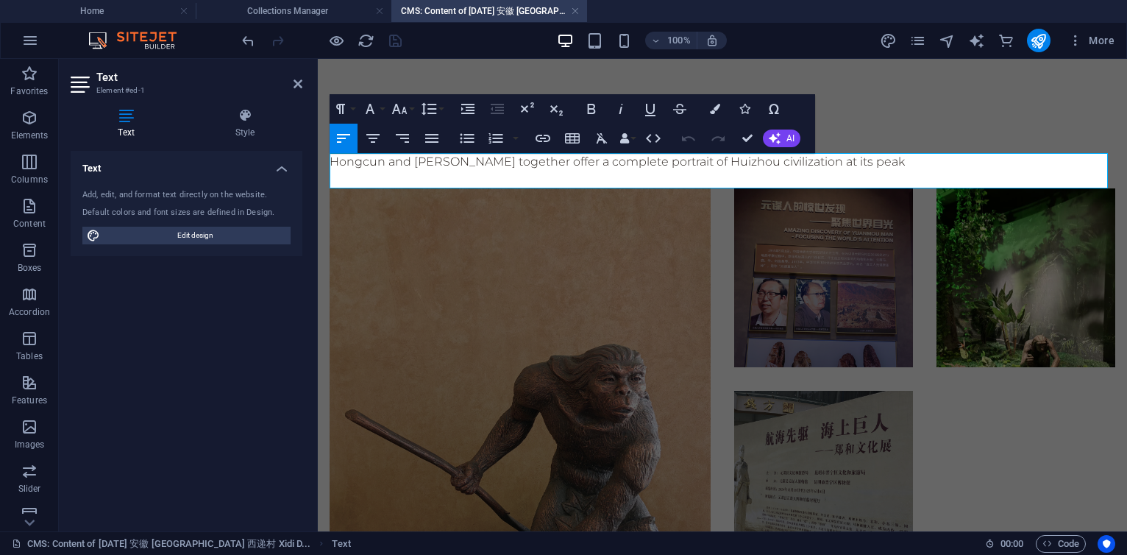
click at [350, 174] on p at bounding box center [723, 180] width 786 height 18
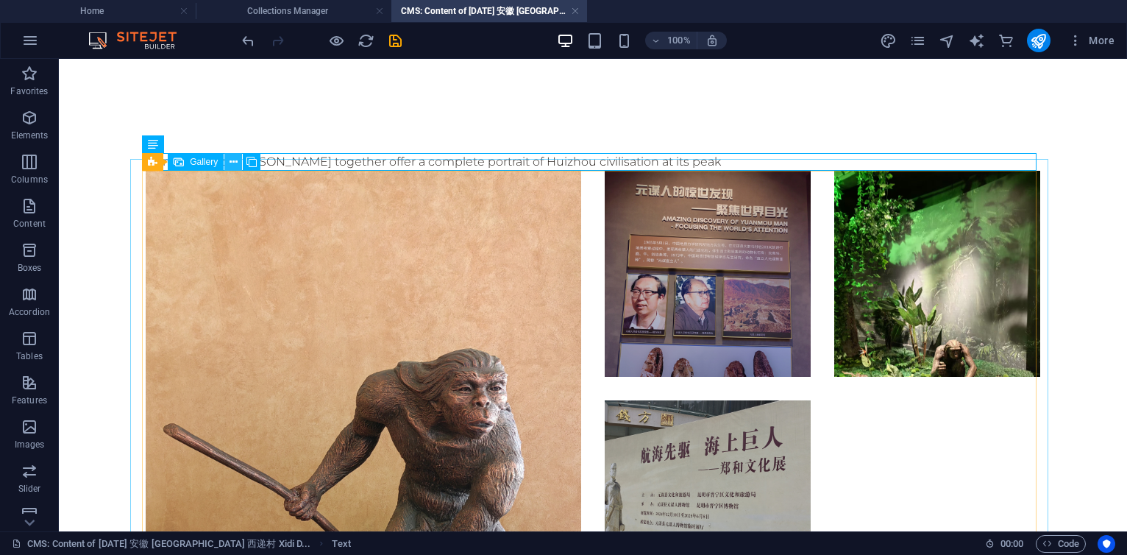
click at [231, 163] on icon at bounding box center [234, 162] width 8 height 15
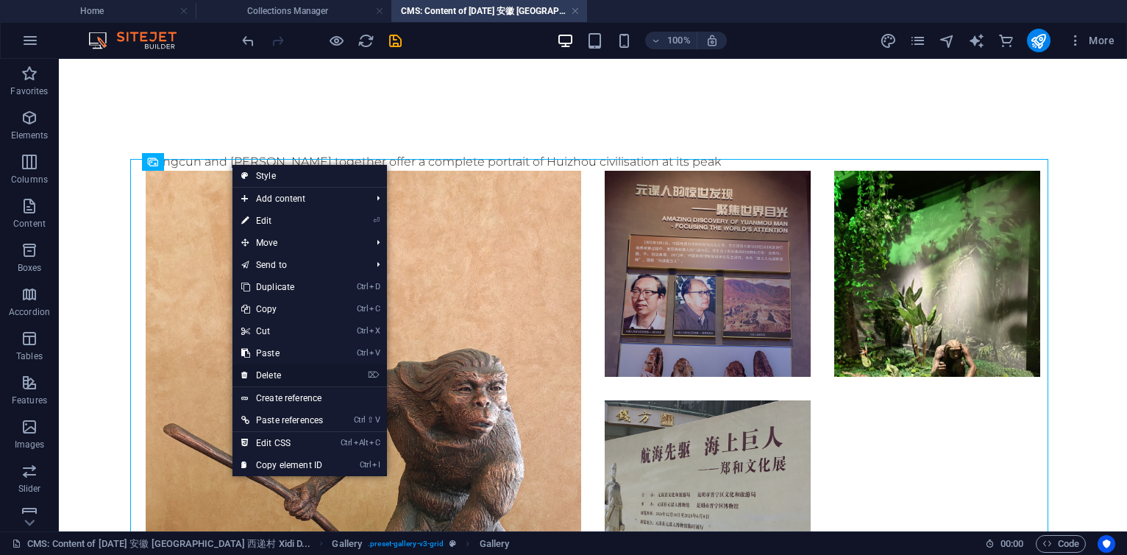
click at [288, 375] on link "⌦ Delete" at bounding box center [282, 375] width 99 height 22
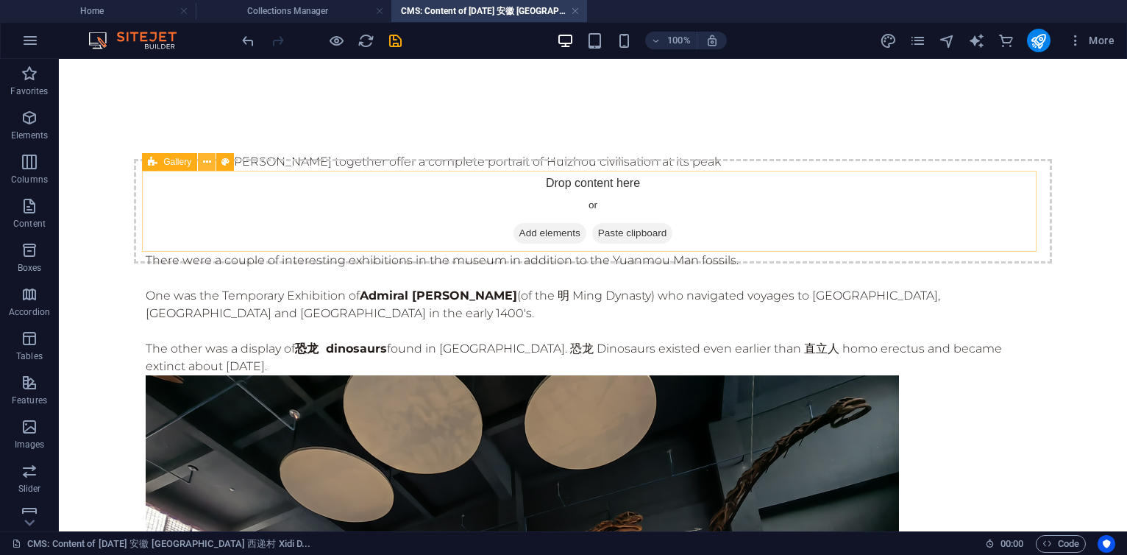
click at [204, 159] on icon at bounding box center [207, 162] width 8 height 15
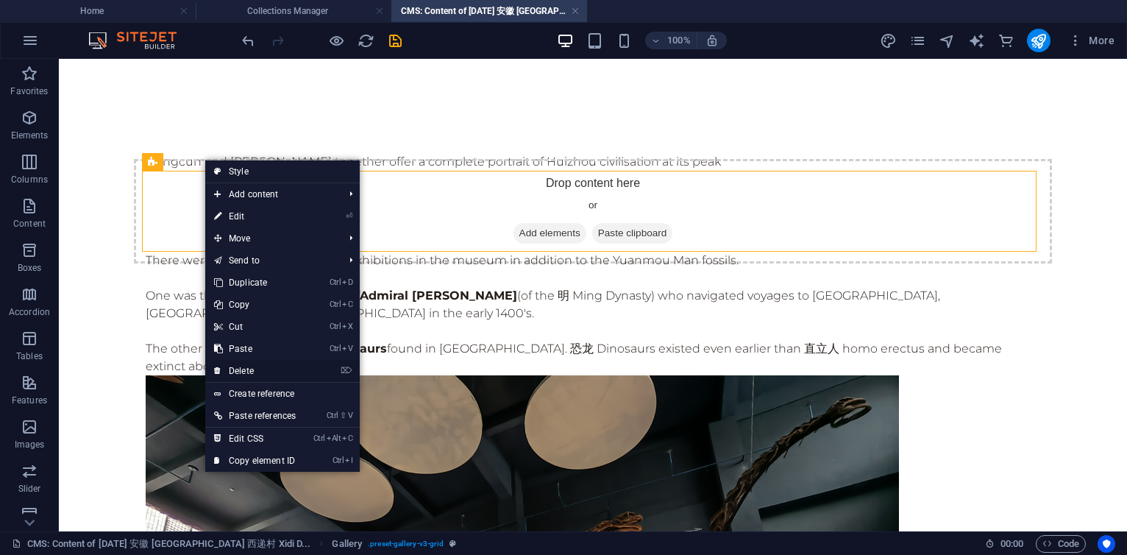
click at [239, 372] on link "⌦ Delete" at bounding box center [254, 371] width 99 height 22
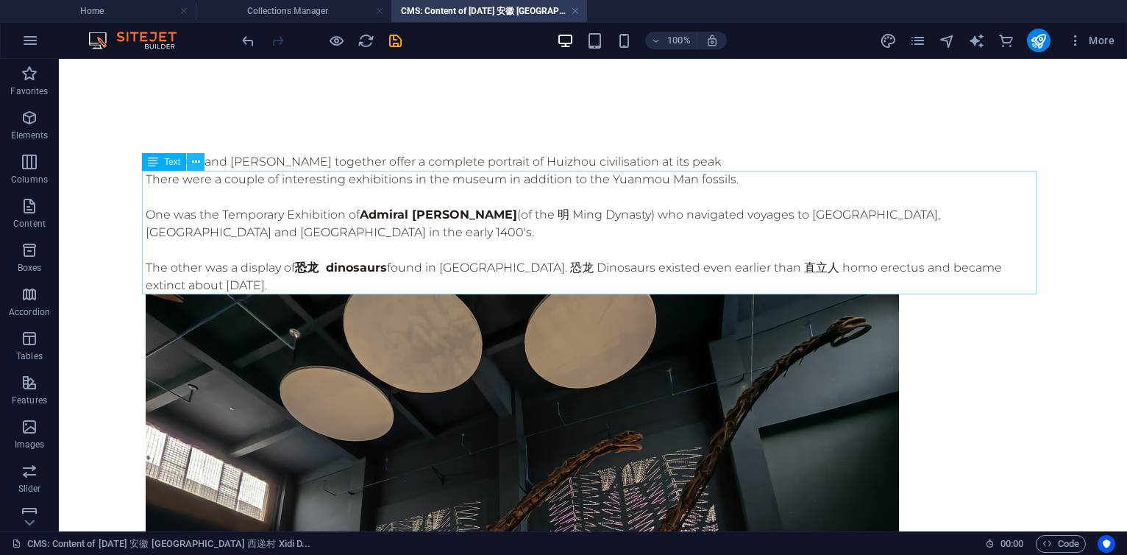
click at [194, 159] on icon at bounding box center [196, 162] width 8 height 15
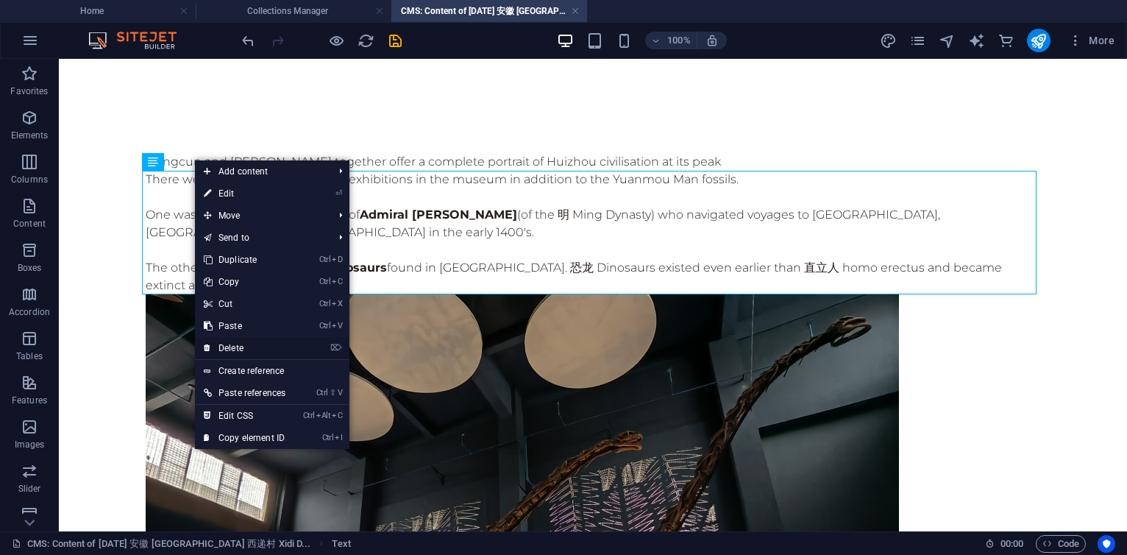
click at [228, 354] on link "⌦ Delete" at bounding box center [244, 348] width 99 height 22
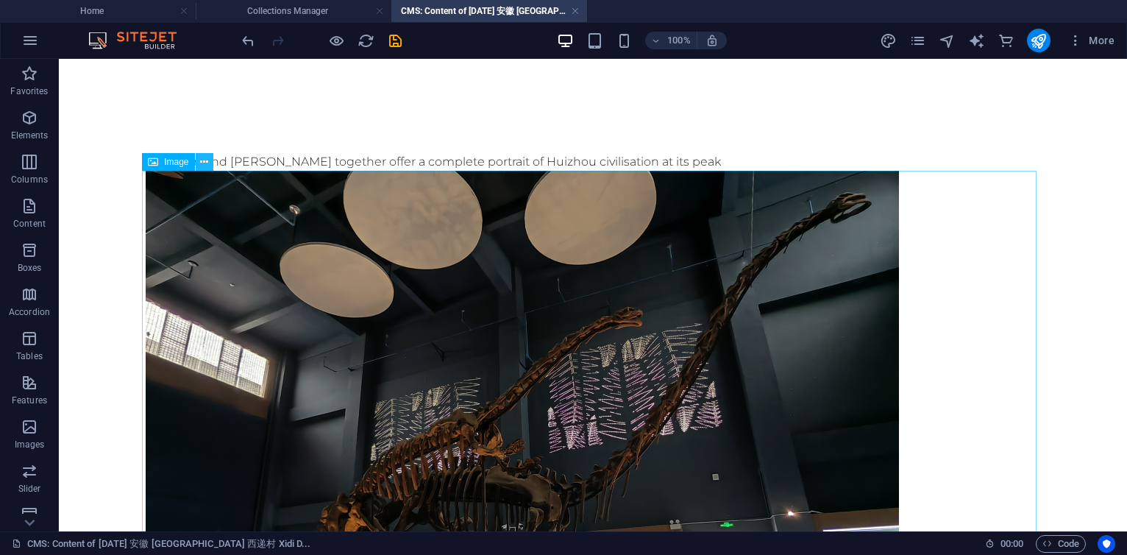
click at [203, 166] on icon at bounding box center [204, 162] width 8 height 15
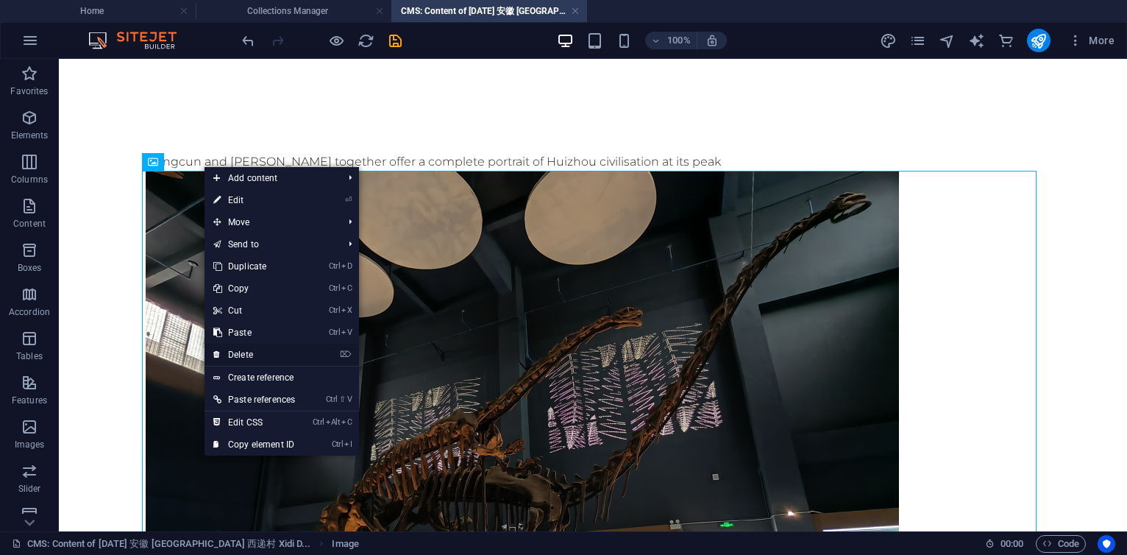
click at [243, 355] on link "⌦ Delete" at bounding box center [254, 355] width 99 height 22
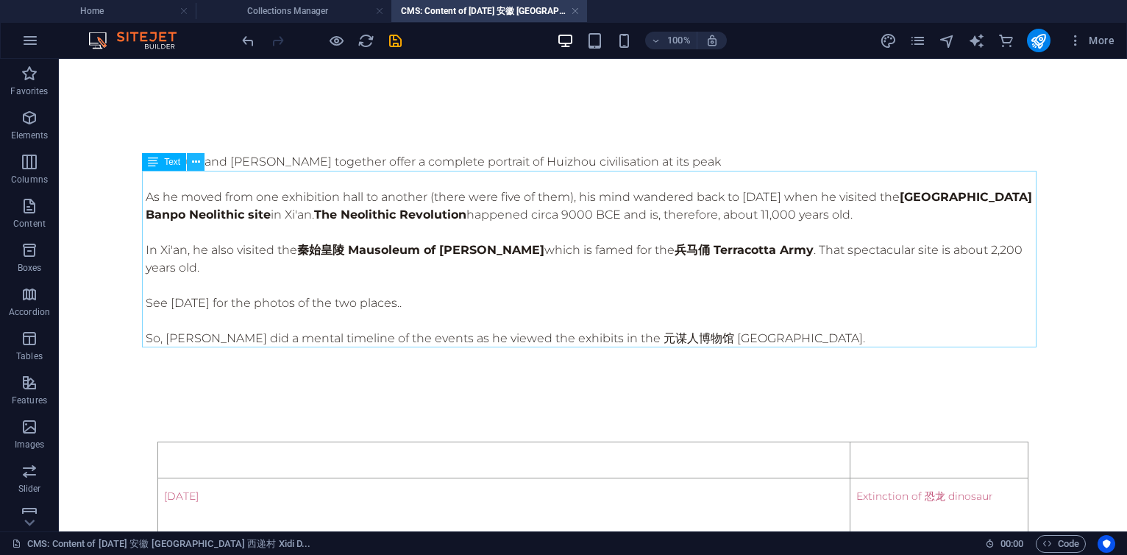
click at [194, 165] on icon at bounding box center [196, 162] width 8 height 15
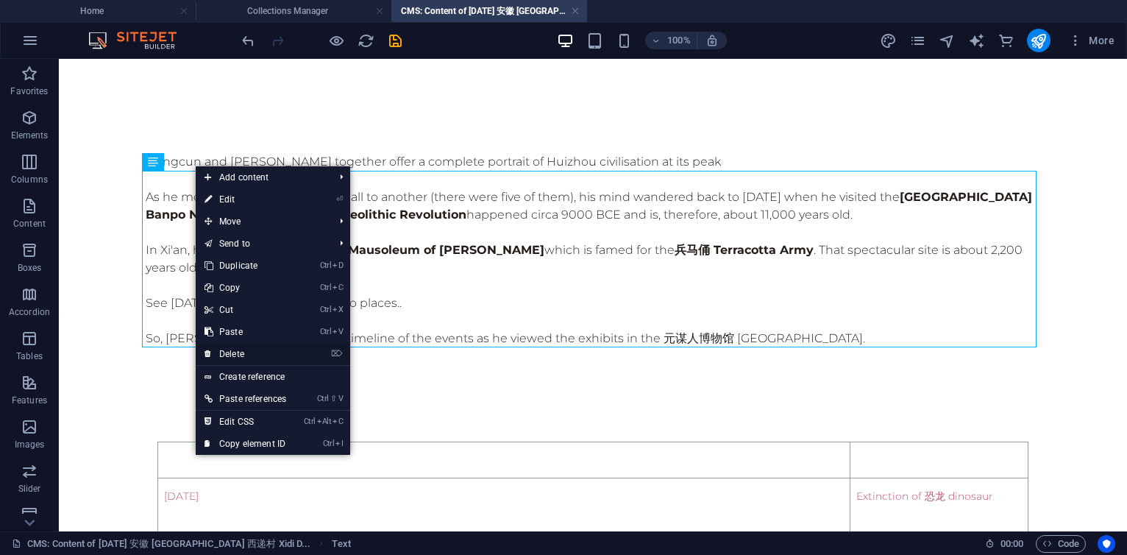
click at [240, 355] on link "⌦ Delete" at bounding box center [245, 354] width 99 height 22
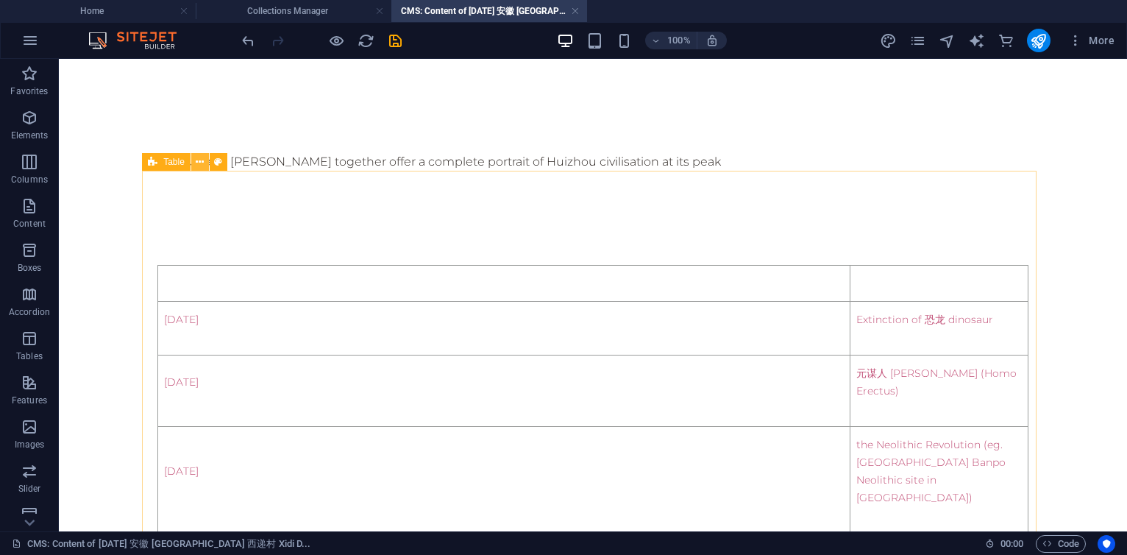
click at [205, 160] on button at bounding box center [200, 162] width 18 height 18
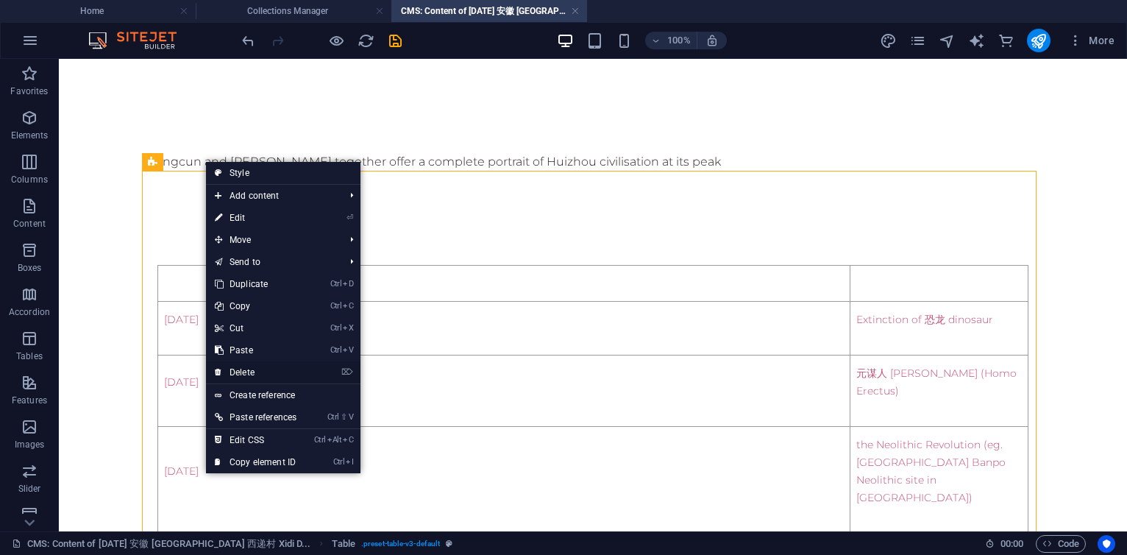
click at [241, 365] on link "⌦ Delete" at bounding box center [255, 372] width 99 height 22
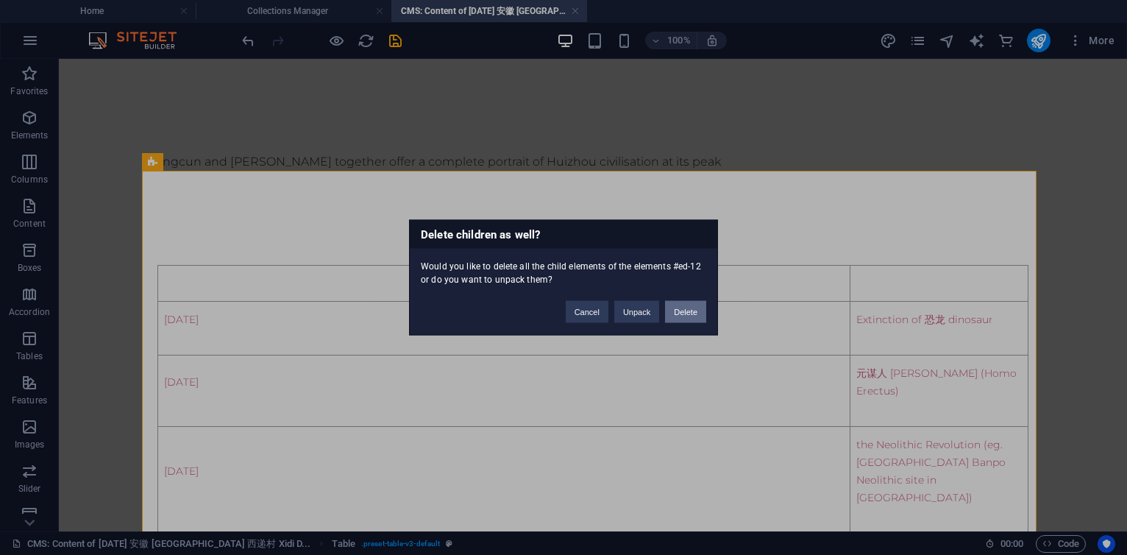
click at [684, 312] on button "Delete" at bounding box center [685, 312] width 41 height 22
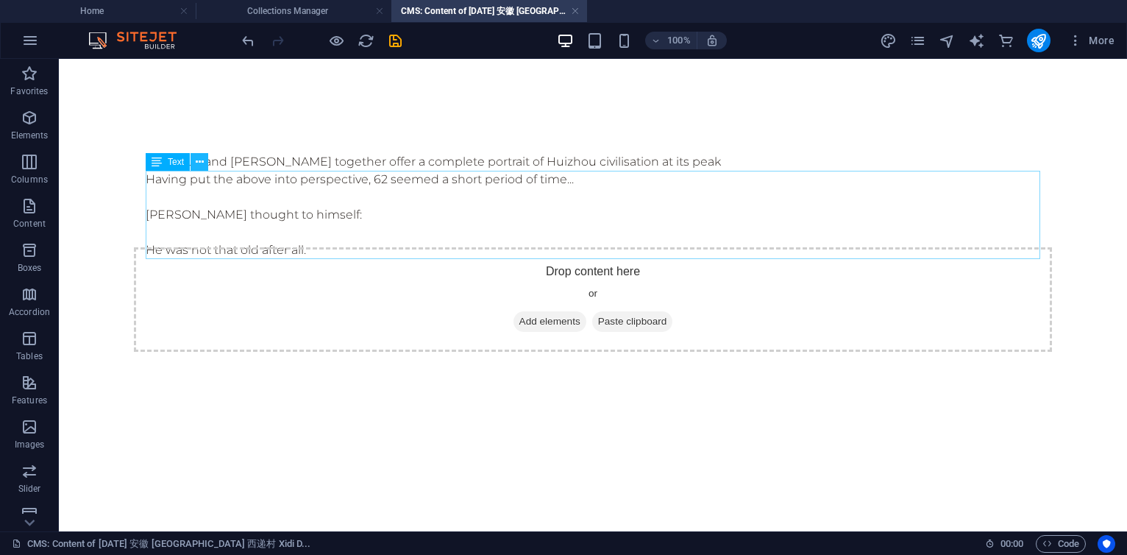
click at [202, 155] on icon at bounding box center [200, 162] width 8 height 15
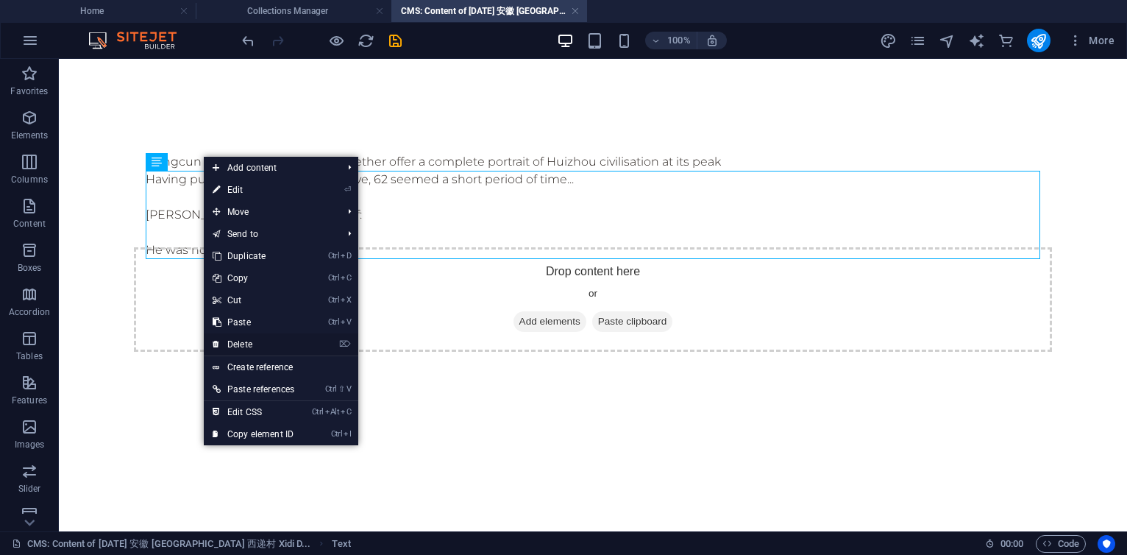
click at [235, 339] on link "⌦ Delete" at bounding box center [253, 344] width 99 height 22
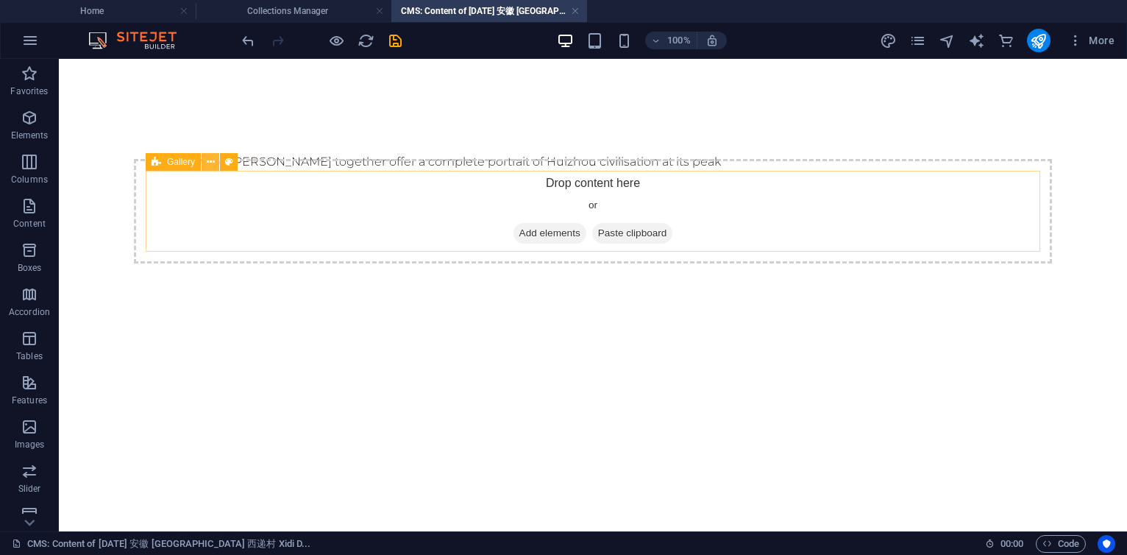
click at [209, 165] on icon at bounding box center [211, 162] width 8 height 15
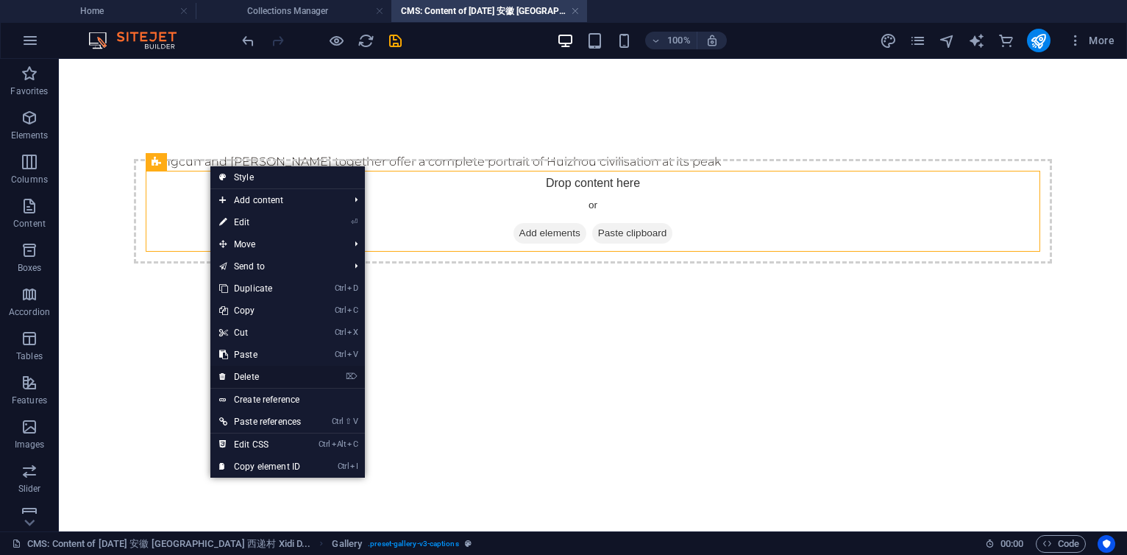
click at [258, 375] on link "⌦ Delete" at bounding box center [259, 377] width 99 height 22
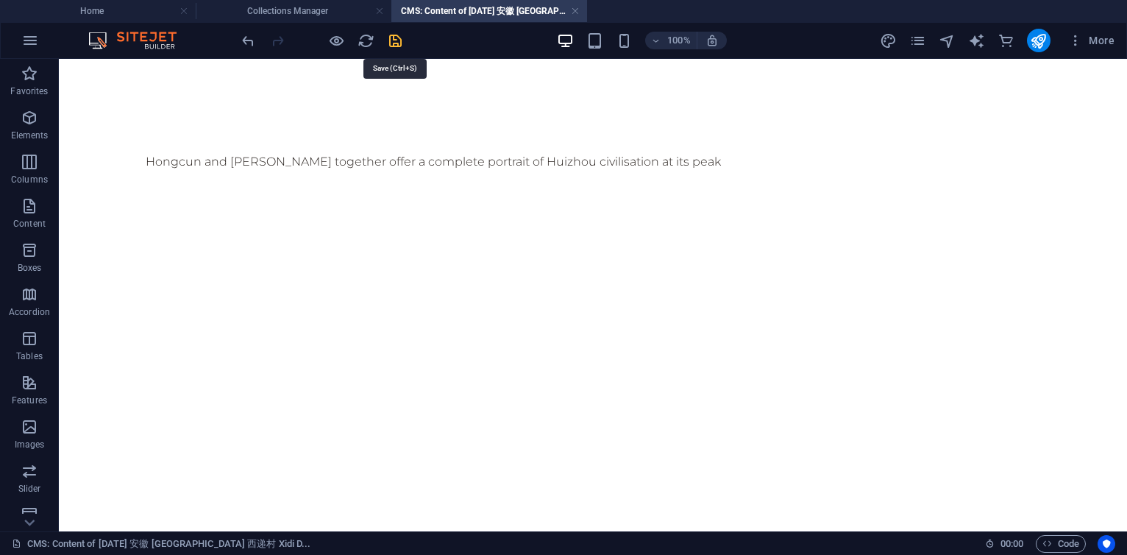
click at [400, 37] on icon "save" at bounding box center [395, 40] width 17 height 17
click at [574, 9] on link at bounding box center [575, 11] width 9 height 14
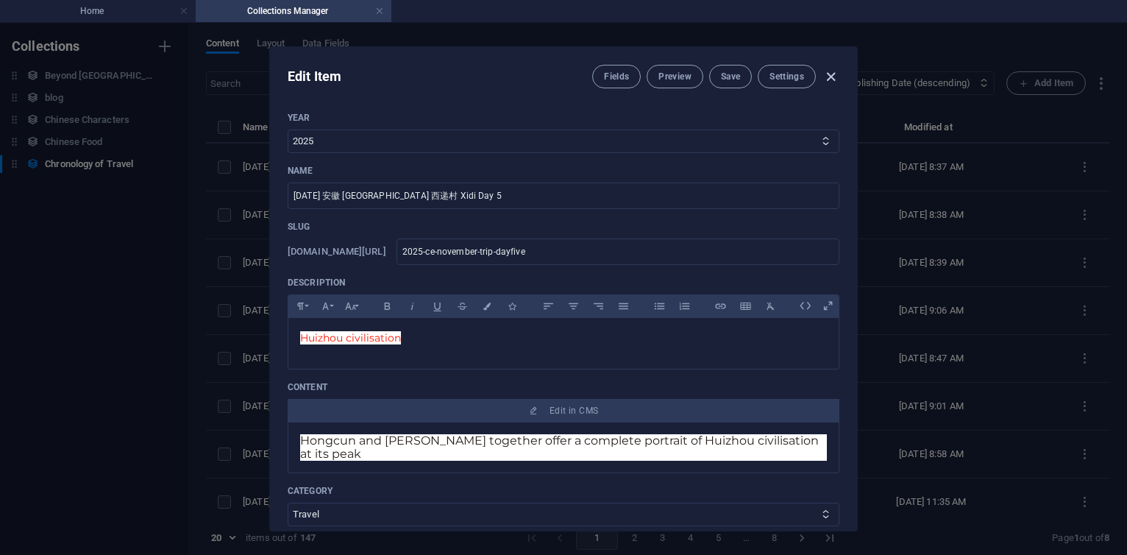
click at [832, 76] on icon "button" at bounding box center [831, 76] width 17 height 17
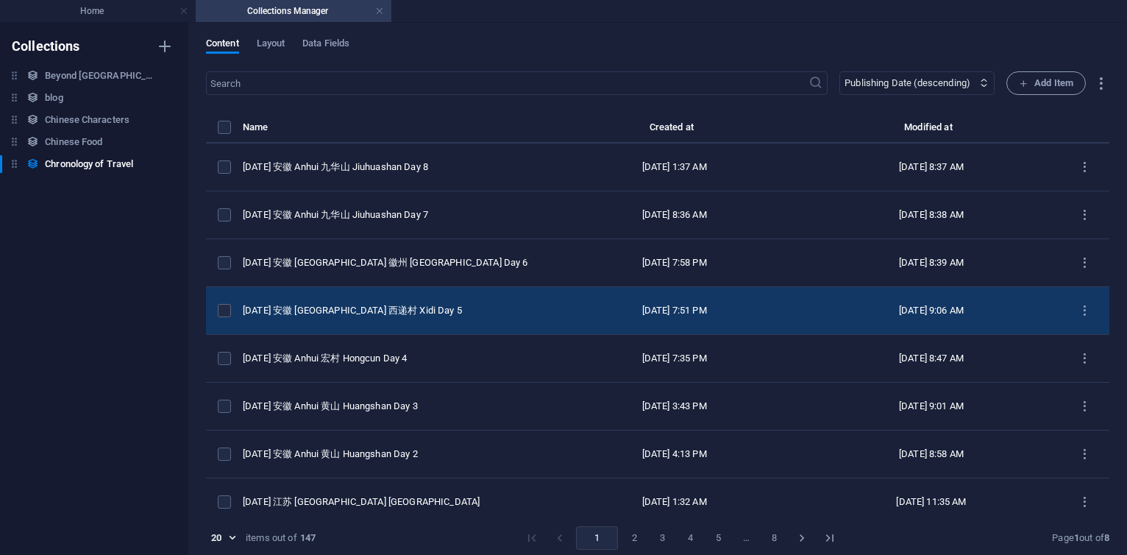
click at [389, 311] on div "[DATE] 安徽 [GEOGRAPHIC_DATA] 西递村 Xidi Day 5" at bounding box center [388, 310] width 291 height 13
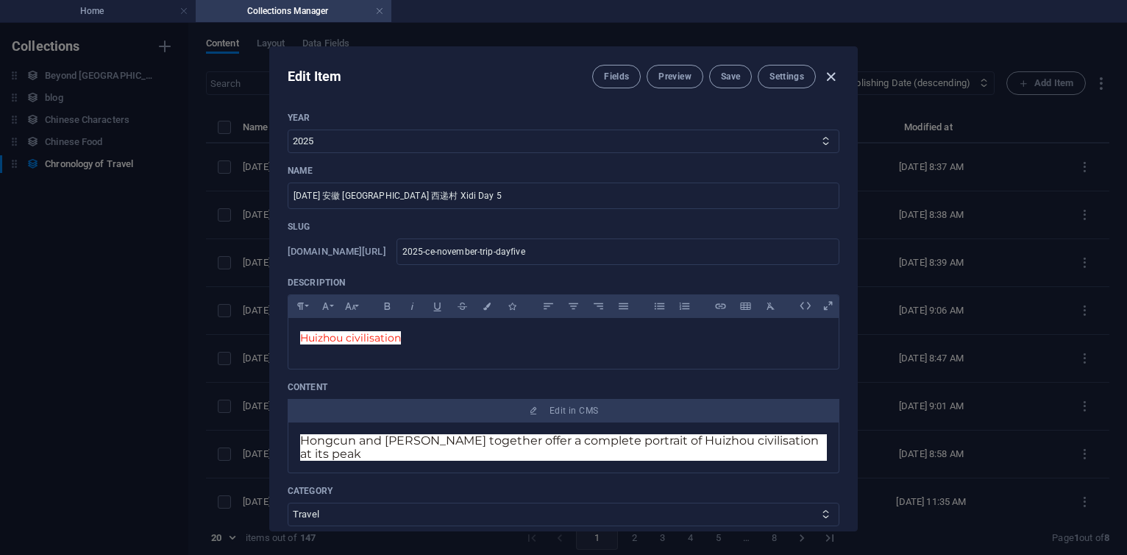
click at [835, 76] on icon "button" at bounding box center [831, 76] width 17 height 17
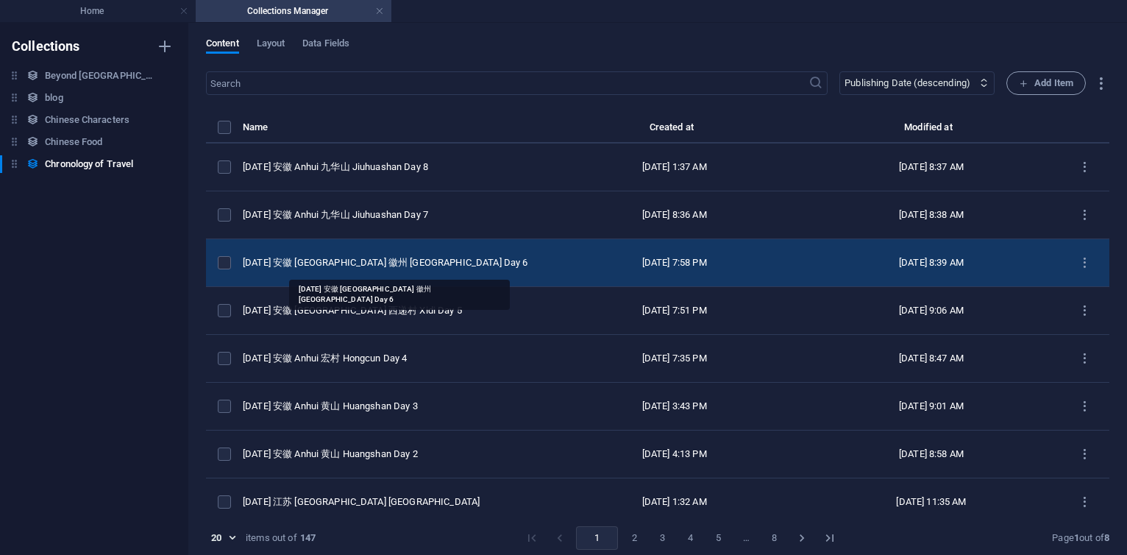
click at [393, 263] on div "[DATE] 安徽 [GEOGRAPHIC_DATA] 徽州 [GEOGRAPHIC_DATA] Day 6" at bounding box center [388, 262] width 291 height 13
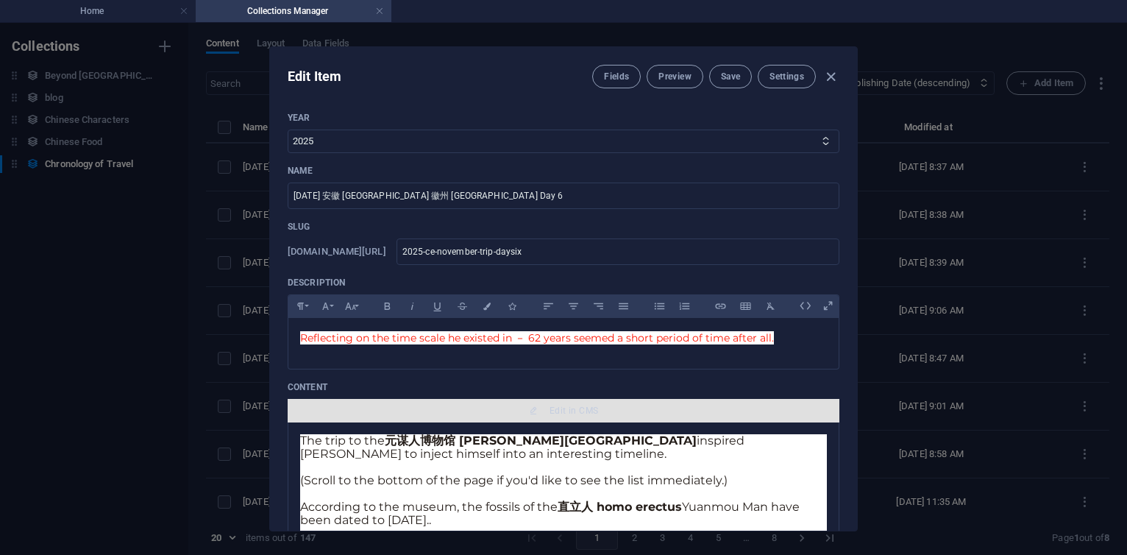
click at [559, 414] on span "Edit in CMS" at bounding box center [574, 411] width 49 height 12
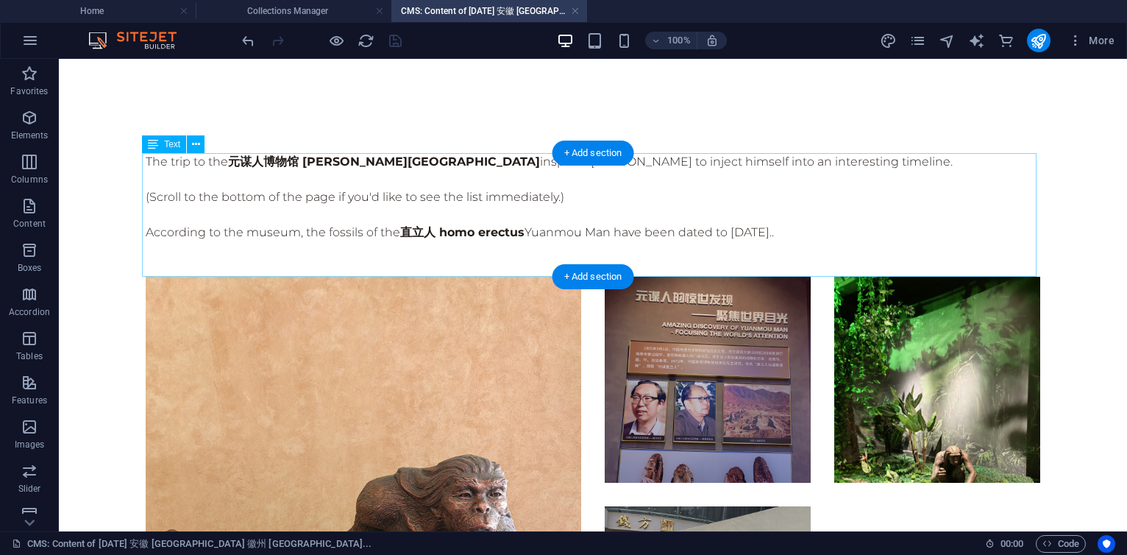
click at [476, 175] on div "The trip to the 元谋人博物馆 [PERSON_NAME][GEOGRAPHIC_DATA] inspired [PERSON_NAME] to…" at bounding box center [593, 215] width 895 height 124
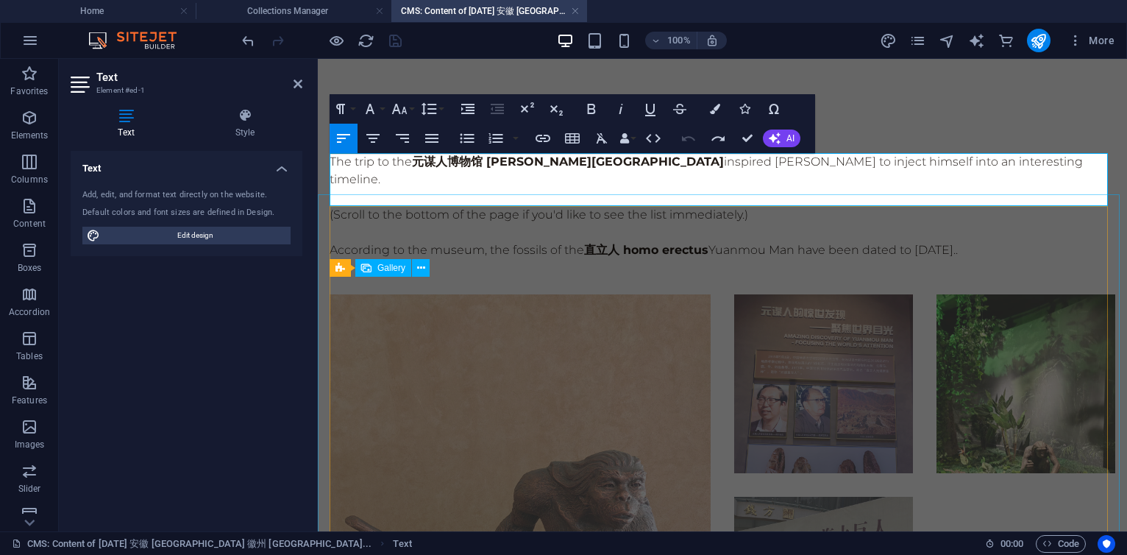
scroll to position [2394, 7]
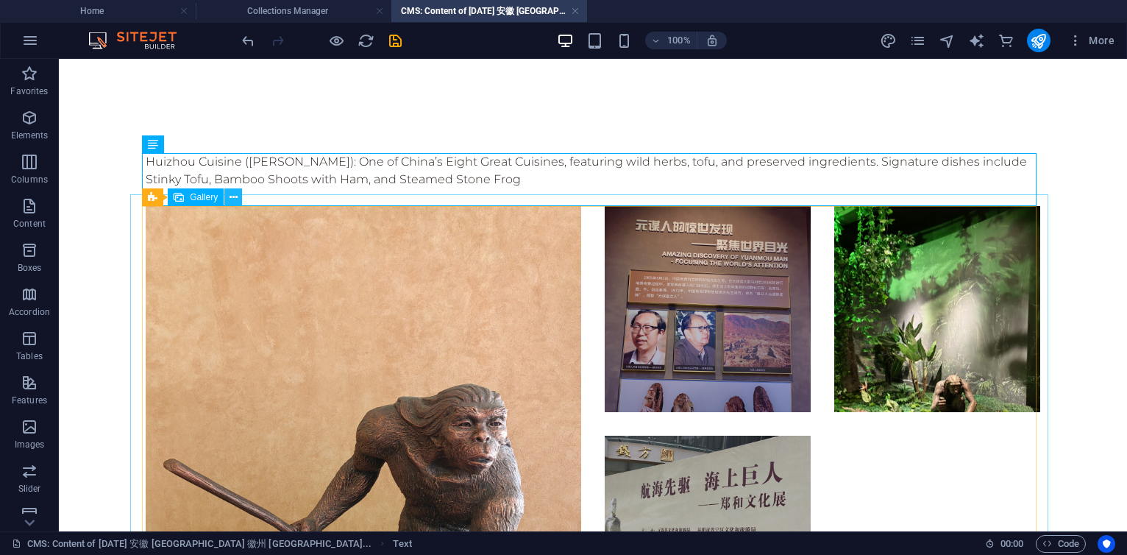
click at [234, 197] on icon at bounding box center [234, 197] width 8 height 15
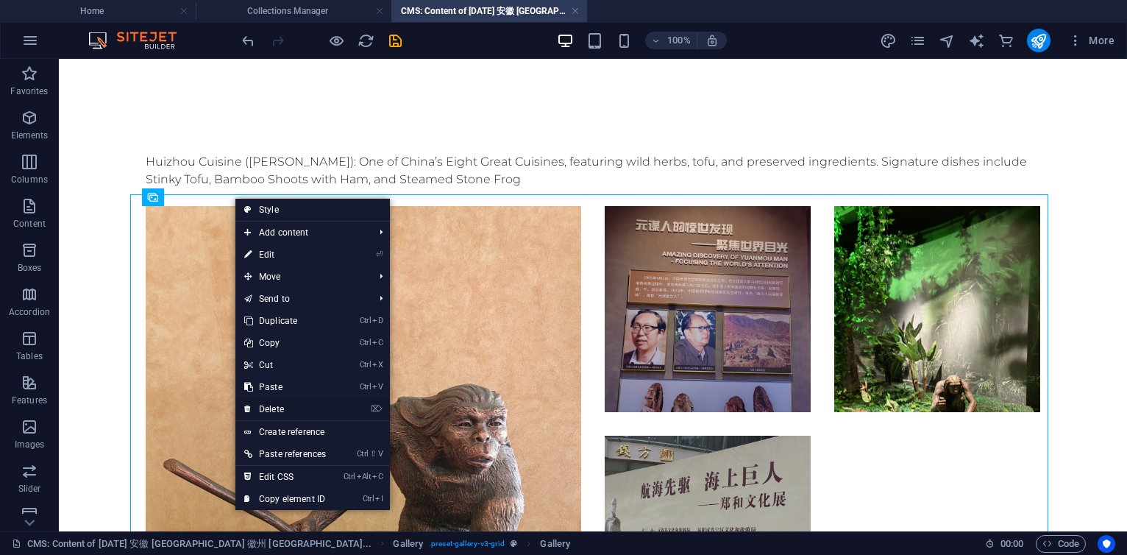
click at [284, 406] on link "⌦ Delete" at bounding box center [284, 409] width 99 height 22
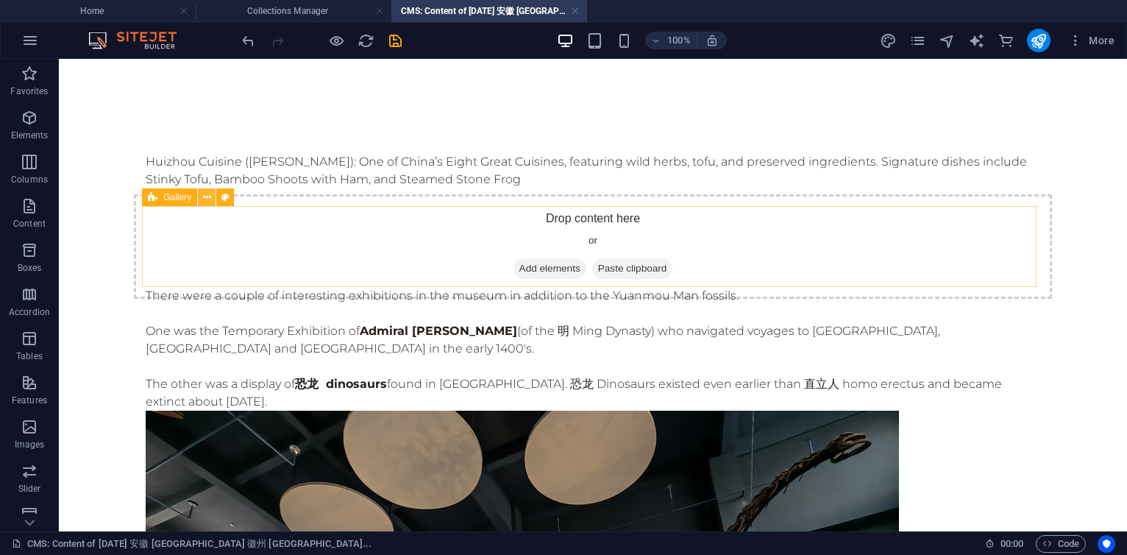
click at [212, 198] on button at bounding box center [207, 197] width 18 height 18
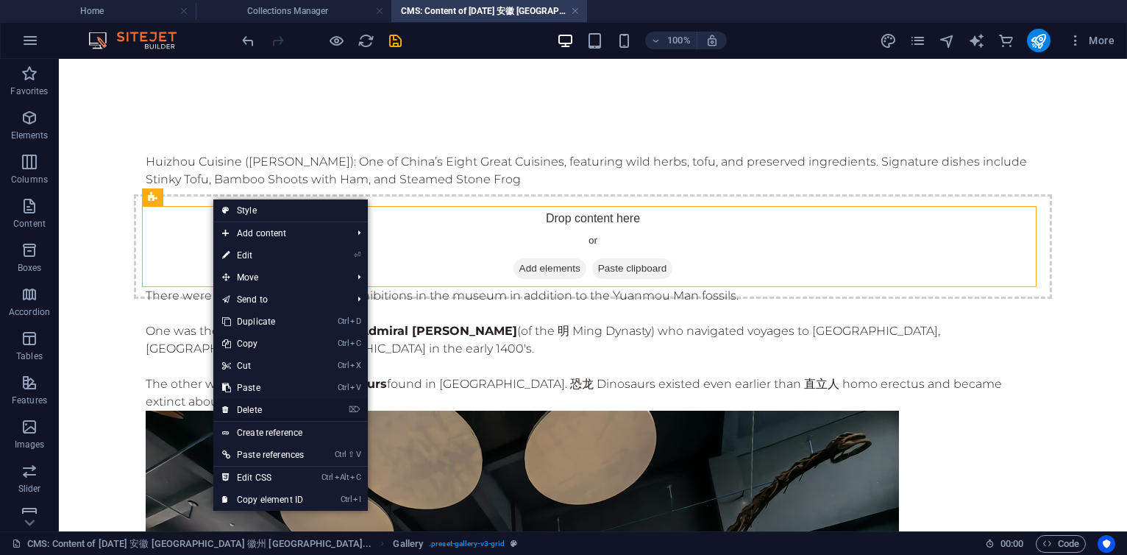
click at [249, 408] on link "⌦ Delete" at bounding box center [262, 410] width 99 height 22
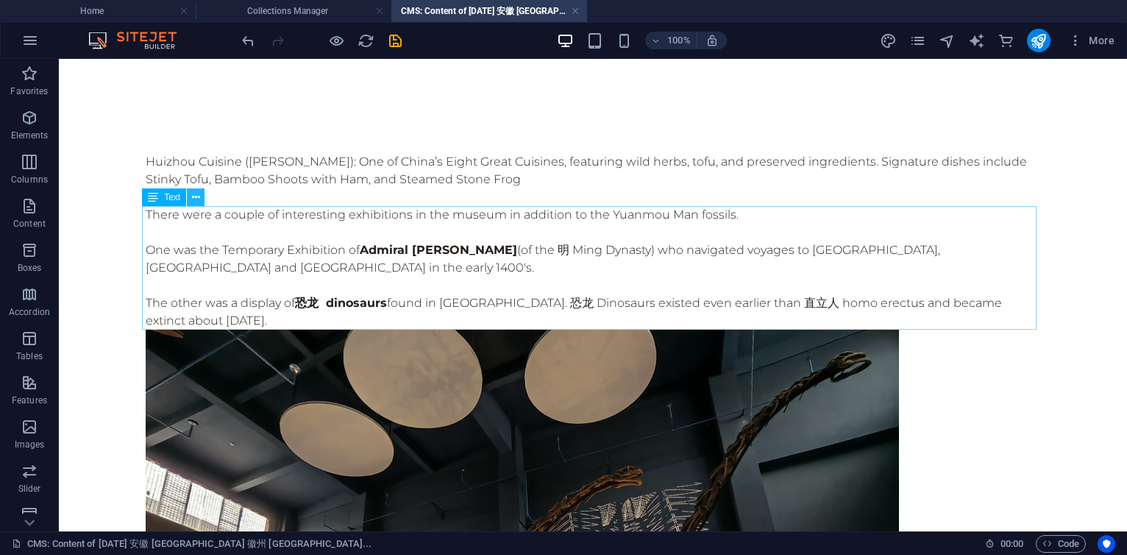
click at [195, 193] on icon at bounding box center [196, 197] width 8 height 15
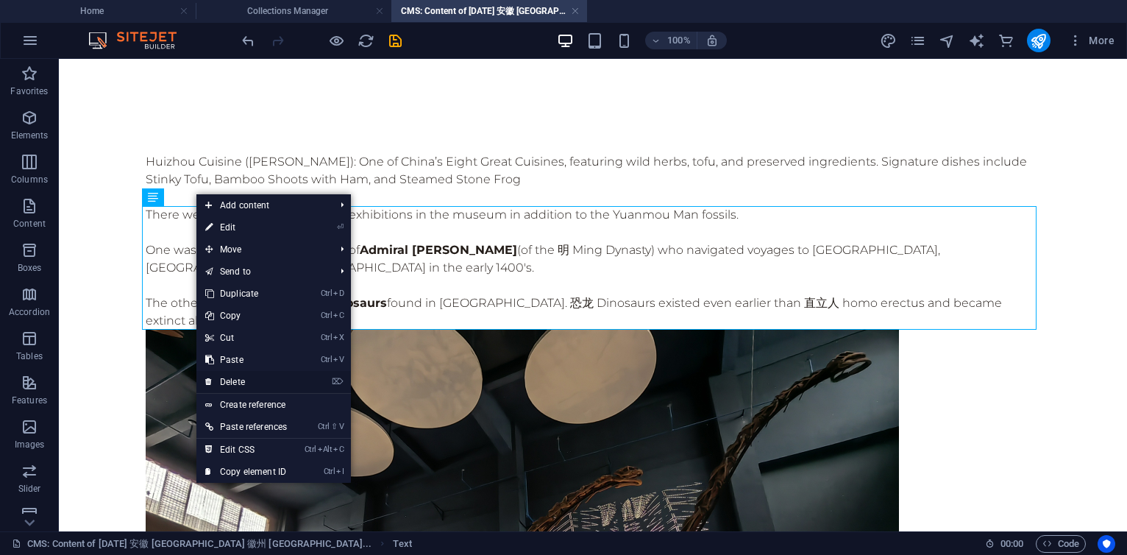
click at [240, 377] on link "⌦ Delete" at bounding box center [245, 382] width 99 height 22
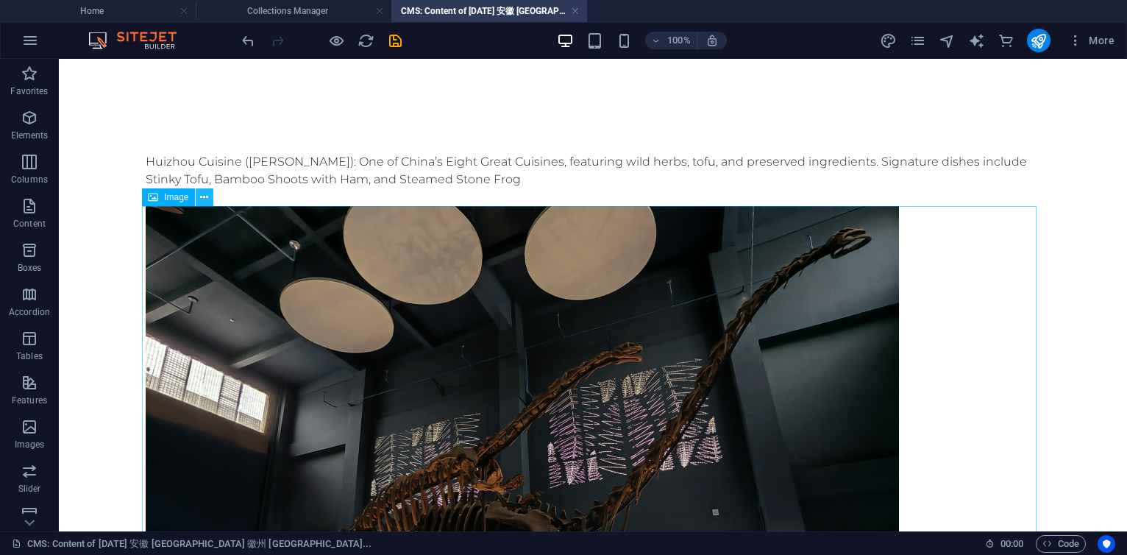
click at [203, 196] on icon at bounding box center [204, 197] width 8 height 15
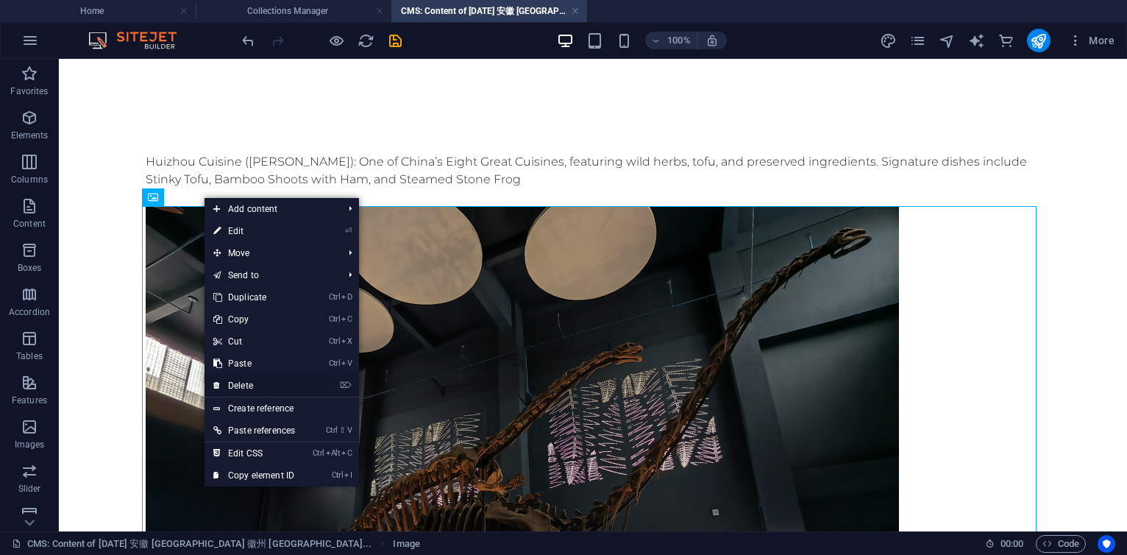
click at [244, 385] on link "⌦ Delete" at bounding box center [254, 386] width 99 height 22
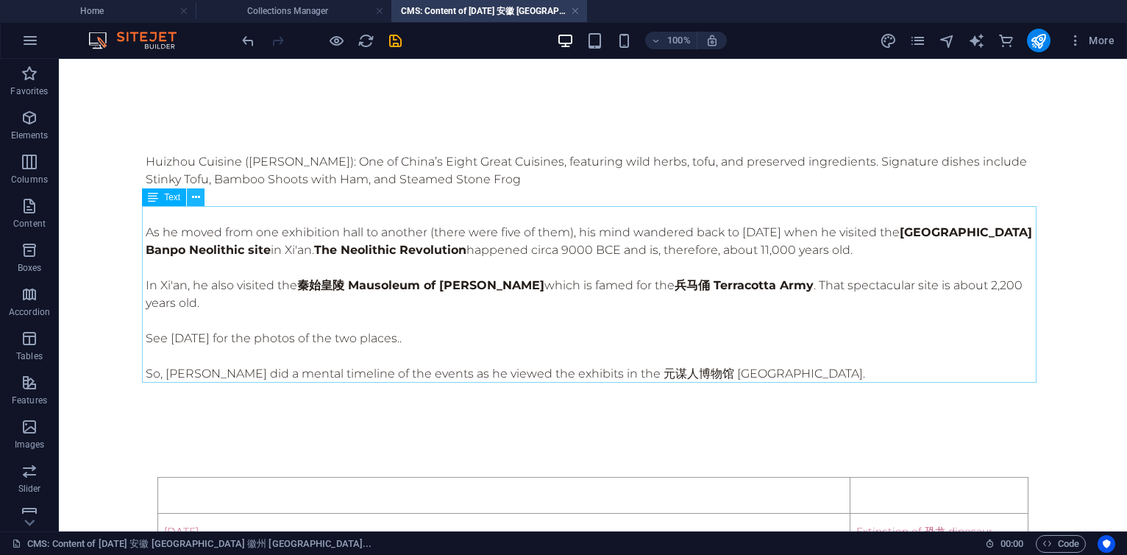
click at [196, 199] on icon at bounding box center [196, 197] width 8 height 15
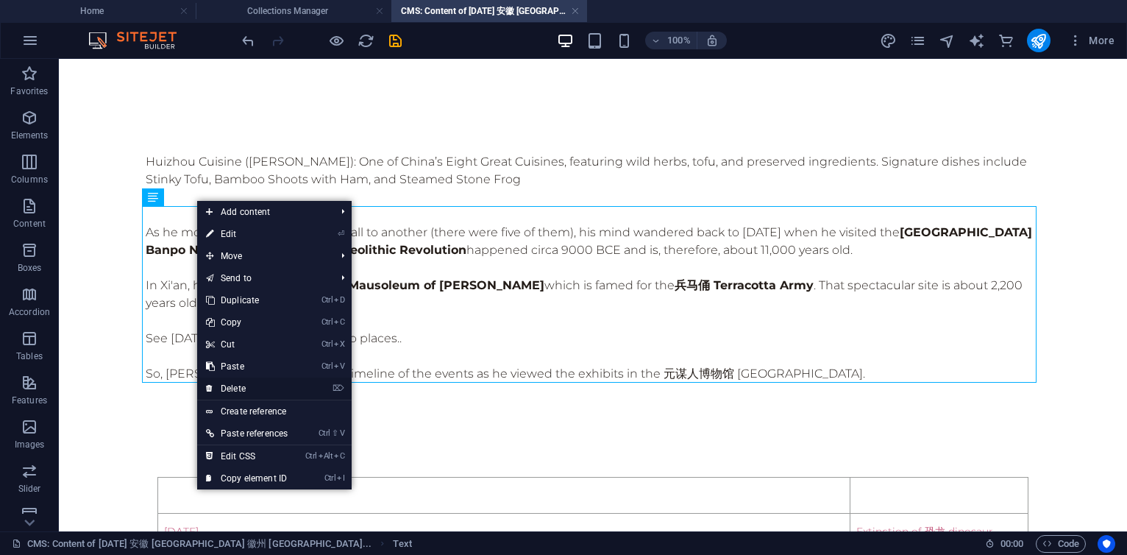
click at [238, 383] on link "⌦ Delete" at bounding box center [246, 388] width 99 height 22
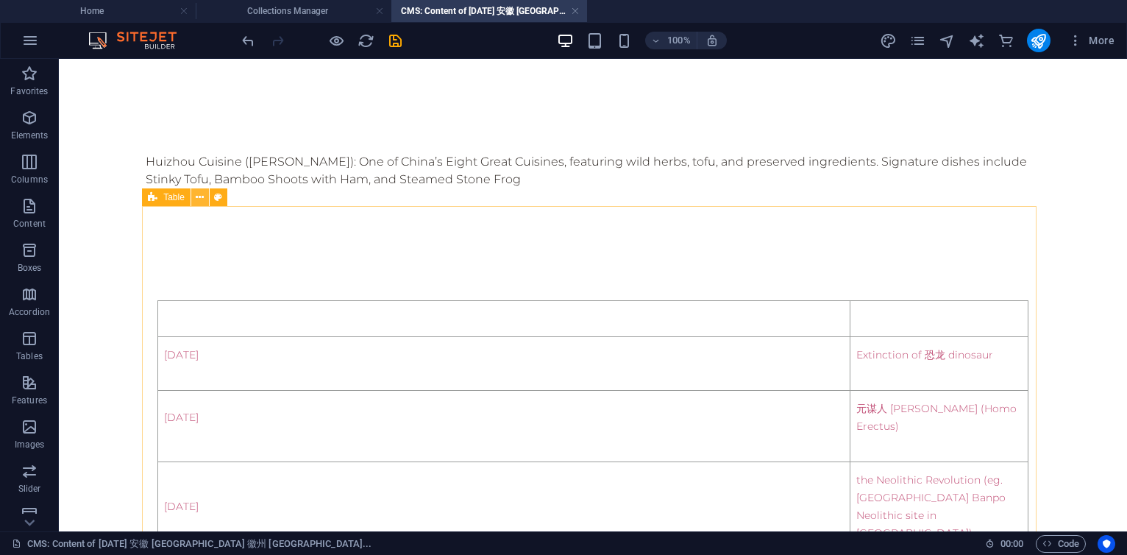
click at [203, 194] on icon at bounding box center [200, 197] width 8 height 15
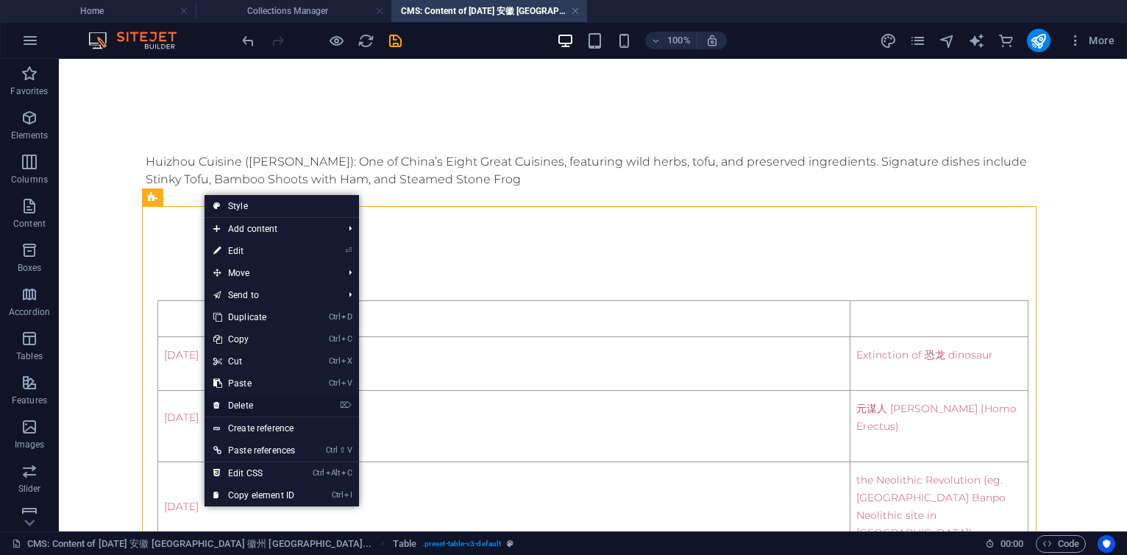
click at [249, 404] on link "⌦ Delete" at bounding box center [254, 405] width 99 height 22
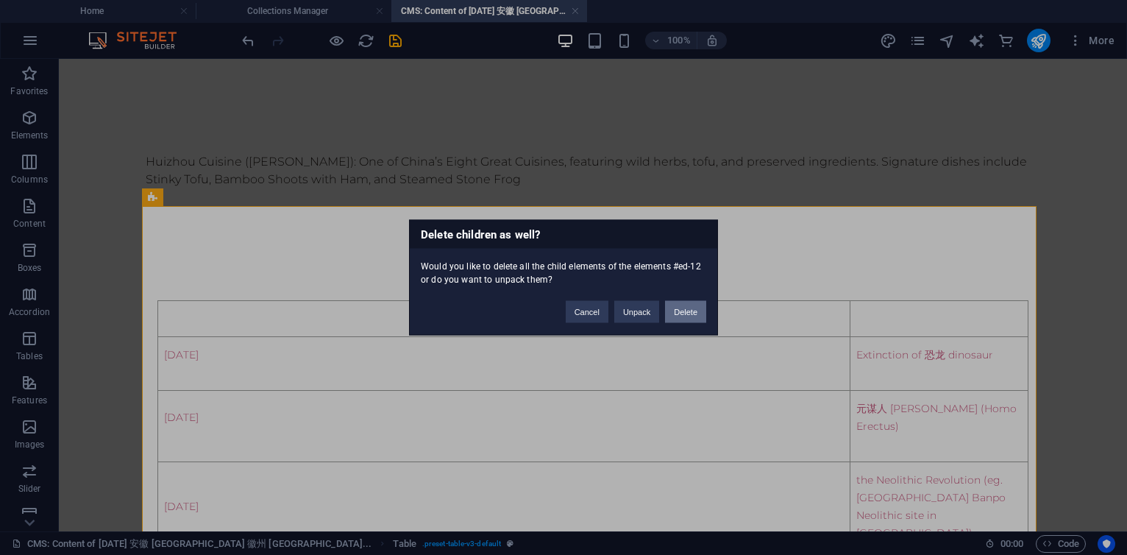
click at [690, 317] on button "Delete" at bounding box center [685, 312] width 41 height 22
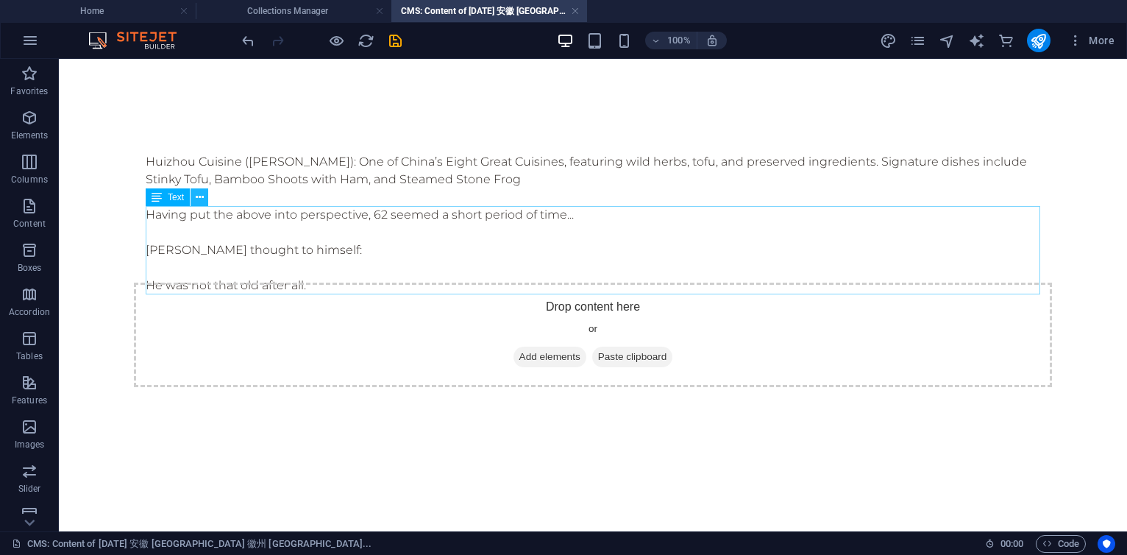
click at [201, 197] on icon at bounding box center [200, 197] width 8 height 15
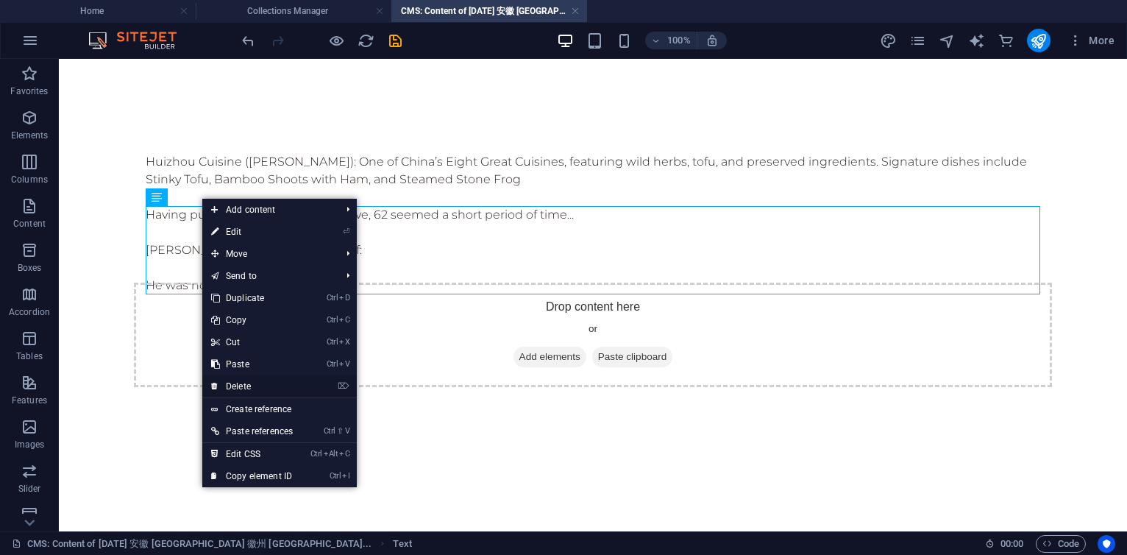
click at [252, 386] on link "⌦ Delete" at bounding box center [251, 386] width 99 height 22
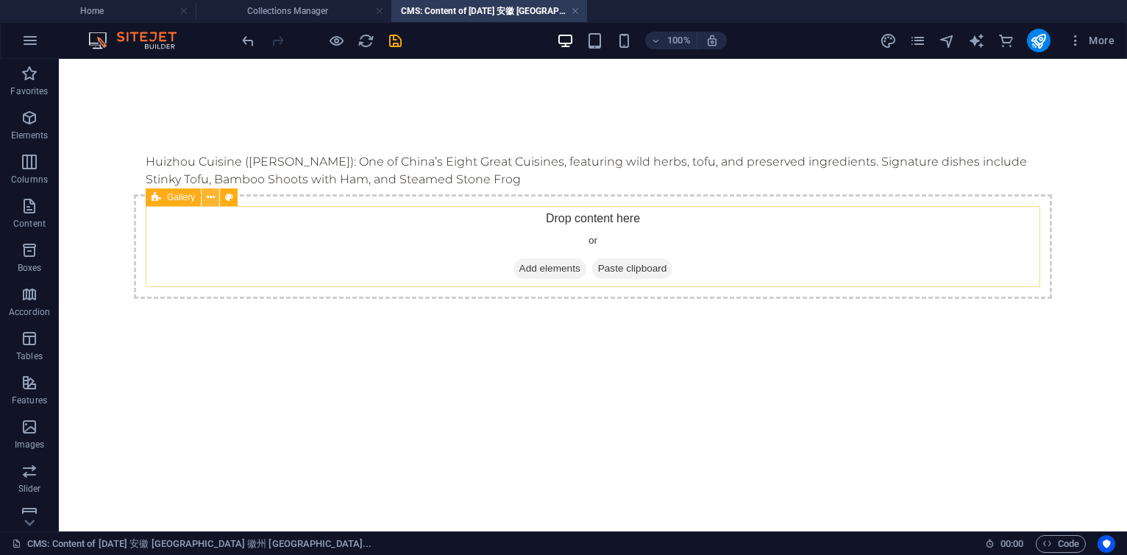
click at [213, 198] on icon at bounding box center [211, 197] width 8 height 15
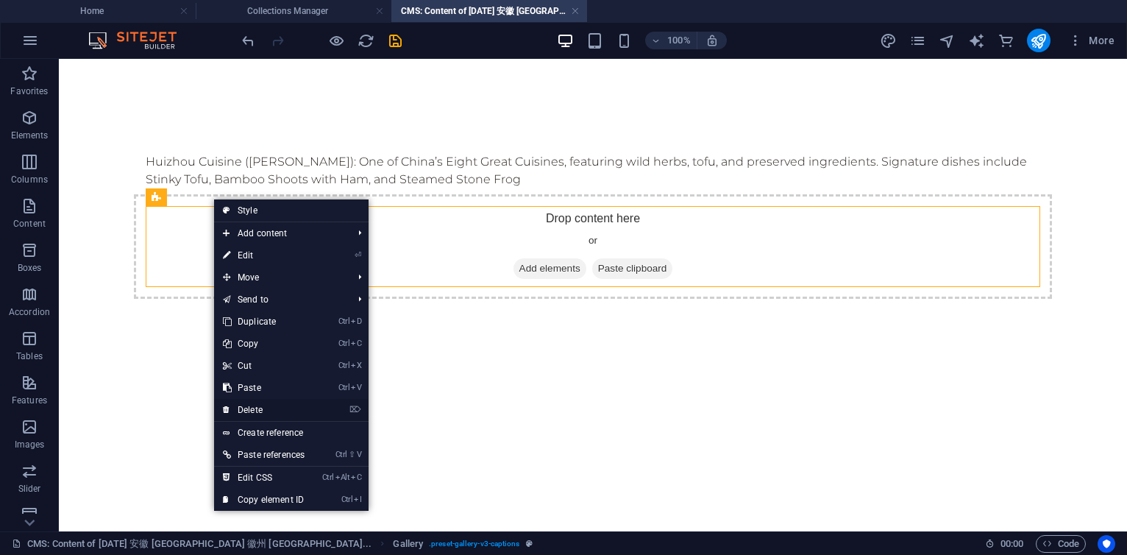
click at [255, 408] on link "⌦ Delete" at bounding box center [263, 410] width 99 height 22
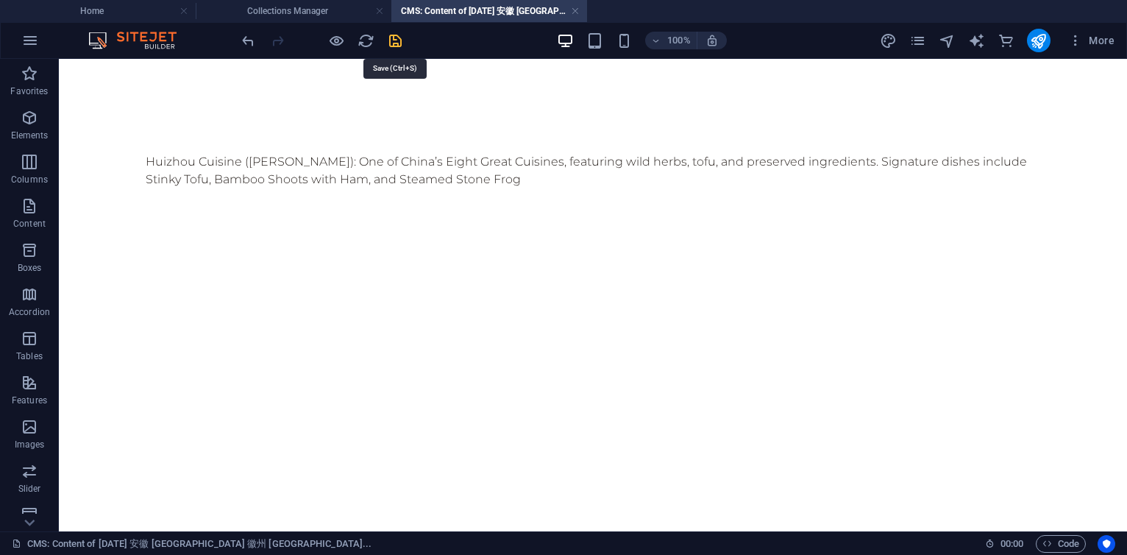
click at [393, 38] on icon "save" at bounding box center [395, 40] width 17 height 17
click at [581, 15] on h4 "CMS: Content of [DATE] 安徽 [GEOGRAPHIC_DATA] 徽州 [GEOGRAPHIC_DATA]..." at bounding box center [489, 11] width 196 height 16
click at [576, 10] on link at bounding box center [575, 11] width 9 height 14
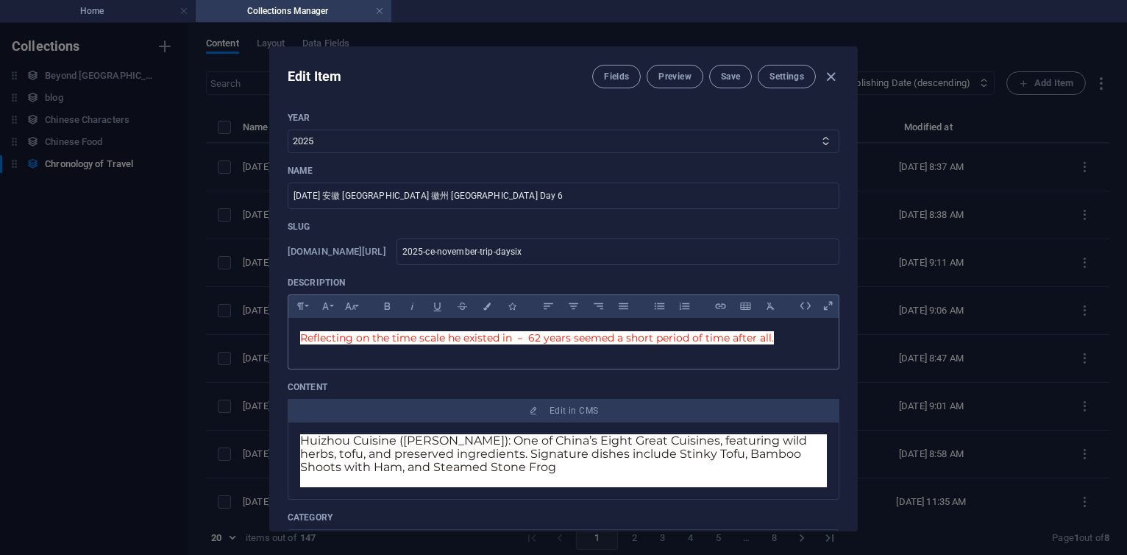
click at [404, 328] on div "Reflecting on the time scale he existed in － 62 years seemed a short period of …" at bounding box center [563, 340] width 550 height 44
click at [300, 338] on span "Reflecting on the time scale he existed in － 62 years seemed a short period of …" at bounding box center [537, 337] width 474 height 13
click at [307, 338] on span "Reflecting on the time scale he existed in － 62 years seemed a short period of …" at bounding box center [537, 337] width 474 height 13
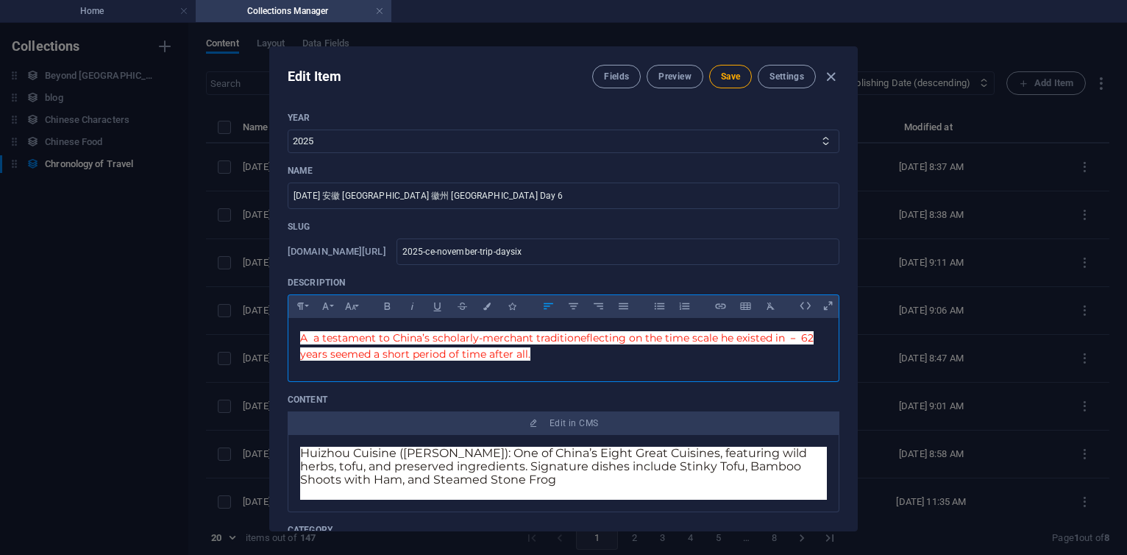
scroll to position [39, 4]
click at [321, 338] on span "A a testament to China’s scholarly-merchant traditioneflecting on the time scal…" at bounding box center [557, 345] width 514 height 29
click at [561, 338] on span "A testament to China’s scholarly-merchant traditioneflecting on the time scale …" at bounding box center [551, 345] width 502 height 29
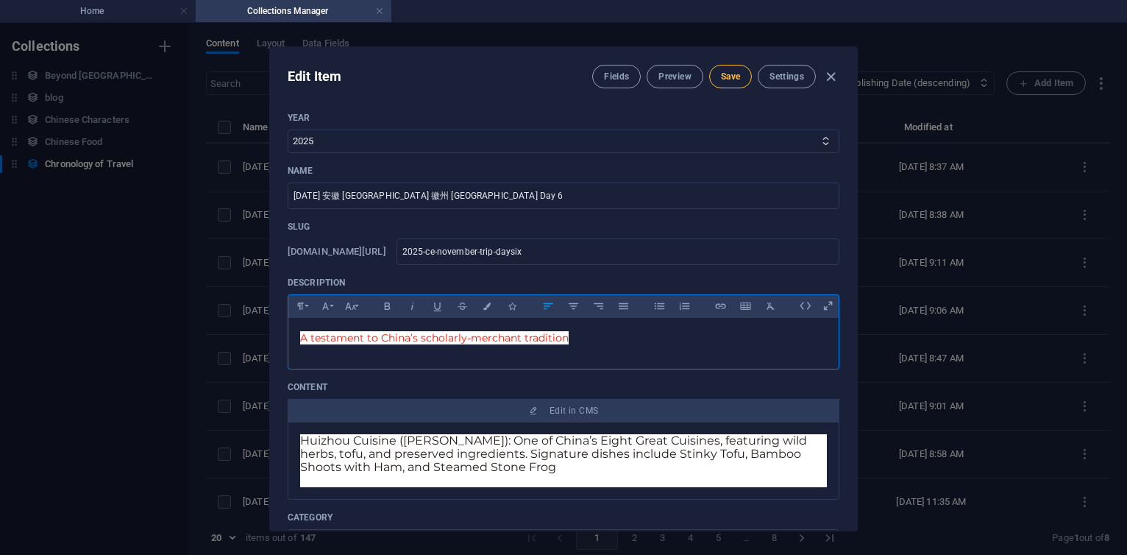
click at [728, 79] on span "Save" at bounding box center [730, 77] width 19 height 12
click at [834, 78] on icon "button" at bounding box center [831, 76] width 17 height 17
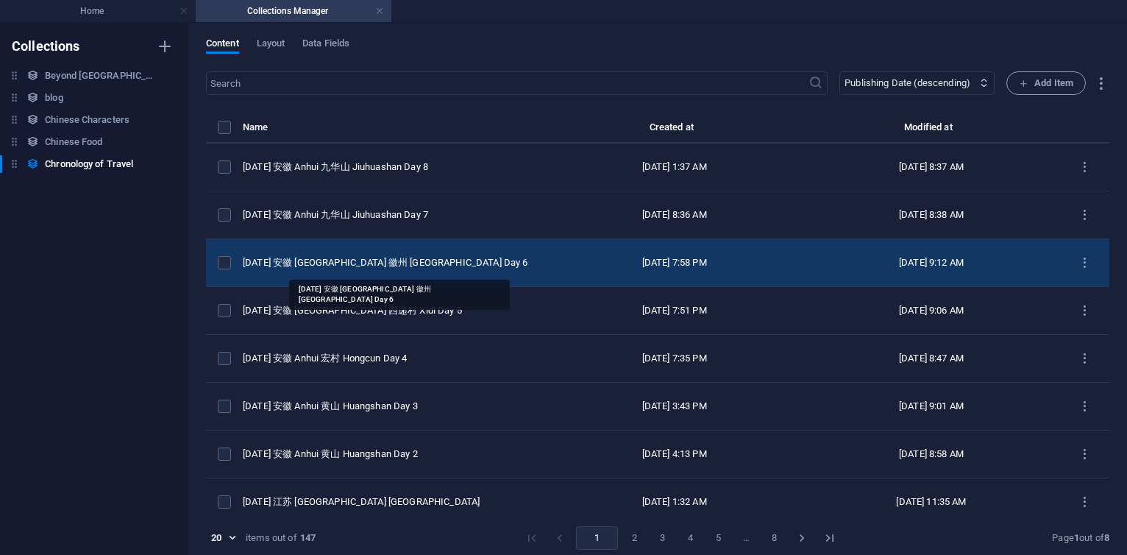
click at [386, 265] on div "[DATE] 安徽 [GEOGRAPHIC_DATA] 徽州 [GEOGRAPHIC_DATA] Day 6" at bounding box center [388, 262] width 291 height 13
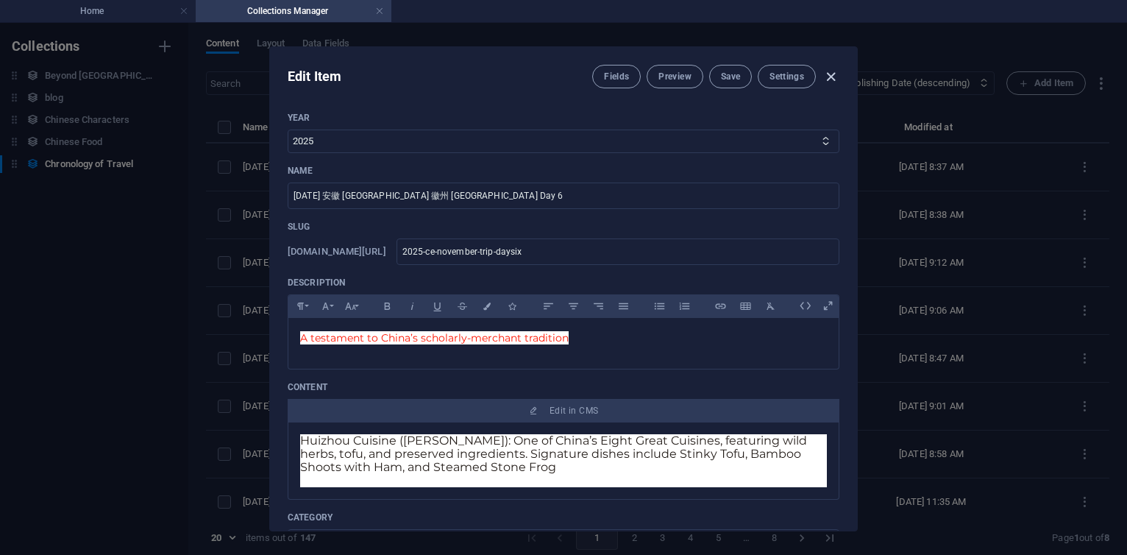
click at [829, 74] on icon "button" at bounding box center [831, 76] width 17 height 17
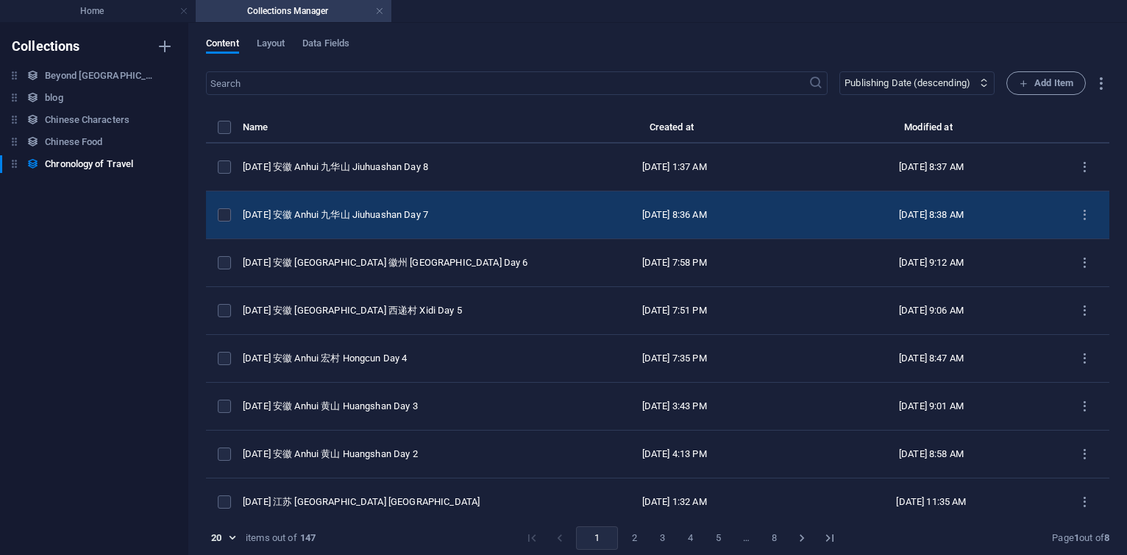
click at [412, 208] on td "[DATE] 安徽 Anhui 九华山 Jiuhuashan Day 7" at bounding box center [394, 215] width 303 height 48
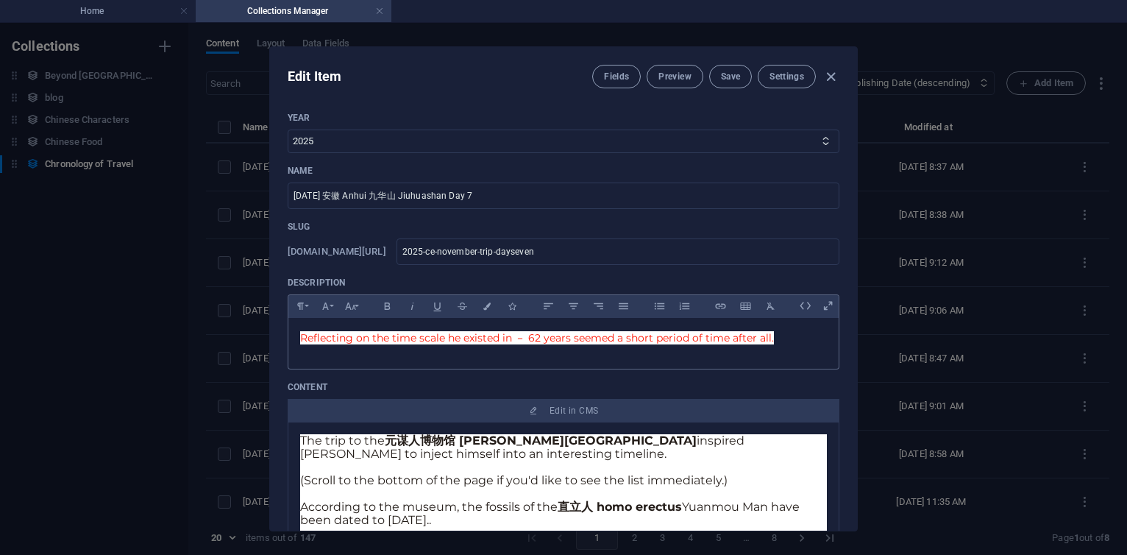
click at [310, 340] on span "Reflecting on the time scale he existed in － 62 years seemed a short period of …" at bounding box center [537, 337] width 474 height 13
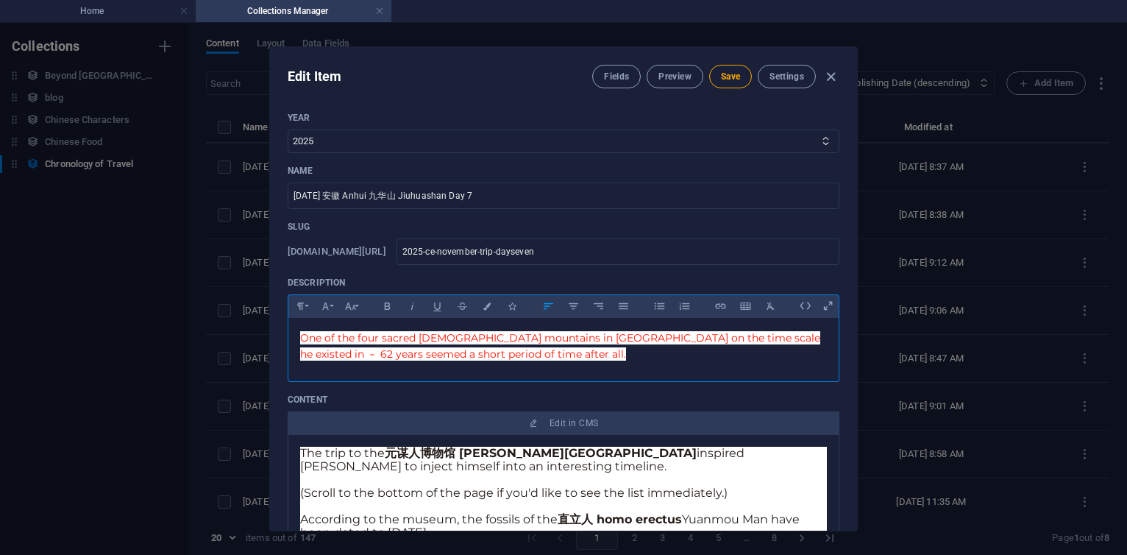
scroll to position [0, 4]
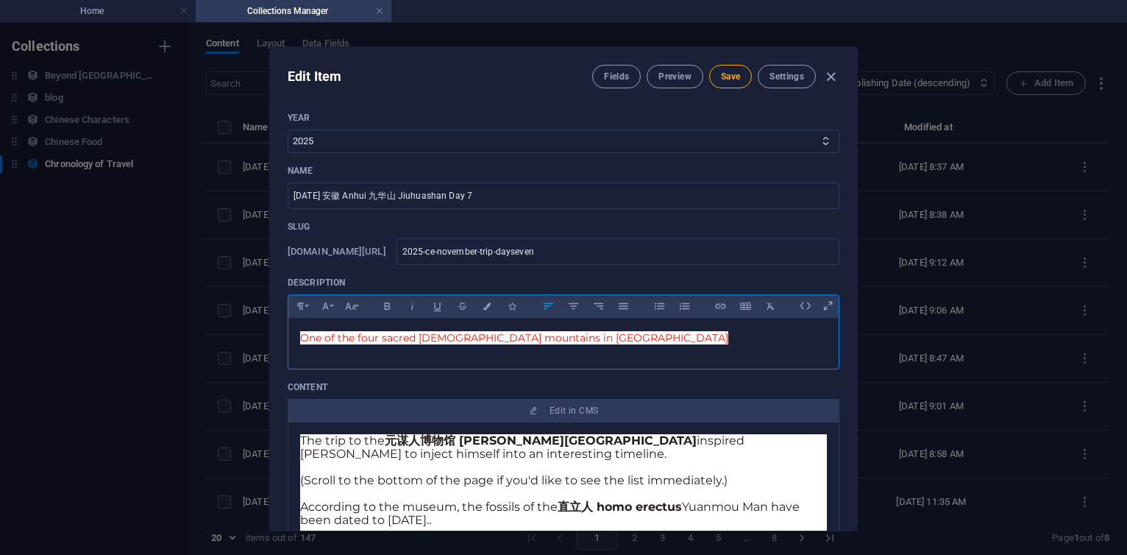
click at [511, 467] on p at bounding box center [563, 467] width 527 height 13
click at [512, 467] on p at bounding box center [563, 467] width 527 height 13
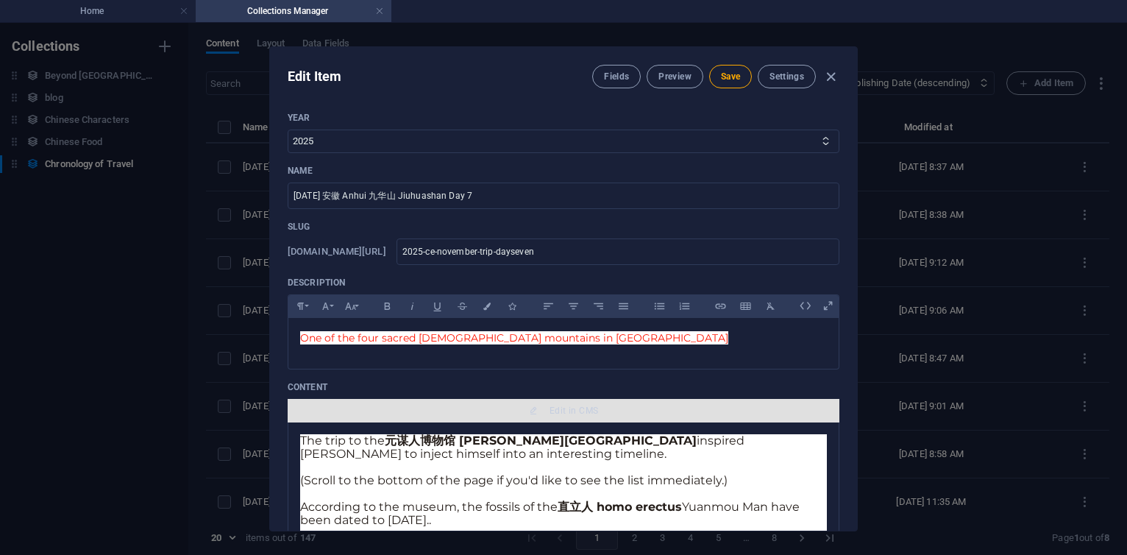
click at [581, 413] on span "Edit in CMS" at bounding box center [574, 411] width 49 height 12
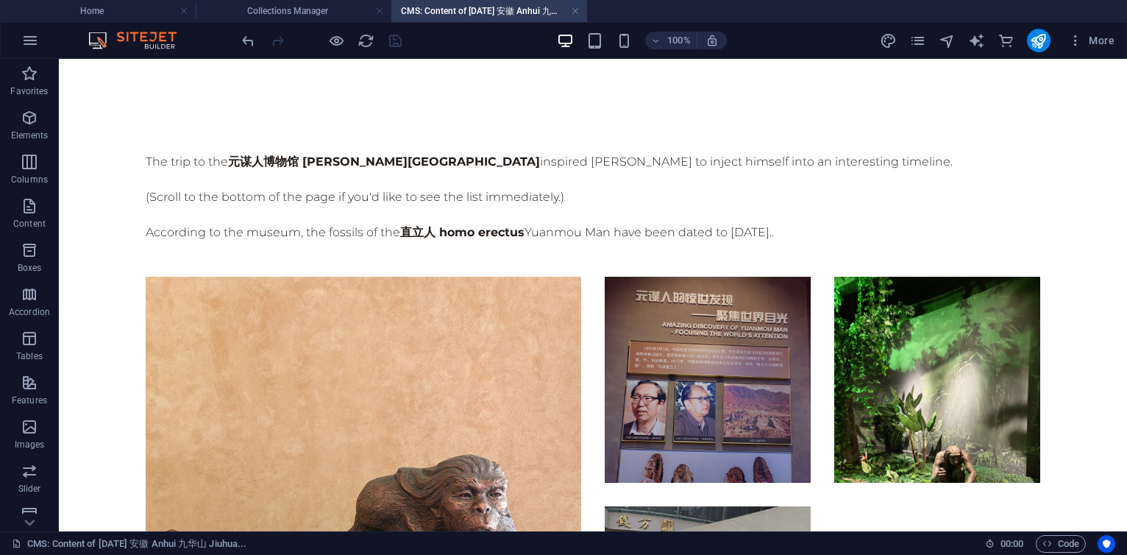
scroll to position [0, 0]
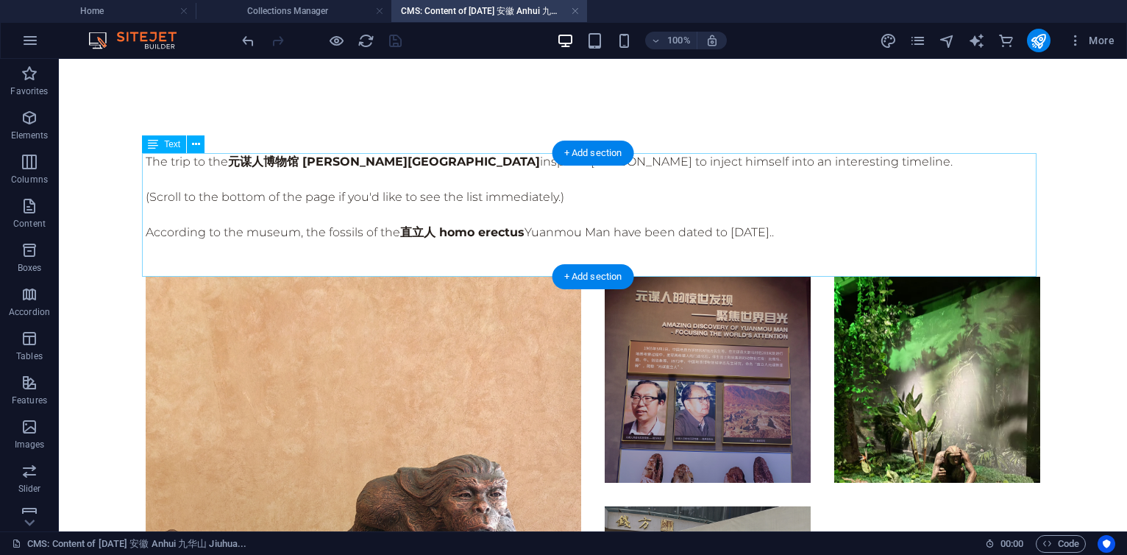
click at [414, 182] on div "The trip to the 元谋人博物馆 [PERSON_NAME][GEOGRAPHIC_DATA] inspired [PERSON_NAME] to…" at bounding box center [593, 215] width 895 height 124
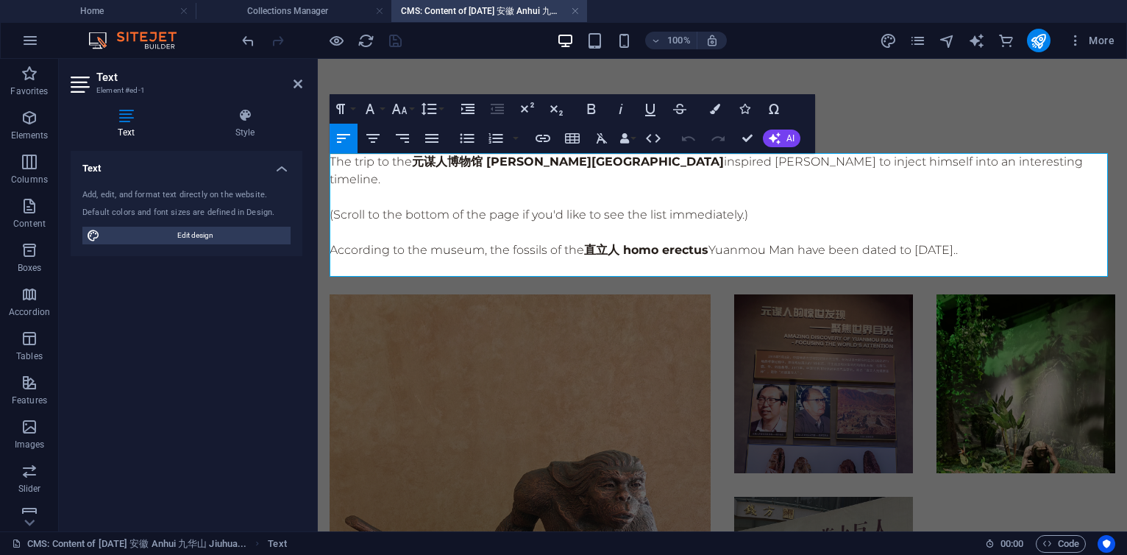
click at [414, 188] on p at bounding box center [723, 197] width 786 height 18
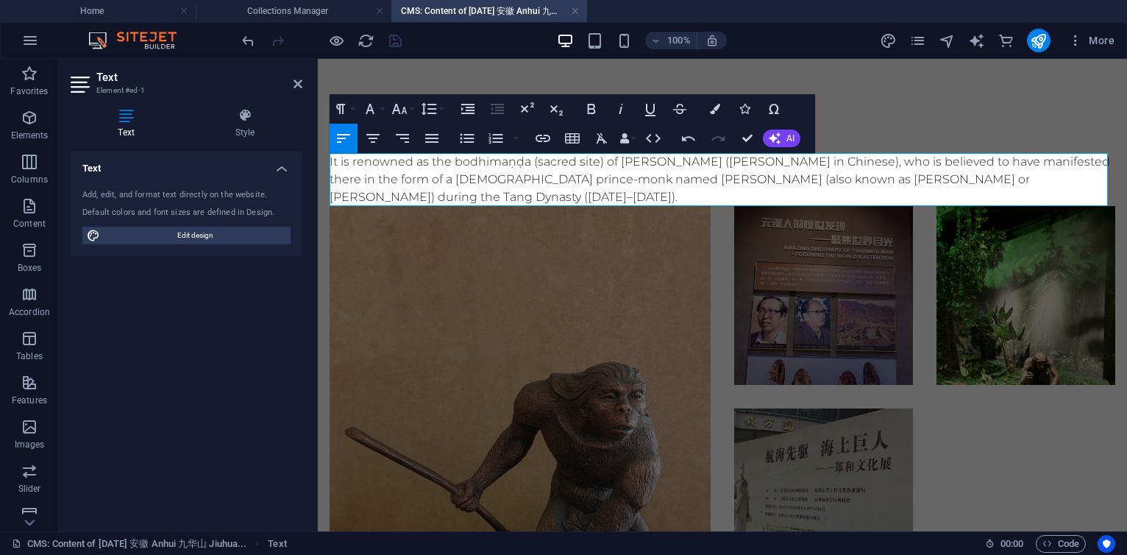
scroll to position [3317, 1]
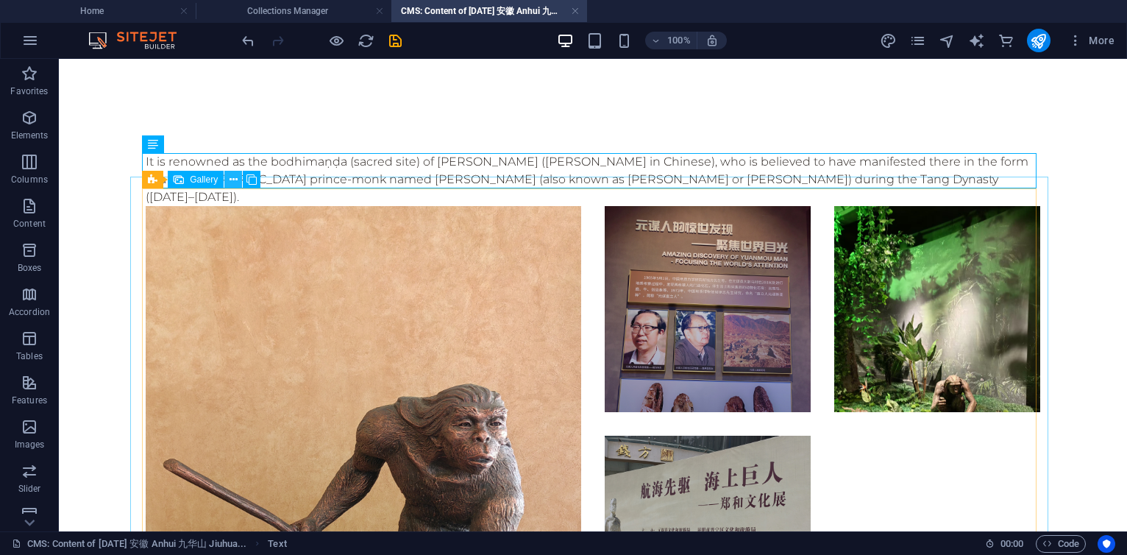
click at [235, 173] on icon at bounding box center [234, 179] width 8 height 15
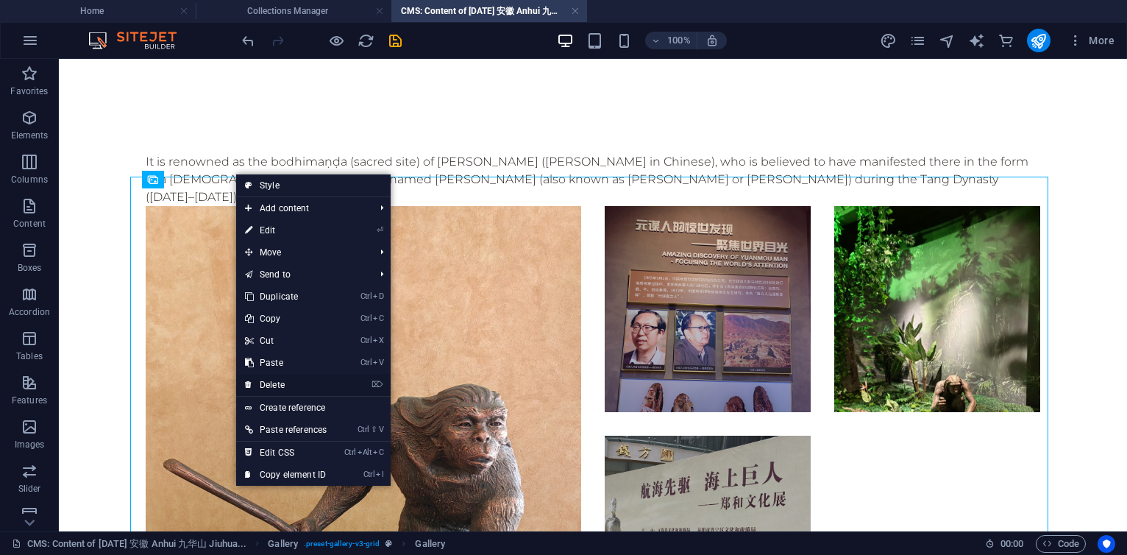
click at [268, 388] on link "⌦ Delete" at bounding box center [285, 385] width 99 height 22
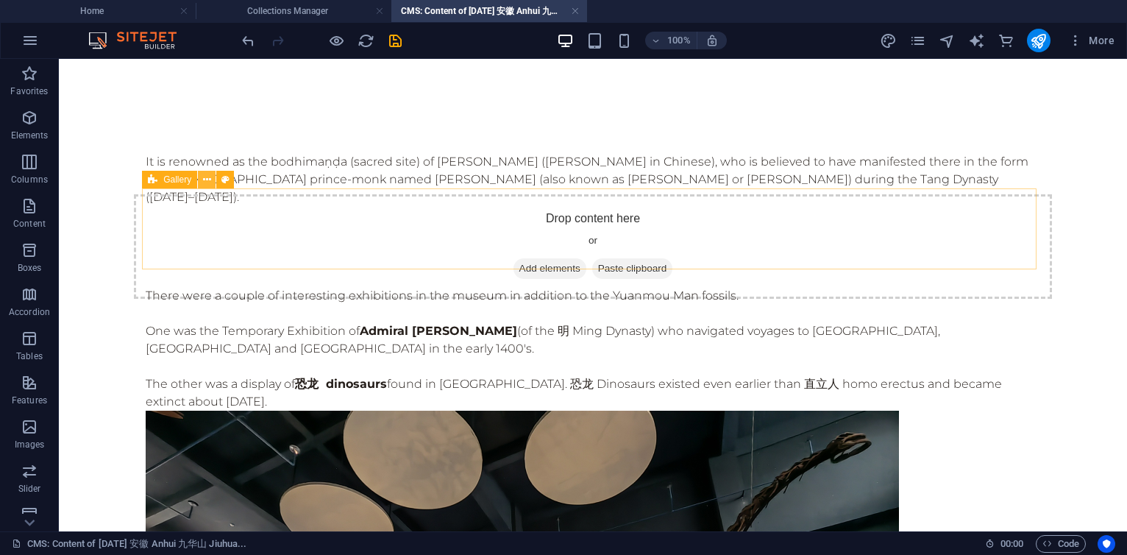
click at [206, 180] on icon at bounding box center [207, 179] width 8 height 15
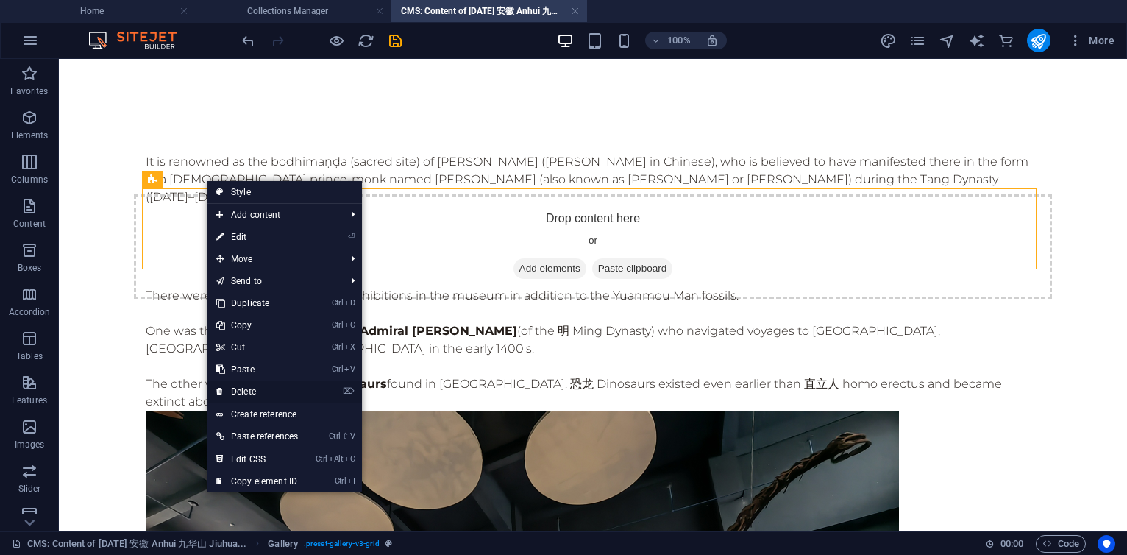
click at [234, 391] on link "⌦ Delete" at bounding box center [257, 391] width 99 height 22
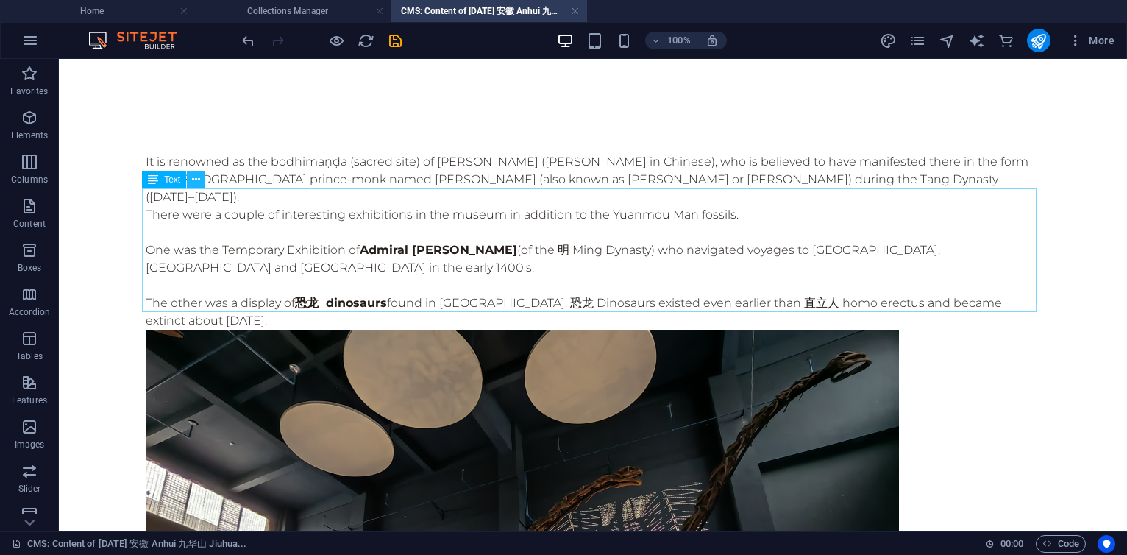
click at [196, 174] on icon at bounding box center [196, 179] width 8 height 15
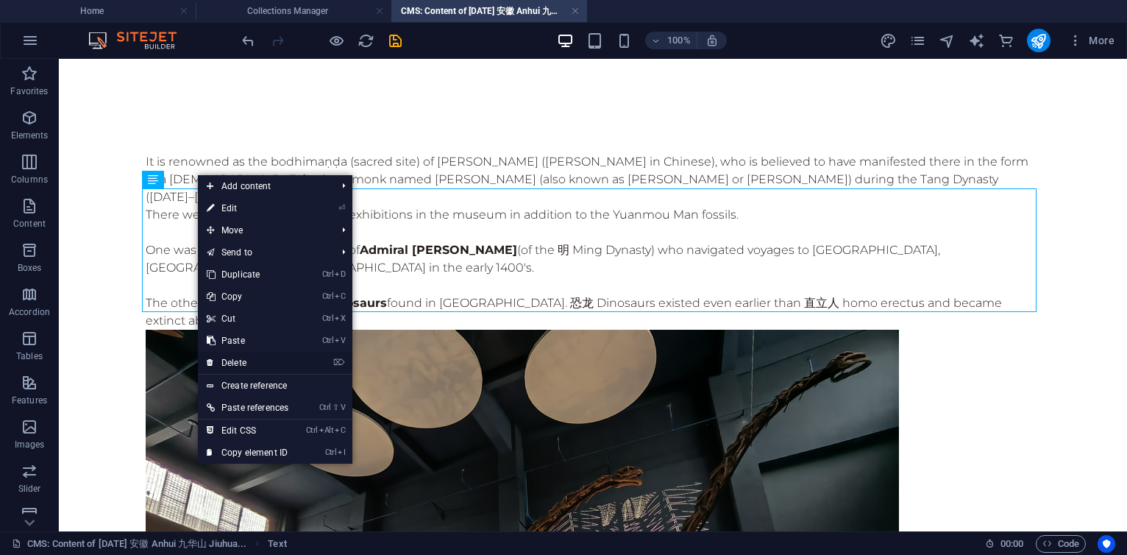
click at [227, 358] on link "⌦ Delete" at bounding box center [247, 363] width 99 height 22
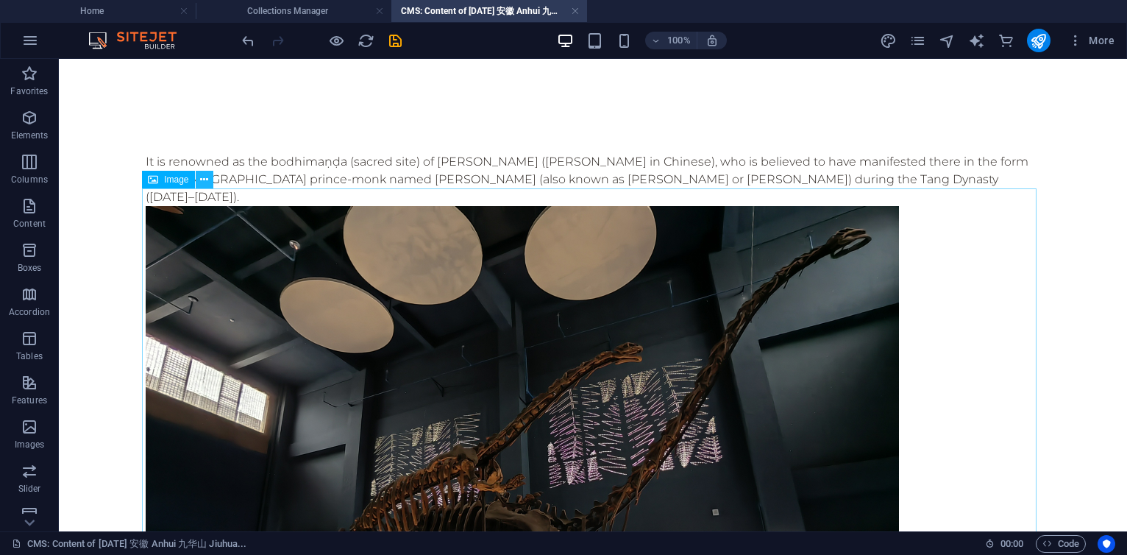
click at [202, 177] on icon at bounding box center [204, 179] width 8 height 15
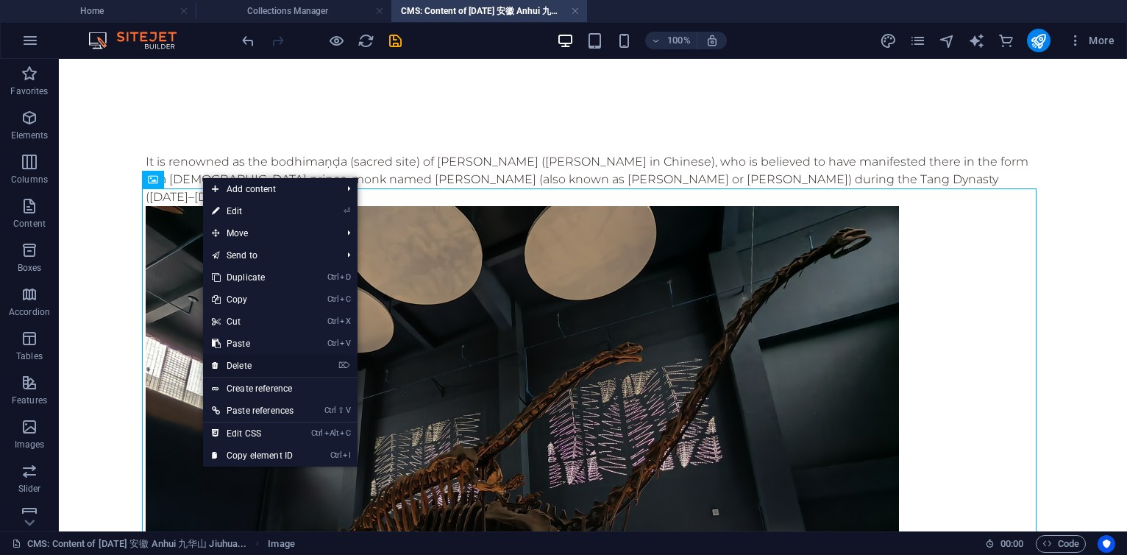
click at [247, 362] on link "⌦ Delete" at bounding box center [252, 366] width 99 height 22
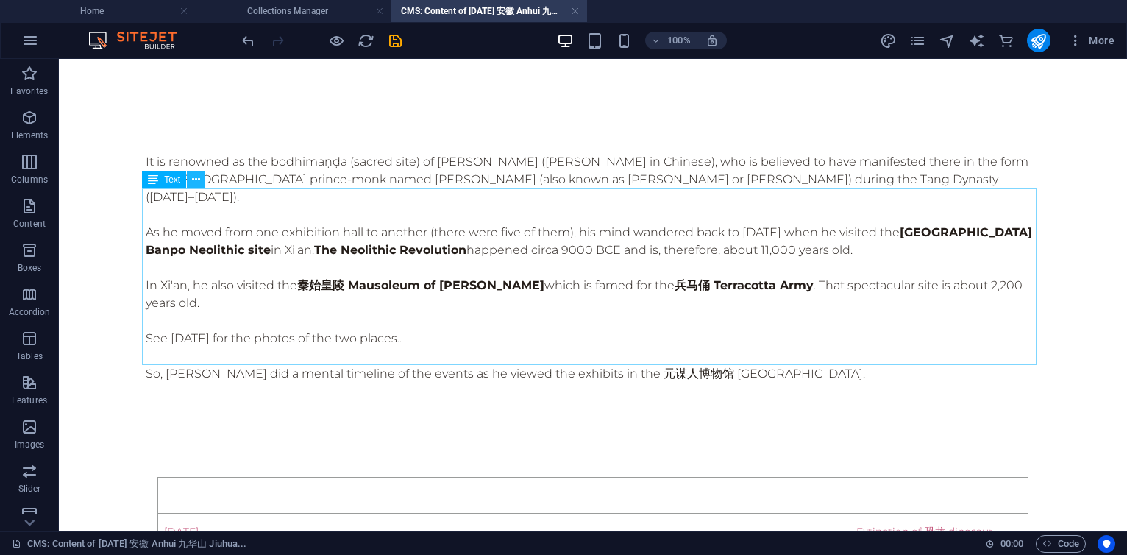
click at [198, 177] on icon at bounding box center [196, 179] width 8 height 15
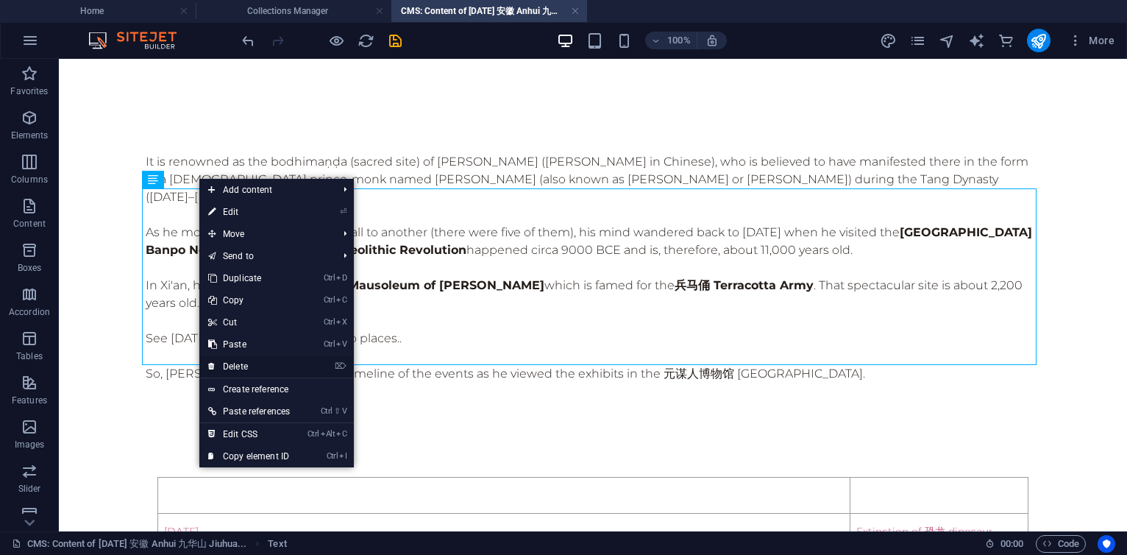
click at [222, 366] on link "⌦ Delete" at bounding box center [248, 366] width 99 height 22
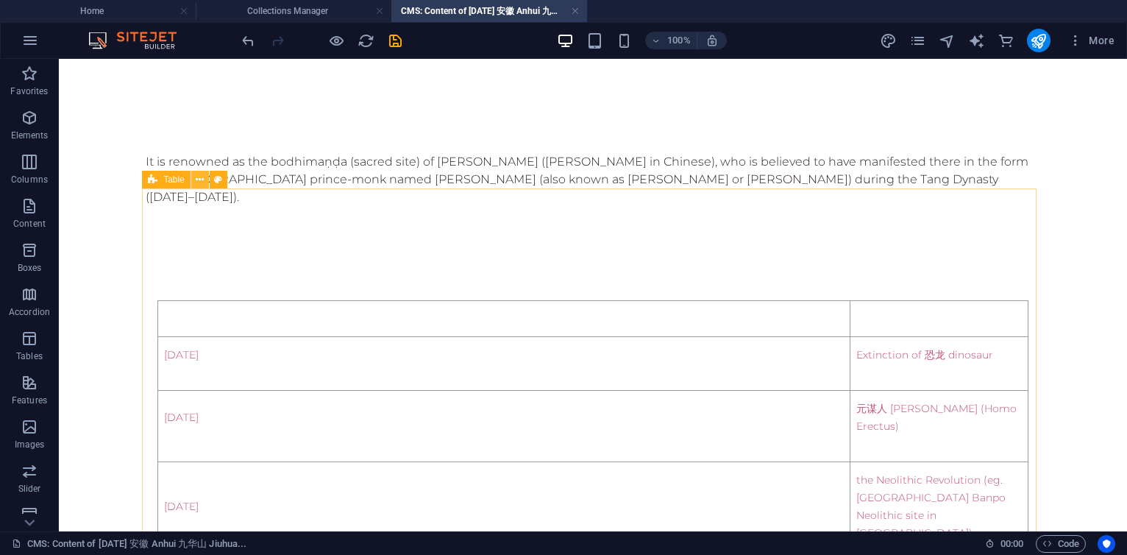
click at [205, 180] on button at bounding box center [200, 180] width 18 height 18
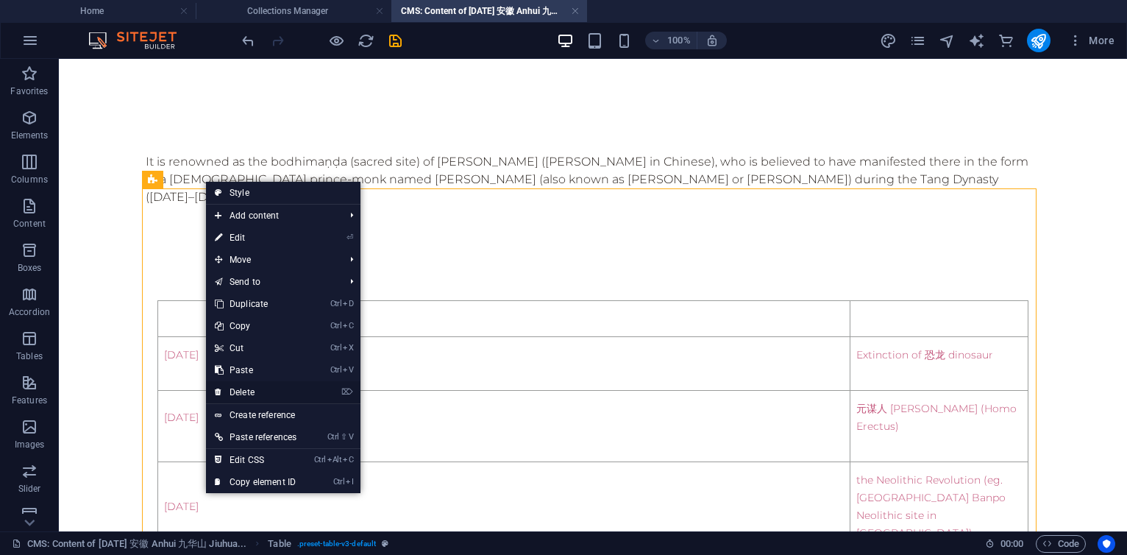
click at [252, 391] on link "⌦ Delete" at bounding box center [255, 392] width 99 height 22
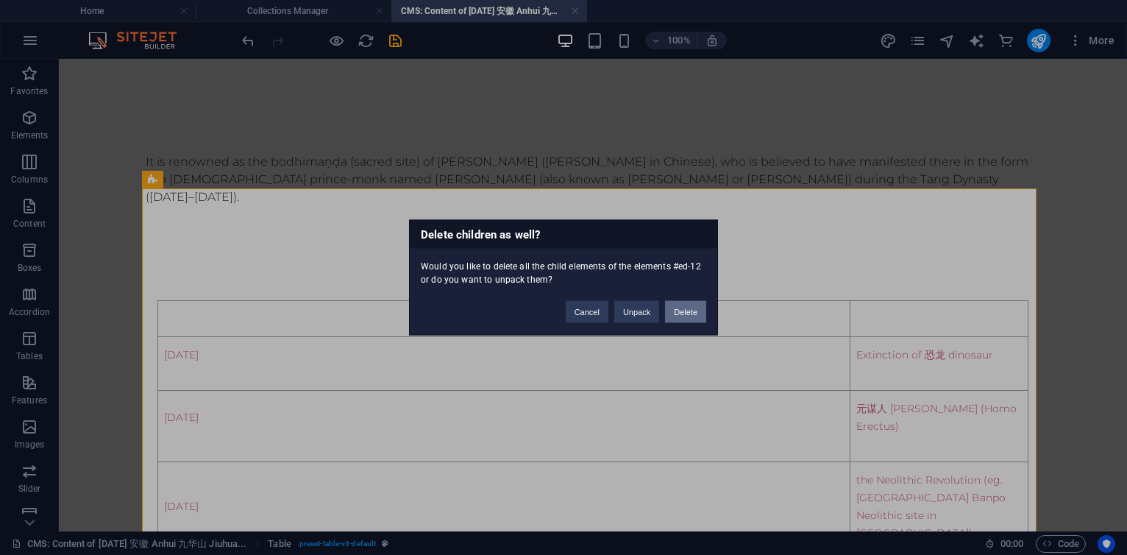
click at [692, 308] on button "Delete" at bounding box center [685, 312] width 41 height 22
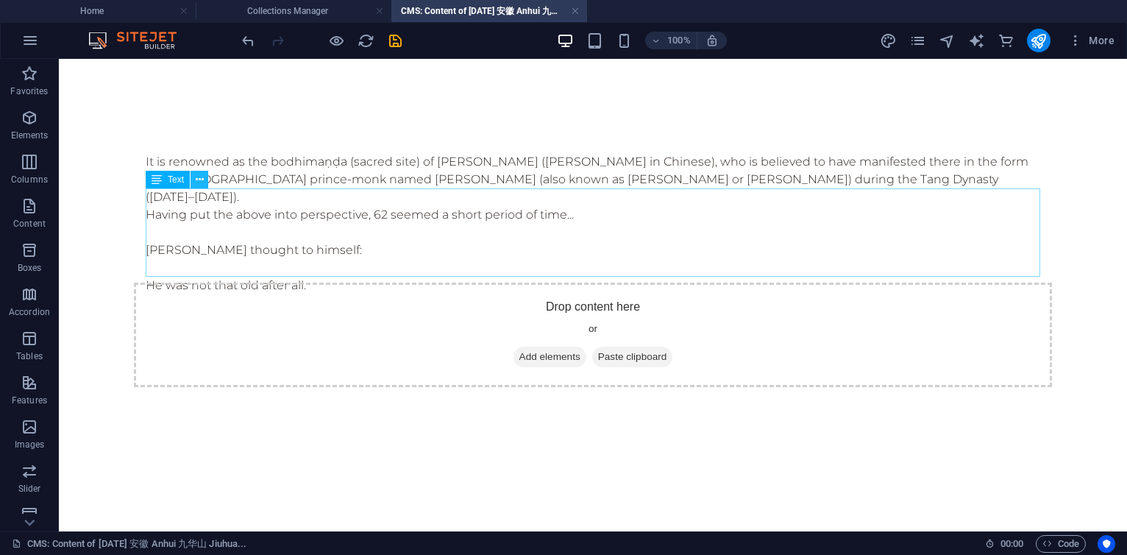
click at [194, 175] on button at bounding box center [200, 180] width 18 height 18
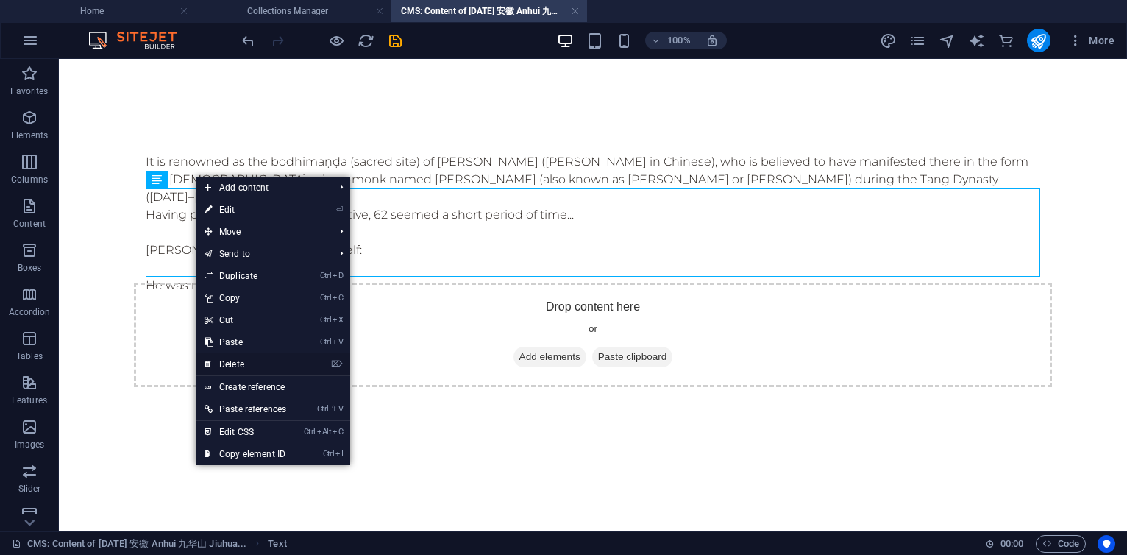
click at [248, 362] on link "⌦ Delete" at bounding box center [245, 364] width 99 height 22
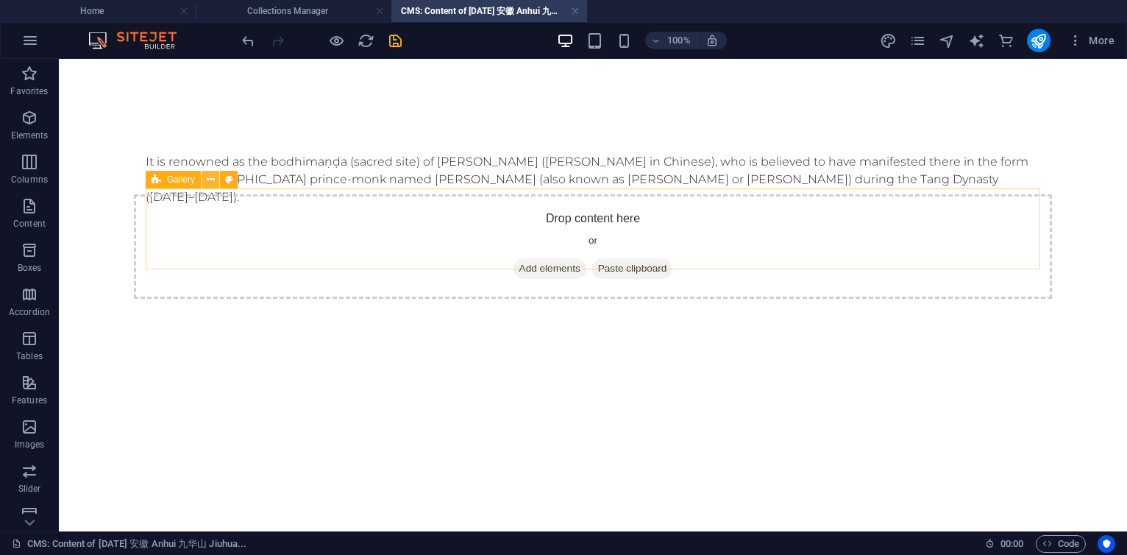
click at [216, 177] on button at bounding box center [211, 180] width 18 height 18
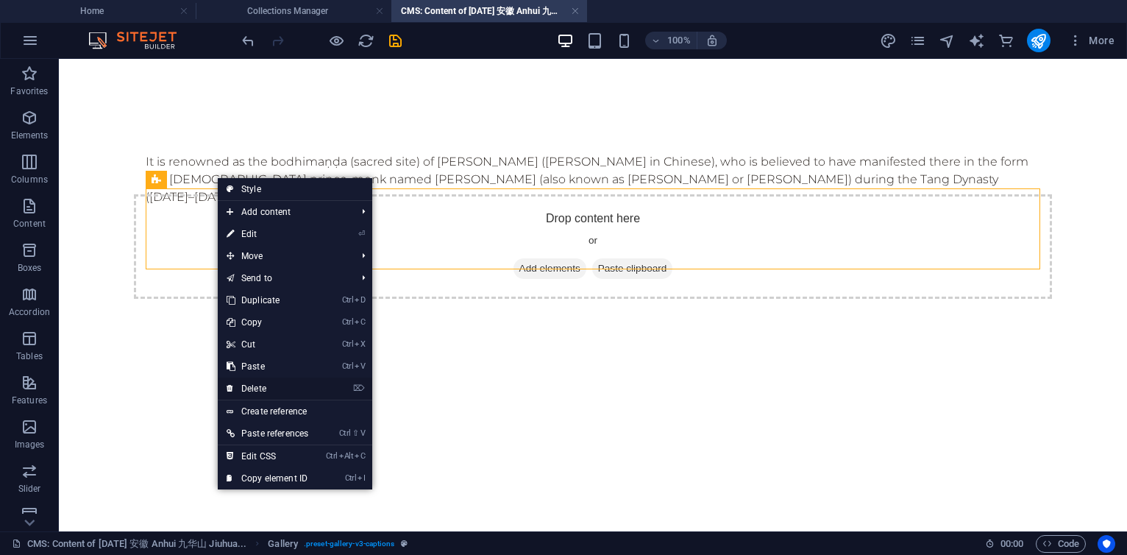
click at [258, 383] on link "⌦ Delete" at bounding box center [267, 388] width 99 height 22
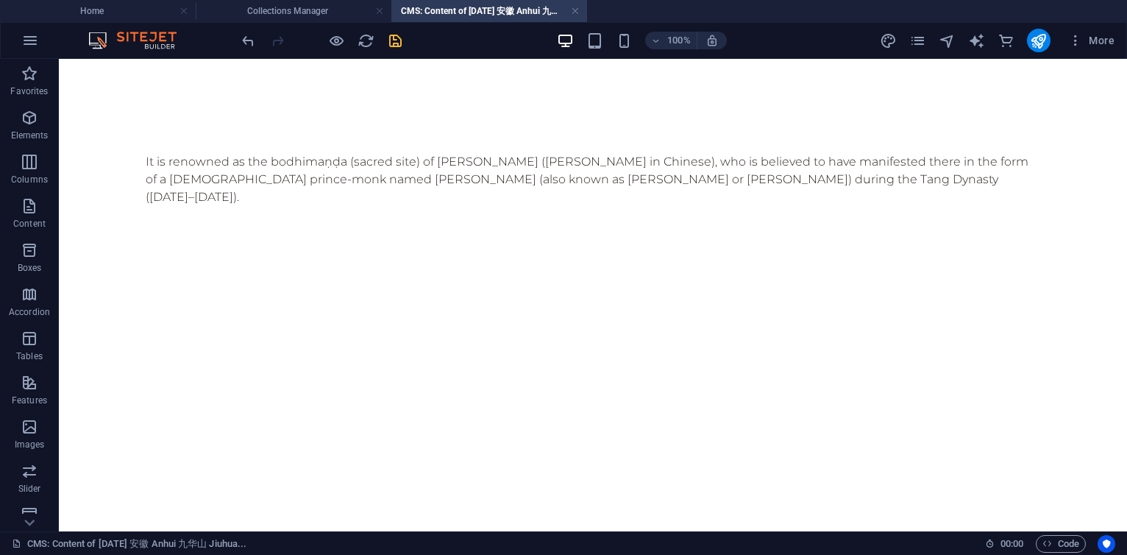
click at [403, 35] on icon "save" at bounding box center [395, 40] width 17 height 17
click at [397, 40] on div at bounding box center [321, 41] width 165 height 24
click at [330, 6] on h4 "Collections Manager" at bounding box center [294, 11] width 196 height 16
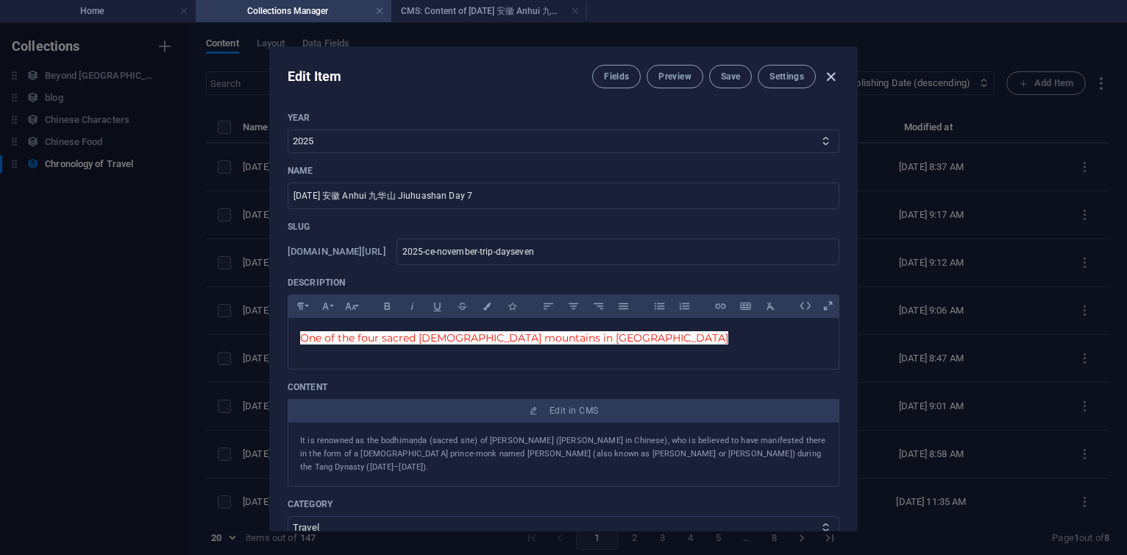
click at [825, 78] on icon "button" at bounding box center [831, 76] width 17 height 17
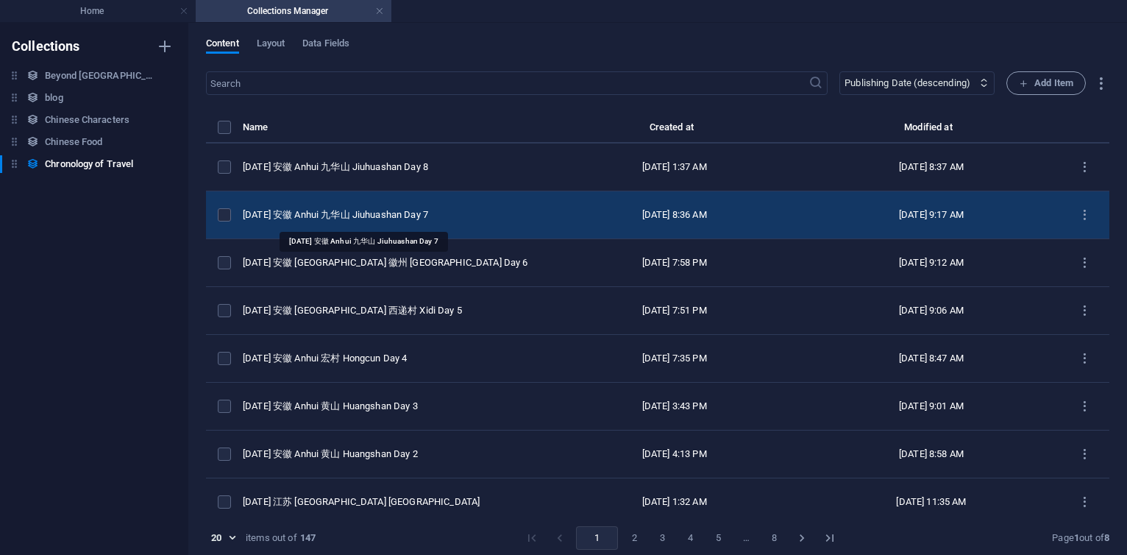
click at [370, 218] on div "[DATE] 安徽 Anhui 九华山 Jiuhuashan Day 7" at bounding box center [388, 214] width 291 height 13
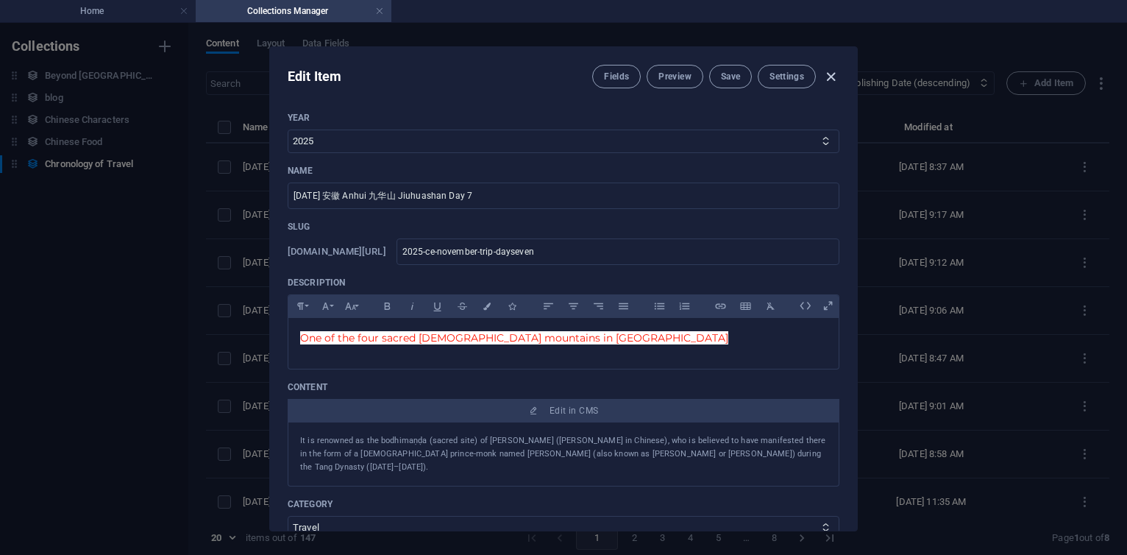
click at [831, 74] on icon "button" at bounding box center [831, 76] width 17 height 17
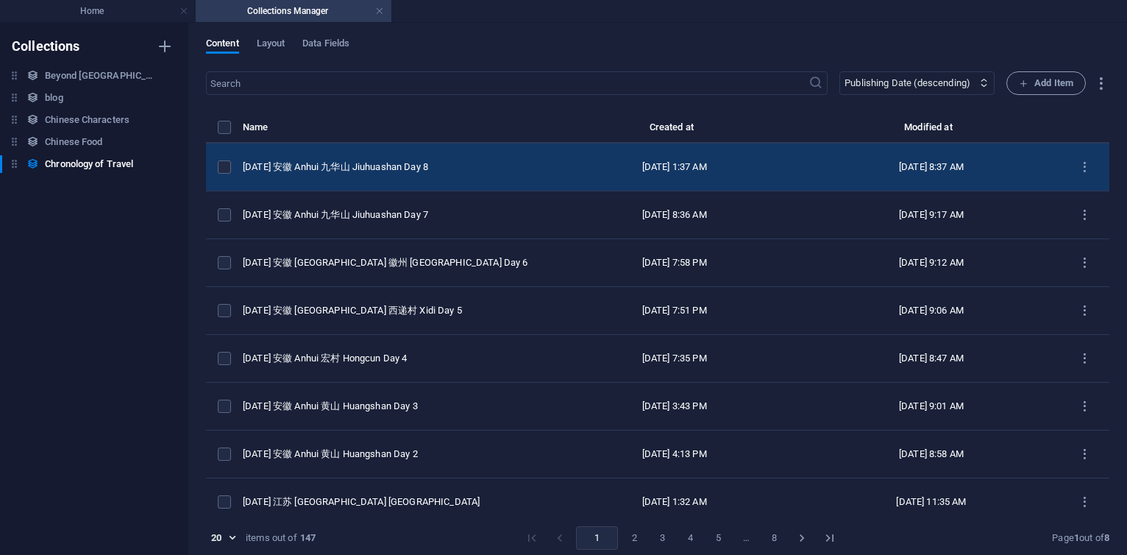
click at [346, 177] on td "[DATE] 安徽 Anhui 九华山 Jiuhuashan Day 8" at bounding box center [394, 167] width 303 height 48
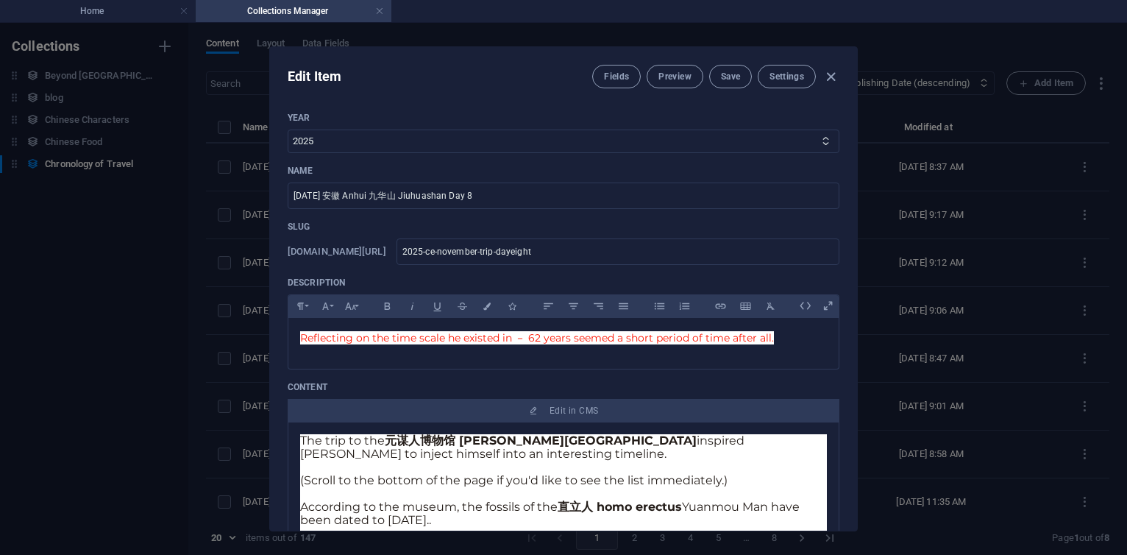
click at [459, 450] on p "The trip to the 元谋人博物馆 [PERSON_NAME][GEOGRAPHIC_DATA] inspired [PERSON_NAME] to…" at bounding box center [563, 447] width 527 height 26
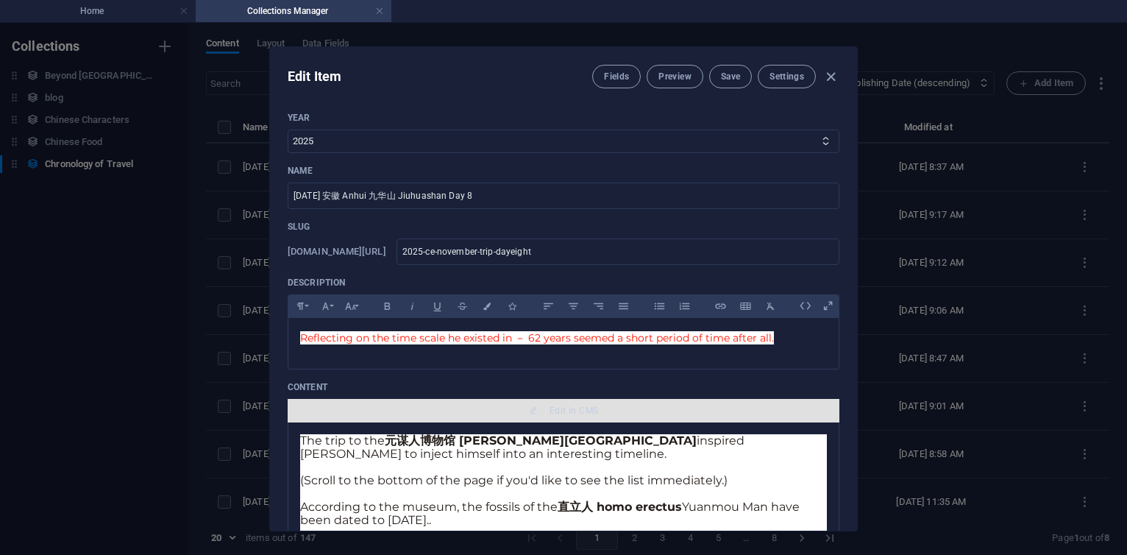
click at [572, 411] on span "Edit in CMS" at bounding box center [574, 411] width 49 height 12
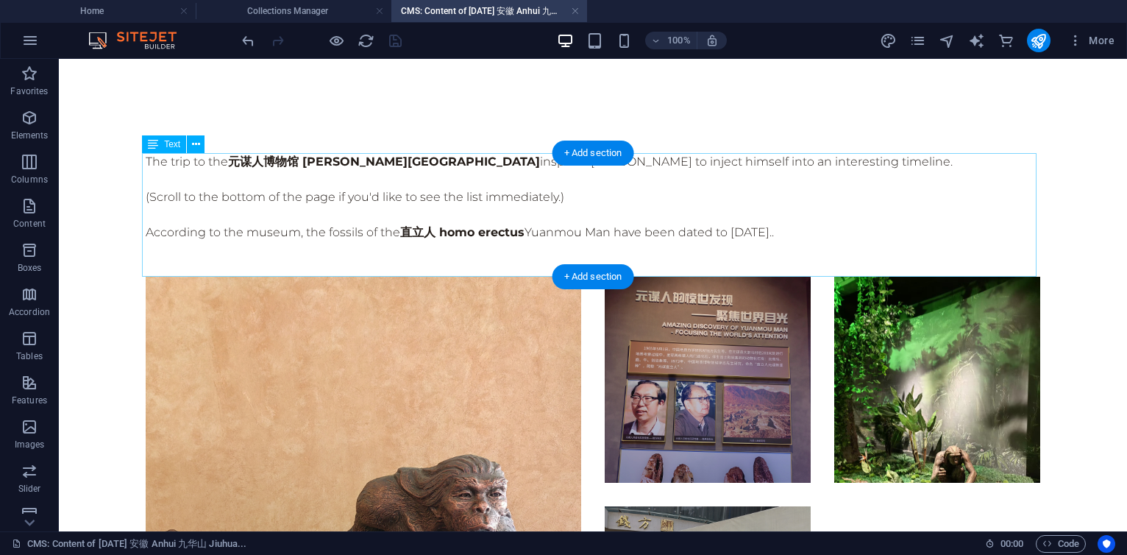
click at [528, 202] on div "The trip to the 元谋人博物馆 [PERSON_NAME][GEOGRAPHIC_DATA] inspired [PERSON_NAME] to…" at bounding box center [593, 215] width 895 height 124
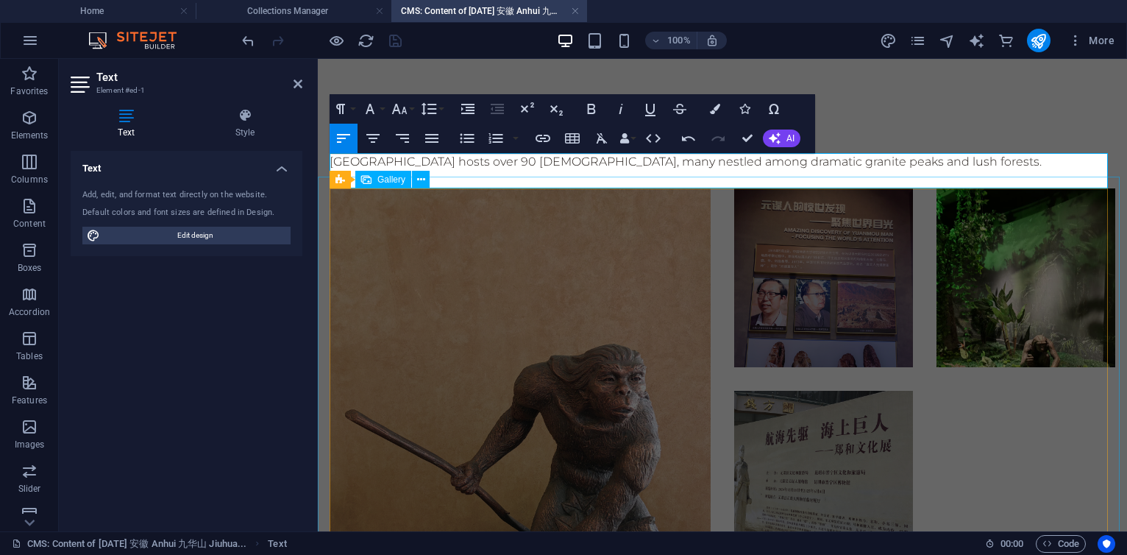
scroll to position [861, 2]
click at [423, 178] on icon at bounding box center [421, 179] width 8 height 15
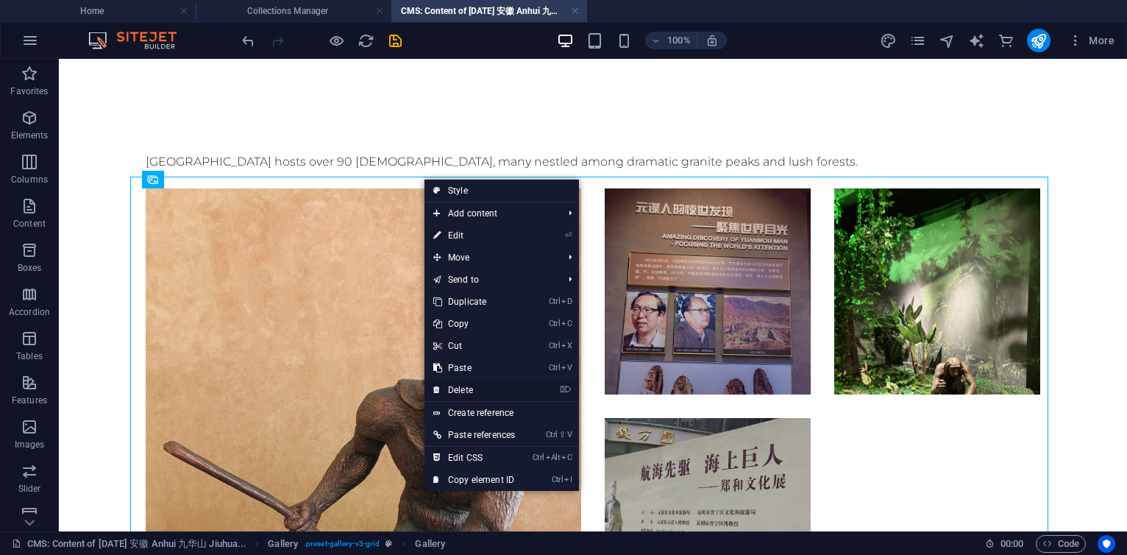
click at [459, 389] on link "⌦ Delete" at bounding box center [474, 390] width 99 height 22
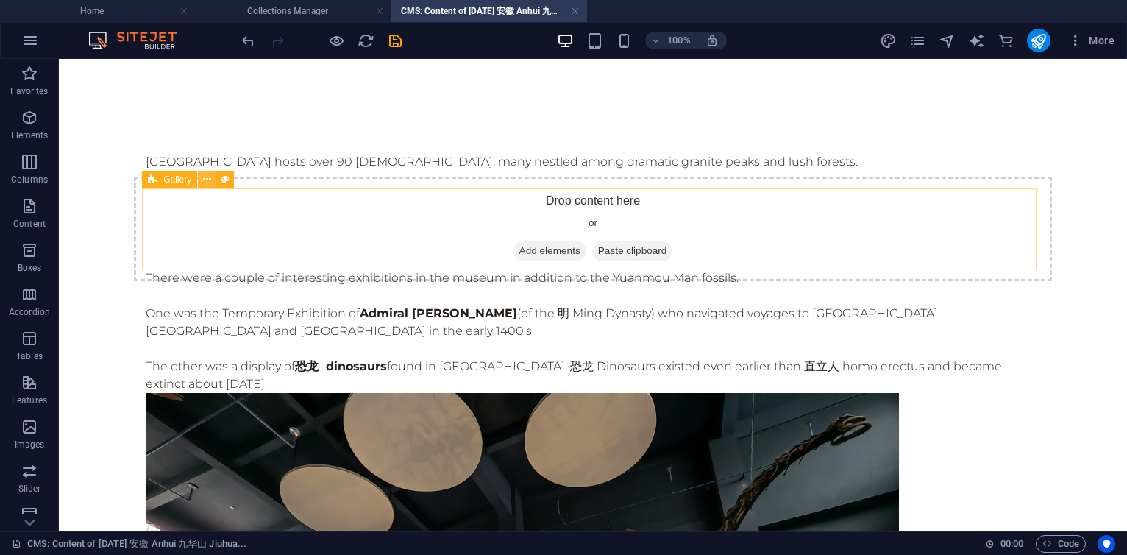
click at [205, 179] on icon at bounding box center [207, 179] width 8 height 15
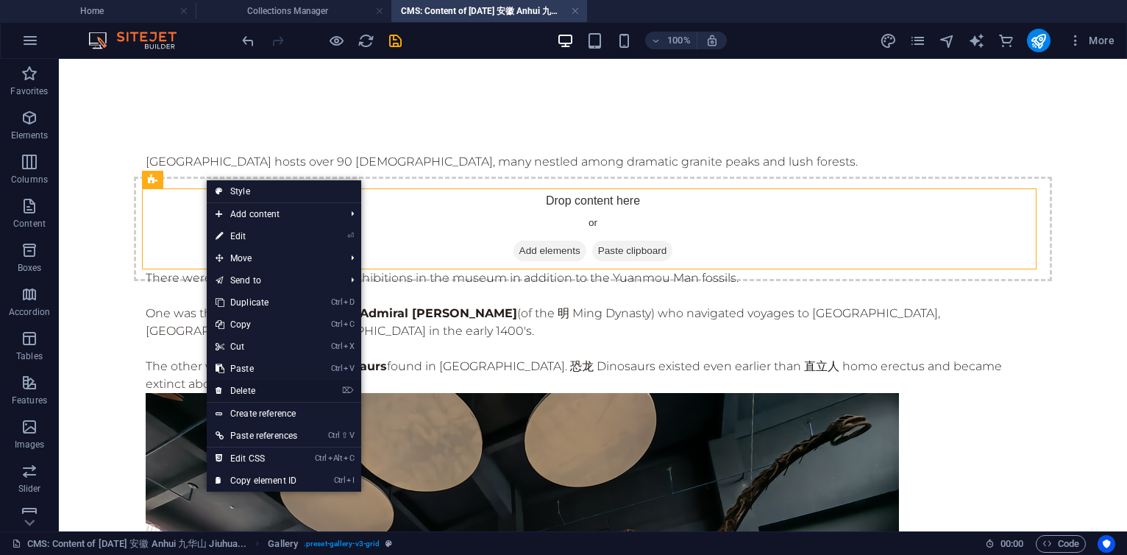
click at [252, 391] on link "⌦ Delete" at bounding box center [256, 391] width 99 height 22
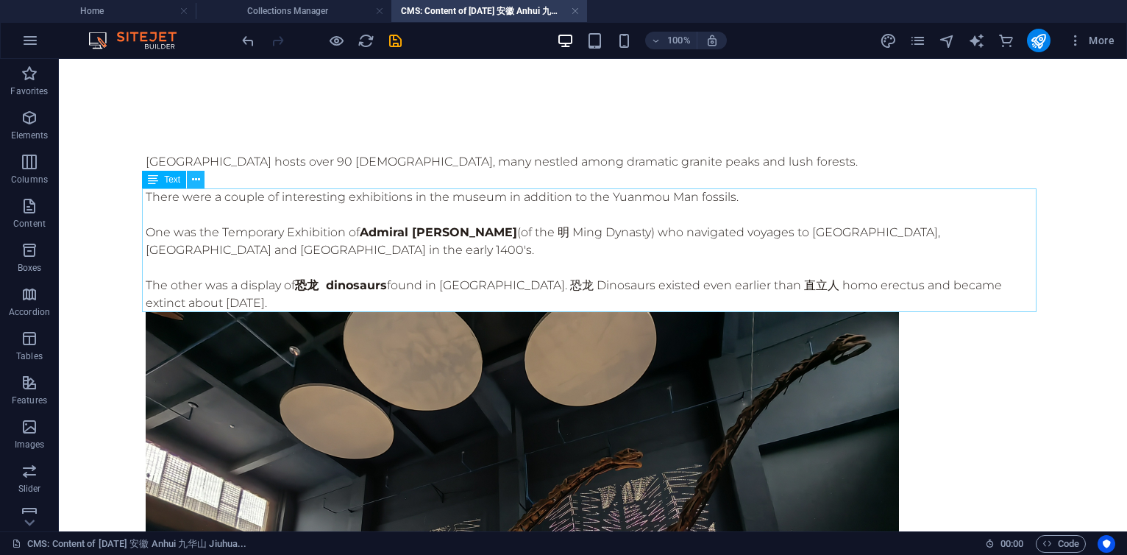
click at [196, 179] on icon at bounding box center [196, 179] width 8 height 15
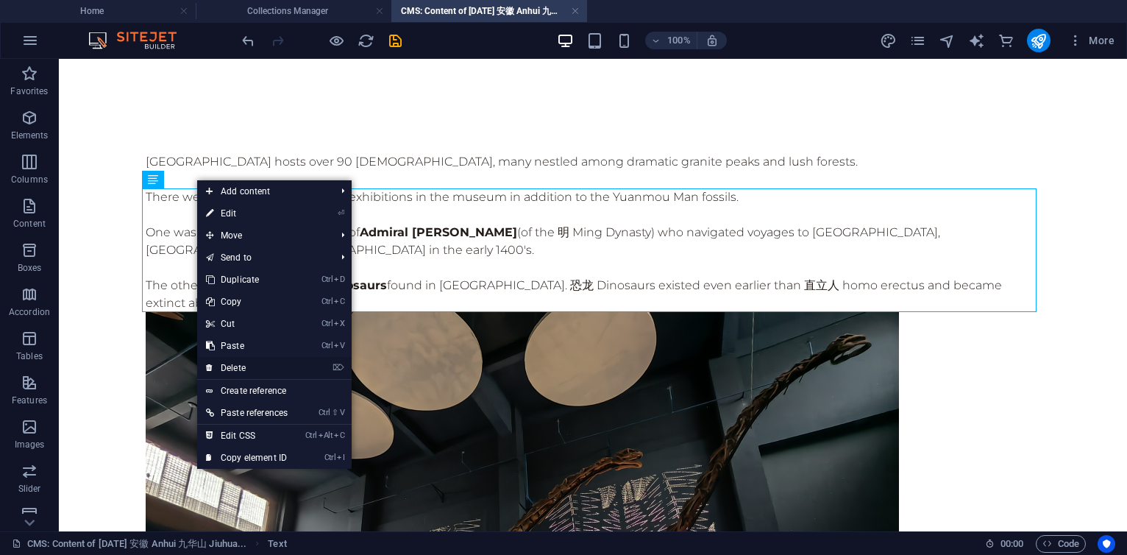
click at [241, 365] on link "⌦ Delete" at bounding box center [246, 368] width 99 height 22
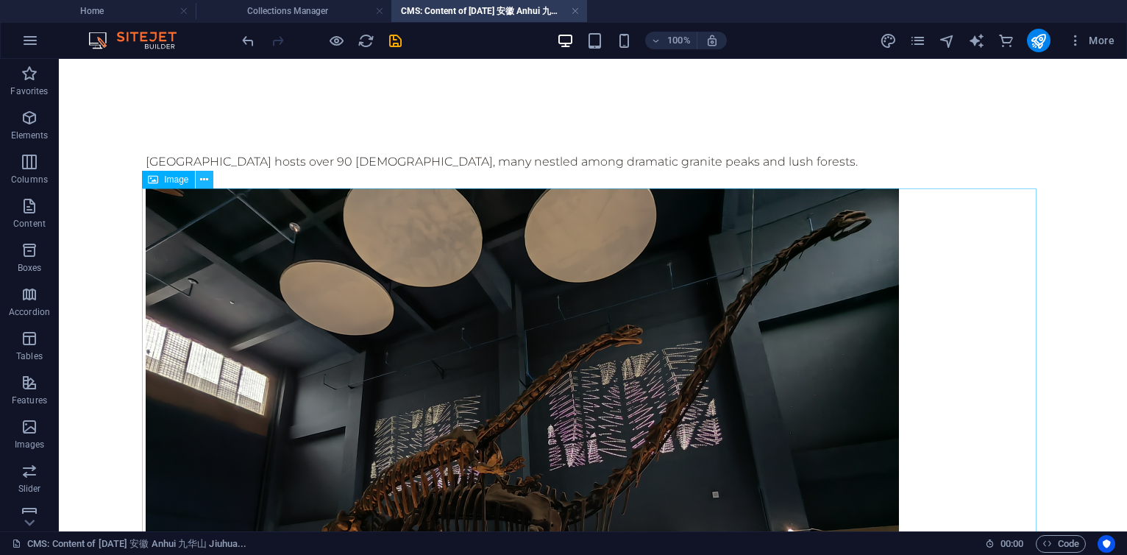
click at [208, 175] on icon at bounding box center [204, 179] width 8 height 15
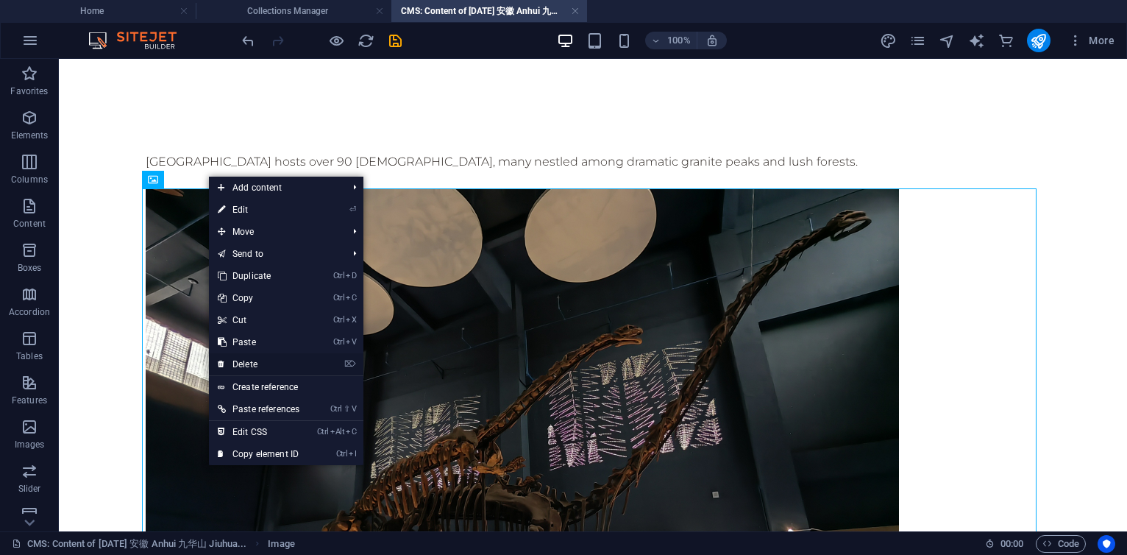
click at [244, 364] on link "⌦ Delete" at bounding box center [258, 364] width 99 height 22
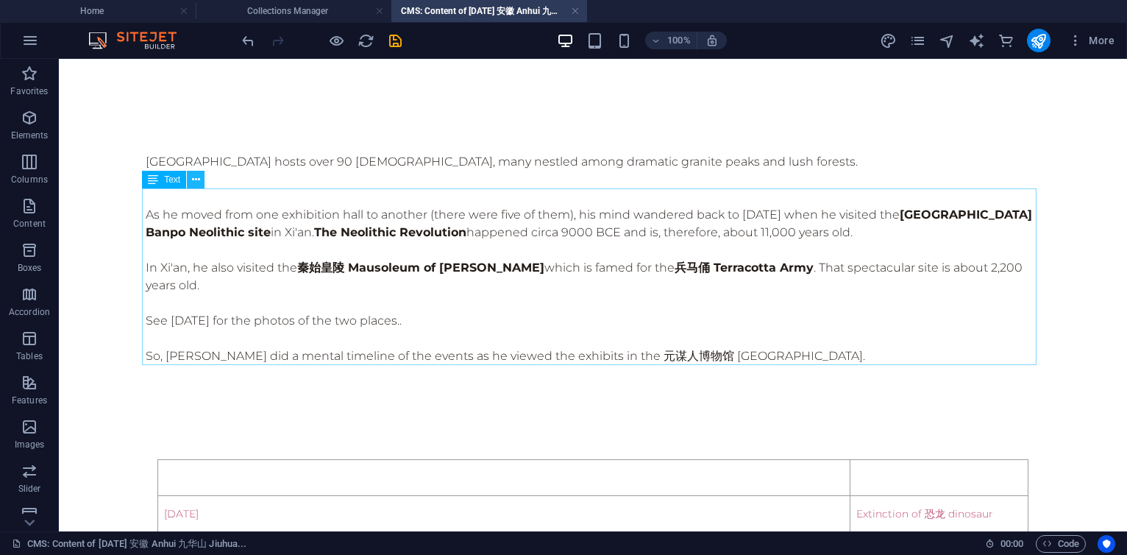
click at [193, 180] on icon at bounding box center [196, 179] width 8 height 15
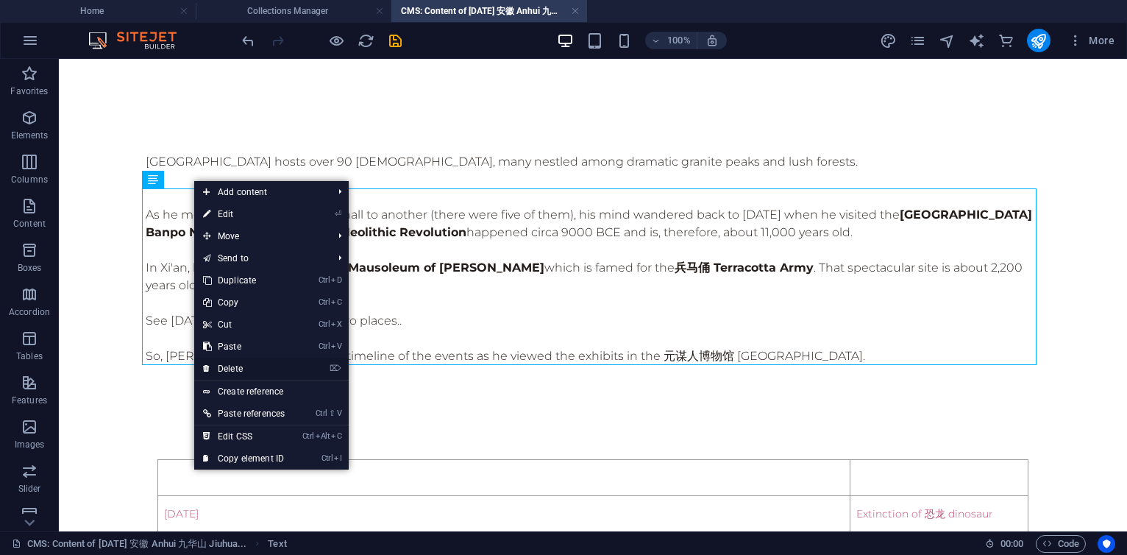
click at [228, 368] on link "⌦ Delete" at bounding box center [243, 369] width 99 height 22
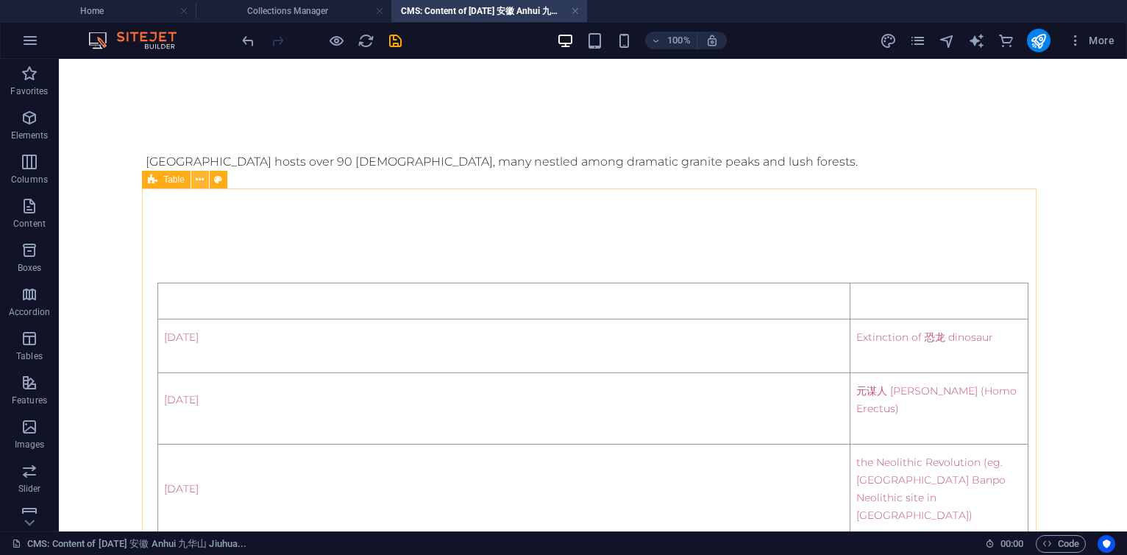
click at [205, 181] on button at bounding box center [200, 180] width 18 height 18
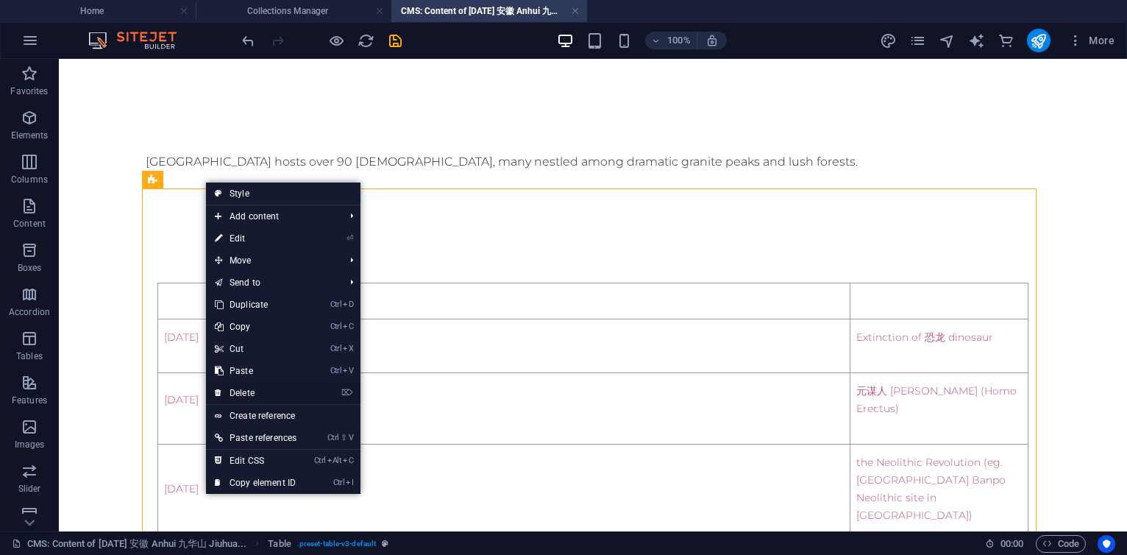
click at [246, 392] on link "⌦ Delete" at bounding box center [255, 393] width 99 height 22
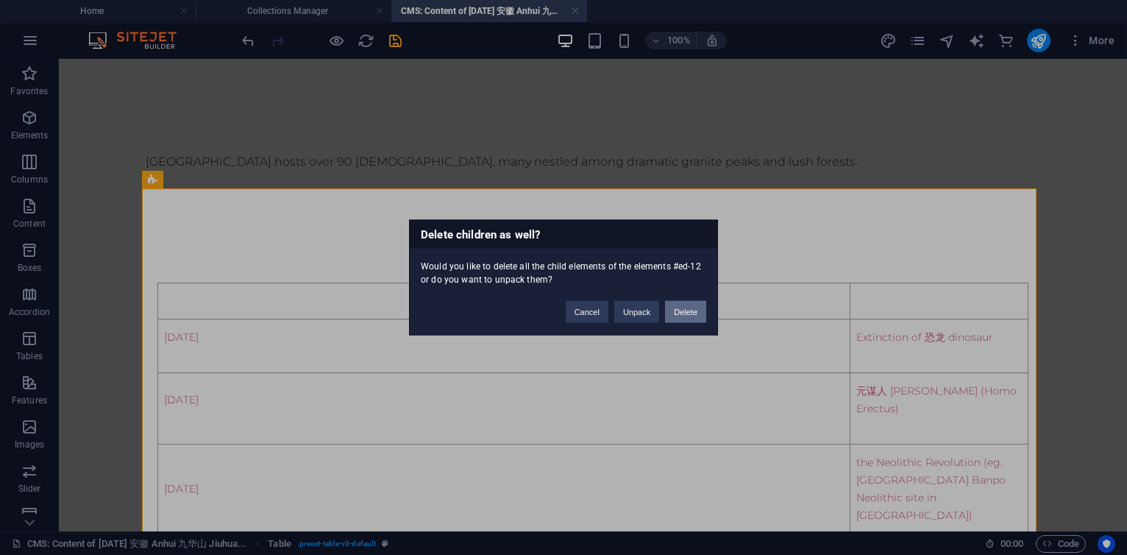
click at [689, 309] on button "Delete" at bounding box center [685, 312] width 41 height 22
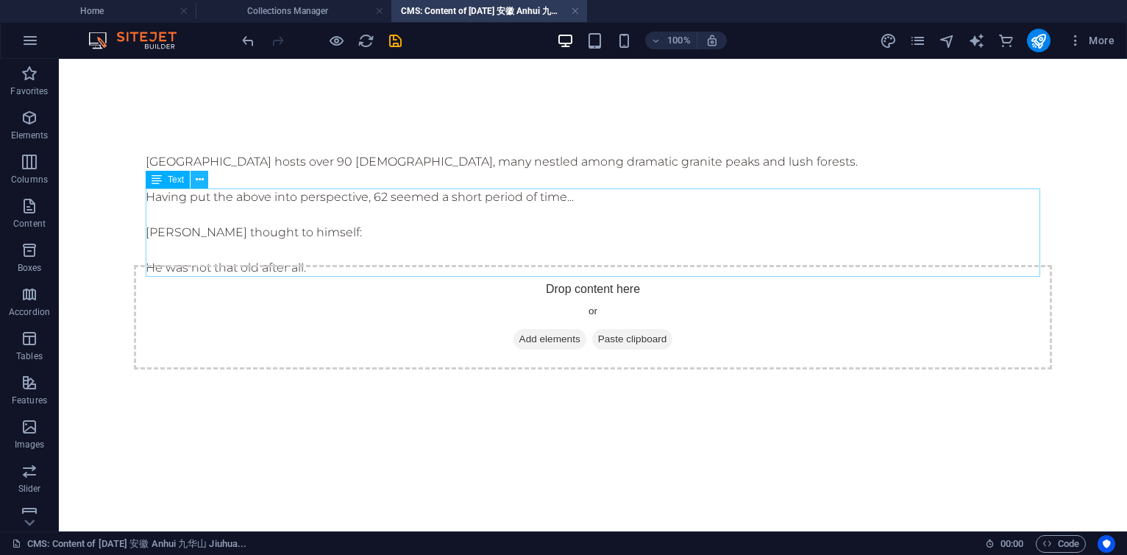
click at [200, 180] on icon at bounding box center [200, 179] width 8 height 15
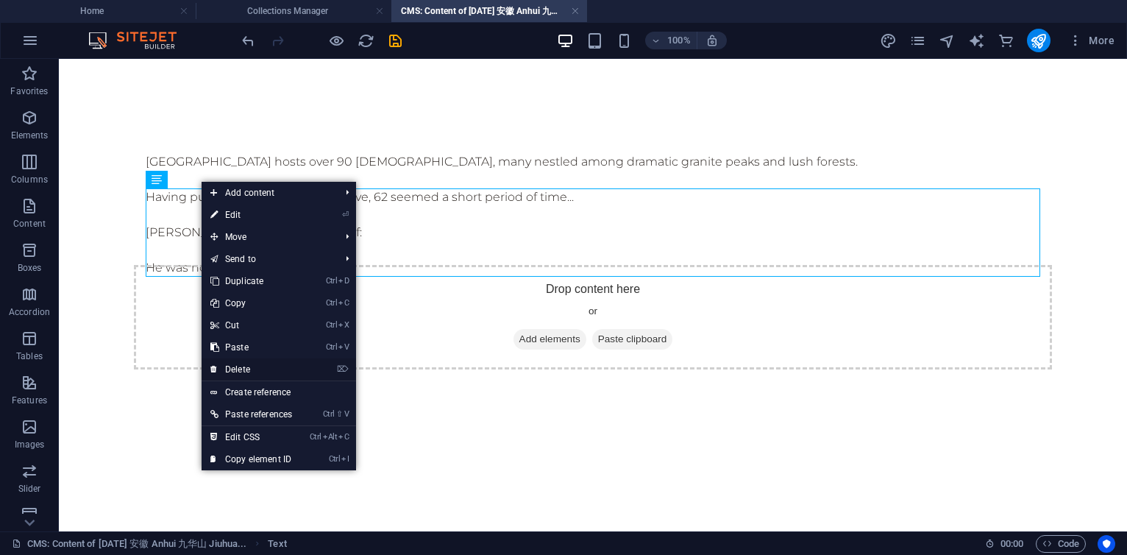
click at [250, 368] on link "⌦ Delete" at bounding box center [251, 369] width 99 height 22
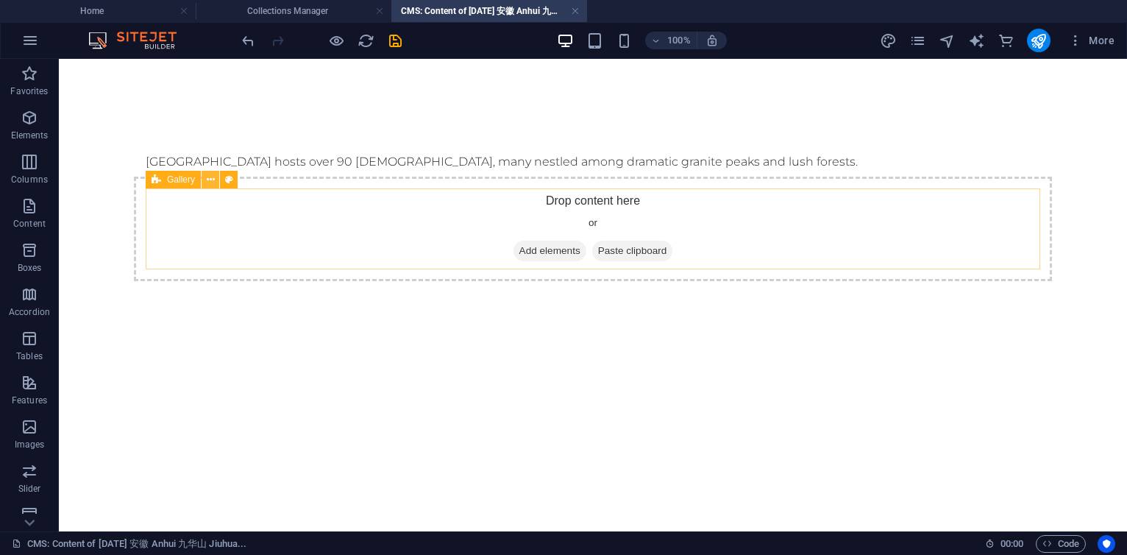
click at [208, 177] on icon at bounding box center [211, 179] width 8 height 15
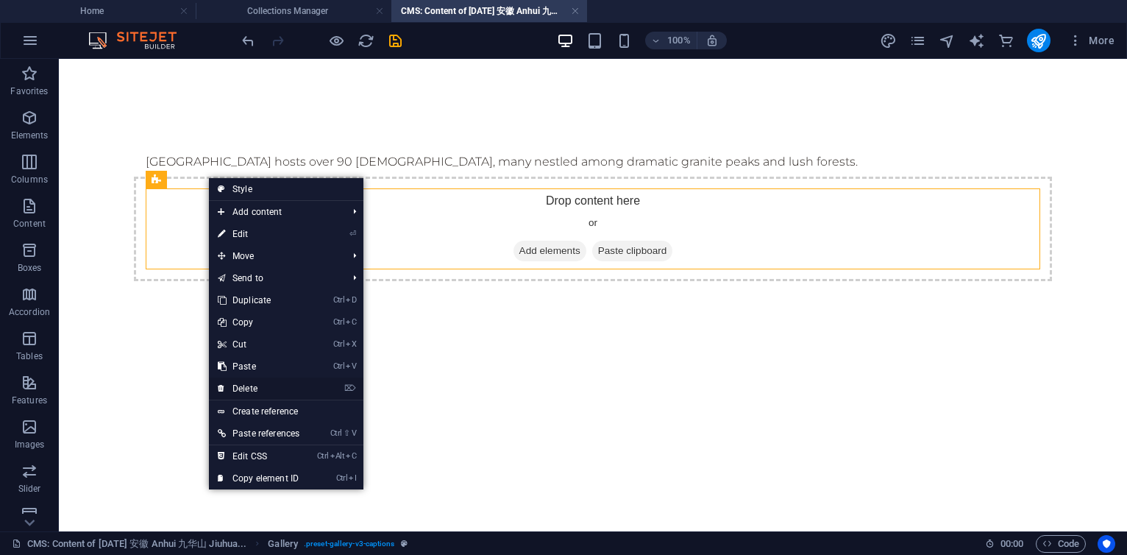
click at [249, 383] on link "⌦ Delete" at bounding box center [258, 388] width 99 height 22
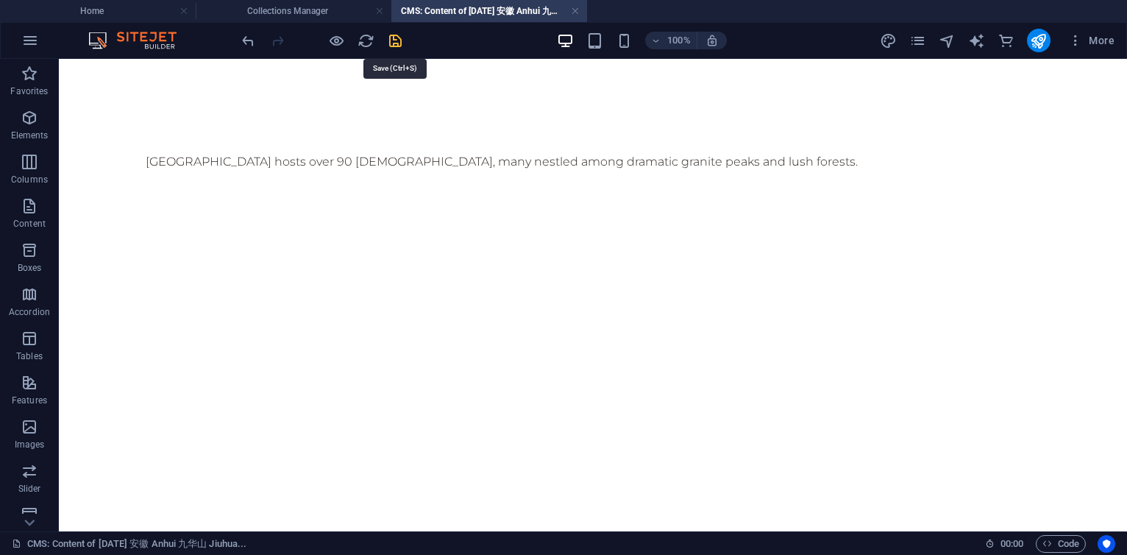
click at [394, 37] on icon "save" at bounding box center [395, 40] width 17 height 17
click at [343, 6] on h4 "Collections Manager" at bounding box center [294, 11] width 196 height 16
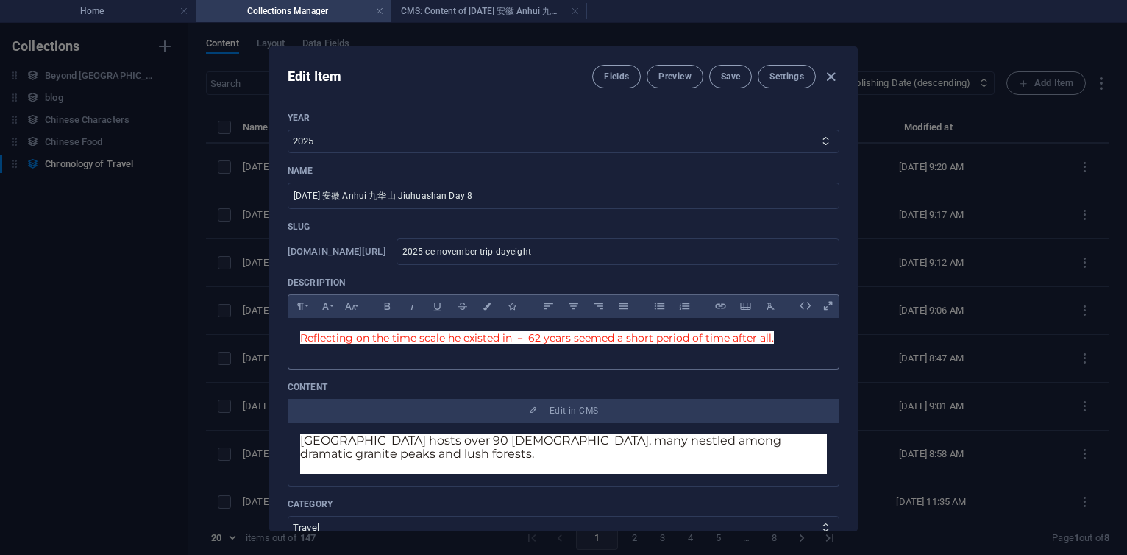
click at [391, 338] on span "Reflecting on the time scale he existed in － 62 years seemed a short period of …" at bounding box center [537, 337] width 474 height 13
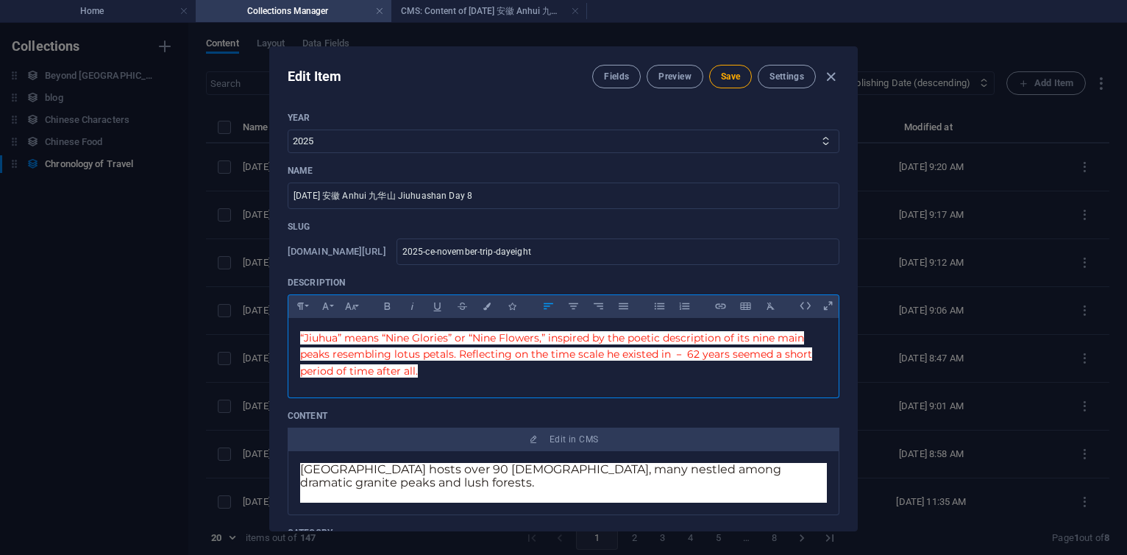
scroll to position [907, 1]
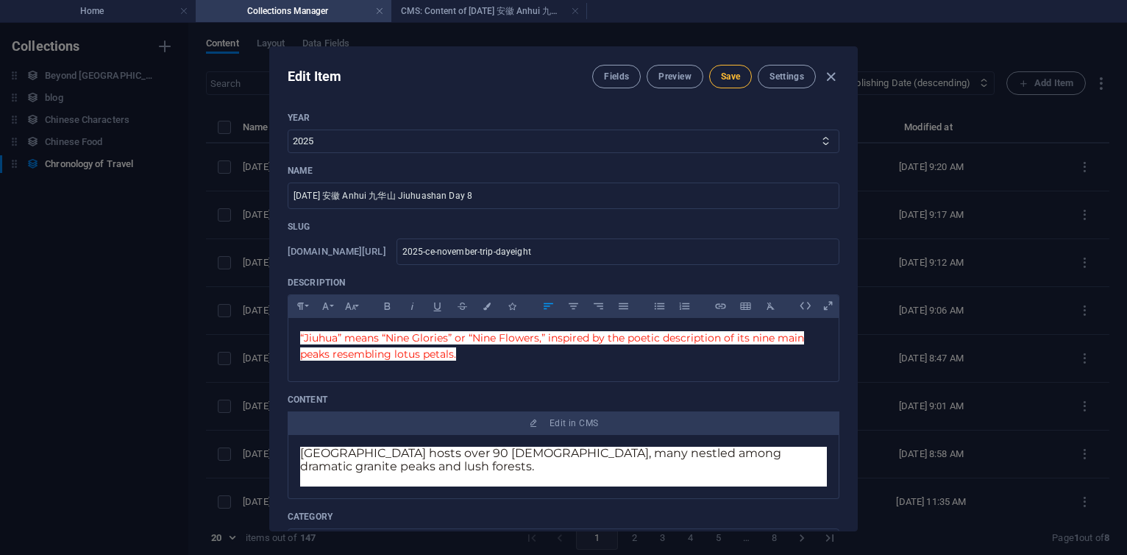
click at [722, 74] on span "Save" at bounding box center [730, 77] width 19 height 12
click at [830, 77] on icon "button" at bounding box center [831, 76] width 17 height 17
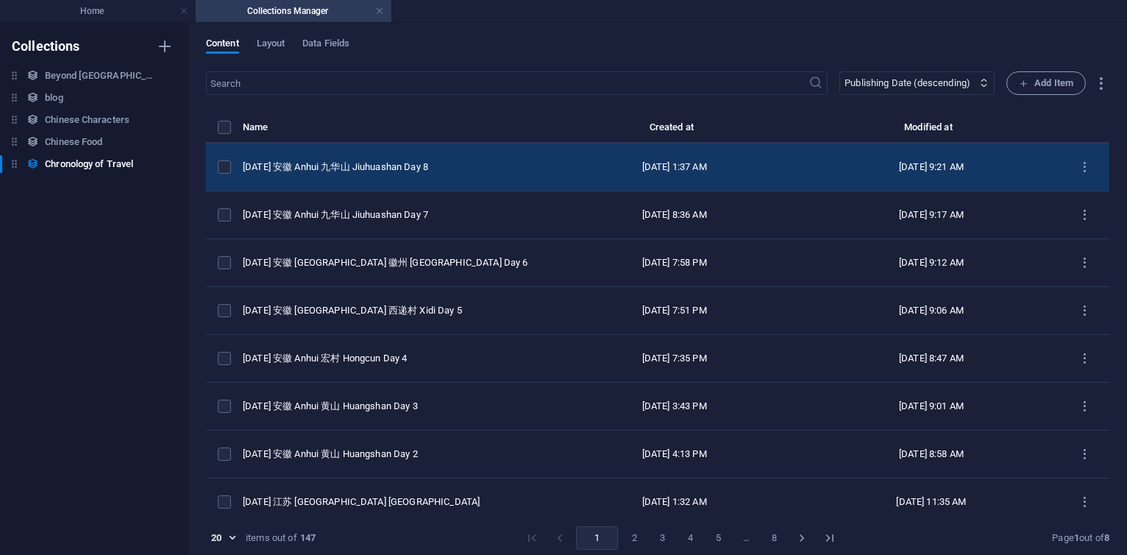
click at [367, 177] on td "[DATE] 安徽 Anhui 九华山 Jiuhuashan Day 8" at bounding box center [394, 167] width 303 height 48
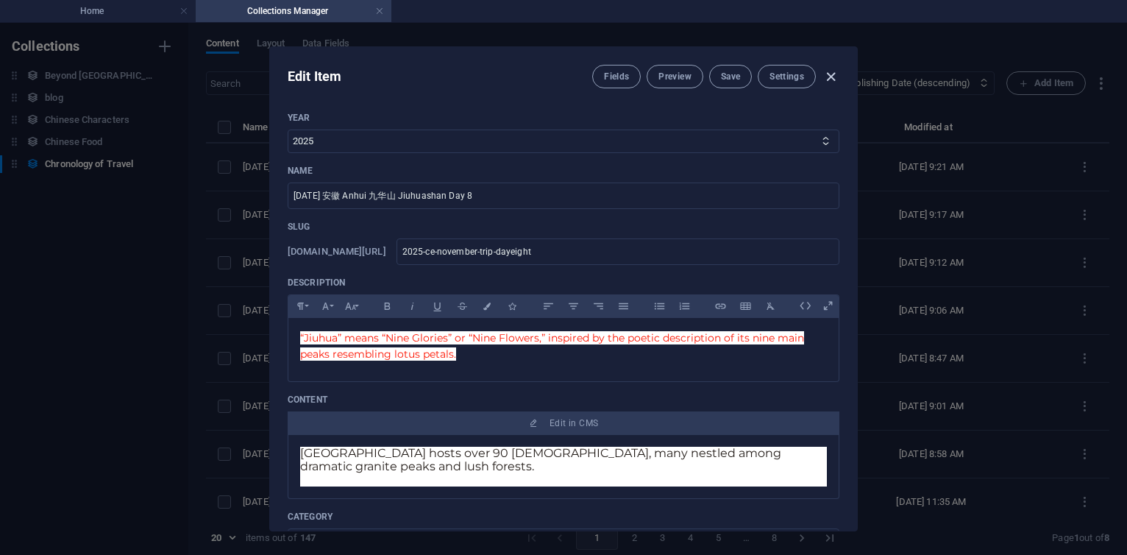
click at [837, 74] on icon "button" at bounding box center [831, 76] width 17 height 17
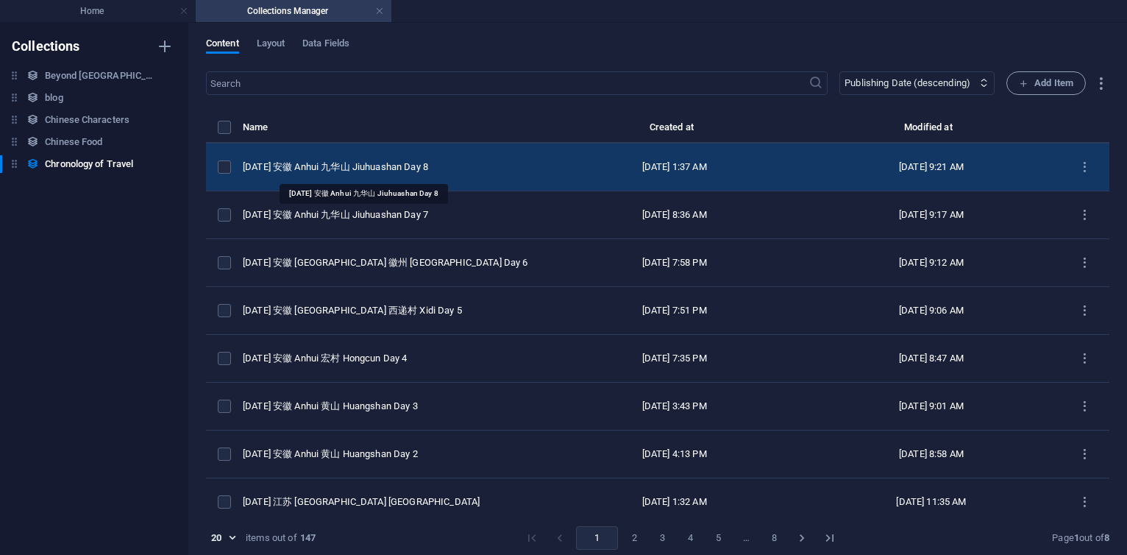
click at [393, 166] on div "[DATE] 安徽 Anhui 九华山 Jiuhuashan Day 8" at bounding box center [388, 166] width 291 height 13
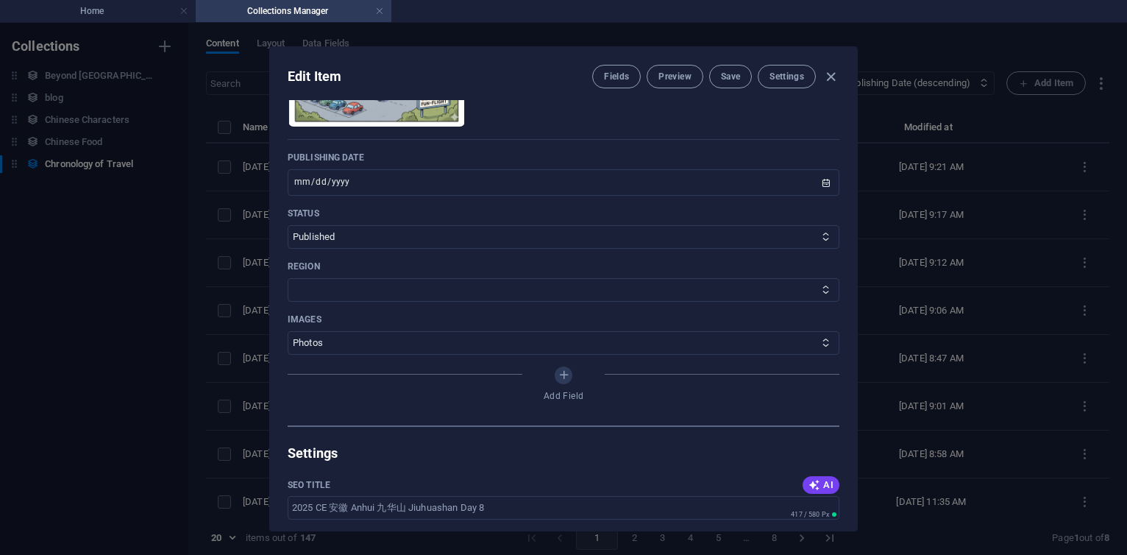
scroll to position [609, 0]
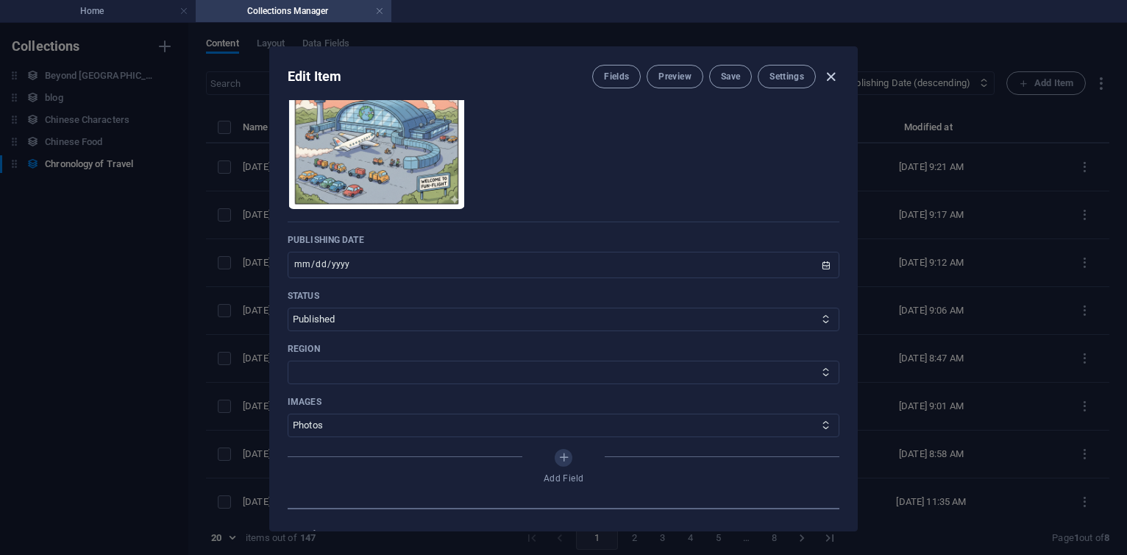
click at [825, 77] on icon "button" at bounding box center [831, 76] width 17 height 17
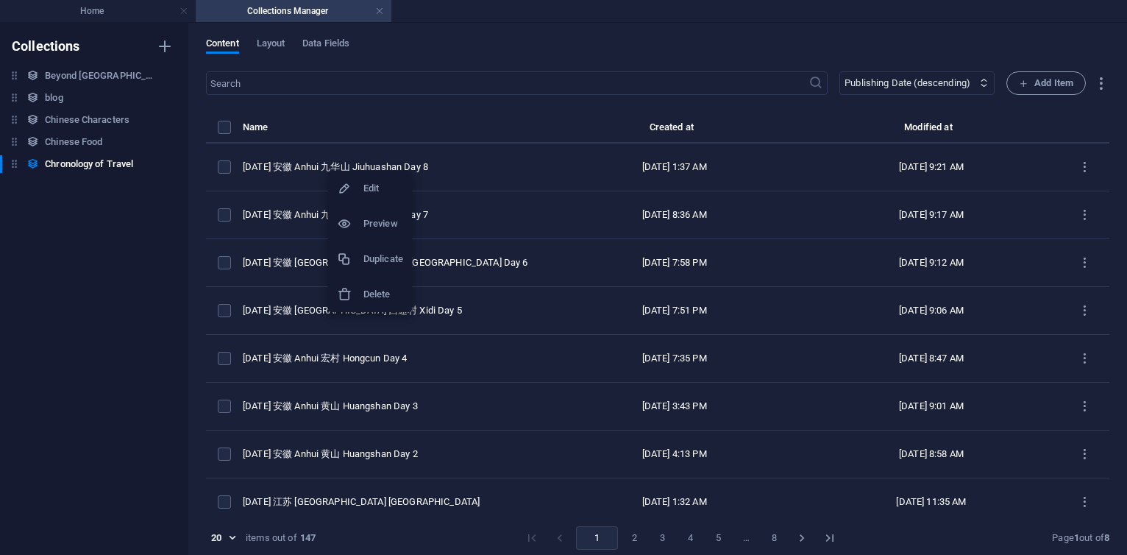
click at [379, 254] on h6 "Duplicate" at bounding box center [384, 259] width 40 height 18
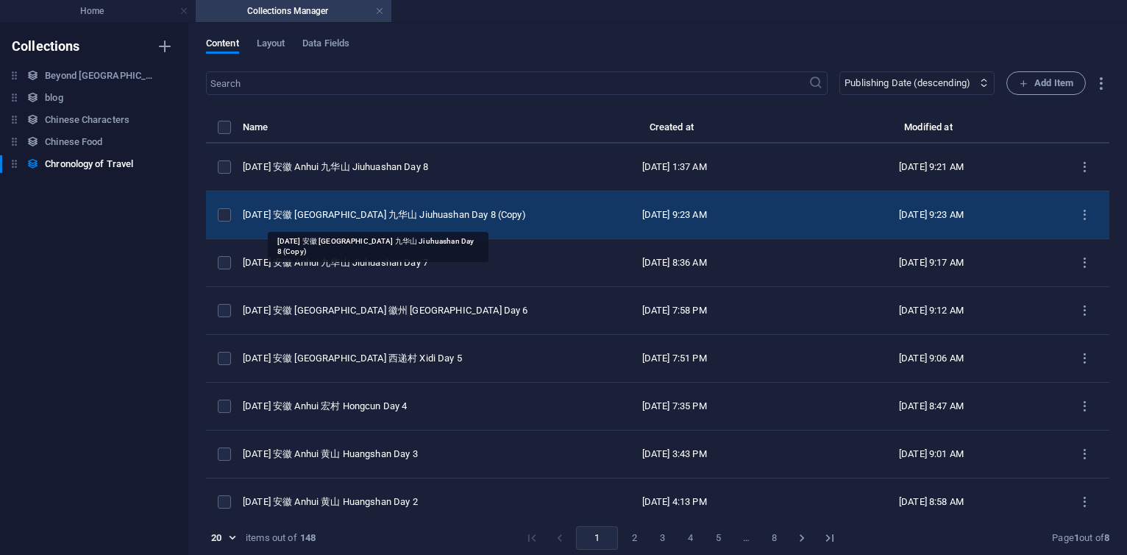
click at [399, 211] on div "[DATE] 安徽 [GEOGRAPHIC_DATA] 九华山 Jiuhuashan Day 8 (Copy)" at bounding box center [388, 214] width 291 height 13
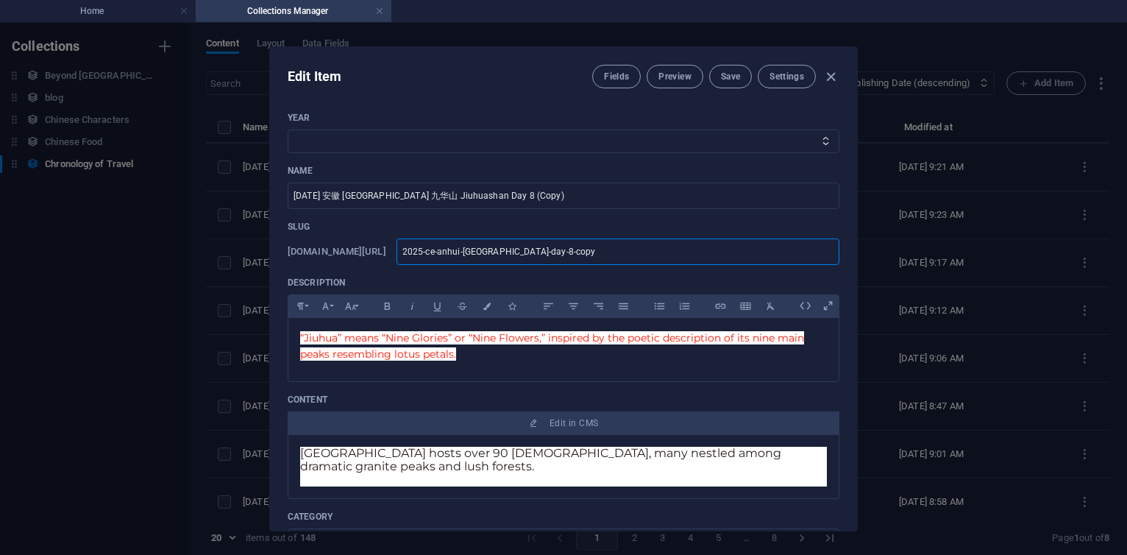
click at [693, 247] on input "2025-ce-anhui-[GEOGRAPHIC_DATA]-day-8-copy" at bounding box center [618, 251] width 443 height 26
click at [330, 136] on select "2013 2018 2017 2016 2015 2014 2019 2020 2021 2022 2023 2024 2025 2026 2027 1996…" at bounding box center [564, 142] width 552 height 24
click at [288, 130] on select "2013 2018 2017 2016 2015 2014 2019 2020 2021 2022 2023 2024 2025 2026 2027 1996…" at bounding box center [564, 142] width 552 height 24
click at [526, 196] on input "[DATE] 安徽 [GEOGRAPHIC_DATA] 九华山 Jiuhuashan Day 8 (Copy)" at bounding box center [564, 195] width 552 height 26
click at [684, 251] on input "2025-ce-anhui-[GEOGRAPHIC_DATA]-day-8-copy" at bounding box center [618, 251] width 443 height 26
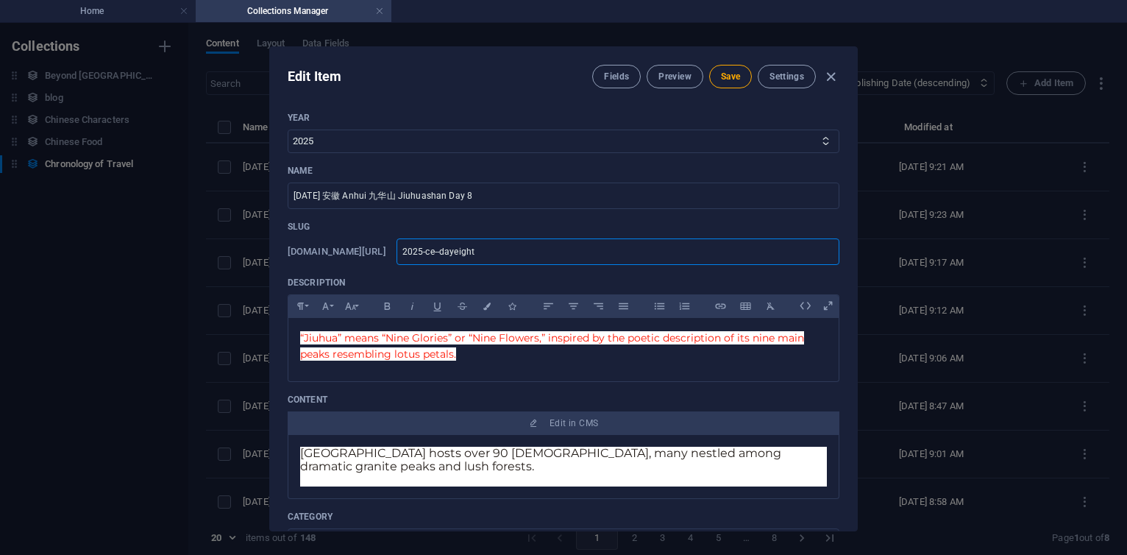
paste input "november-trip"
click at [728, 79] on span "Save" at bounding box center [730, 77] width 19 height 12
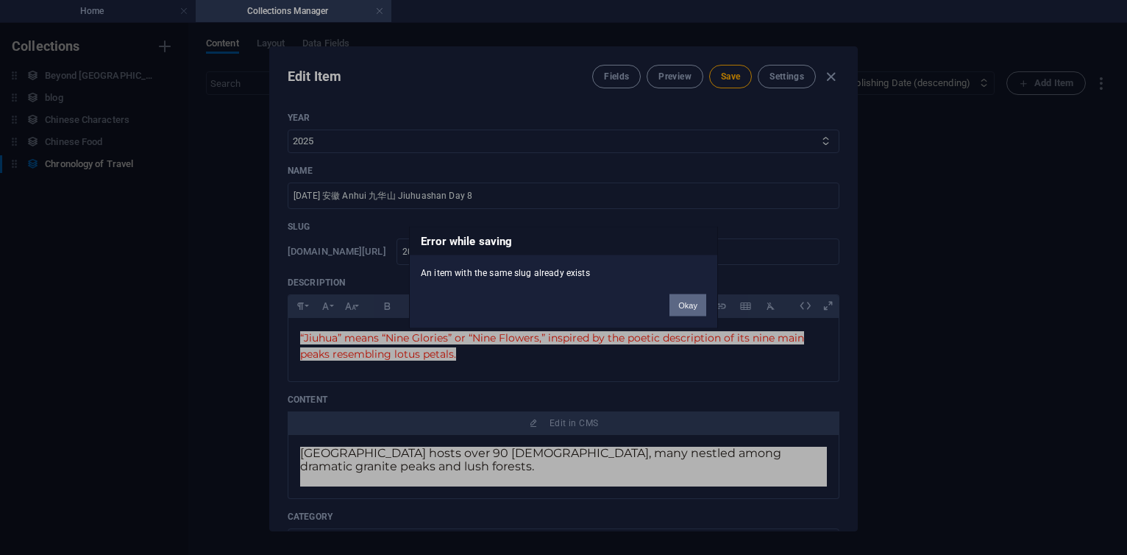
click at [688, 305] on button "Okay" at bounding box center [688, 305] width 37 height 22
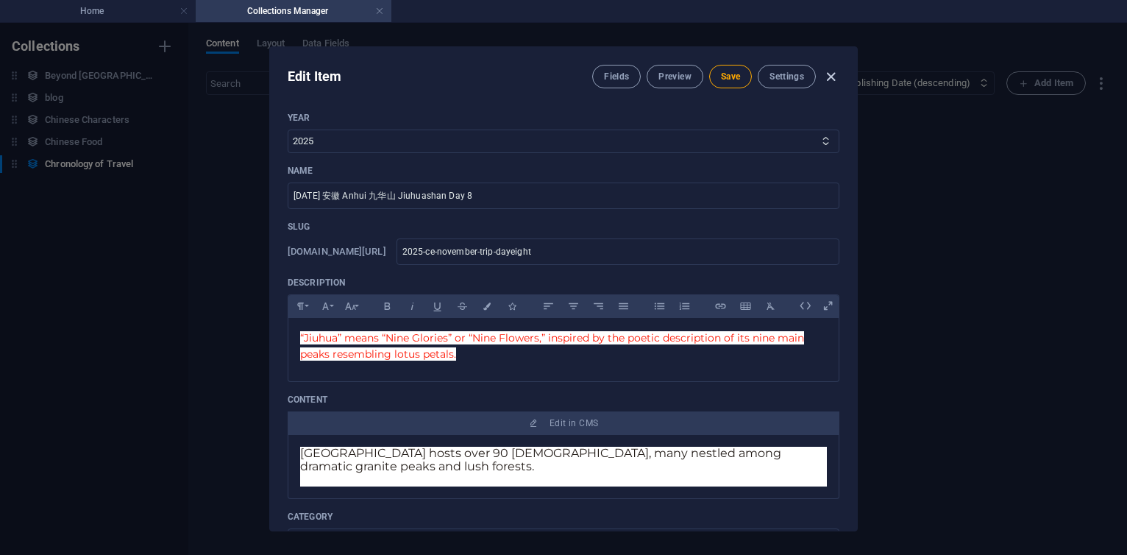
click at [832, 71] on icon "button" at bounding box center [831, 76] width 17 height 17
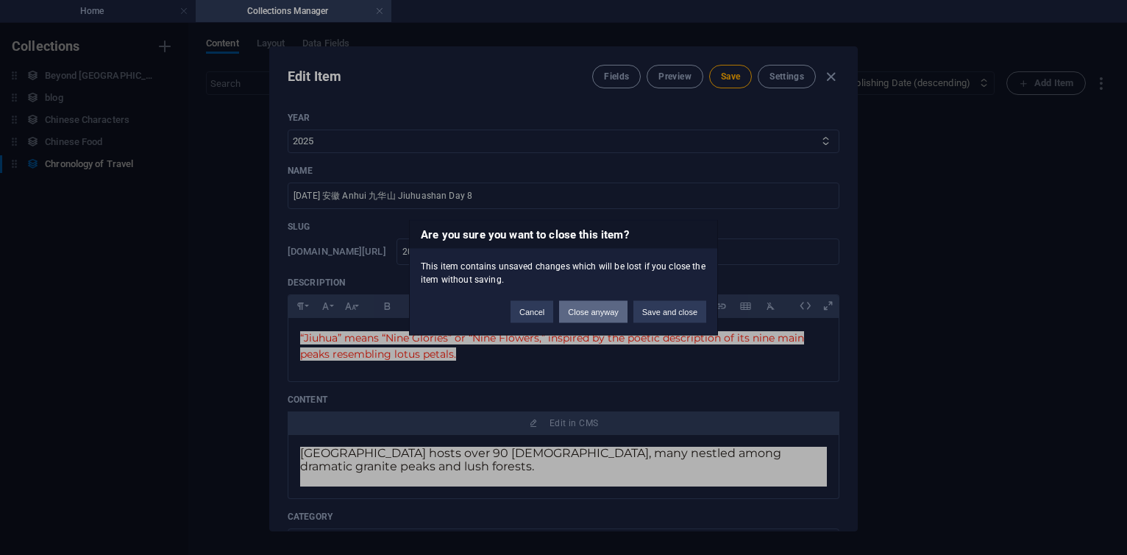
click at [584, 309] on button "Close anyway" at bounding box center [593, 312] width 68 height 22
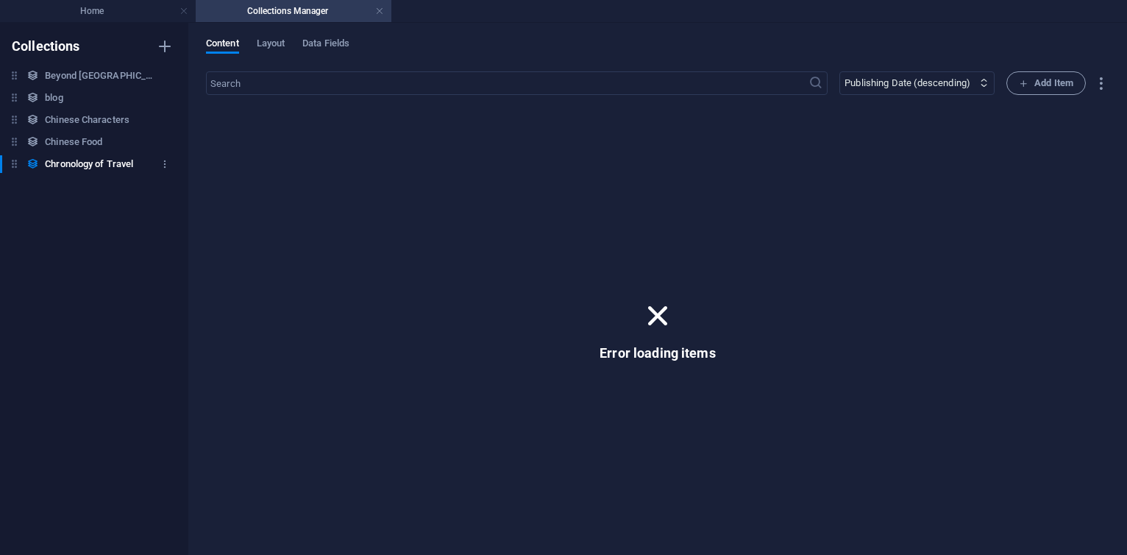
click at [97, 164] on h6 "Chronology of Travel" at bounding box center [89, 164] width 88 height 18
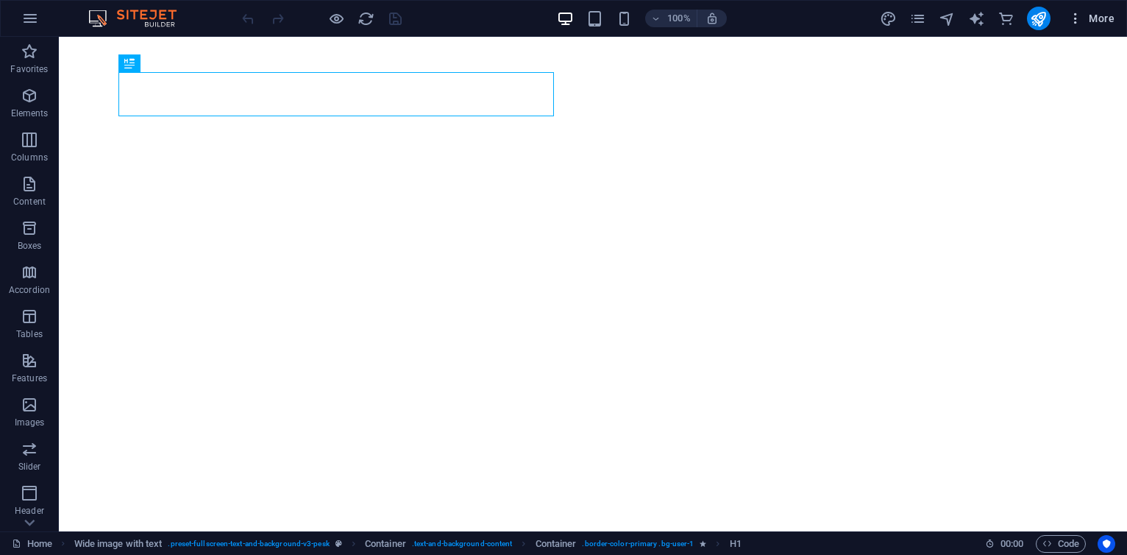
click at [1106, 18] on span "More" at bounding box center [1091, 18] width 46 height 15
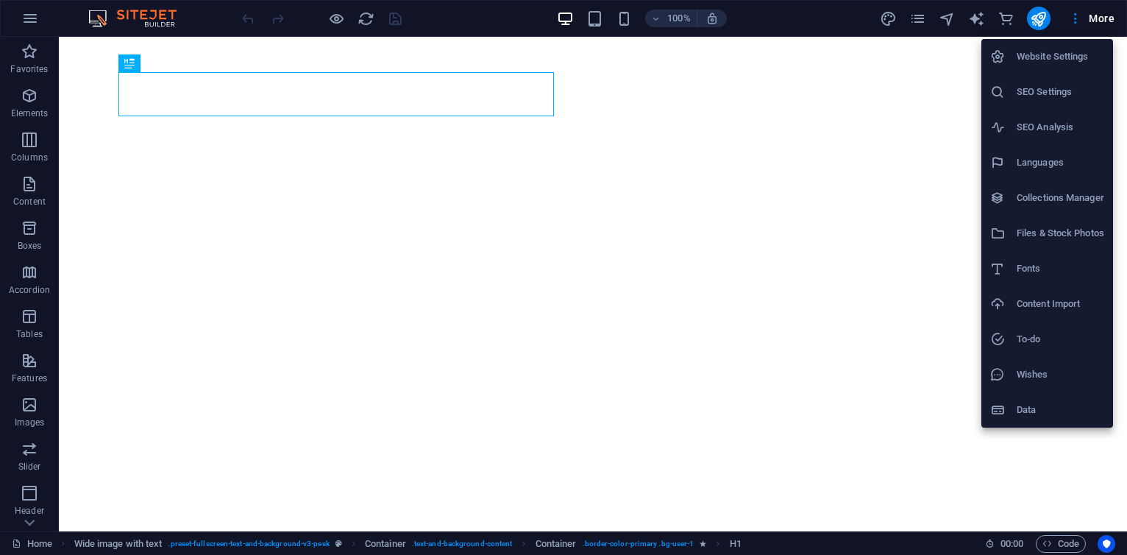
click at [1057, 197] on h6 "Collections Manager" at bounding box center [1061, 198] width 88 height 18
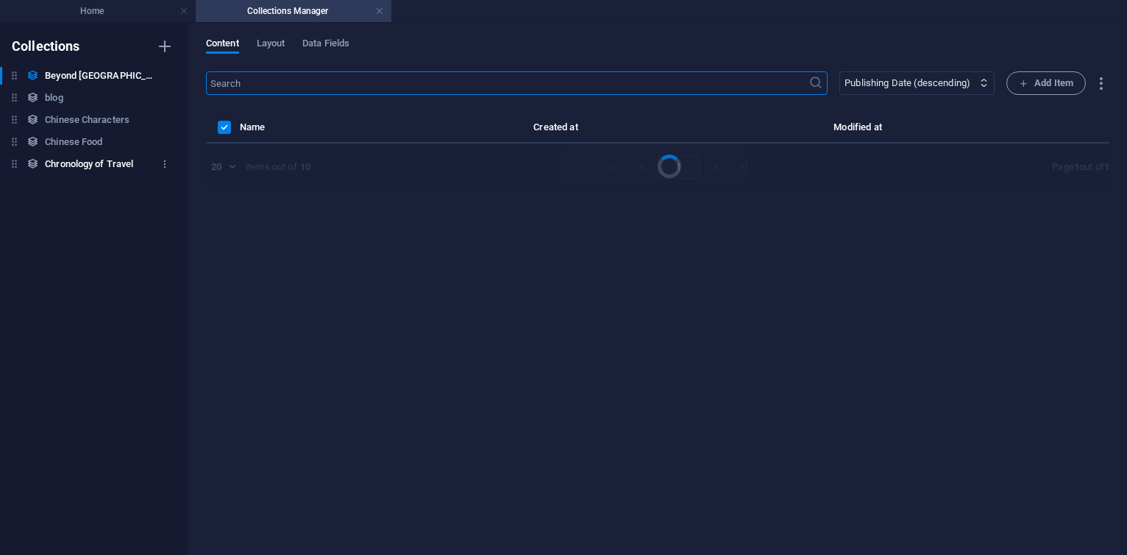
click at [90, 161] on h6 "Chronology of Travel" at bounding box center [89, 164] width 88 height 18
select select "columns.publishing_date_DESC"
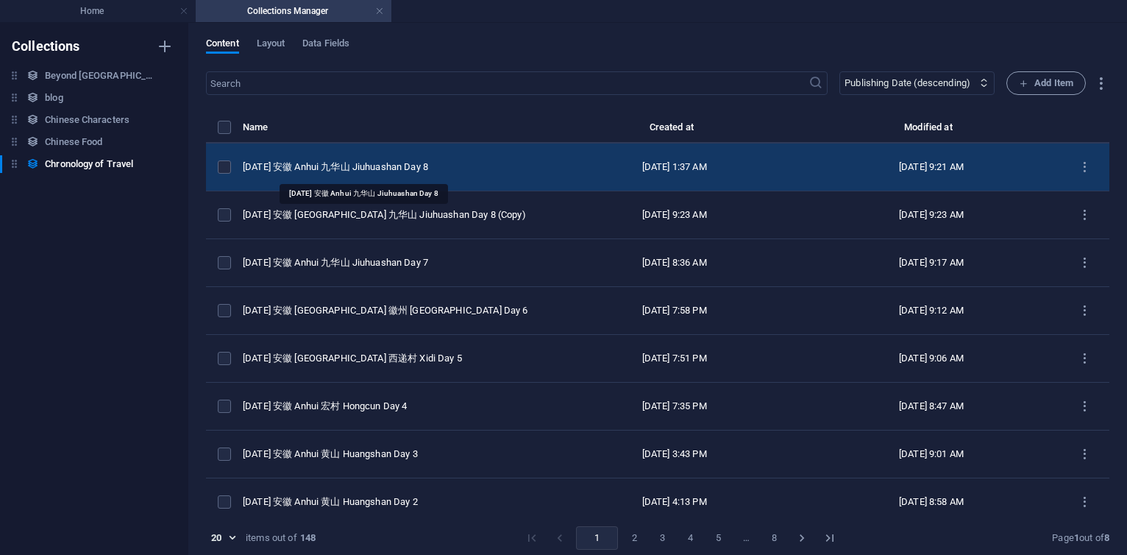
click at [421, 168] on div "[DATE] 安徽 Anhui 九华山 Jiuhuashan Day 8" at bounding box center [388, 166] width 291 height 13
select select "2025"
select select "Travel"
select select "安徽 [GEOGRAPHIC_DATA]"
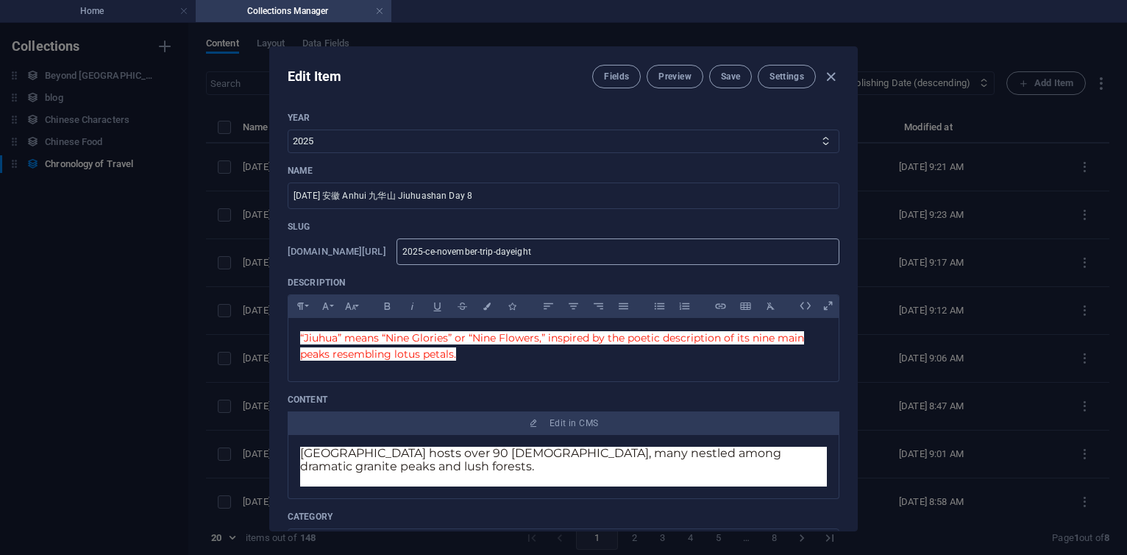
click at [680, 253] on input "2025-ce-november-trip-dayeight" at bounding box center [618, 251] width 443 height 26
type input "2025-ce-november-trip-dayeigh"
type input "2025-ce-november-trip-dayeig"
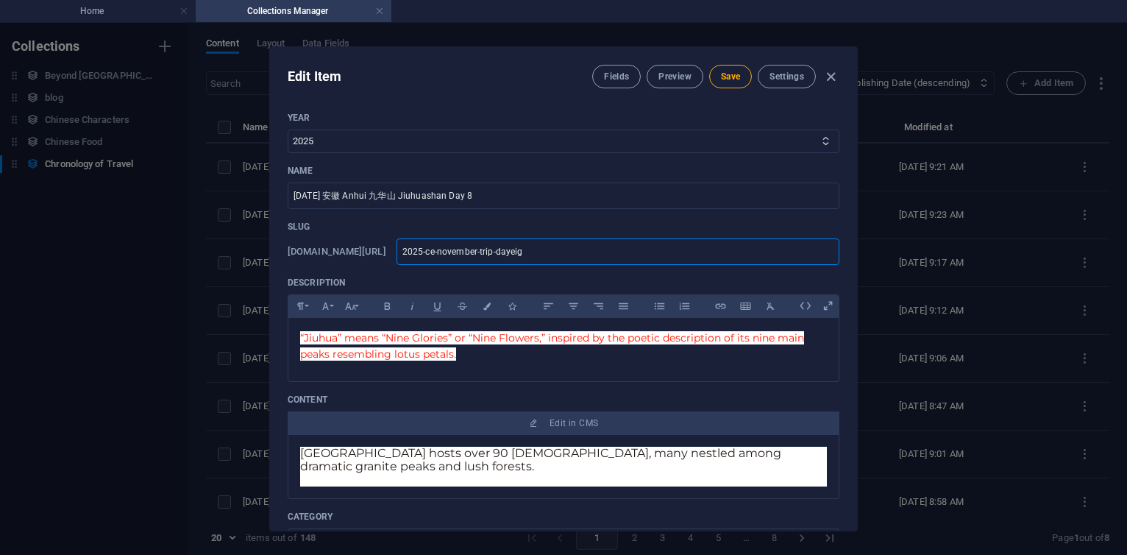
type input "2025-ce-november-trip-dayei"
type input "2025-ce-november-trip-daye"
type input "2025-ce-november-trip-day"
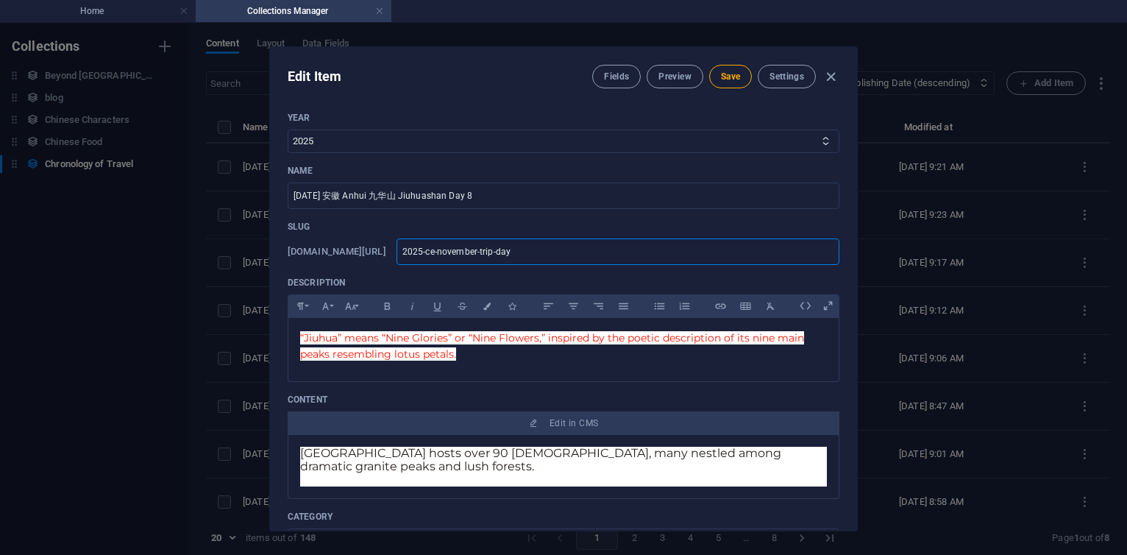
type input "2025-ce-november-trip-day"
type input "2025-ce-november-trip-dayn"
type input "2025-ce-november-trip-dayni"
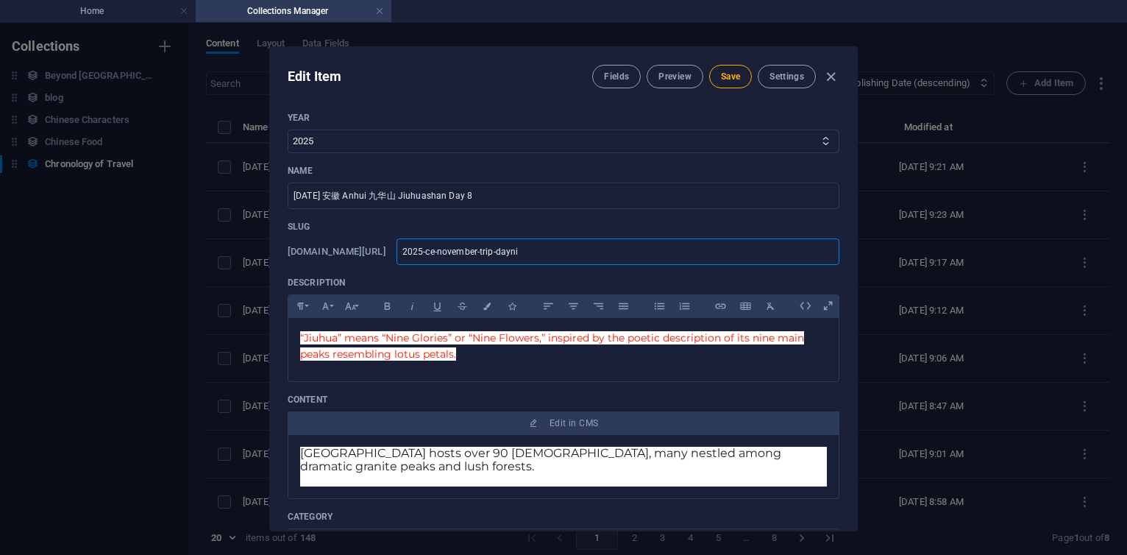
type input "2025-ce-november-trip-daynin"
type input "2025-ce-november-trip-daynine"
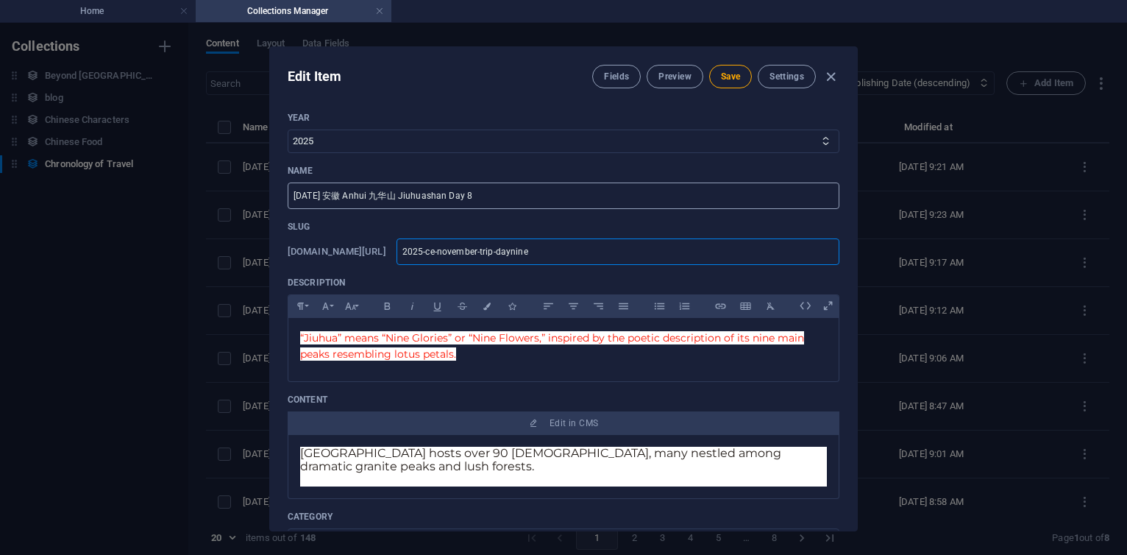
click at [502, 196] on input "[DATE] 安徽 Anhui 九华山 Jiuhuashan Day 8" at bounding box center [564, 195] width 552 height 26
type input "2025 CE 安徽 Anhui 九华山 Jiuhuashan Day 9"
click at [727, 79] on span "Save" at bounding box center [730, 77] width 19 height 12
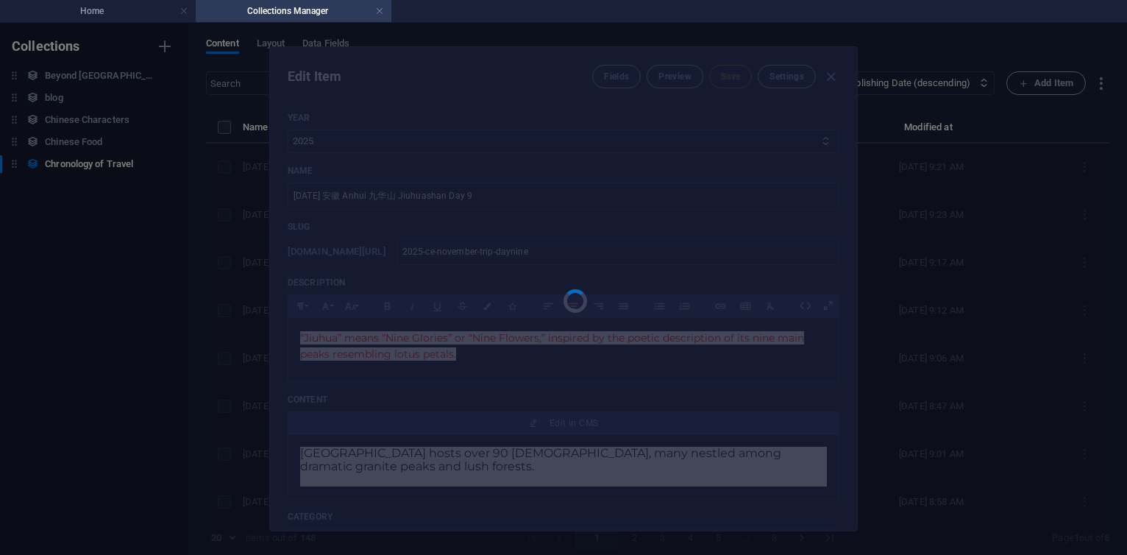
type input "2025-ce-november-trip-daynine"
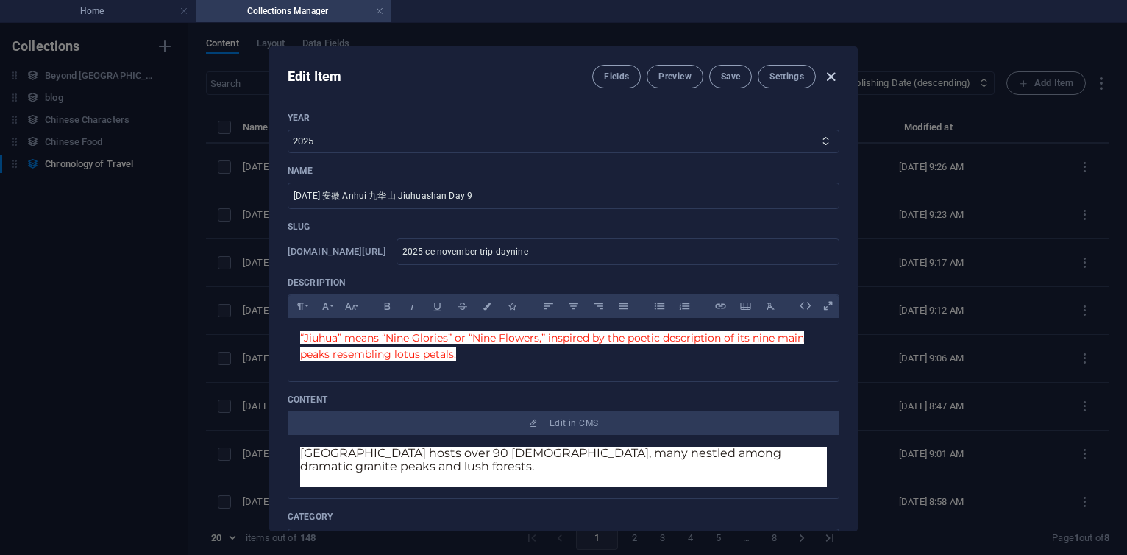
click at [830, 76] on icon "button" at bounding box center [831, 76] width 17 height 17
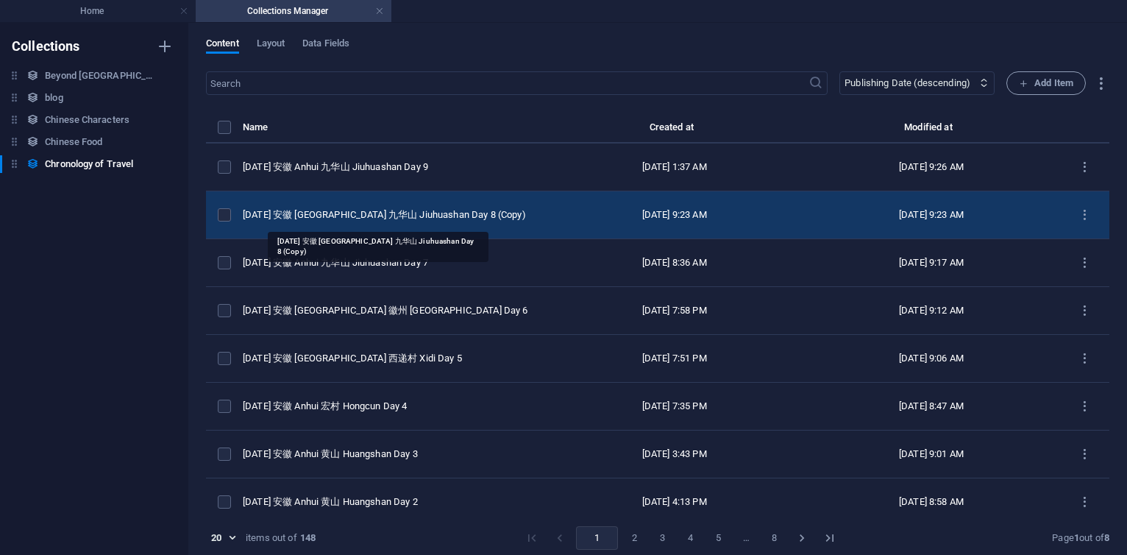
click at [428, 214] on div "[DATE] 安徽 [GEOGRAPHIC_DATA] 九华山 Jiuhuashan Day 8 (Copy)" at bounding box center [388, 214] width 291 height 13
select select "Travel"
select select "安徽 [GEOGRAPHIC_DATA]"
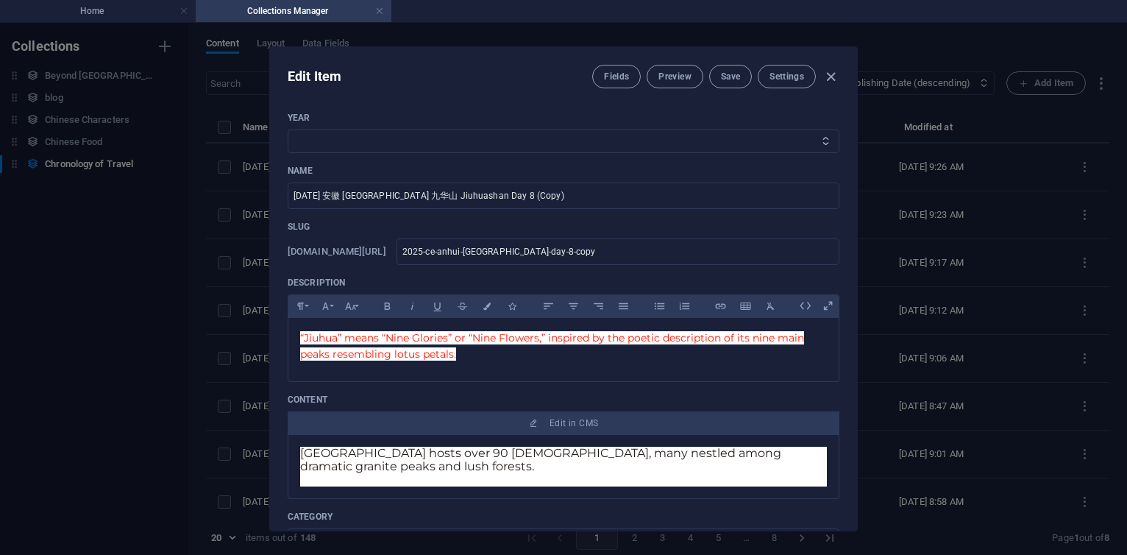
select select "2025"
click at [288, 130] on select "2013 2018 2017 2016 2015 2014 2019 2020 2021 2022 2023 2024 2025 2026 2027 1996…" at bounding box center [564, 142] width 552 height 24
click at [526, 194] on input "[DATE] 安徽 [GEOGRAPHIC_DATA] 九华山 Jiuhuashan Day 8 (Copy)" at bounding box center [564, 195] width 552 height 26
type input "[DATE] 安徽 Anhui 九华山 Jiuhuashan Day 8"
click at [687, 251] on input "2025-ce-anhui-[GEOGRAPHIC_DATA]-day-8-copy" at bounding box center [618, 251] width 443 height 26
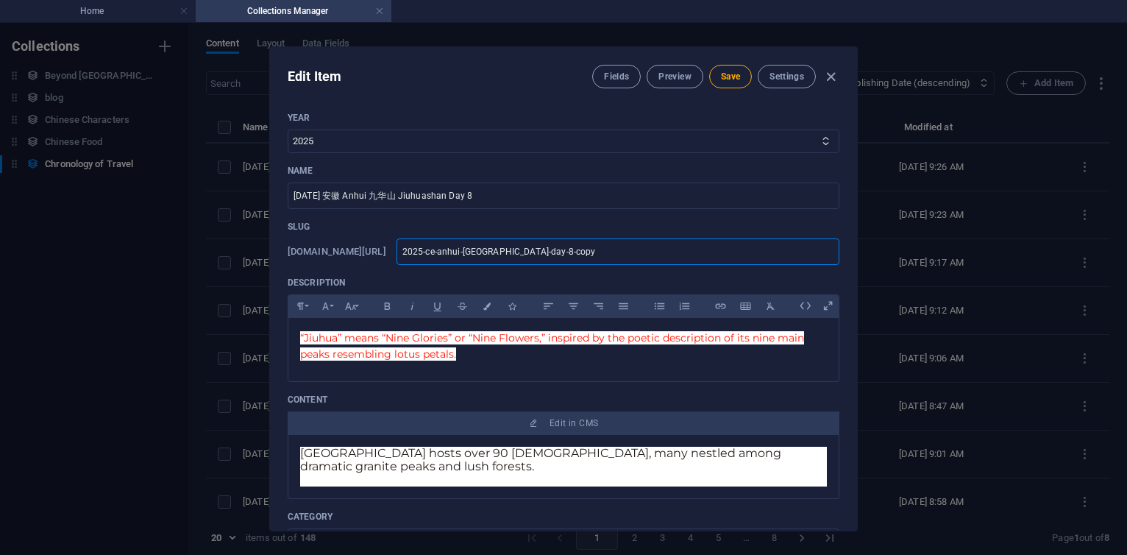
type input "2025-ce-anhui-[GEOGRAPHIC_DATA]-day-8-cop"
type input "2025-ce-anhui-[GEOGRAPHIC_DATA]-day-8-co"
type input "2025-ce-anhui-[GEOGRAPHIC_DATA]-day-8-c"
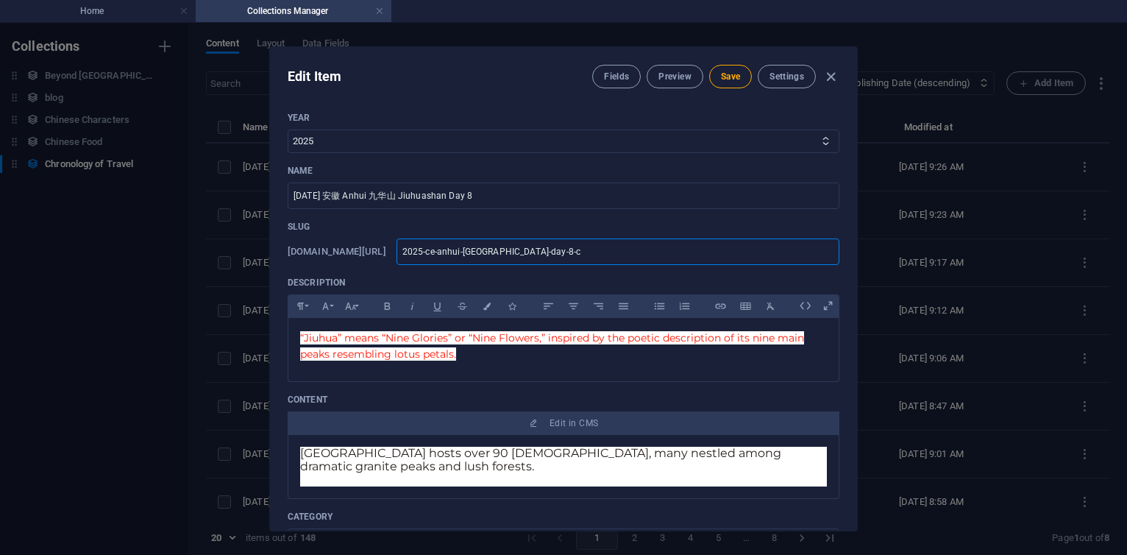
type input "2025-ce-anhui-[GEOGRAPHIC_DATA]-day-8-c"
type input "2025-ce-anhui-[GEOGRAPHIC_DATA]-day-8-"
type input "2025-ce-anhui-[GEOGRAPHIC_DATA]-day-8"
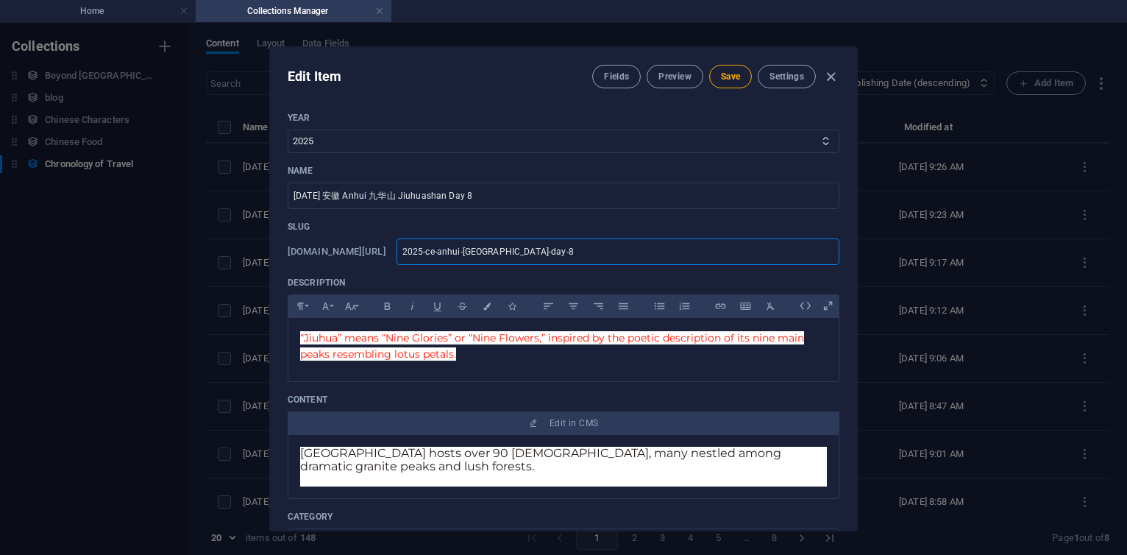
type input "2025-ce-anhui-[GEOGRAPHIC_DATA]-day-"
type input "2025-ce-anhui-[GEOGRAPHIC_DATA]-day"
type input "2025-ce-anhui-jiuhuashan-daye"
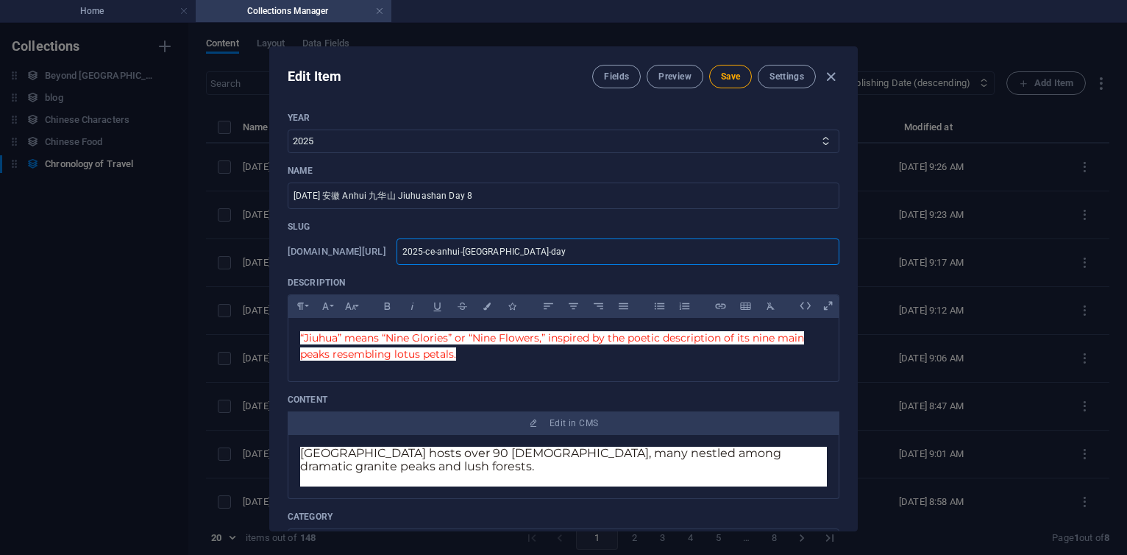
type input "2025-ce-anhui-jiuhuashan-daye"
type input "2025-ce-anhui-jiuhuashan-dayei"
type input "2025-ce-anhui-jiuhuashan-dayeig"
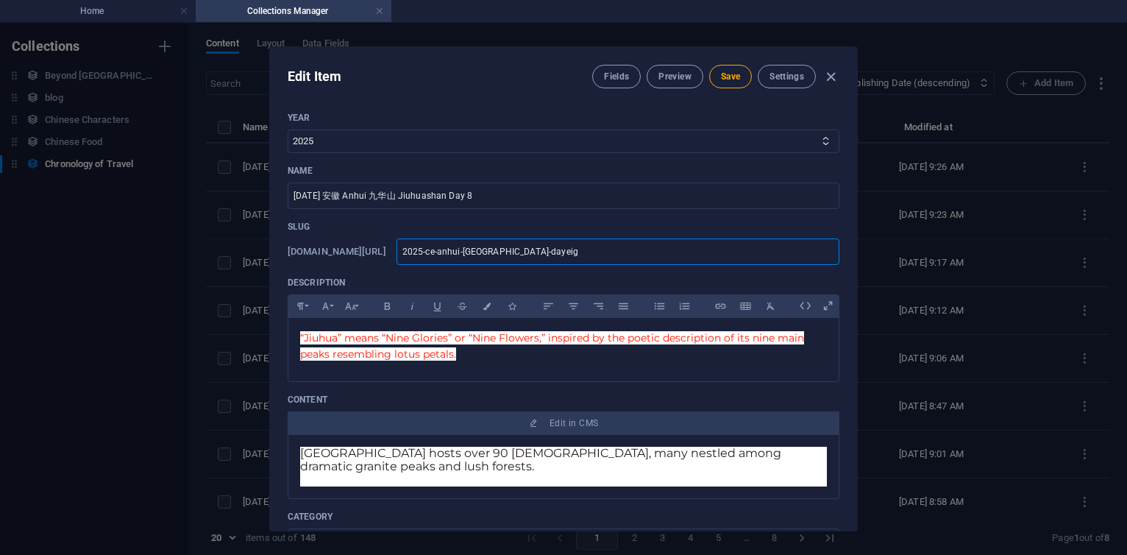
type input "2025-ce-anhui-jiuhuashan-dayeigh"
type input "2025-ce-anhui-[GEOGRAPHIC_DATA]-dayeight"
click at [539, 255] on input "2025-ce-anhui-[GEOGRAPHIC_DATA]-dayeight" at bounding box center [618, 251] width 443 height 26
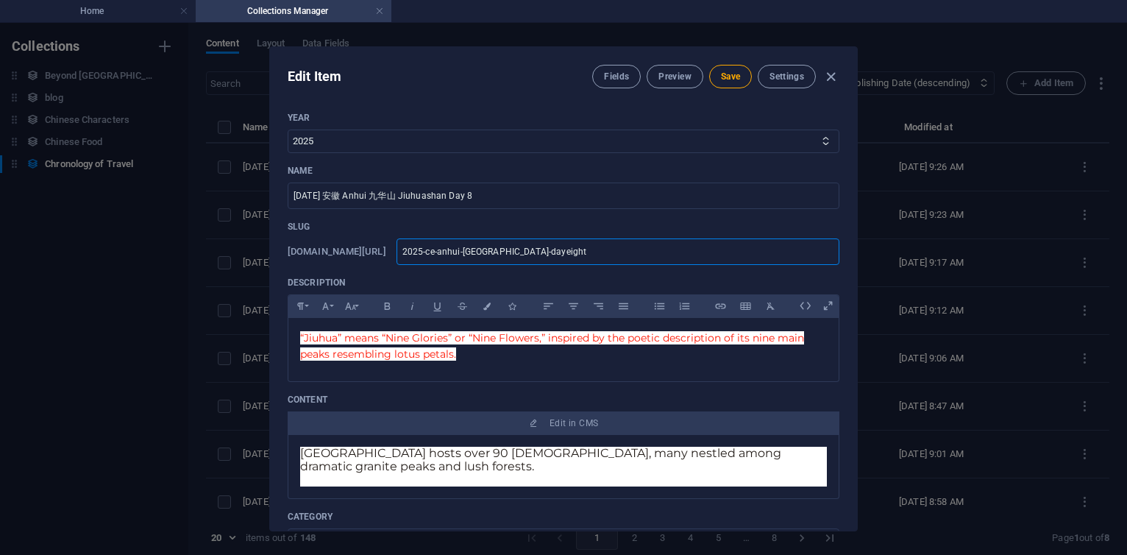
click at [609, 255] on input "2025-ce-anhui-[GEOGRAPHIC_DATA]-dayeight" at bounding box center [618, 251] width 443 height 26
paste input "november-trip"
type input "2025-ce-november-trip-dayeight"
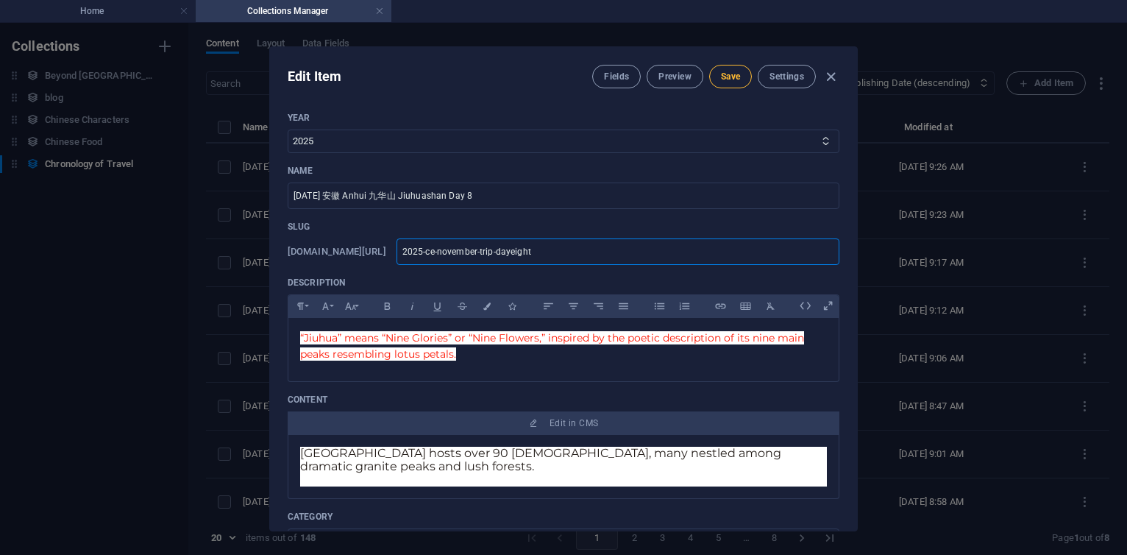
click at [728, 80] on span "Save" at bounding box center [730, 77] width 19 height 12
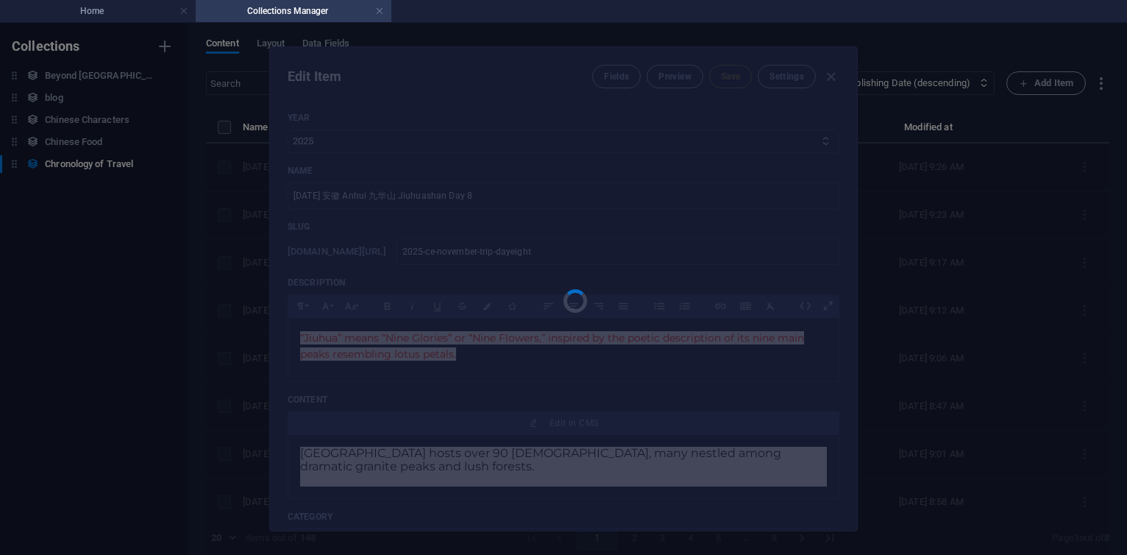
type input "2025-ce-november-trip-dayeight"
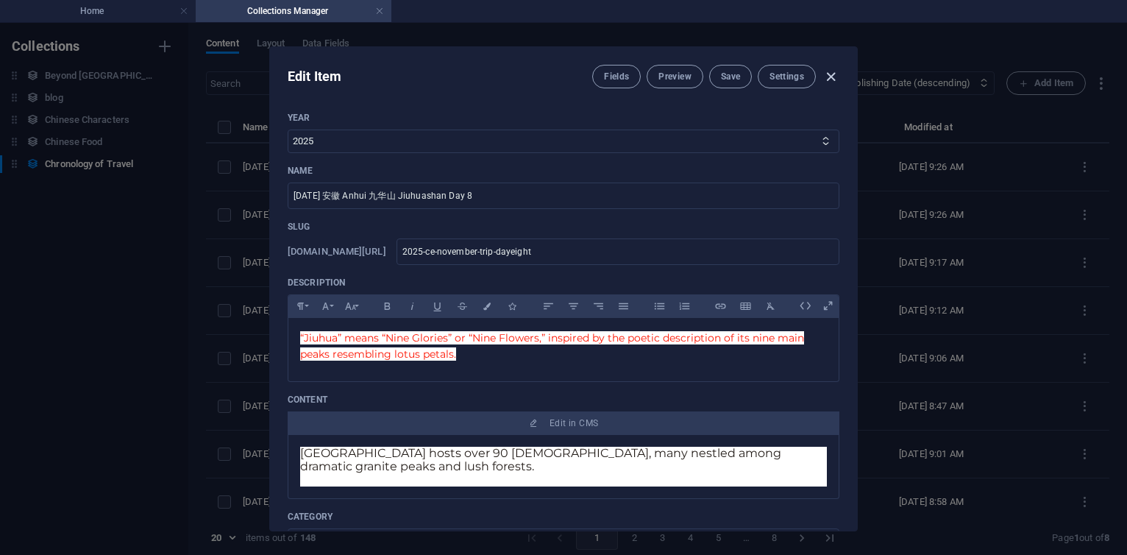
click at [826, 77] on icon "button" at bounding box center [831, 76] width 17 height 17
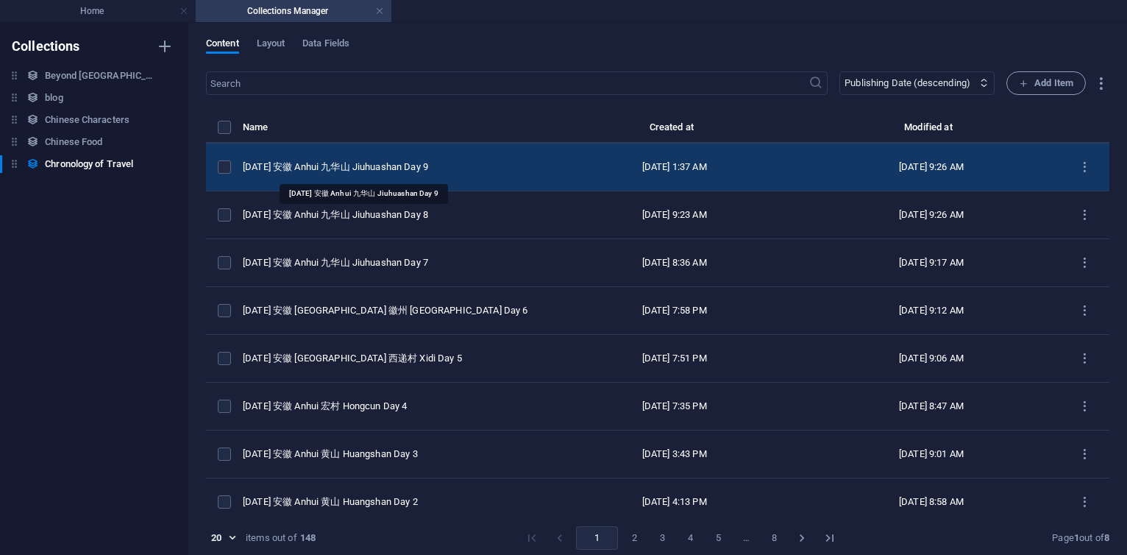
click at [396, 166] on div "2025 CE 安徽 Anhui 九华山 Jiuhuashan Day 9" at bounding box center [388, 166] width 291 height 13
select select "2025"
select select "Travel"
select select "安徽 [GEOGRAPHIC_DATA]"
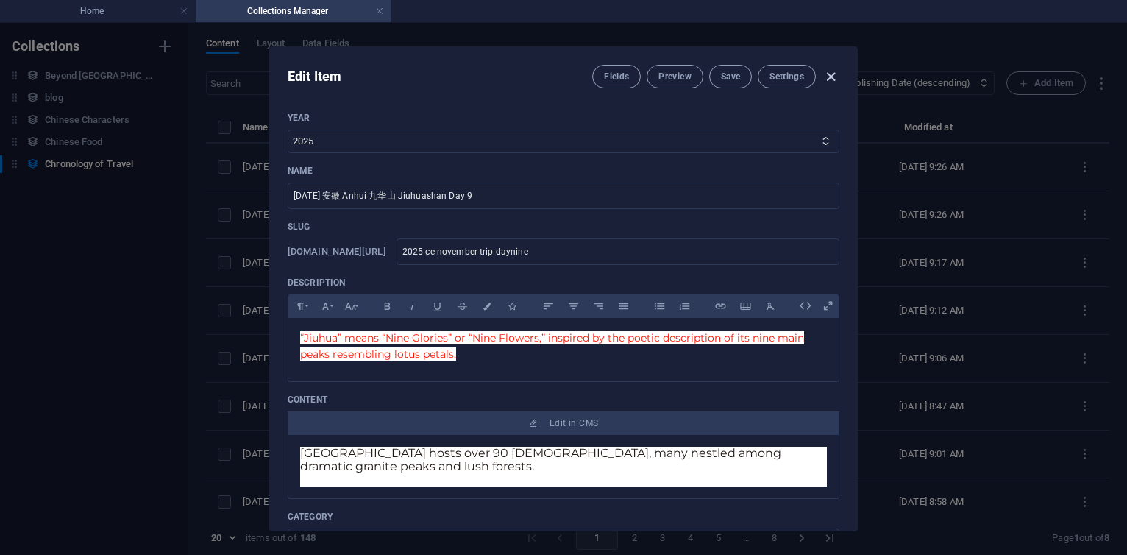
click at [823, 74] on icon "button" at bounding box center [831, 76] width 17 height 17
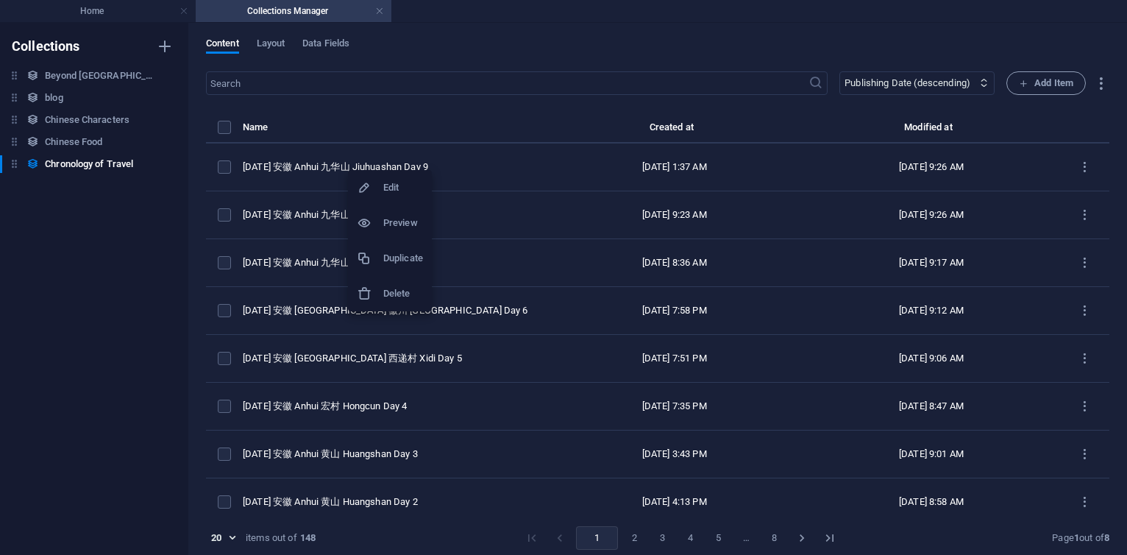
click at [403, 259] on h6 "Duplicate" at bounding box center [403, 258] width 40 height 18
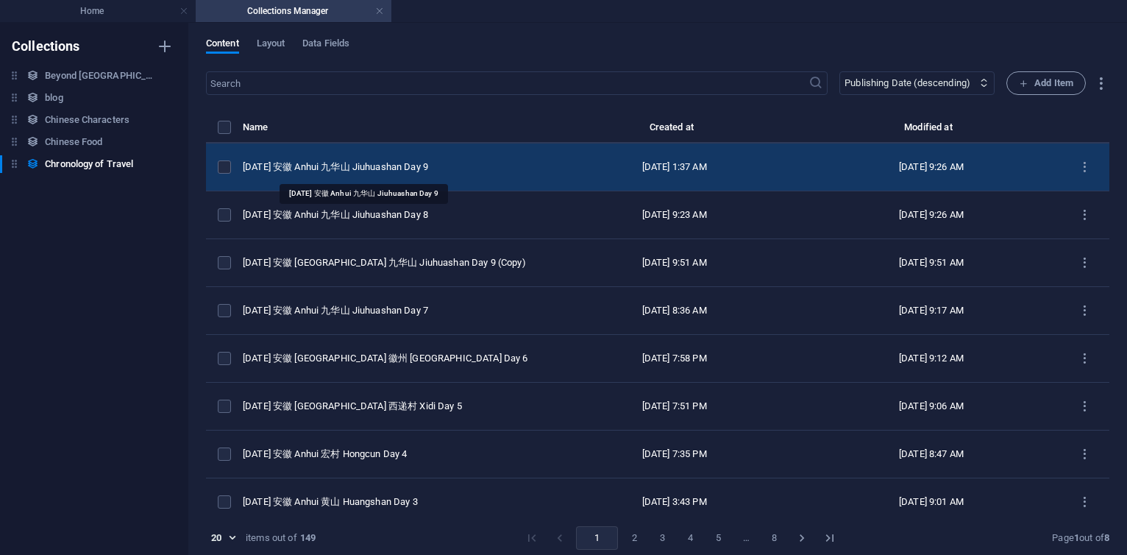
click at [433, 166] on div "2025 CE 安徽 Anhui 九华山 Jiuhuashan Day 9" at bounding box center [388, 166] width 291 height 13
select select "2025"
select select "Travel"
select select "安徽 [GEOGRAPHIC_DATA]"
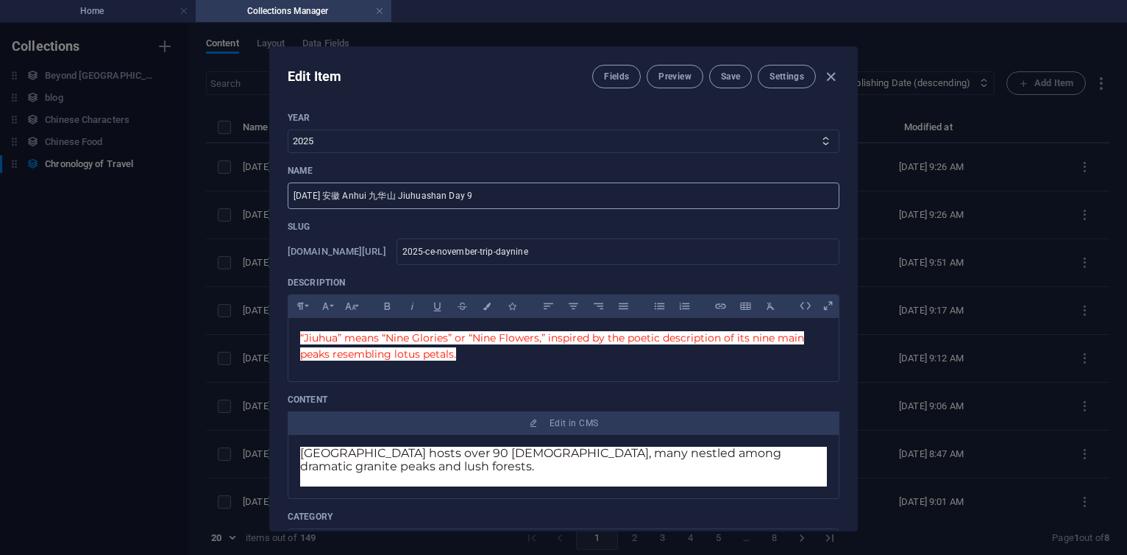
click at [503, 195] on input "2025 CE 安徽 Anhui 九华山 Jiuhuashan Day 9" at bounding box center [564, 195] width 552 height 26
type input "2025 CE 安徽 Anhui 合肥 Hefei Day 10"
click at [655, 254] on input "2025-ce-november-trip-daynine" at bounding box center [618, 251] width 443 height 26
type input "2025-ce-november-trip-daynin"
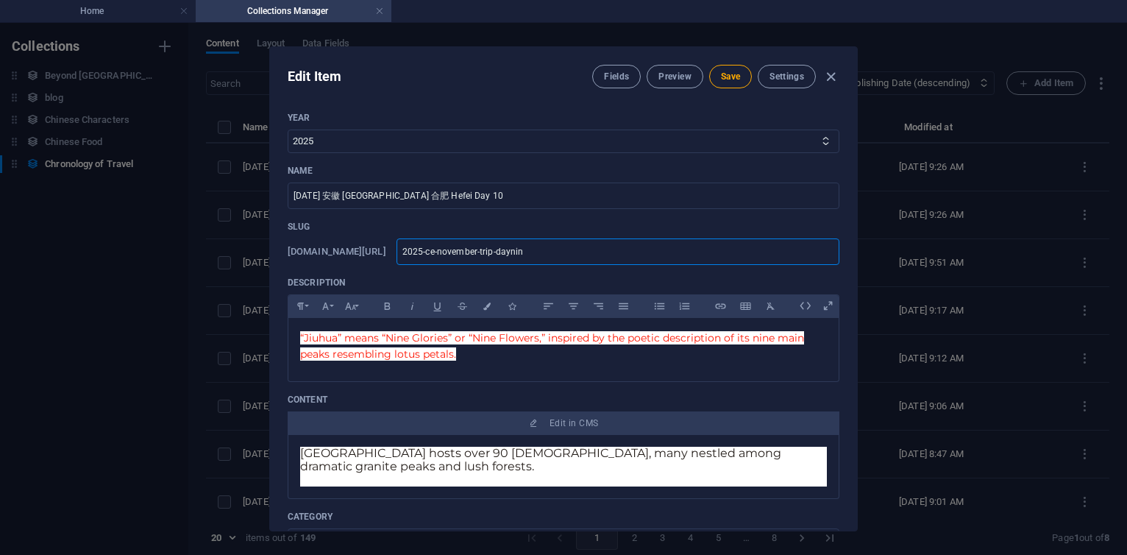
type input "2025-ce-november-trip-dayni"
type input "2025-ce-november-trip-dayn"
type input "2025-ce-november-trip-day"
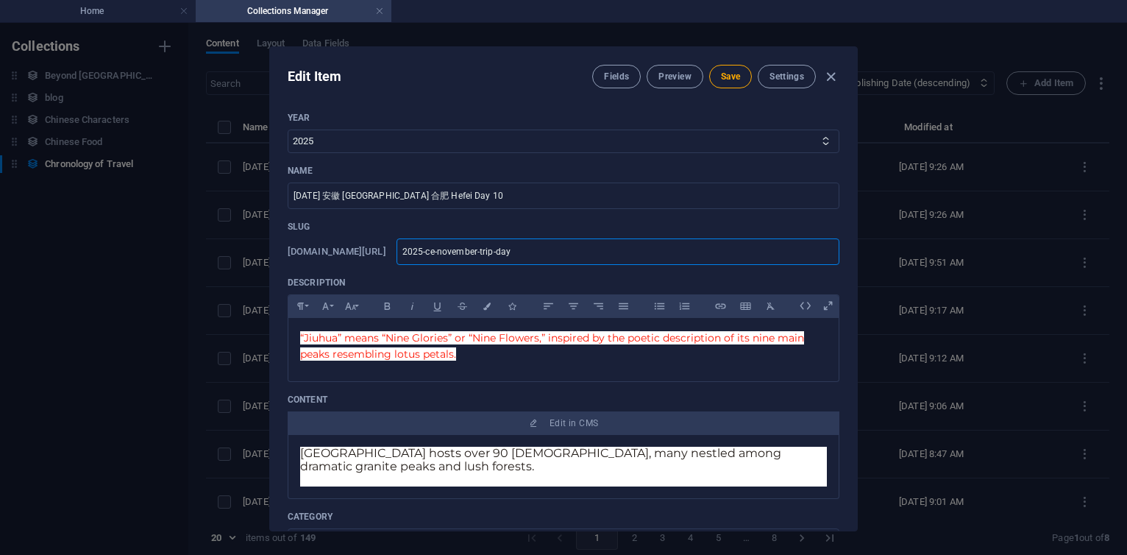
type input "2025-ce-november-trip-day"
type input "2025-ce-november-trip-dayt"
type input "2025-ce-november-trip-dayte"
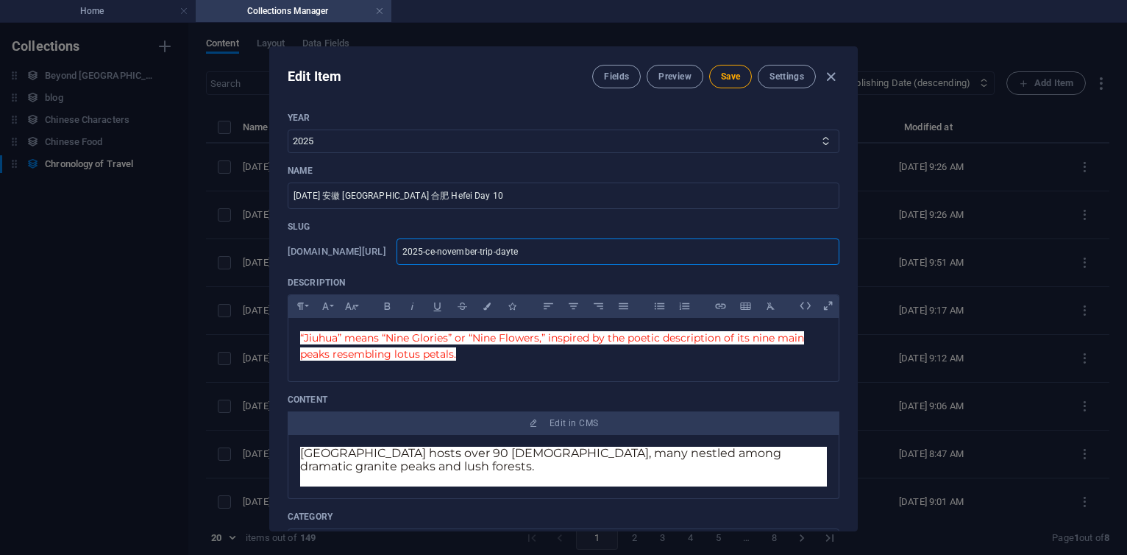
type input "2025-ce-november-trip-dayten"
click at [726, 77] on span "Save" at bounding box center [730, 77] width 19 height 12
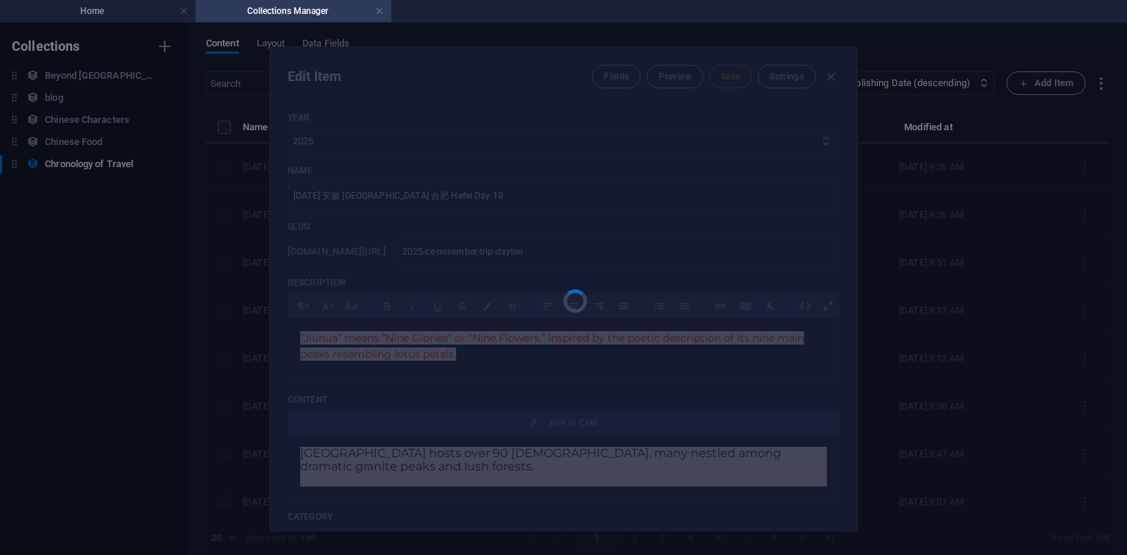
type input "2025-ce-november-trip-dayten"
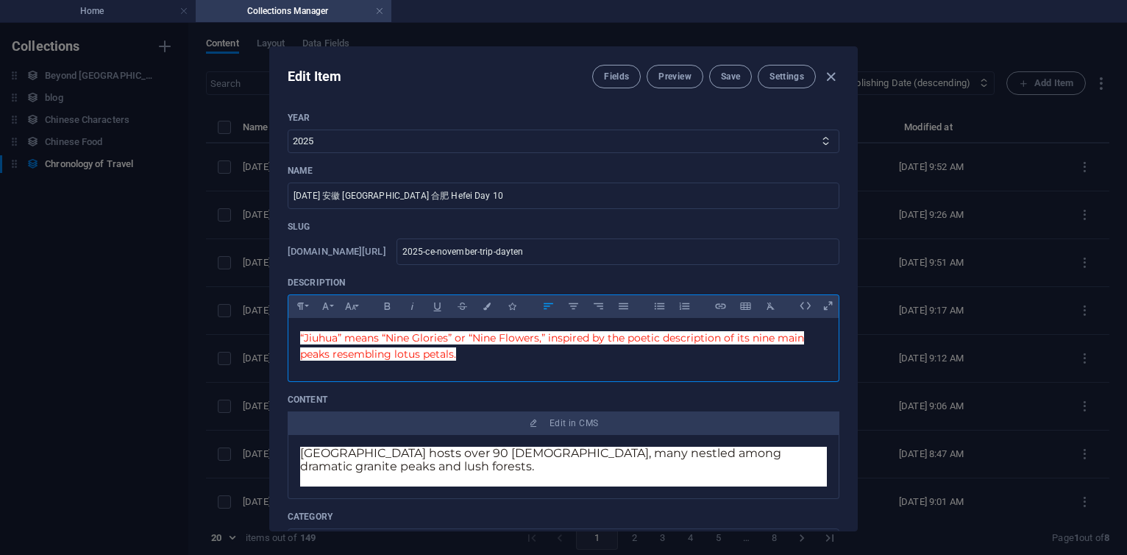
click at [302, 338] on span "“Jiuhua” means “Nine Glories” or “Nine Flowers,” inspired by the poetic descrip…" at bounding box center [552, 345] width 504 height 29
click at [726, 356] on p "Dashu Mountain (Dashushan) National Forest ParkJiuhua” means “Nine Glories” or …" at bounding box center [563, 346] width 527 height 33
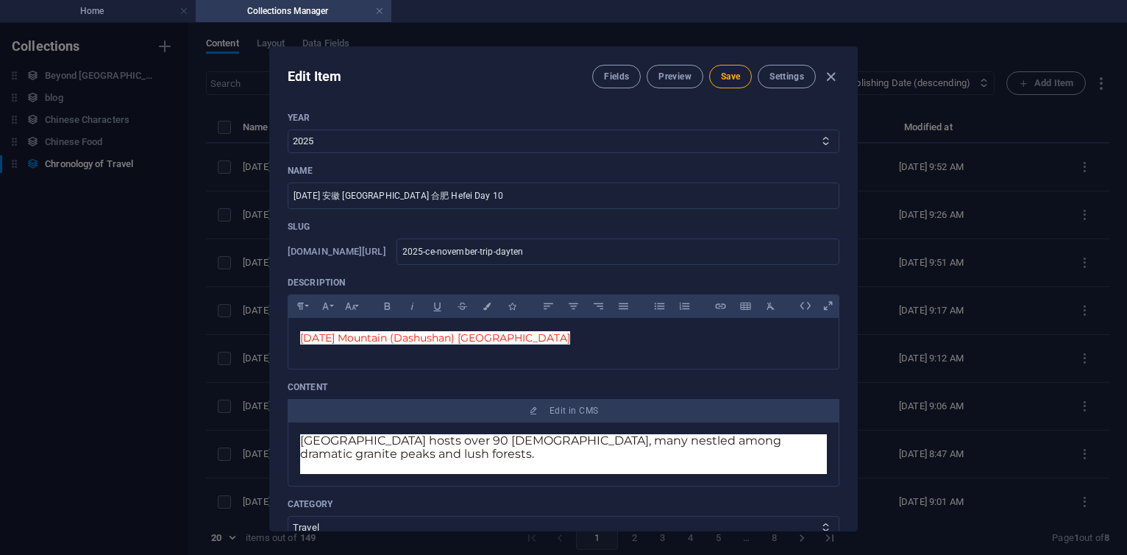
drag, startPoint x: 370, startPoint y: 455, endPoint x: 290, endPoint y: 442, distance: 81.4
click at [290, 442] on div "[GEOGRAPHIC_DATA] hosts over 90 [DEMOGRAPHIC_DATA], many nestled among dramatic…" at bounding box center [564, 454] width 552 height 64
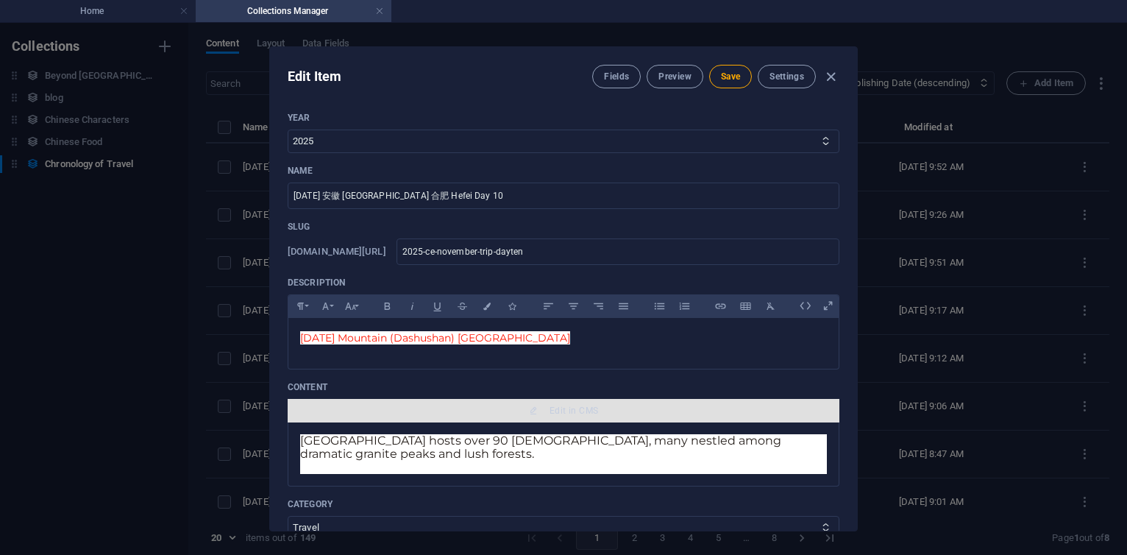
click at [563, 409] on span "Edit in CMS" at bounding box center [574, 411] width 49 height 12
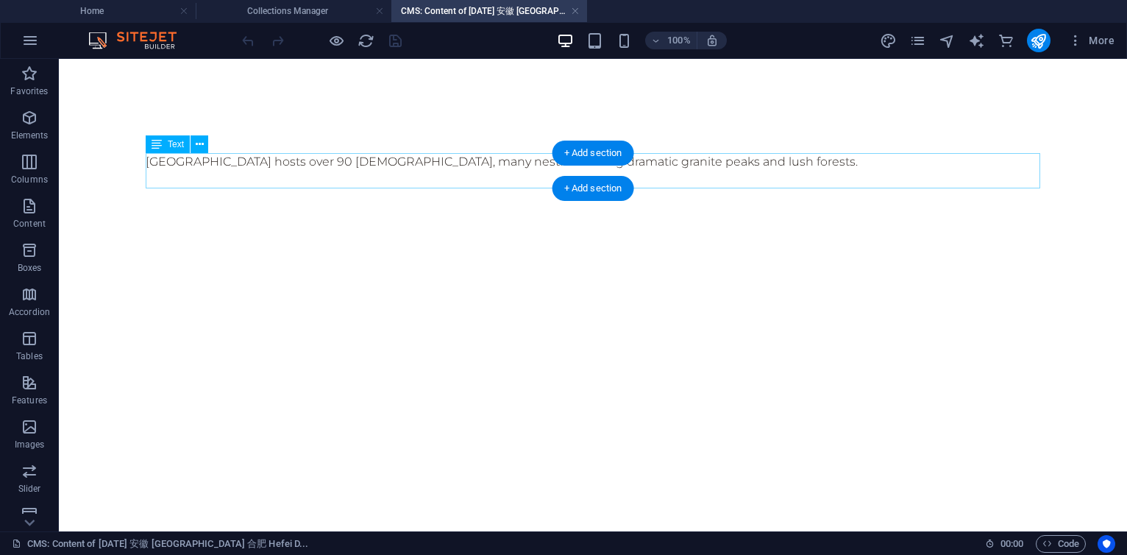
scroll to position [0, 0]
click at [357, 163] on div "[GEOGRAPHIC_DATA] hosts over 90 [DEMOGRAPHIC_DATA], many nestled among dramatic…" at bounding box center [593, 170] width 895 height 35
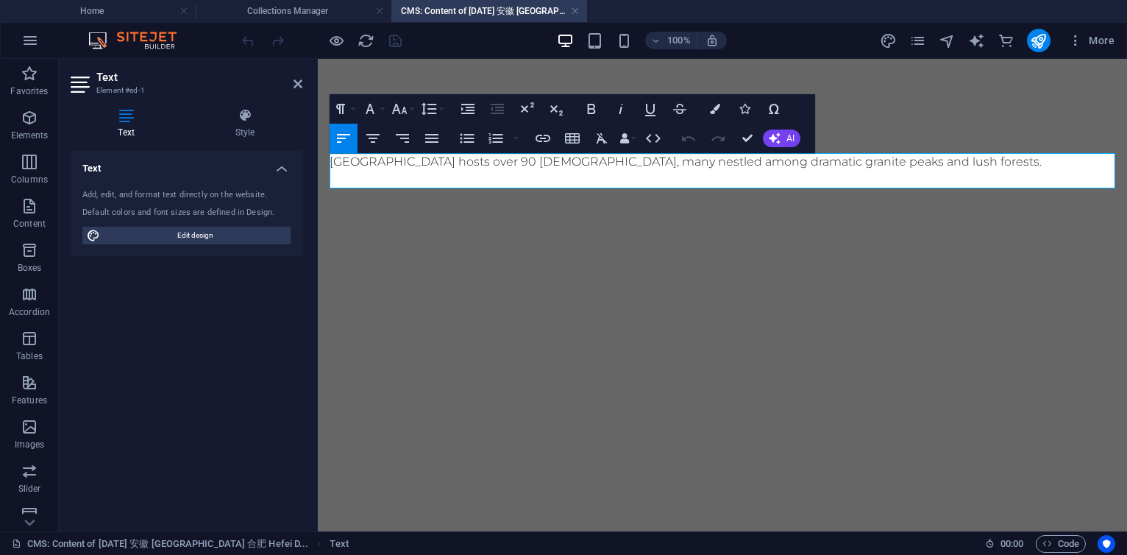
click at [427, 171] on p at bounding box center [723, 180] width 786 height 18
click at [366, 158] on p "Hefei, the capital of Anhui Province in eastern China" at bounding box center [723, 162] width 786 height 18
click at [651, 166] on p "Hefei is the capital of Anhui Province in eastern China" at bounding box center [723, 162] width 786 height 18
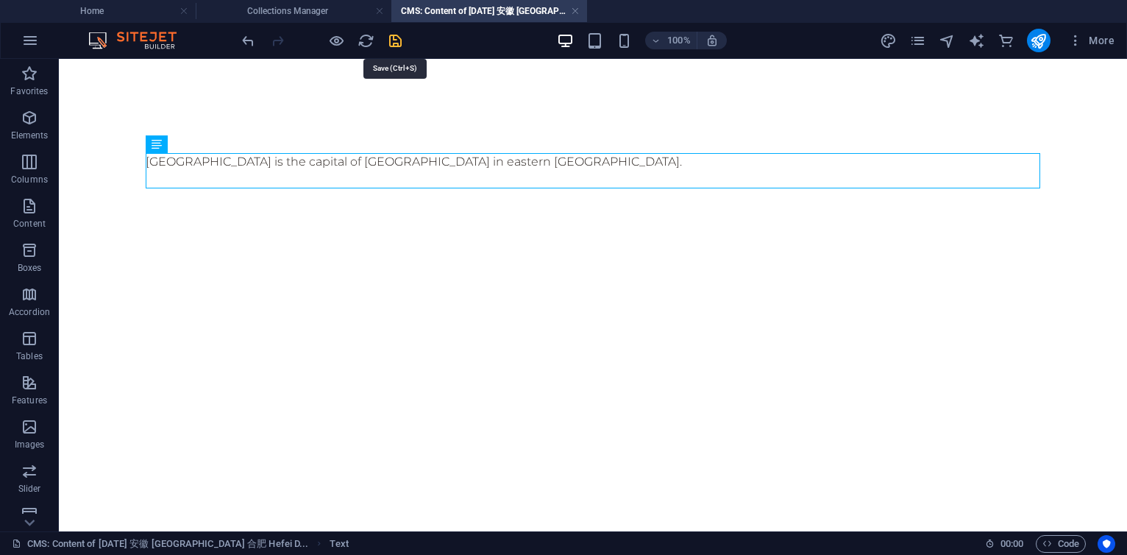
click at [391, 35] on icon "save" at bounding box center [395, 40] width 17 height 17
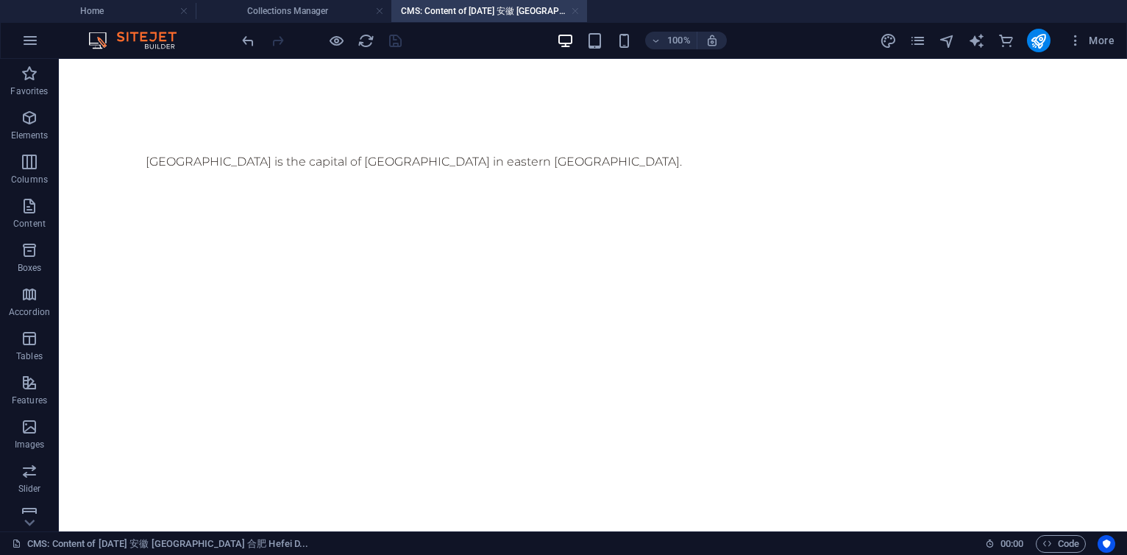
click at [576, 15] on link at bounding box center [575, 11] width 9 height 14
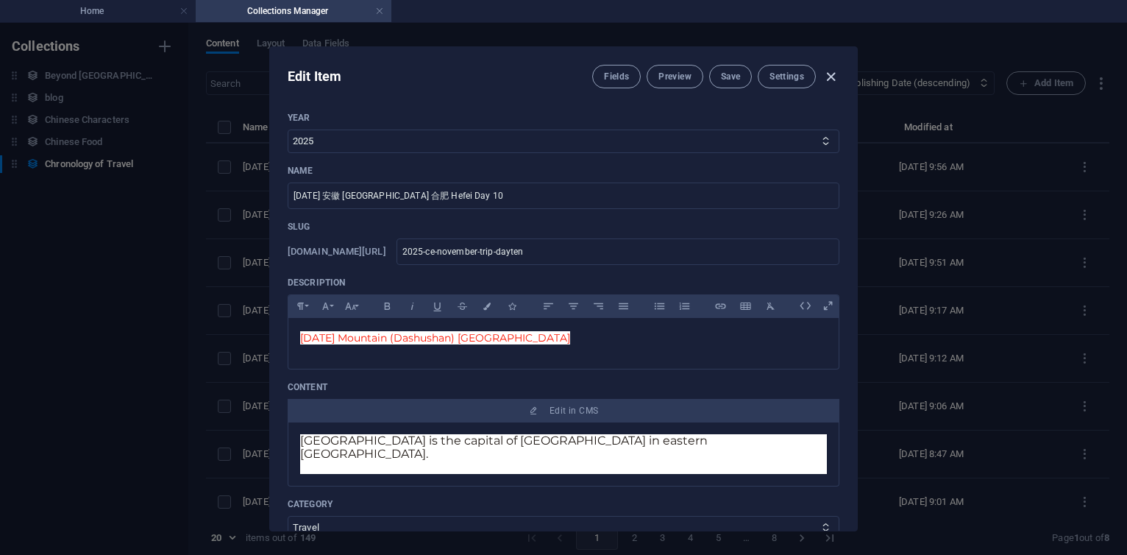
click at [829, 74] on icon "button" at bounding box center [831, 76] width 17 height 17
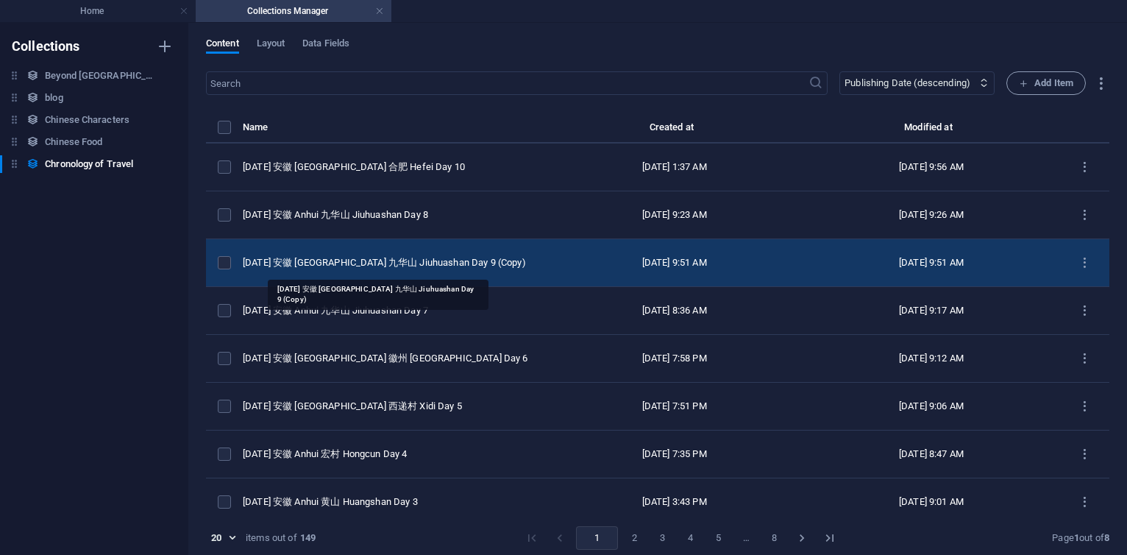
click at [419, 257] on div "2025 CE 安徽 Anhui 九华山 Jiuhuashan Day 9 (Copy)" at bounding box center [388, 262] width 291 height 13
select select "Travel"
select select "安徽 [GEOGRAPHIC_DATA]"
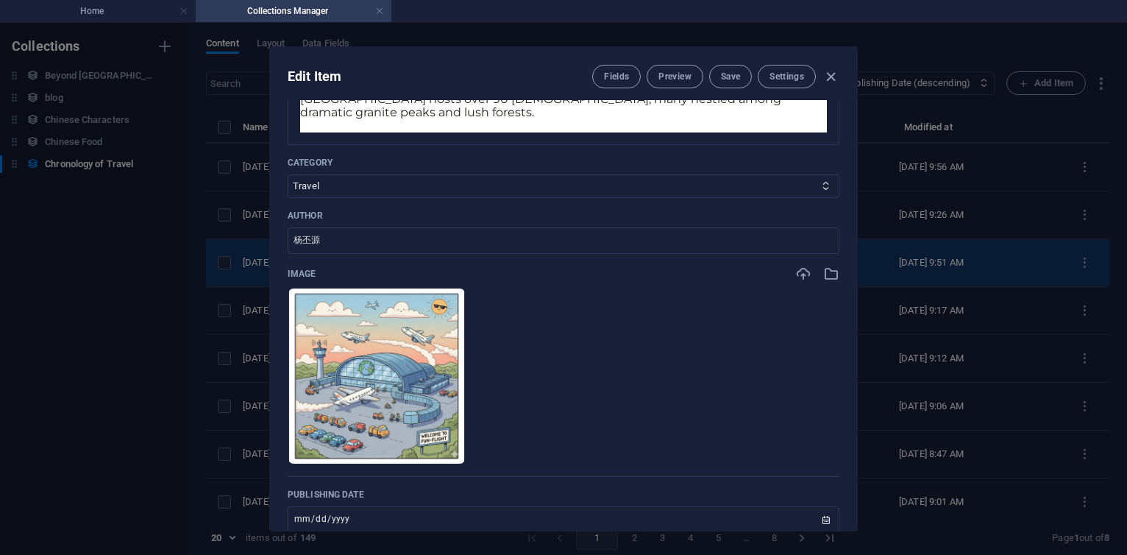
scroll to position [530, 0]
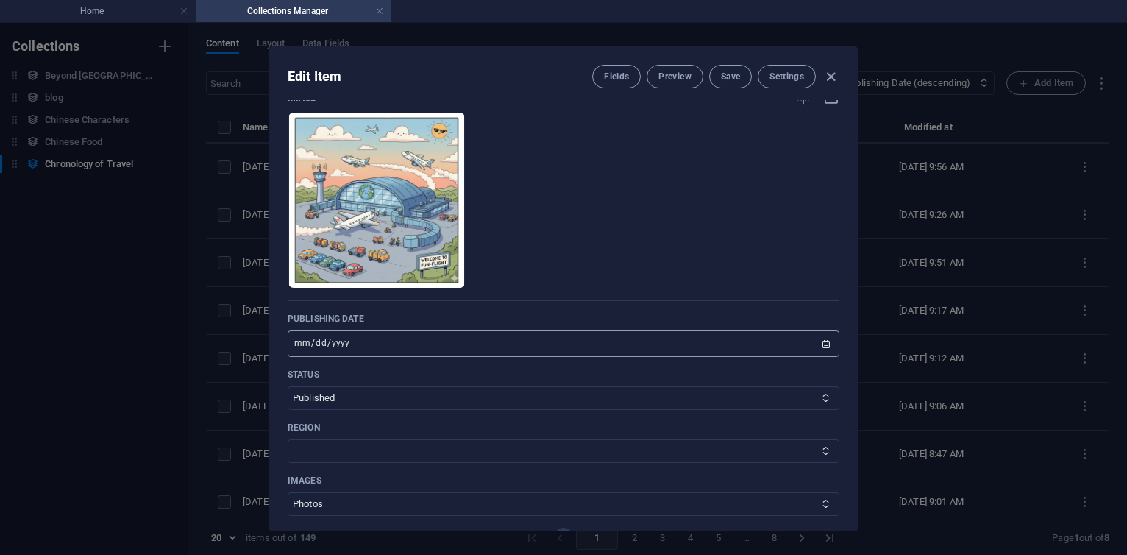
click at [316, 347] on input "[DATE]" at bounding box center [564, 343] width 552 height 26
type input "2025-11-10"
click at [728, 71] on span "Save" at bounding box center [730, 77] width 19 height 12
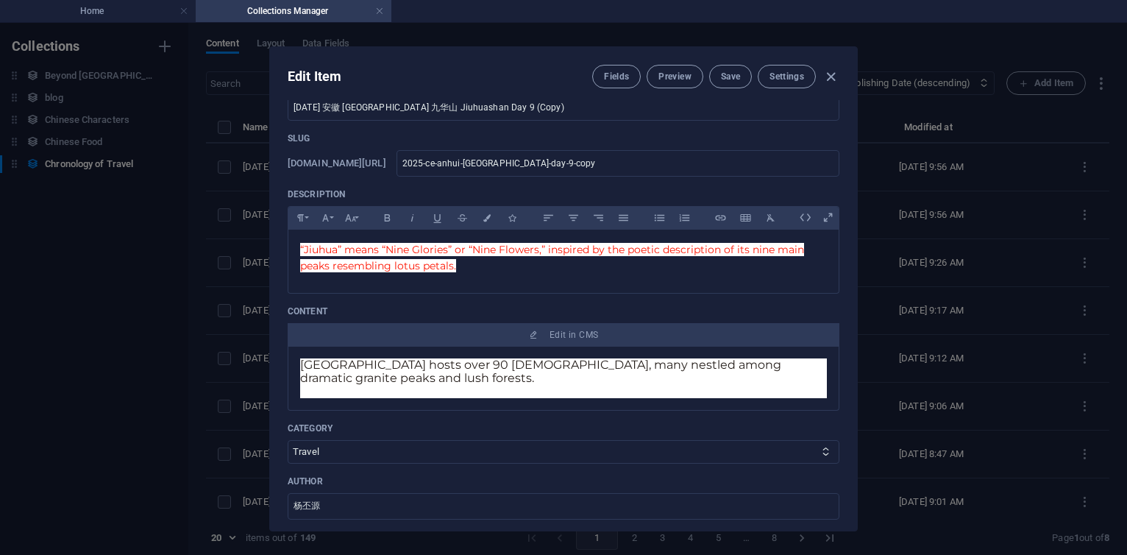
scroll to position [0, 0]
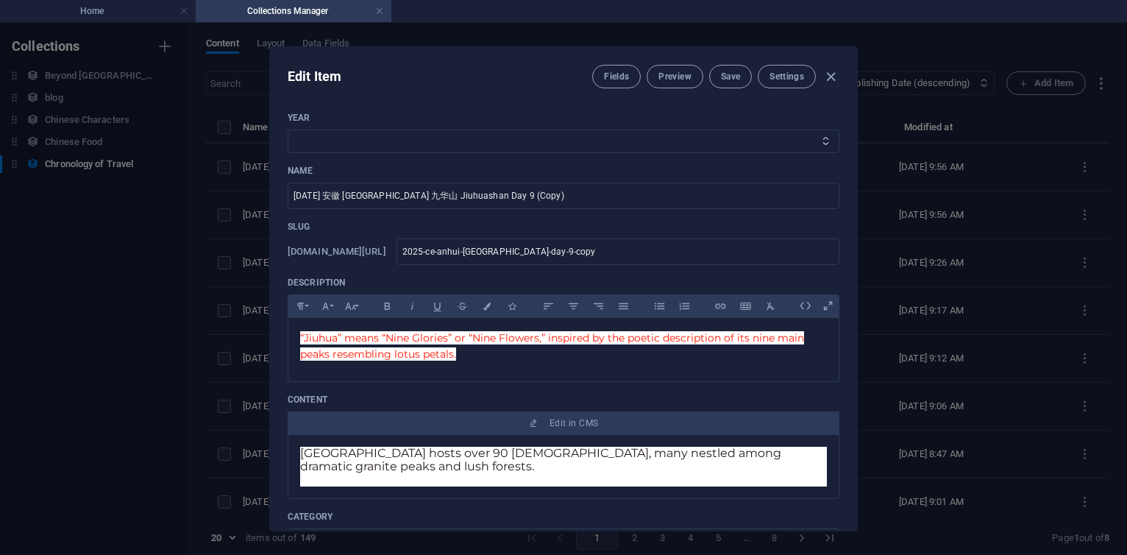
select select "2025"
click at [288, 130] on select "2013 2018 2017 2016 2015 2014 2019 2020 2021 2022 2023 2024 2025 2026 2027 1996…" at bounding box center [564, 142] width 552 height 24
click at [543, 199] on input "2025 CE 安徽 Anhui 九华山 Jiuhuashan Day 9 (Copy)" at bounding box center [564, 195] width 552 height 26
type input "2025 CE 安徽 Anhui 九华山 Jiuhuashan Day 9"
click at [537, 253] on input "2025-ce-anhui-jiuhuashan-day-9-copy" at bounding box center [618, 251] width 443 height 26
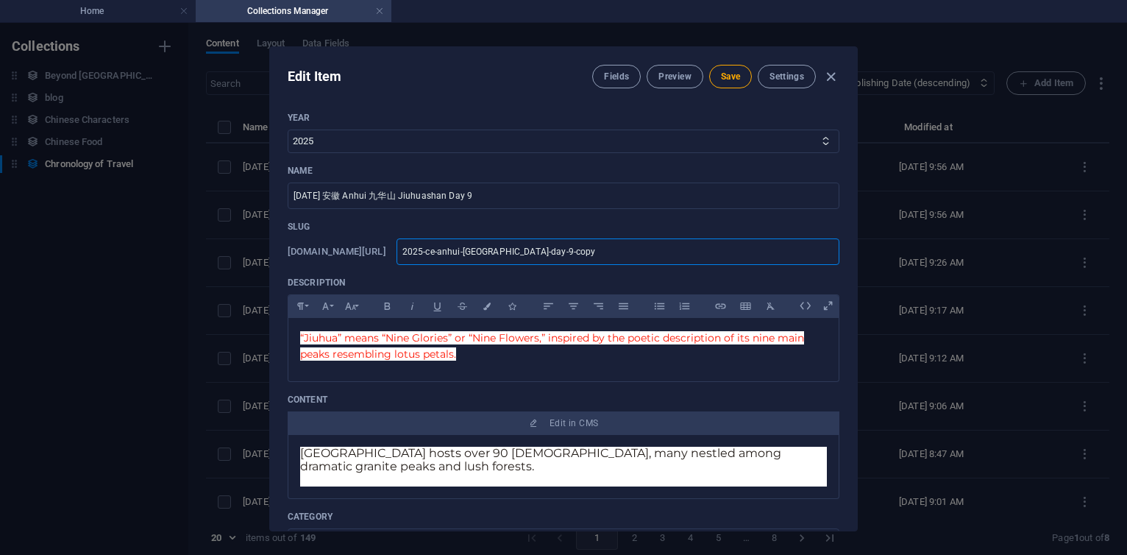
click at [606, 253] on input "2025-ce-anhui-jiuhuashan-day-9-copy" at bounding box center [618, 251] width 443 height 26
paste input "november-trip"
type input "2025-ce-november-trip-day-9-copy"
click at [663, 254] on input "2025-ce-november-trip-day-9-copy" at bounding box center [618, 251] width 443 height 26
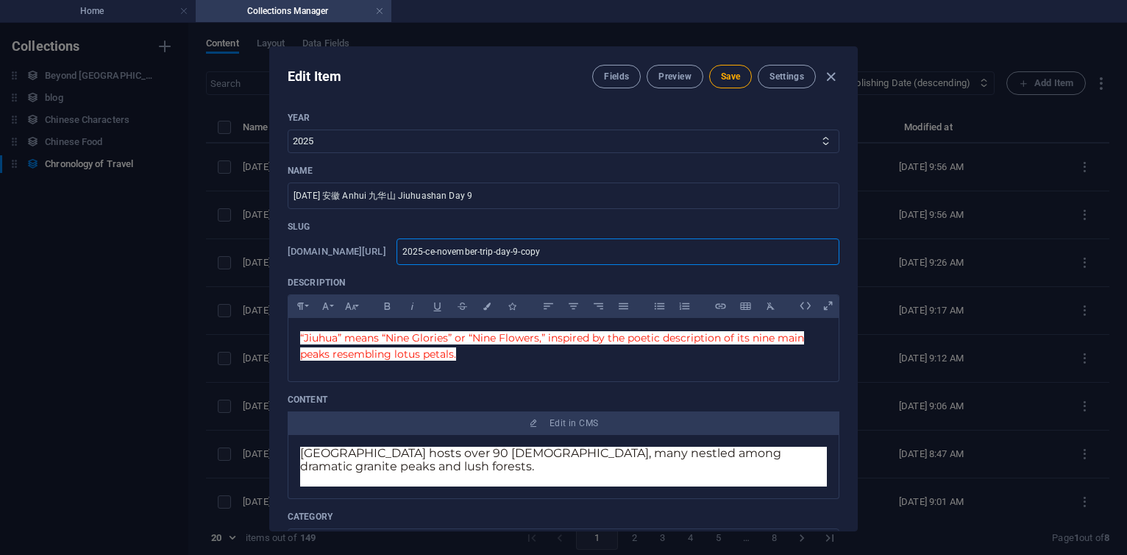
type input "2025-ce-november-trip-day-9-cop"
type input "2025-ce-november-trip-day-9-co"
type input "2025-ce-november-trip-day-9-c"
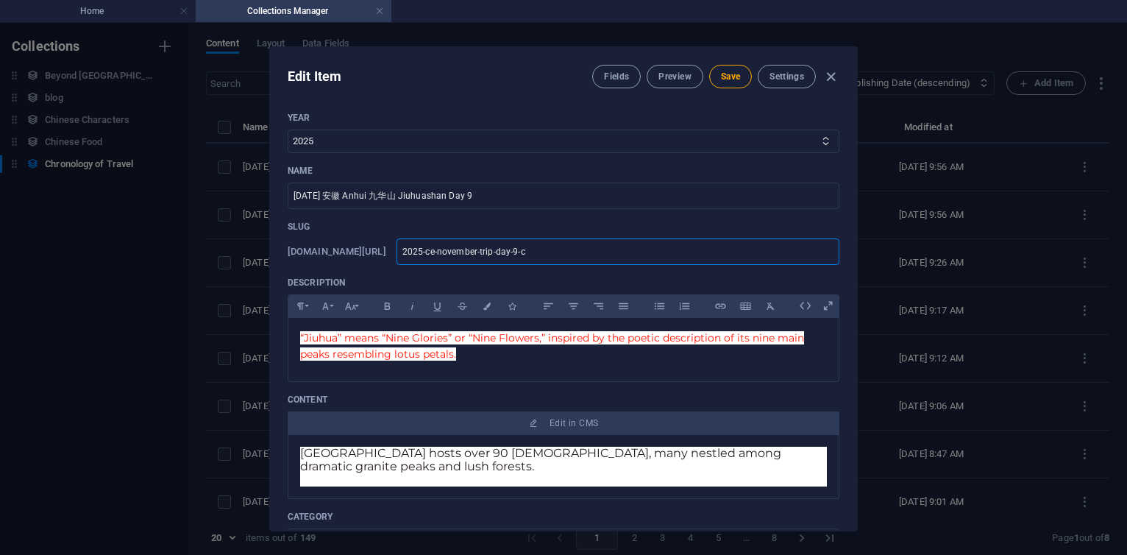
type input "2025-ce-november-trip-day-9-c"
type input "2025-ce-november-trip-day-9-"
type input "2025-ce-november-trip-day-9"
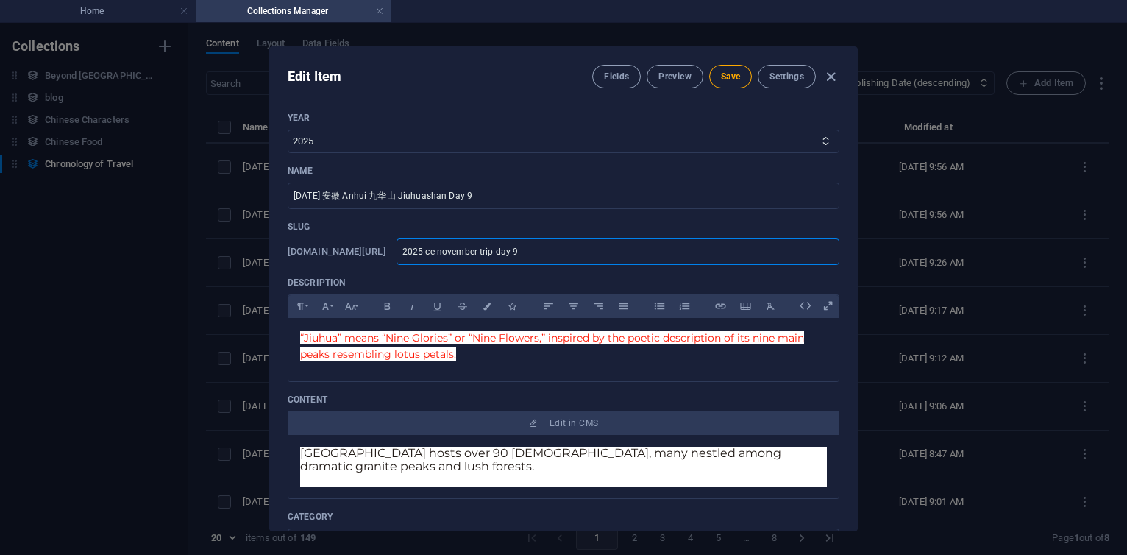
type input "2025-ce-november-trip-day-"
type input "2025-ce-november-trip-day"
type input "2025-ce-november-trip-daynine"
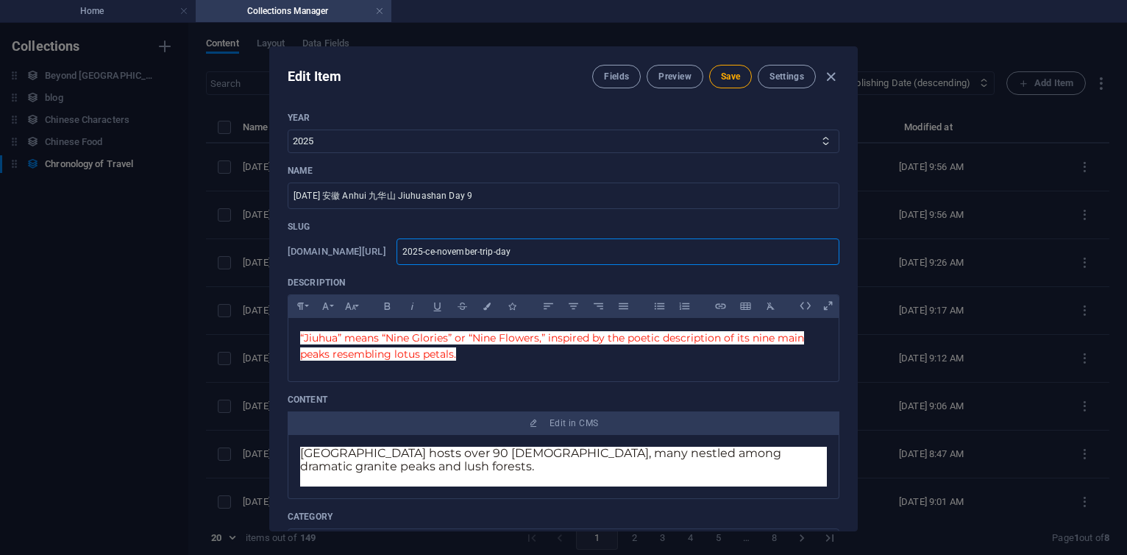
type input "2025-ce-november-trip-daynine"
click at [733, 79] on span "Save" at bounding box center [730, 77] width 19 height 12
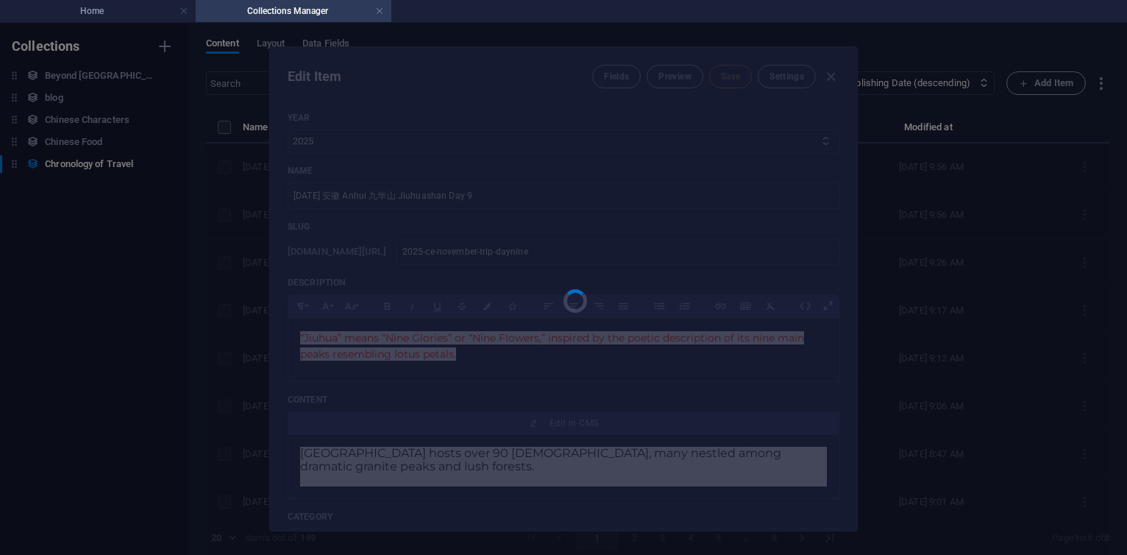
type input "2025-ce-november-trip-daynine"
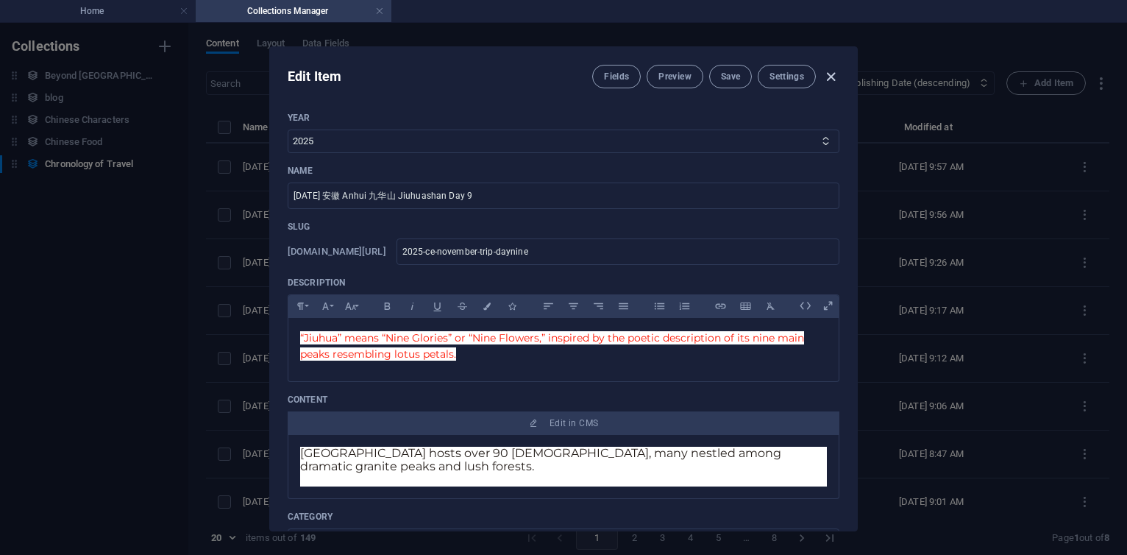
click at [830, 75] on icon "button" at bounding box center [831, 76] width 17 height 17
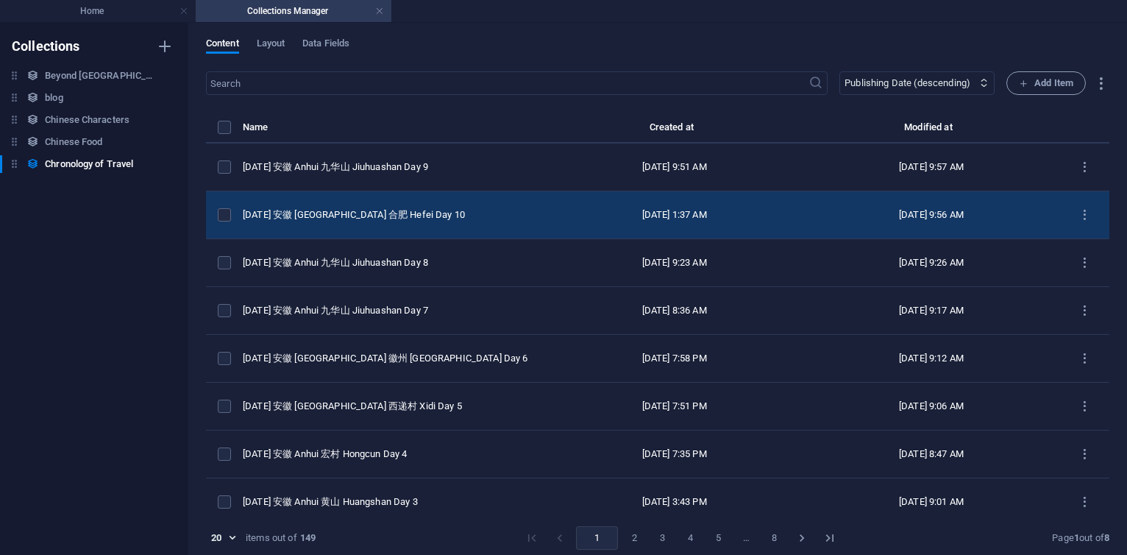
click at [458, 221] on td "2025 CE 安徽 Anhui 合肥 Hefei Day 10" at bounding box center [394, 215] width 303 height 48
select select "2025"
select select "Travel"
select select "安徽 [GEOGRAPHIC_DATA]"
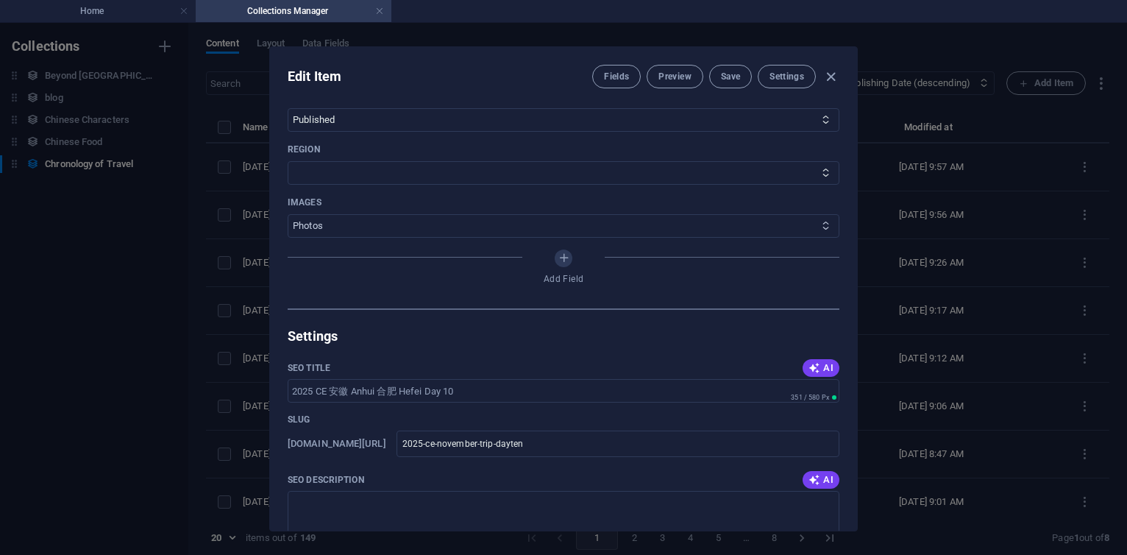
scroll to position [706, 0]
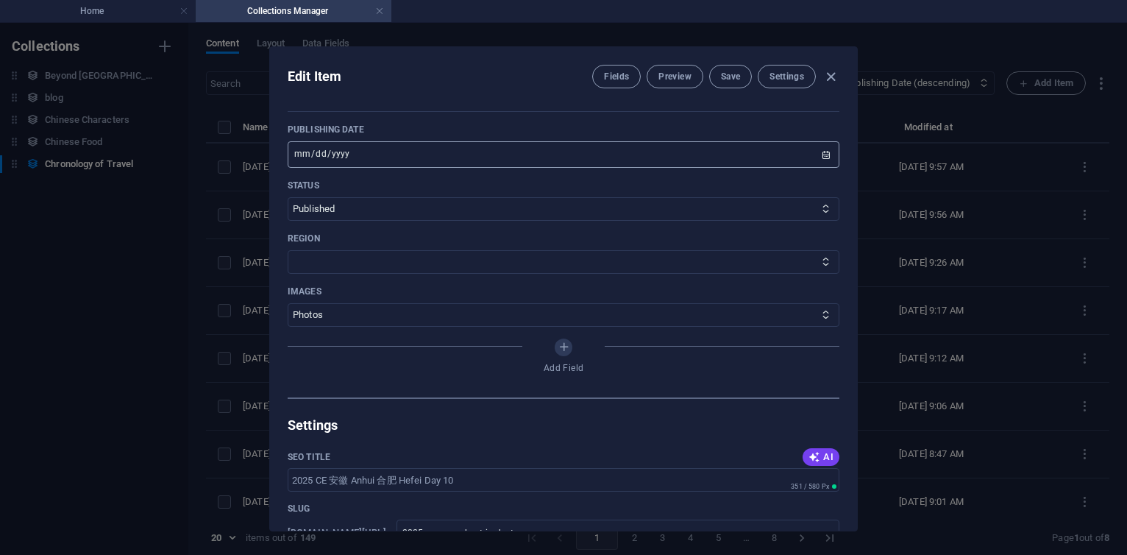
click at [311, 141] on input "[DATE]" at bounding box center [564, 154] width 552 height 26
type input "2025-11-11"
click at [731, 77] on span "Save" at bounding box center [730, 77] width 19 height 12
click at [834, 74] on icon "button" at bounding box center [831, 76] width 17 height 17
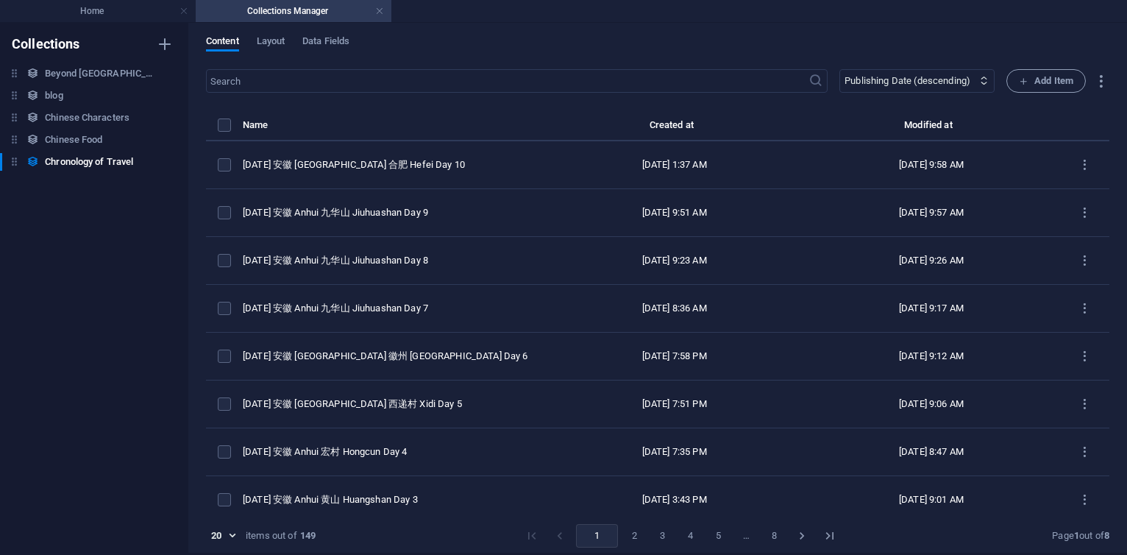
scroll to position [0, 0]
